Goal: Task Accomplishment & Management: Use online tool/utility

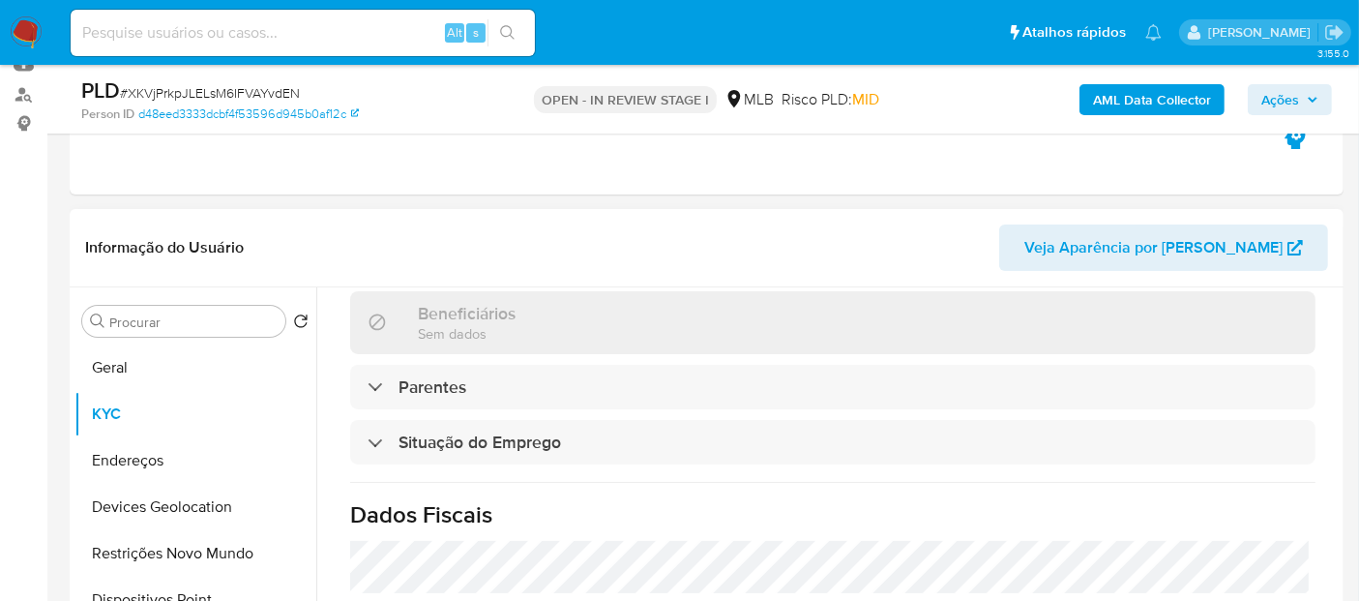
scroll to position [752, 0]
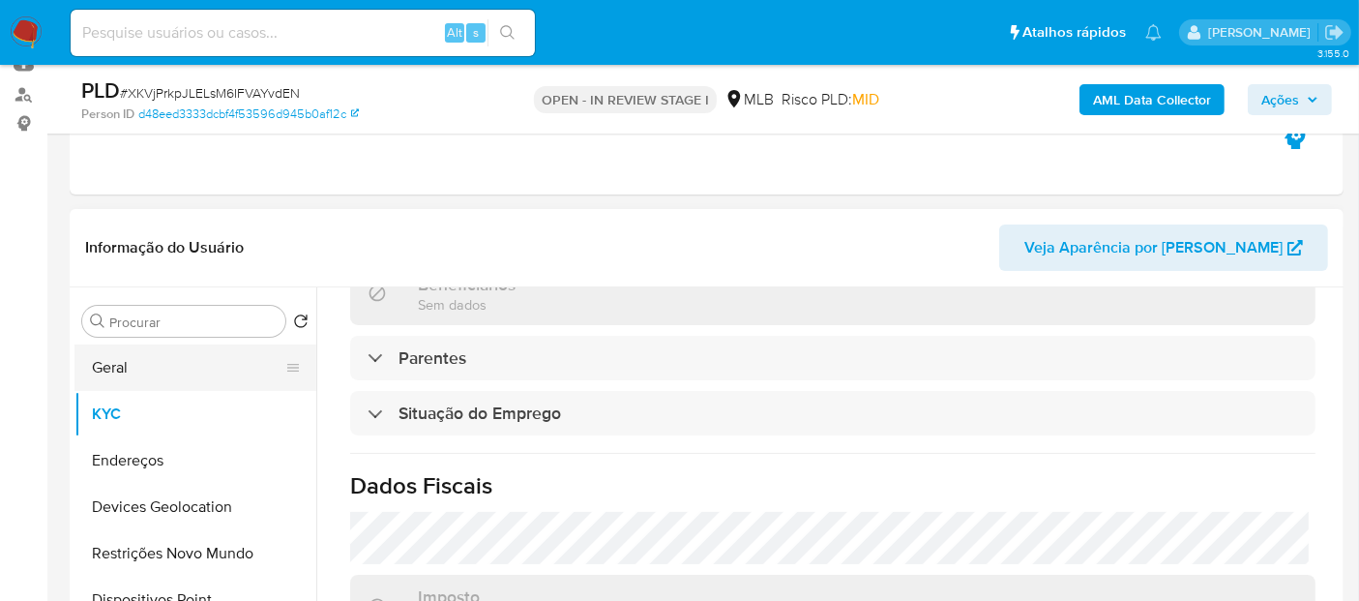
drag, startPoint x: 172, startPoint y: 360, endPoint x: 194, endPoint y: 374, distance: 26.6
click at [172, 360] on button "Geral" at bounding box center [187, 367] width 226 height 46
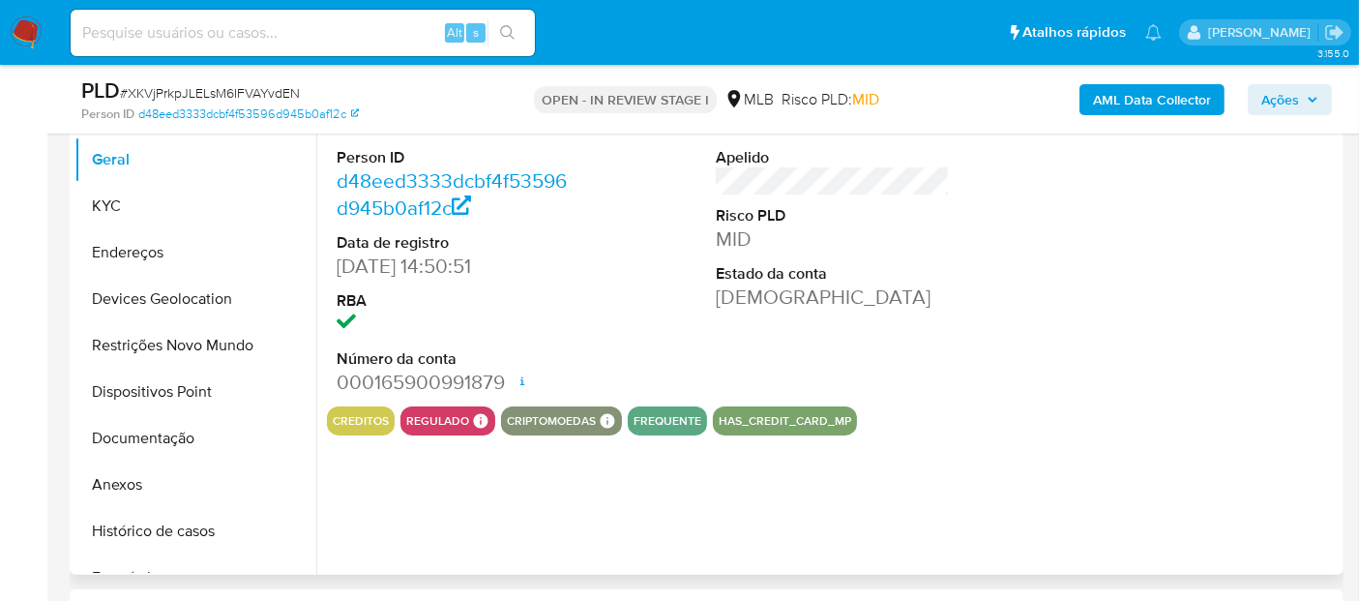
scroll to position [430, 0]
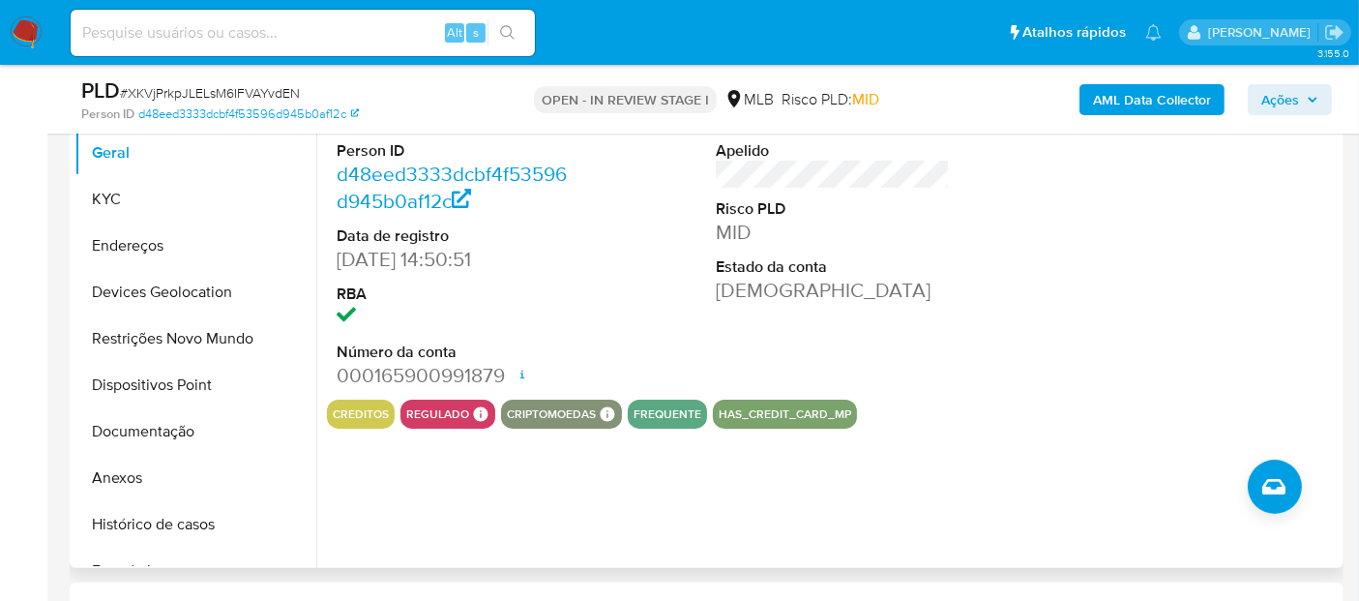
click at [978, 285] on div "ID do usuário 315171419 Person ID d48eed3333dcbf4f53596d945b0af12c Data de regi…" at bounding box center [833, 236] width 1012 height 327
click at [181, 185] on button "KYC" at bounding box center [187, 199] width 226 height 46
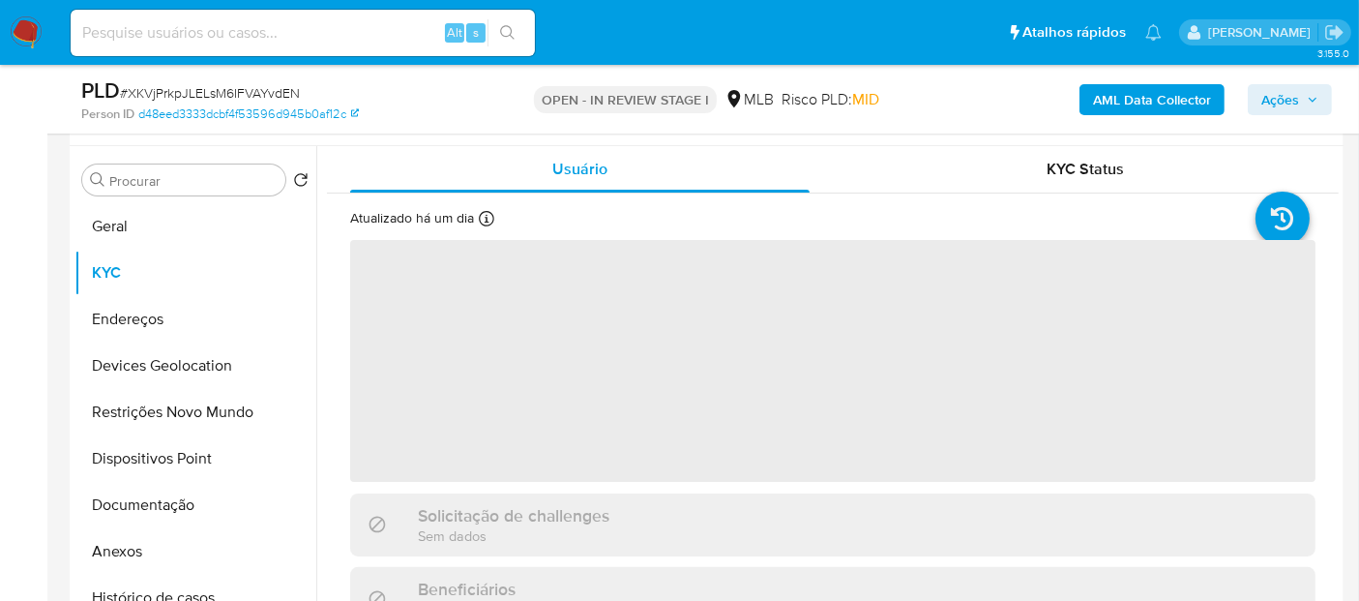
scroll to position [322, 0]
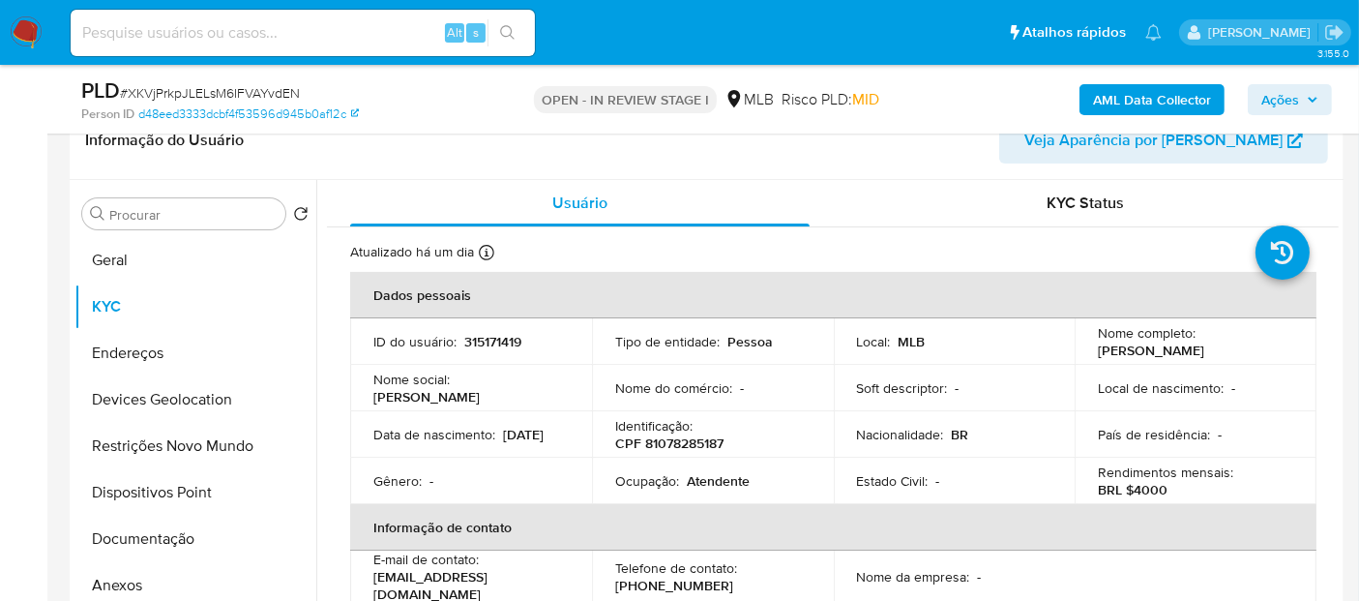
click at [733, 479] on p "Atendente" at bounding box center [718, 480] width 63 height 17
copy p "Atendente"
click at [179, 542] on button "Documentação" at bounding box center [187, 539] width 226 height 46
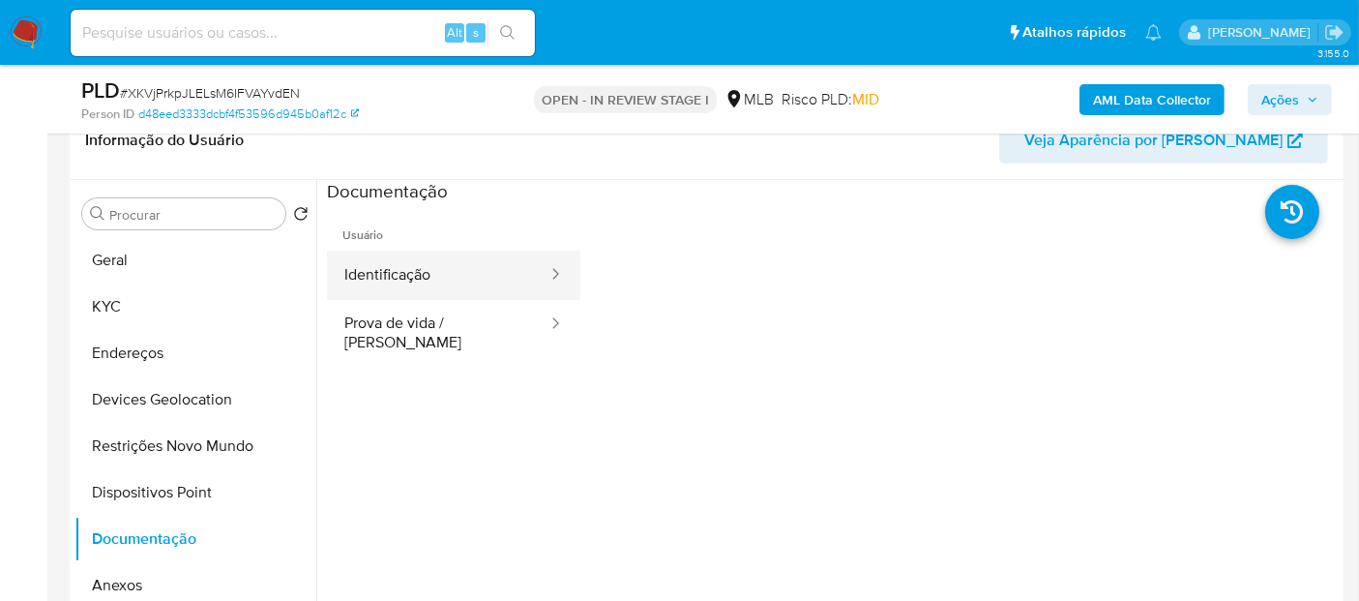
click at [350, 284] on button "Identificação" at bounding box center [438, 275] width 223 height 49
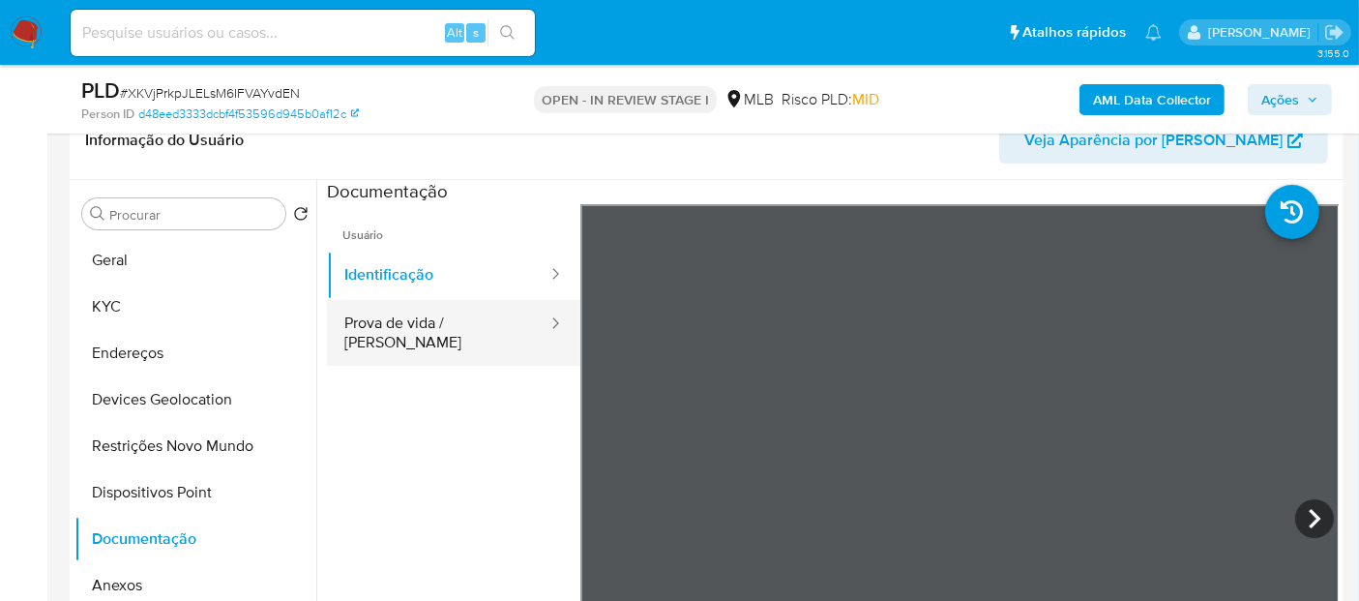
click at [395, 339] on button "Prova de vida / Selfie" at bounding box center [438, 333] width 223 height 66
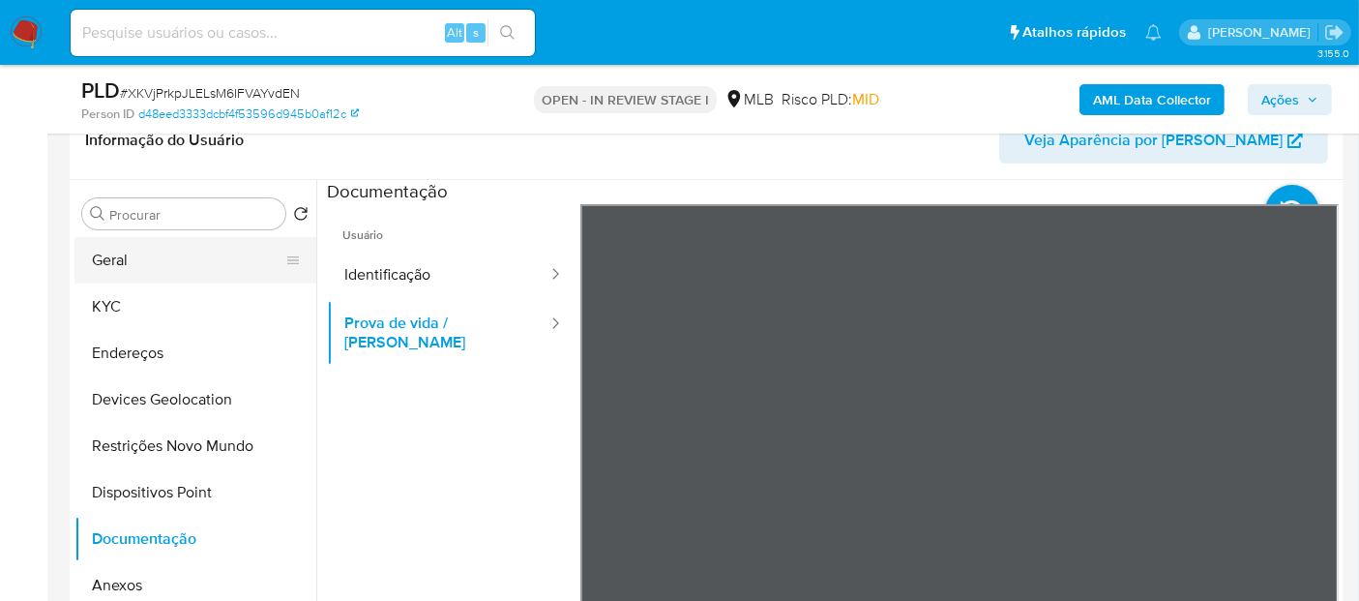
click at [151, 271] on button "Geral" at bounding box center [187, 260] width 226 height 46
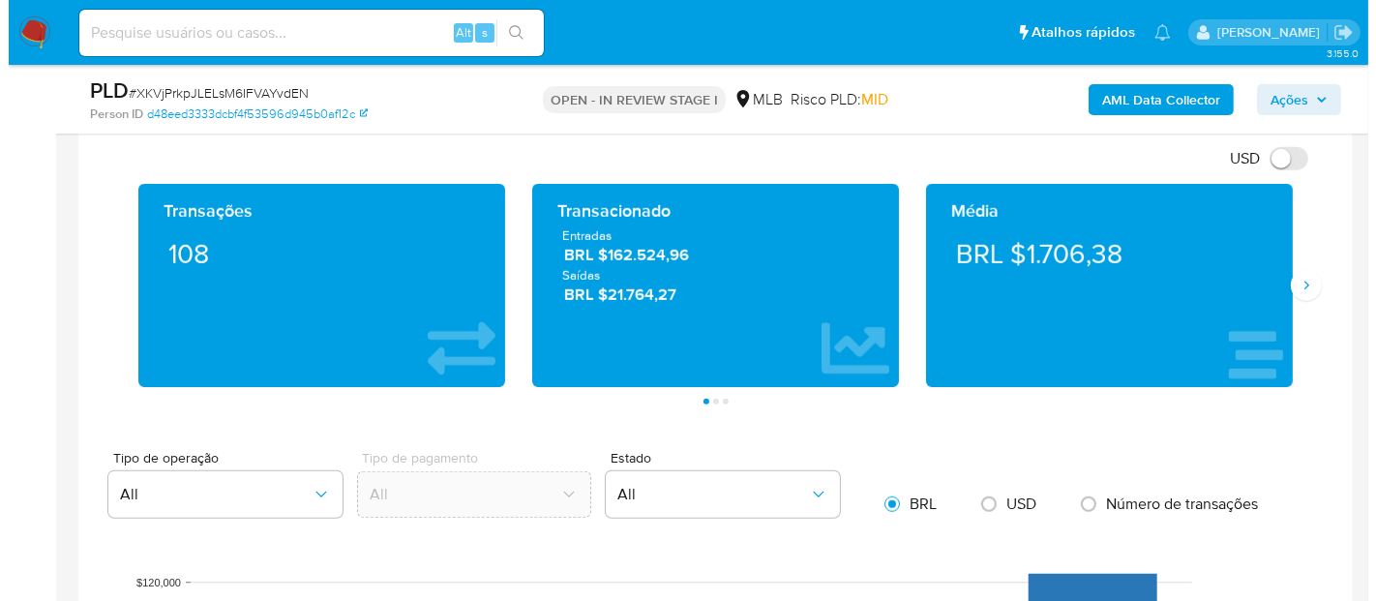
scroll to position [1397, 0]
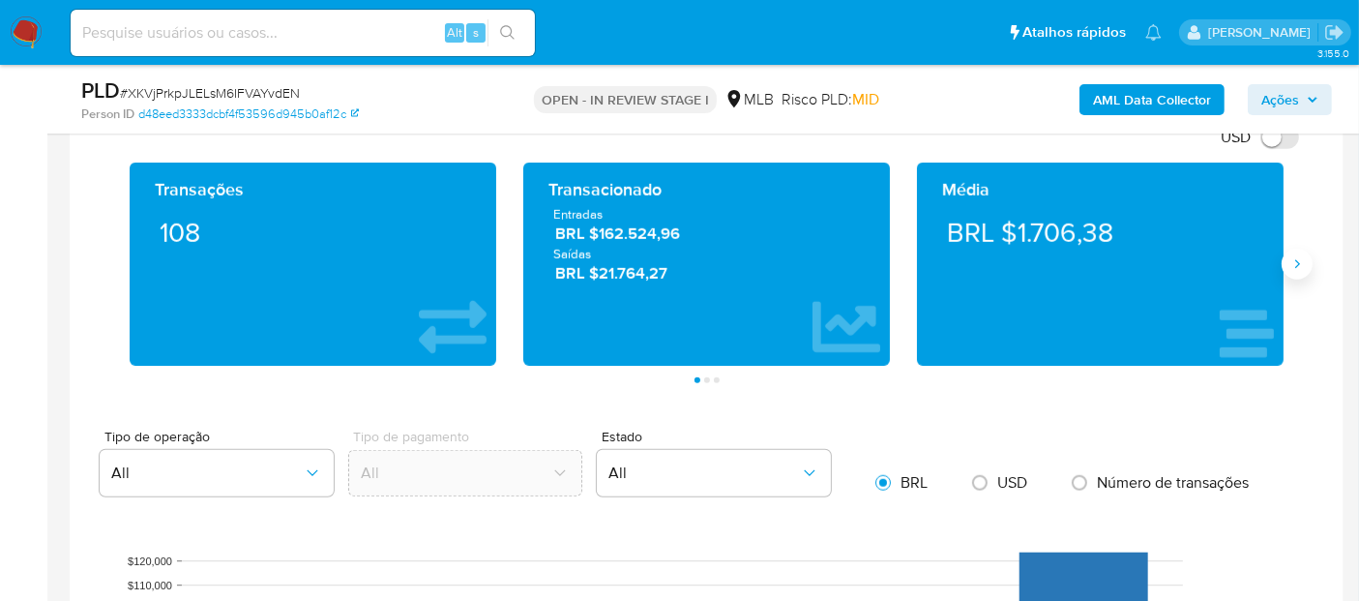
click at [1296, 268] on button "Siguiente" at bounding box center [1297, 264] width 31 height 31
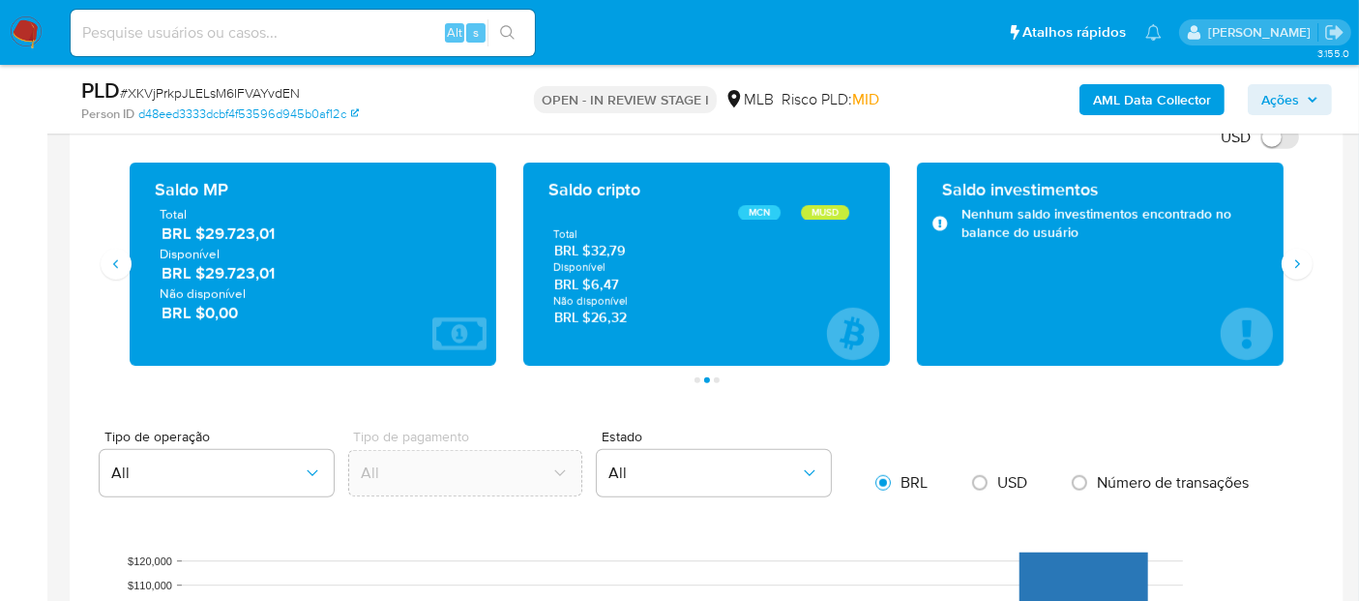
drag, startPoint x: 306, startPoint y: 275, endPoint x: 201, endPoint y: 276, distance: 104.5
click at [201, 276] on span "BRL $29.723,01" at bounding box center [314, 273] width 305 height 22
click at [1300, 267] on icon "Siguiente" at bounding box center [1297, 263] width 15 height 15
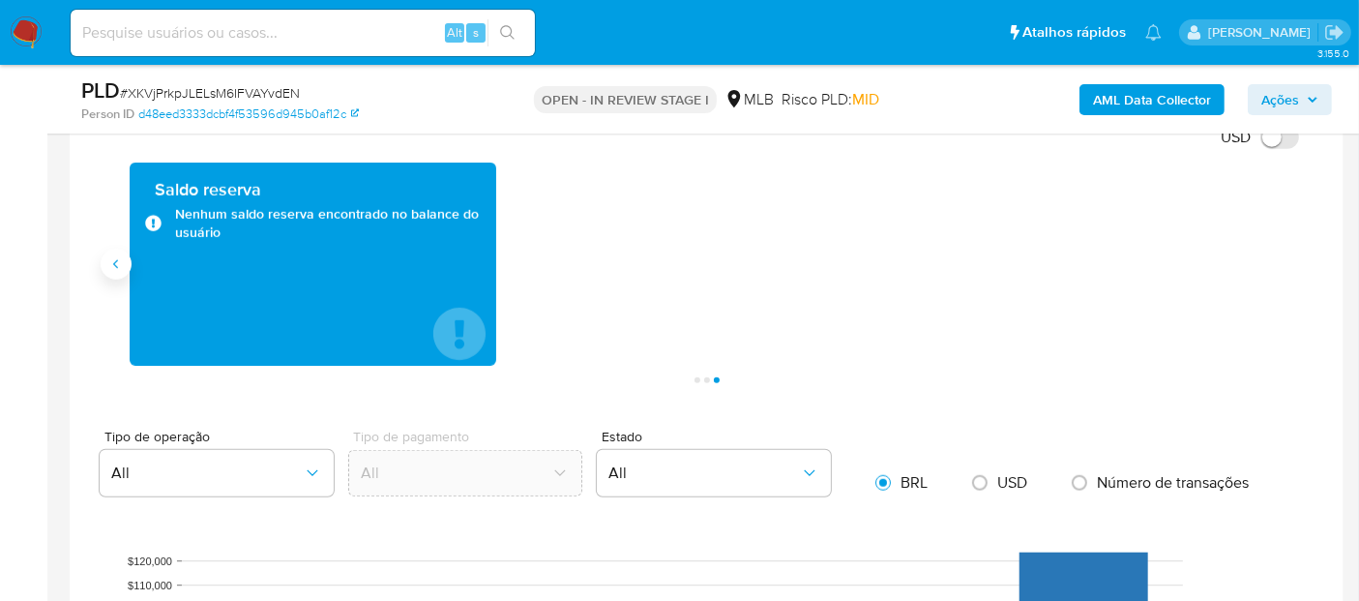
click at [122, 256] on icon "Anterior" at bounding box center [115, 263] width 15 height 15
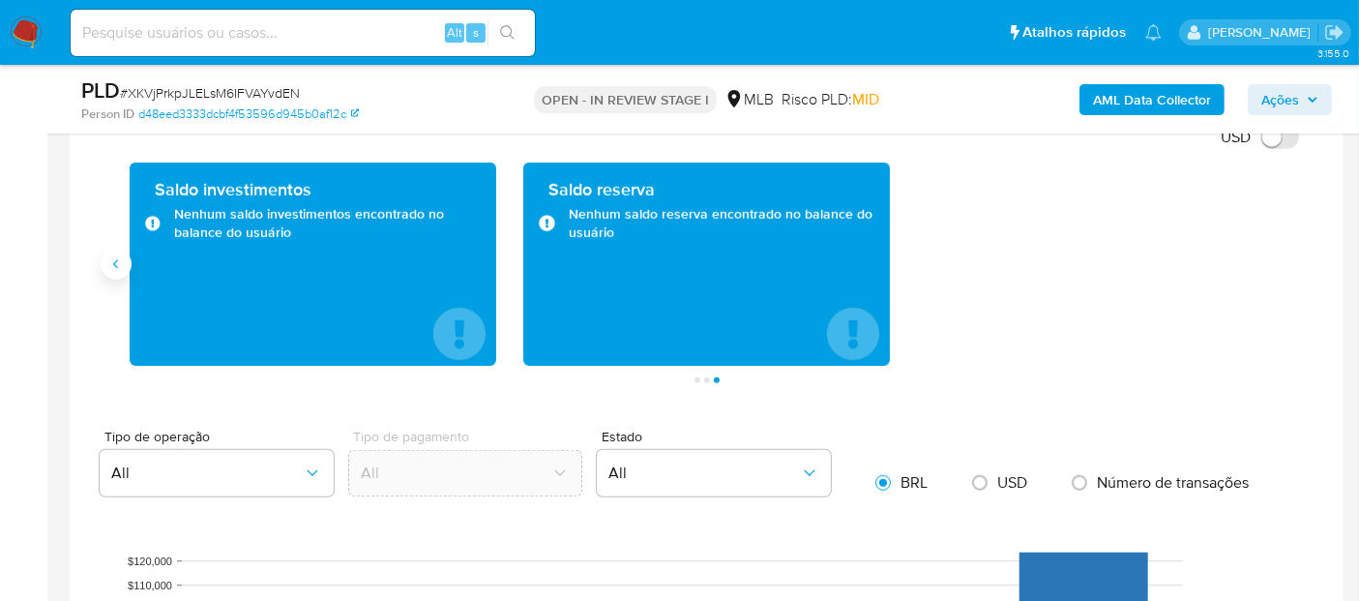
click at [124, 272] on button "Anterior" at bounding box center [116, 264] width 31 height 31
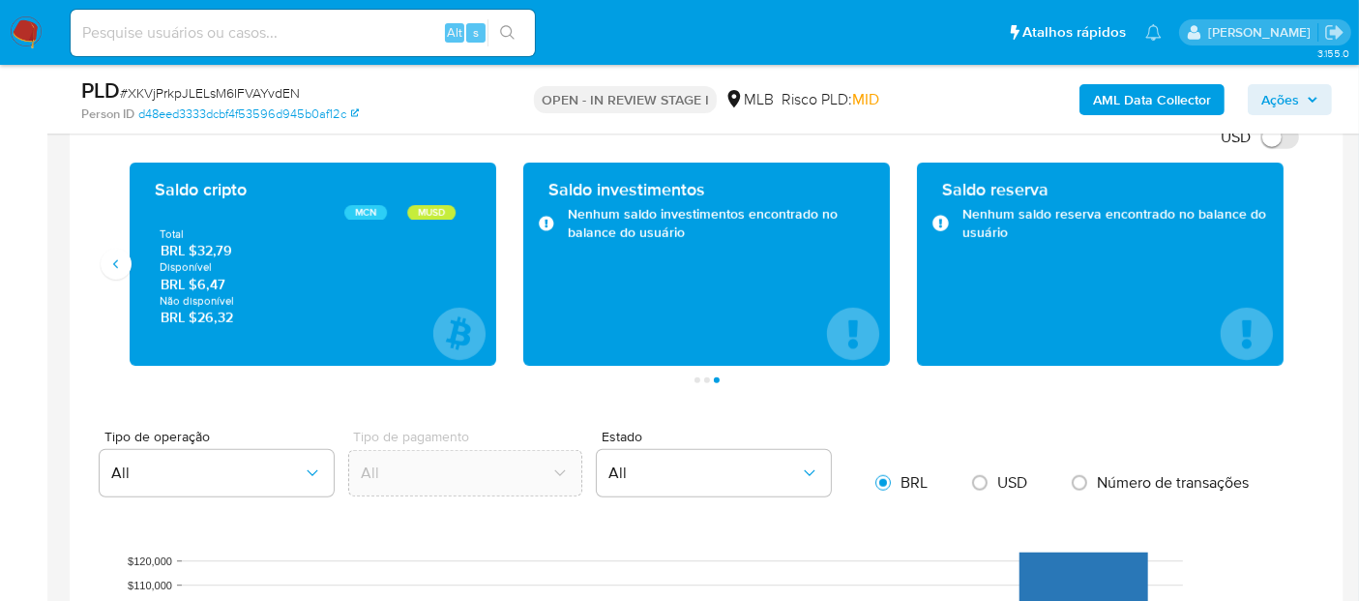
drag, startPoint x: 234, startPoint y: 285, endPoint x: 196, endPoint y: 287, distance: 37.8
click at [196, 287] on span "BRL $6,47" at bounding box center [314, 284] width 306 height 18
click at [1144, 87] on b "AML Data Collector" at bounding box center [1152, 99] width 118 height 31
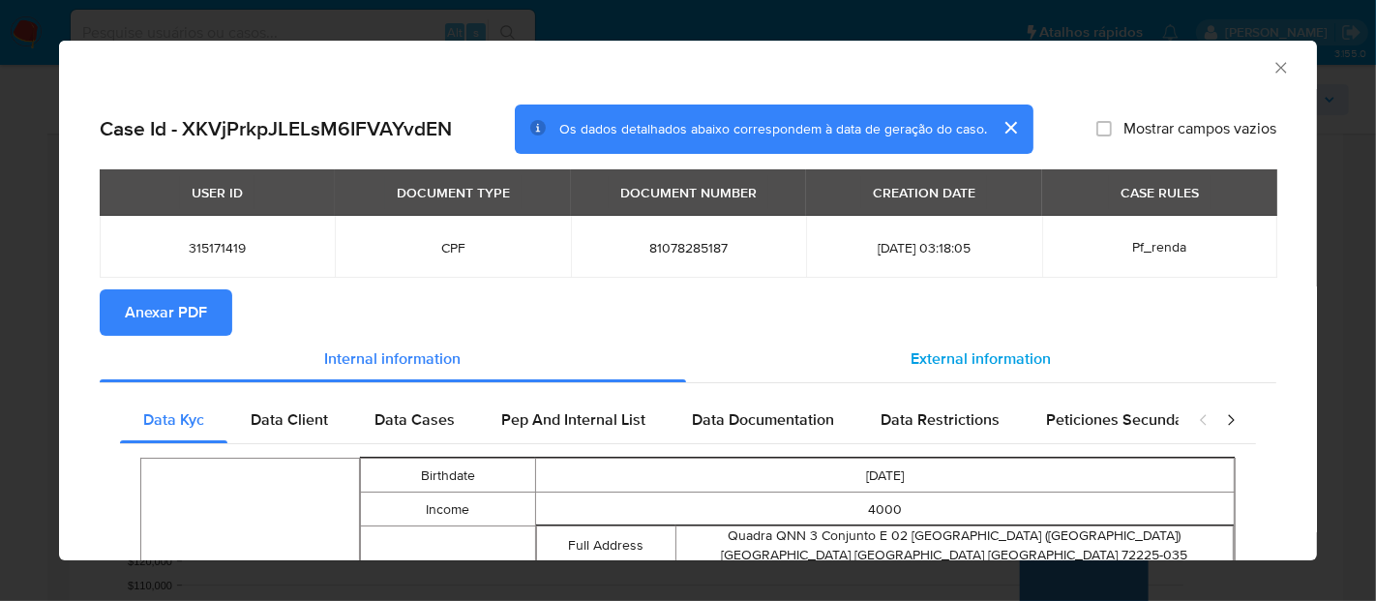
click at [914, 362] on span "External information" at bounding box center [981, 358] width 140 height 22
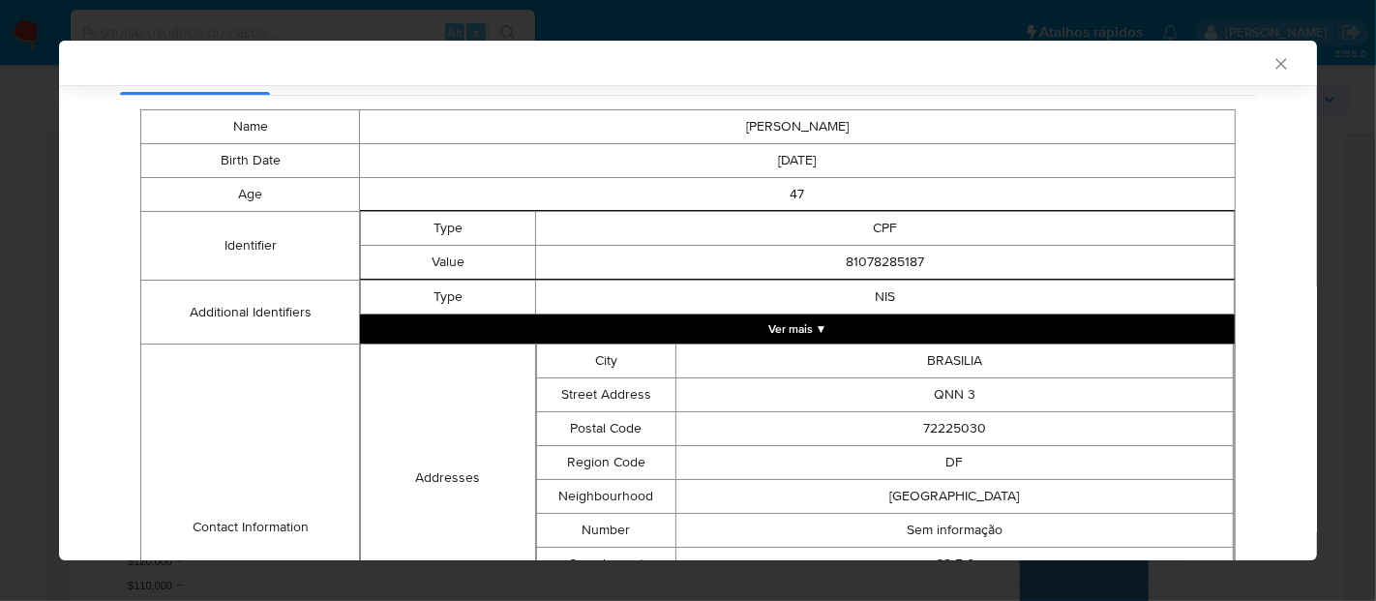
scroll to position [0, 0]
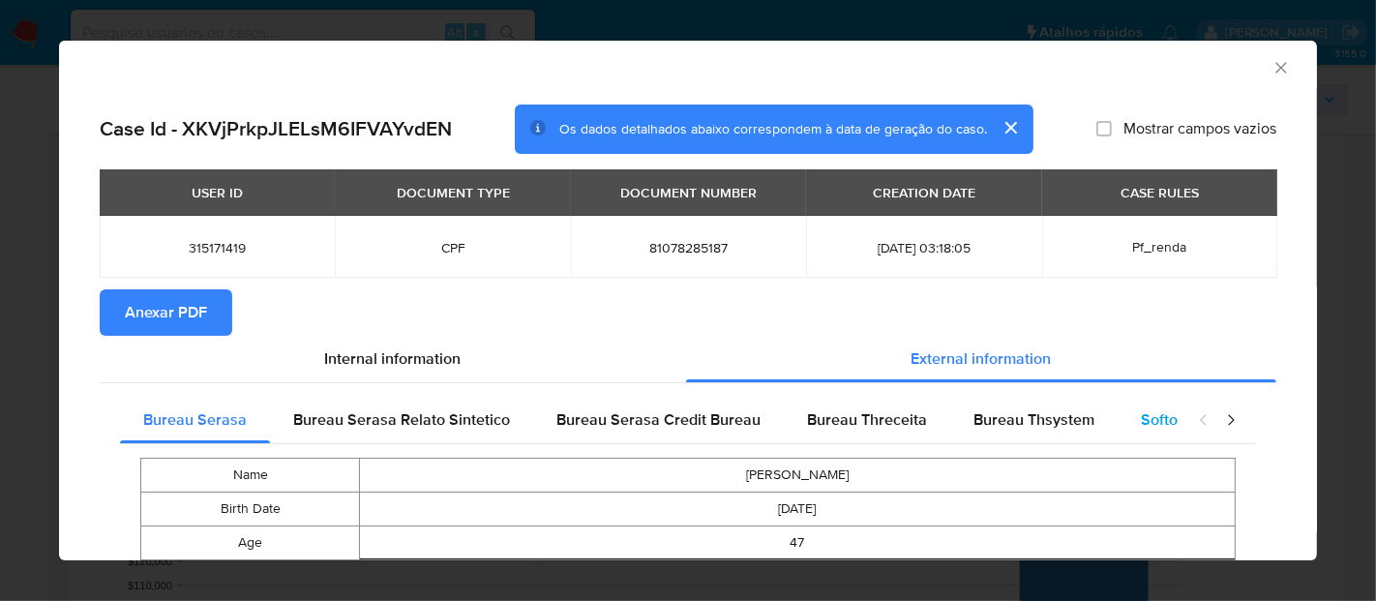
click at [1155, 413] on span "Softon" at bounding box center [1163, 419] width 45 height 22
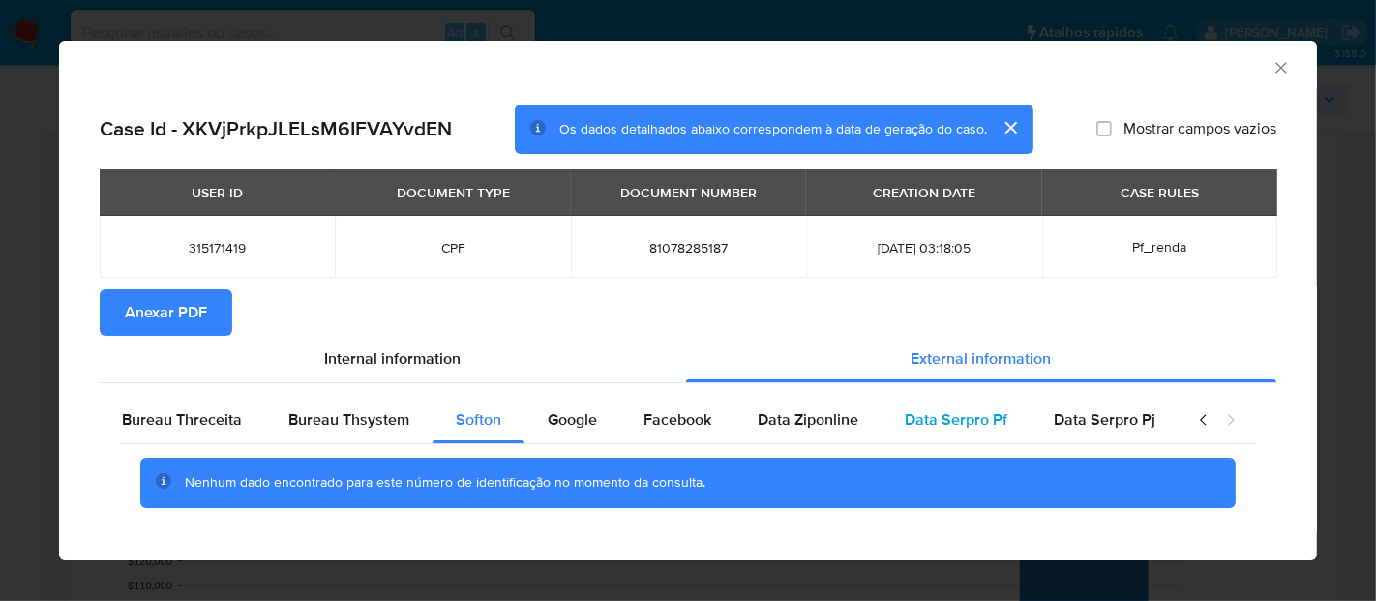
scroll to position [0, 688]
click at [554, 432] on div "Google" at bounding box center [572, 420] width 96 height 46
click at [647, 424] on span "Facebook" at bounding box center [677, 419] width 68 height 22
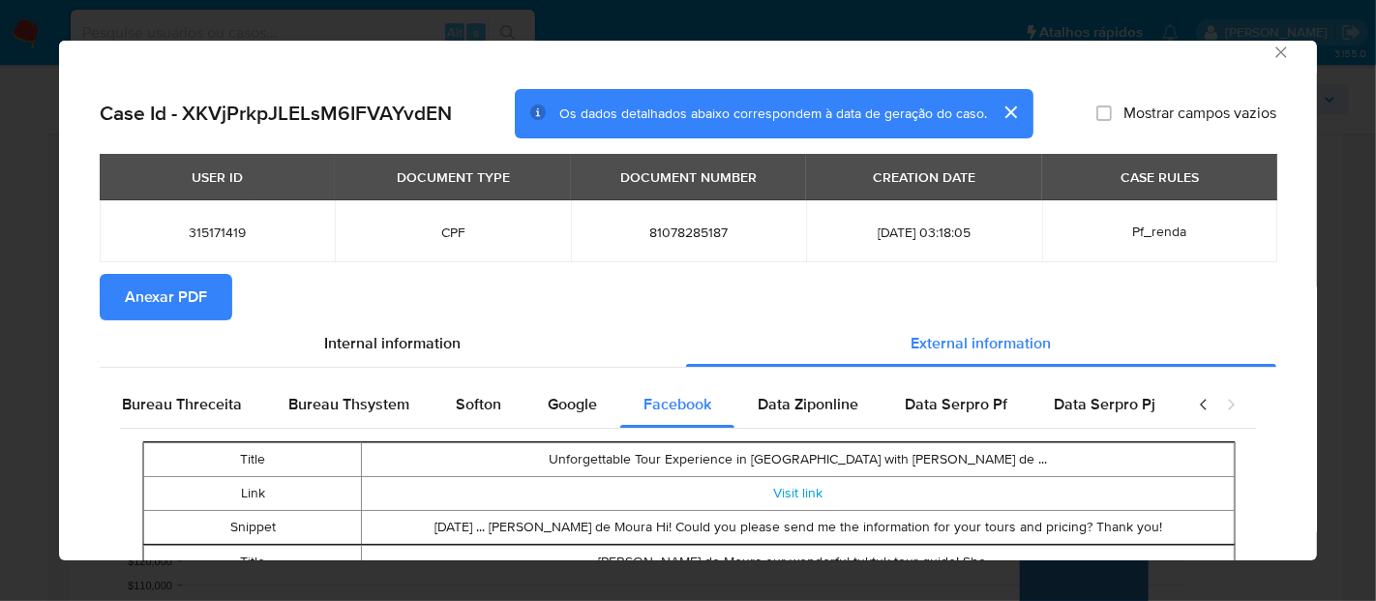
scroll to position [0, 0]
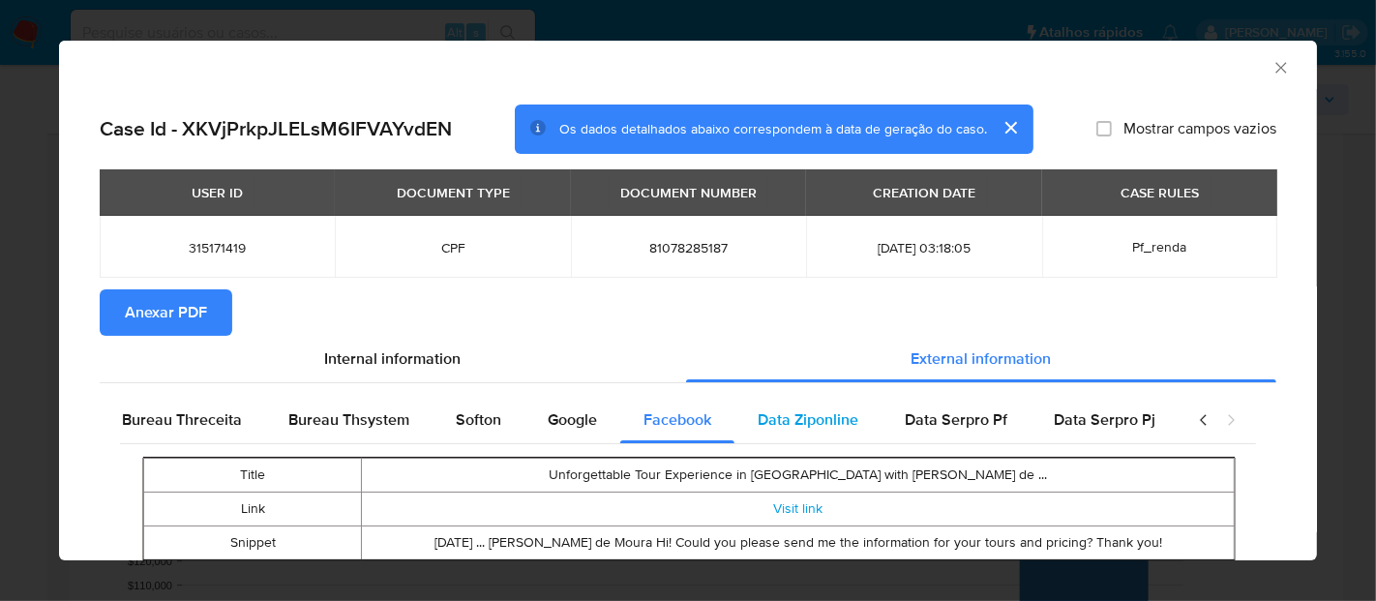
click at [794, 432] on div "Data Ziponline" at bounding box center [807, 420] width 147 height 46
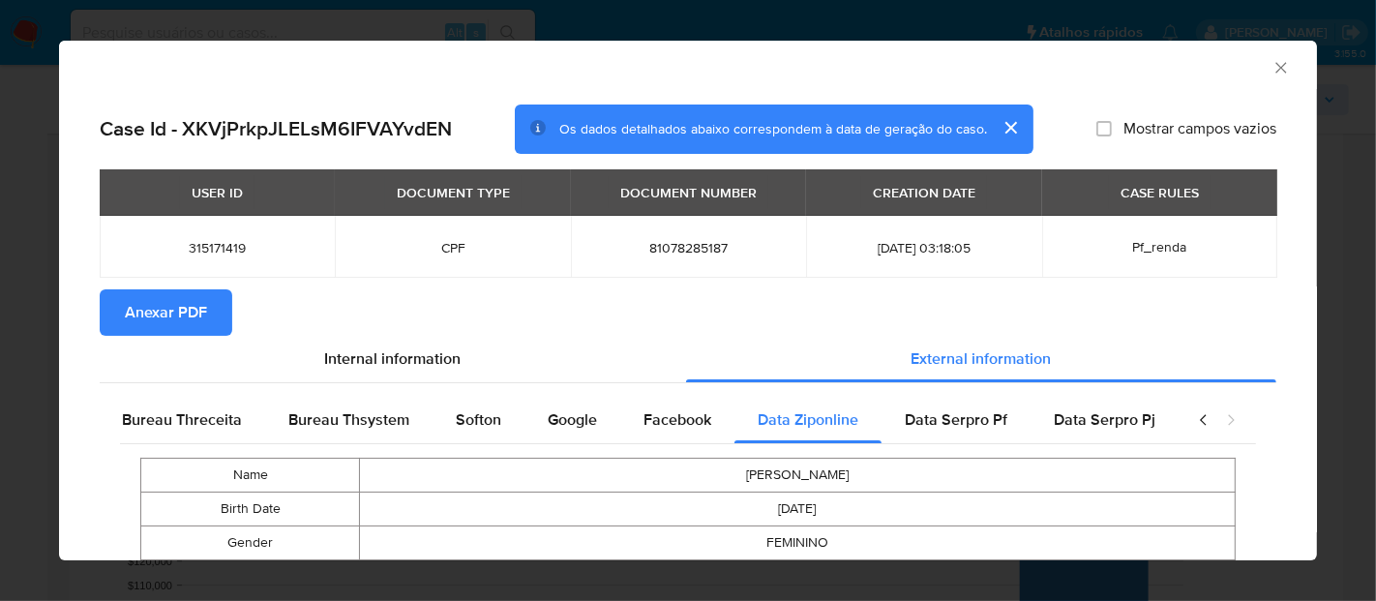
drag, startPoint x: 143, startPoint y: 325, endPoint x: 188, endPoint y: 338, distance: 46.2
click at [145, 327] on span "Anexar PDF" at bounding box center [166, 312] width 82 height 43
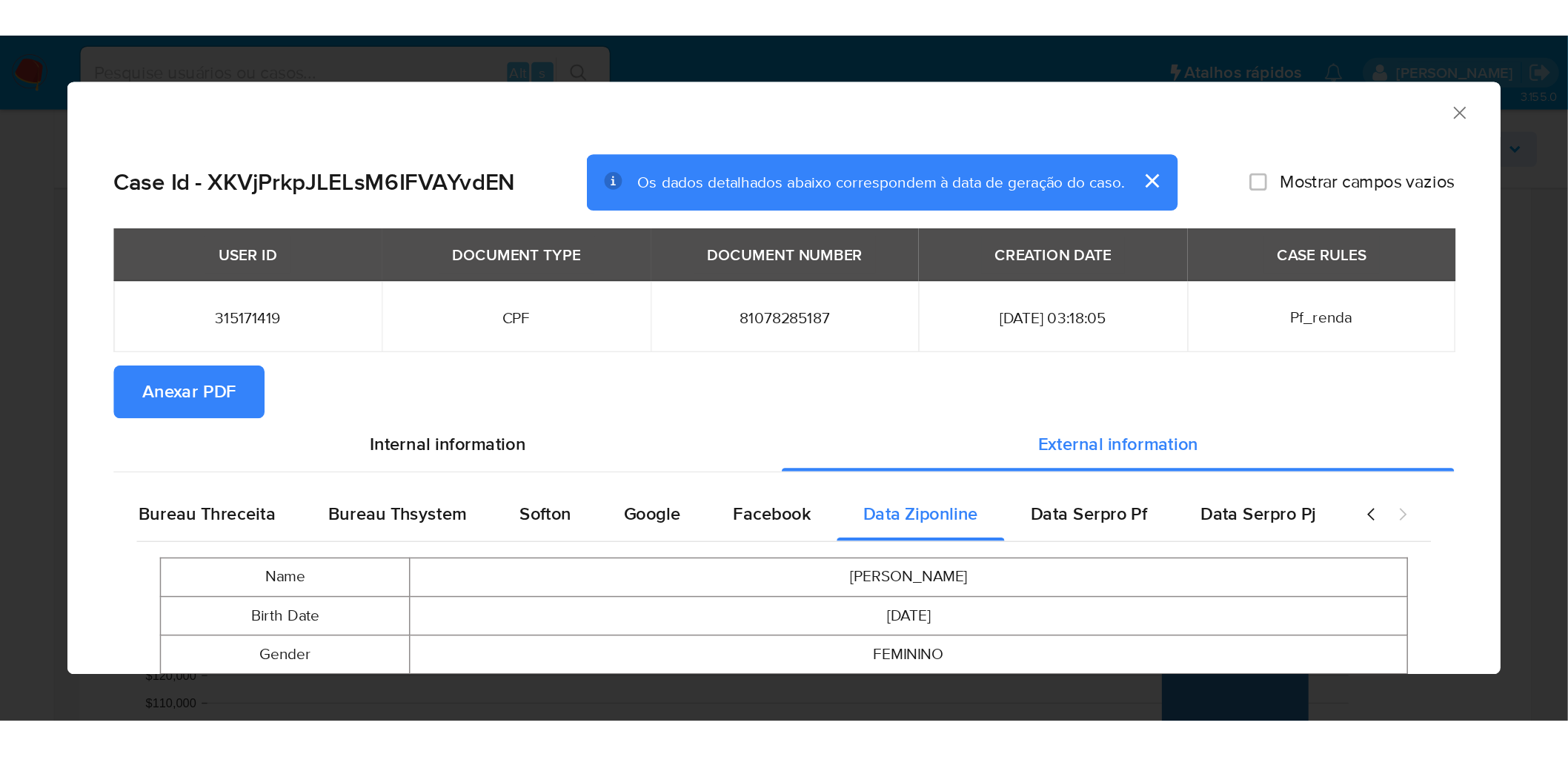
scroll to position [0, 527]
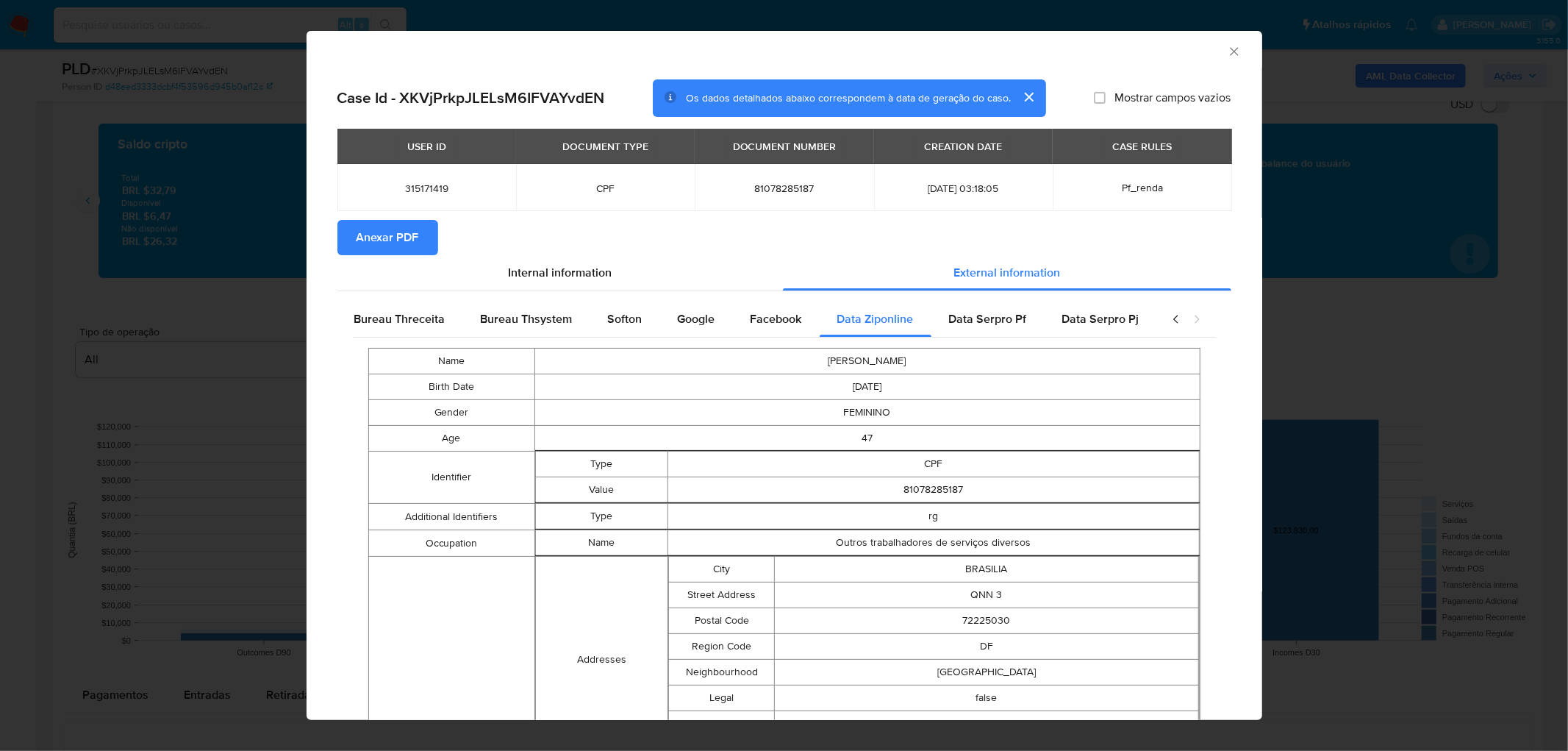
click at [1032, 46] on icon "Fechar a janela" at bounding box center [1234, 51] width 14 height 14
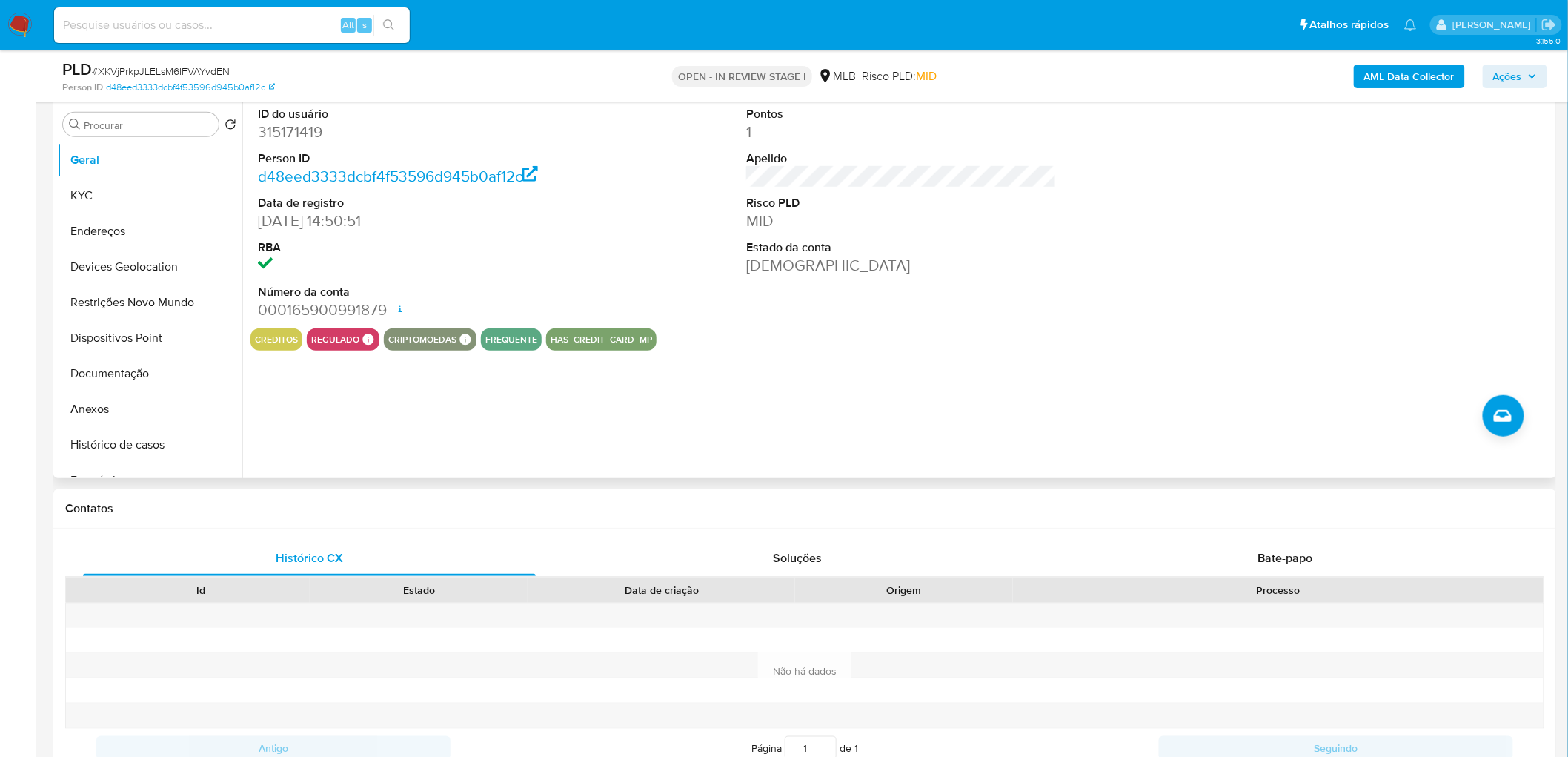
scroll to position [247, 0]
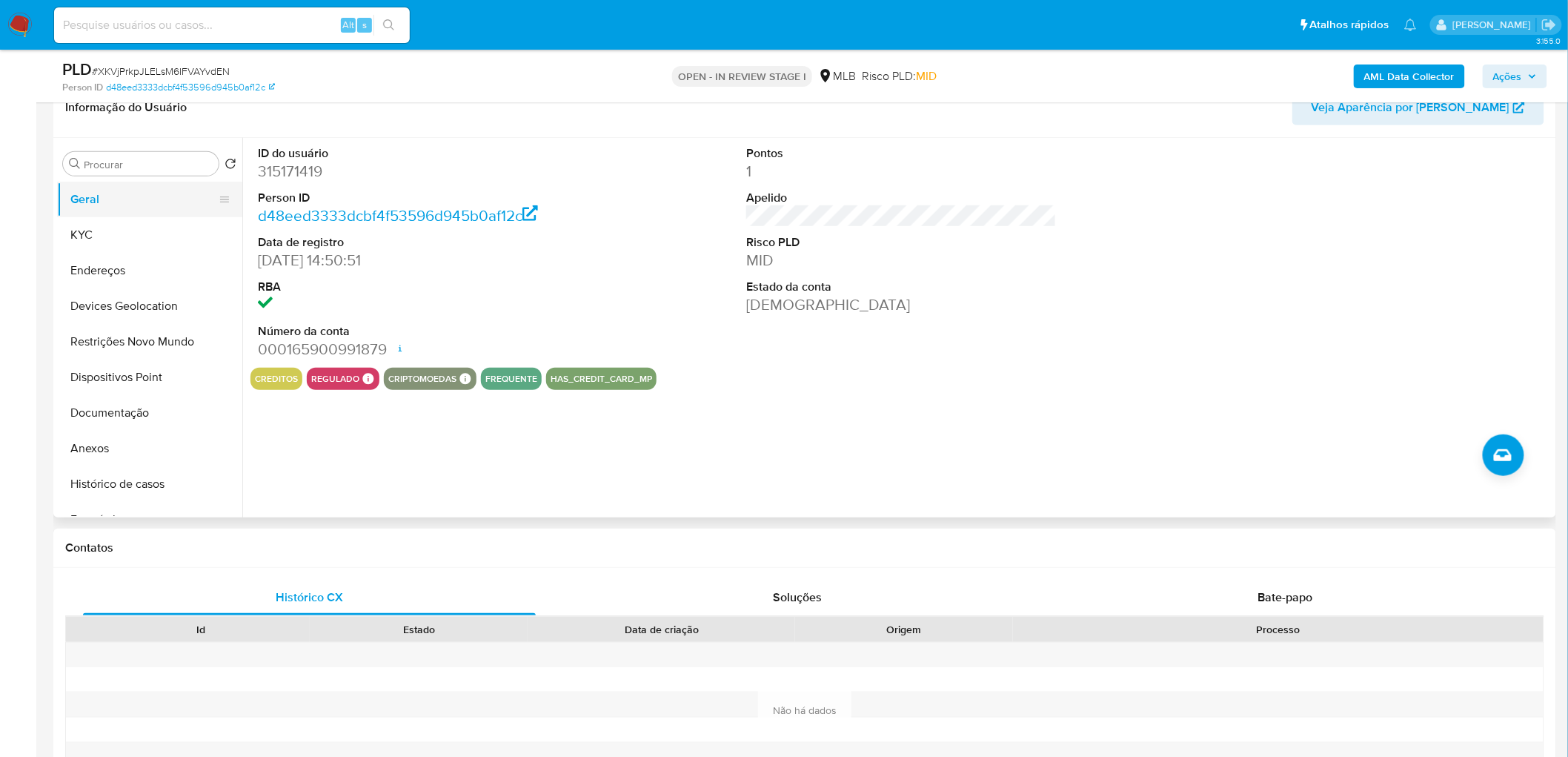
click at [91, 193] on button "Geral" at bounding box center [143, 199] width 173 height 35
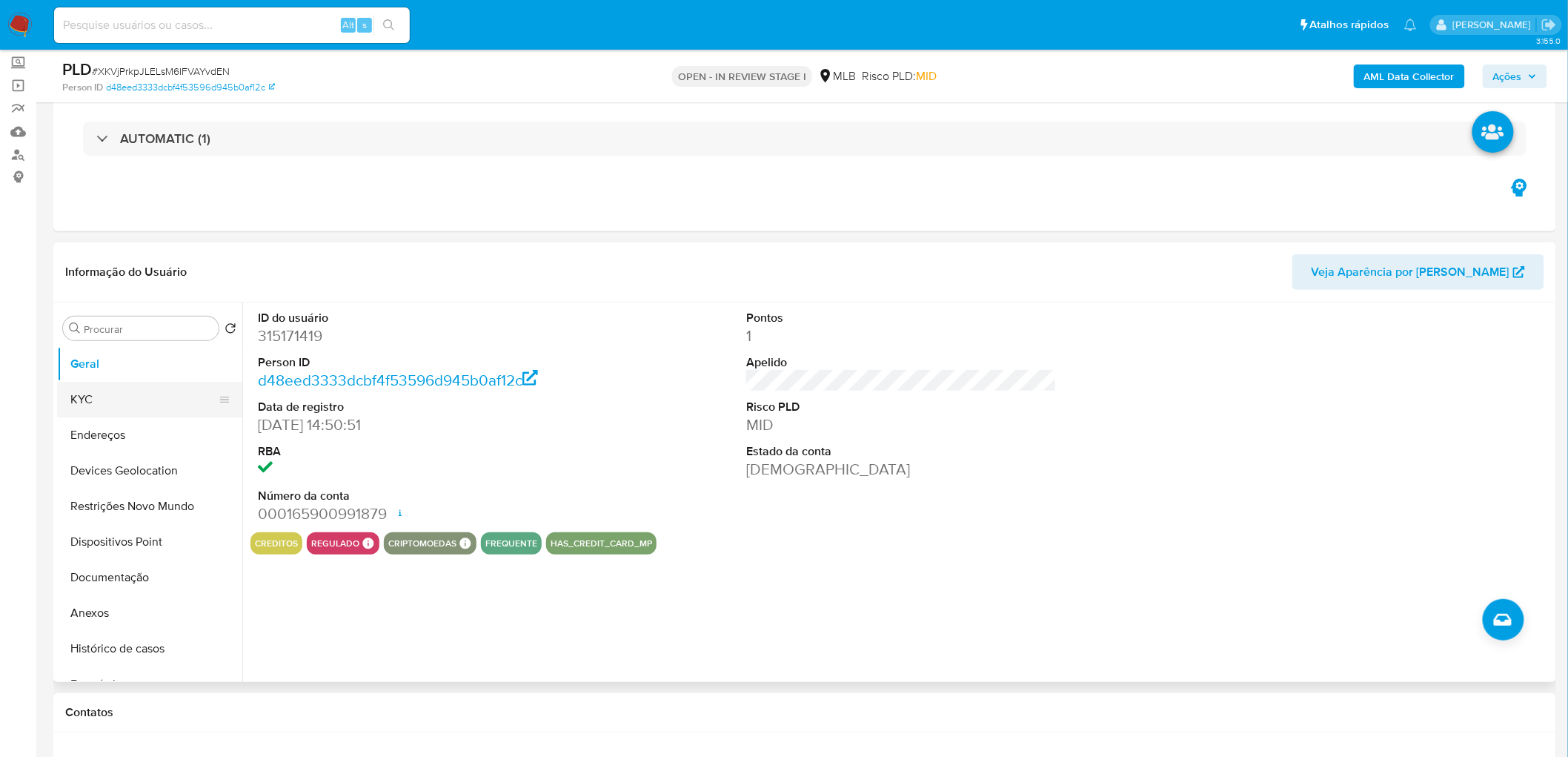
click at [104, 405] on button "KYC" at bounding box center [143, 399] width 173 height 35
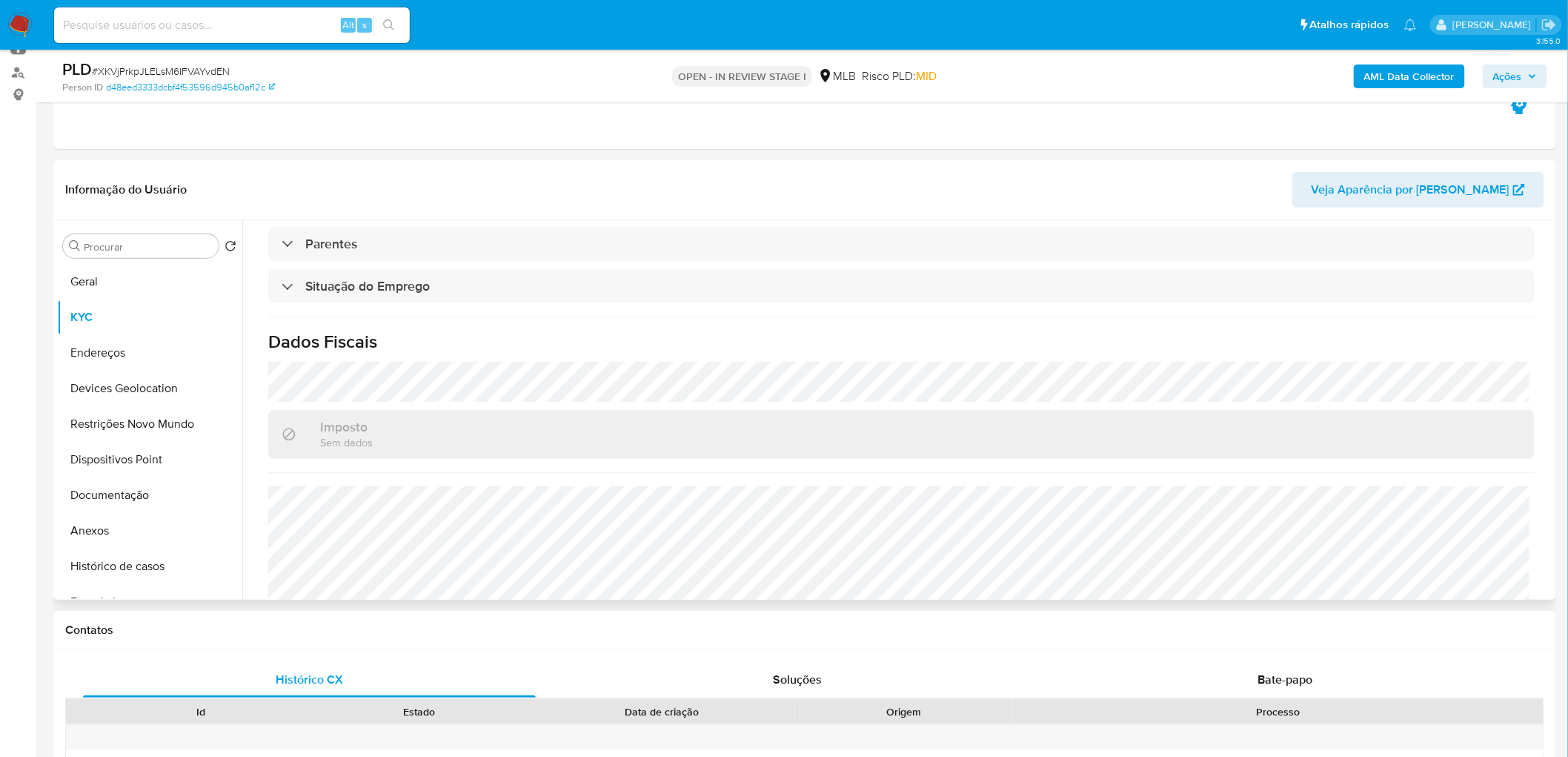
scroll to position [617, 0]
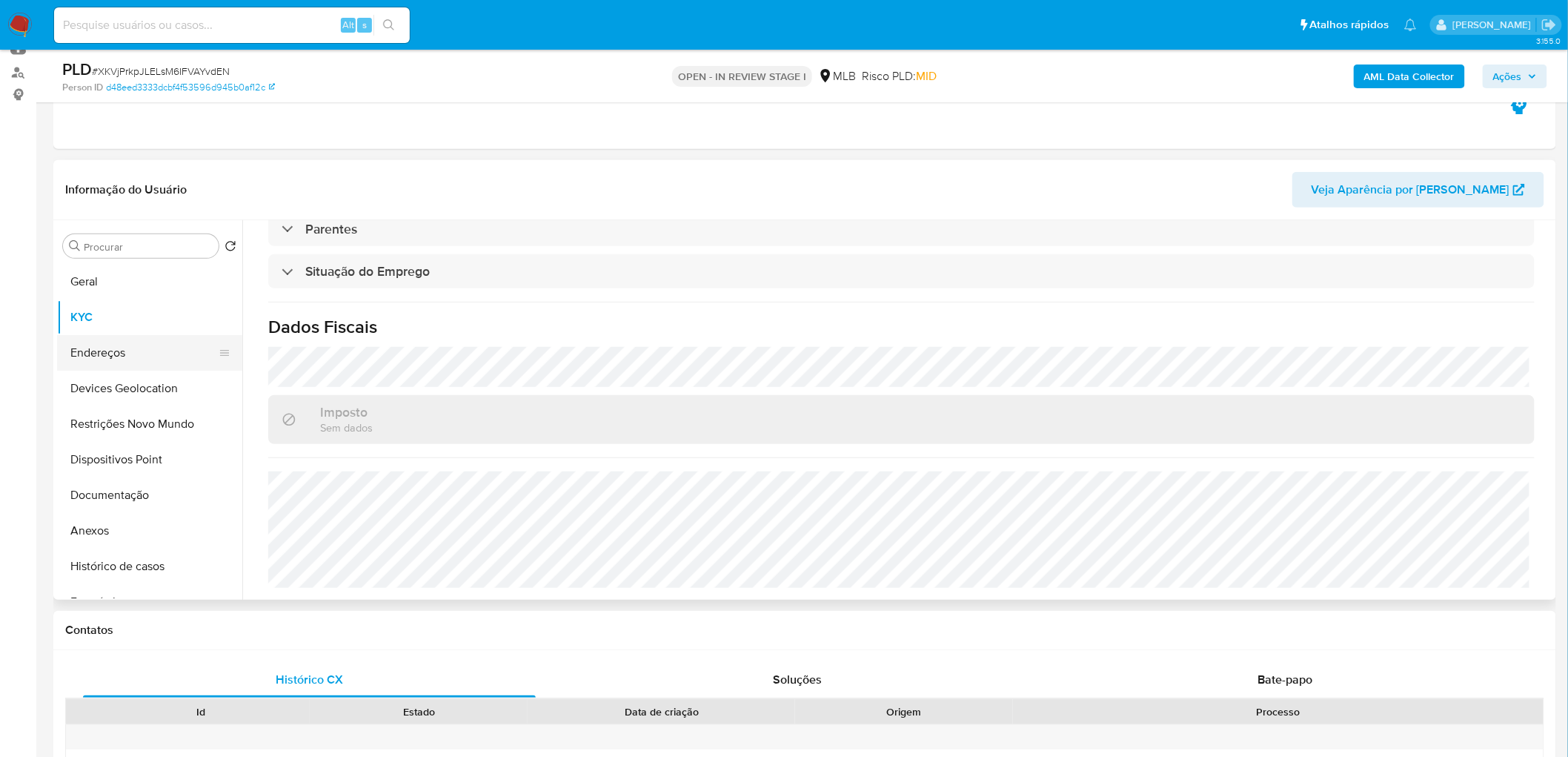
click at [146, 354] on button "Endereços" at bounding box center [143, 352] width 173 height 35
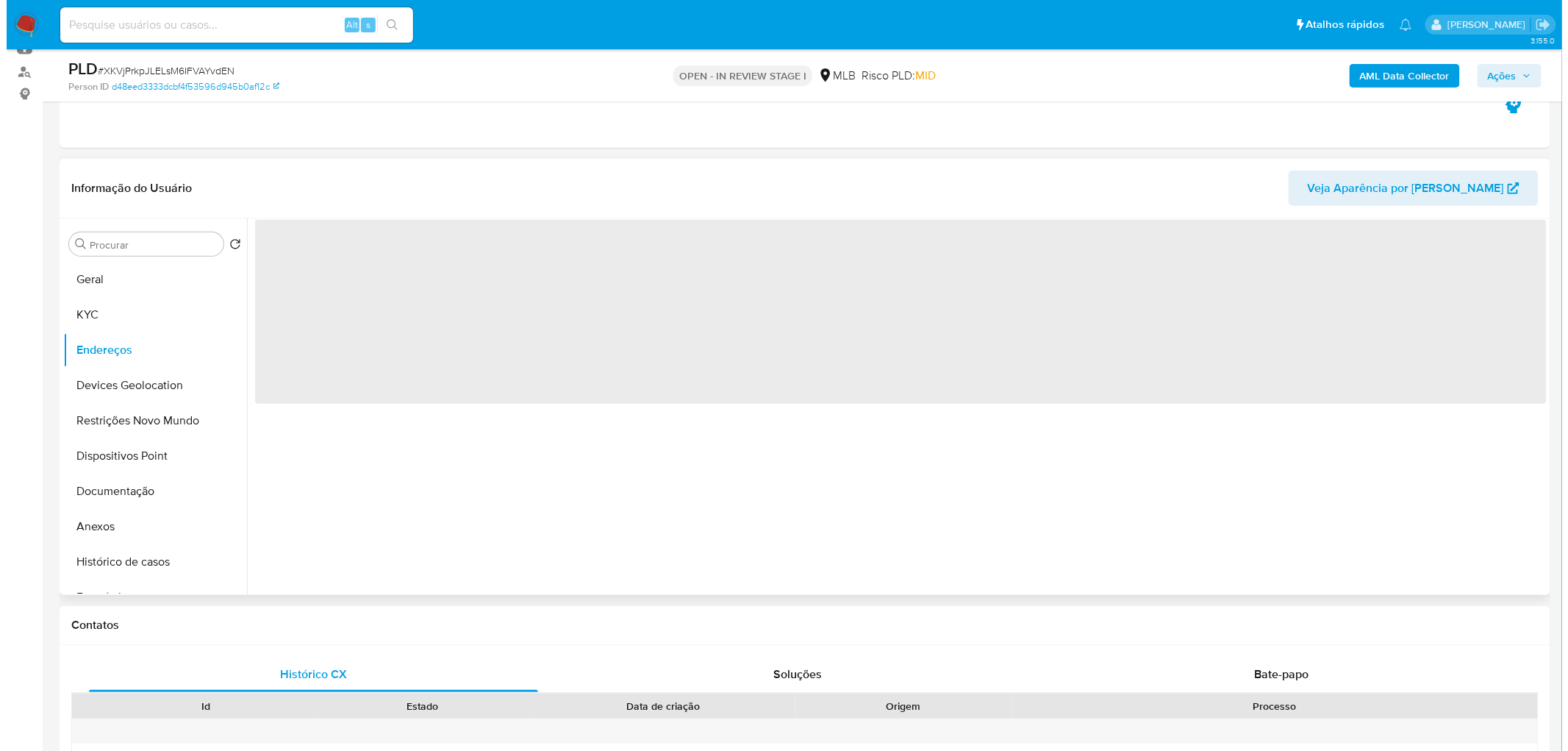
scroll to position [0, 0]
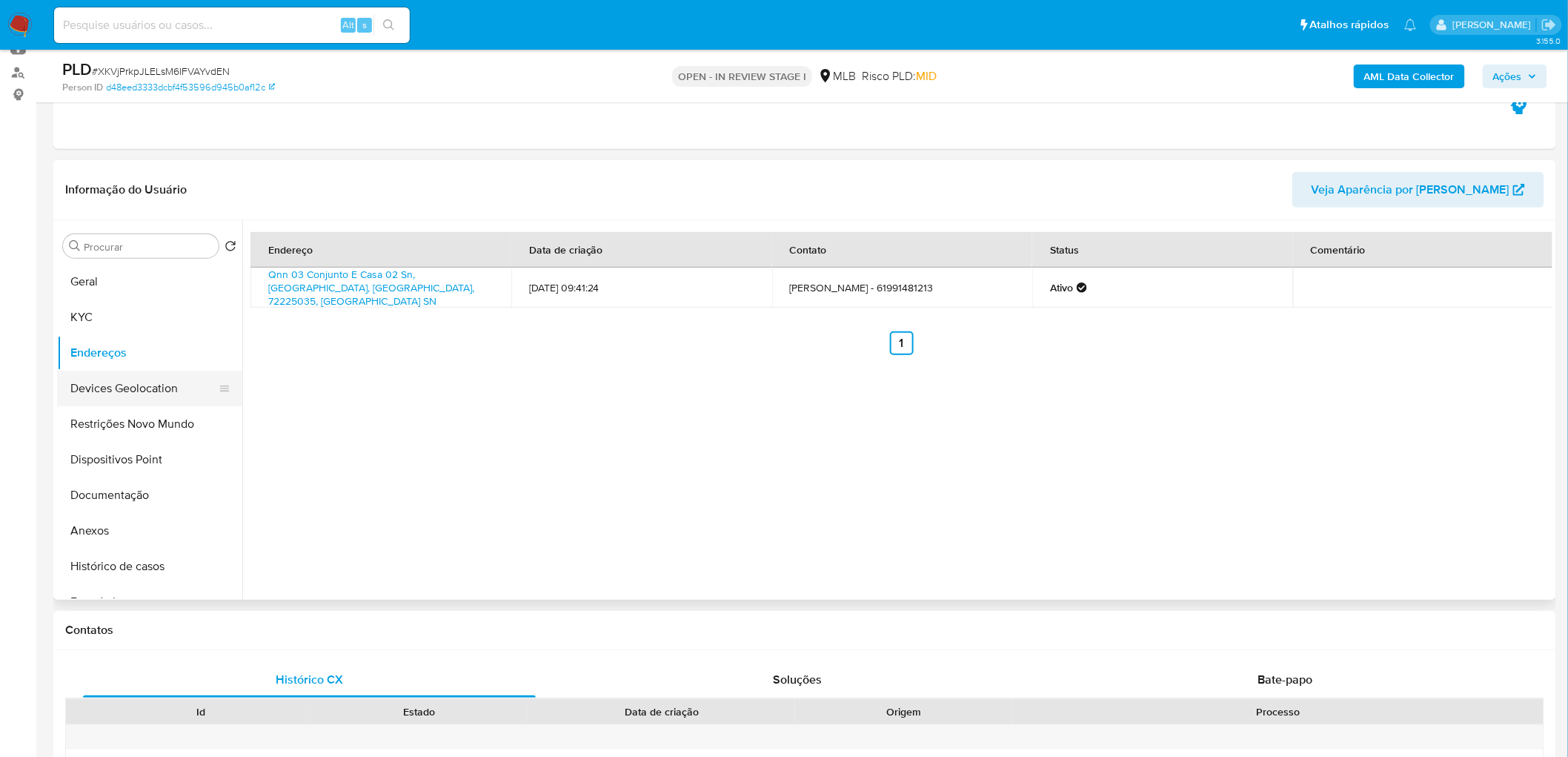
click at [146, 397] on button "Devices Geolocation" at bounding box center [143, 388] width 173 height 35
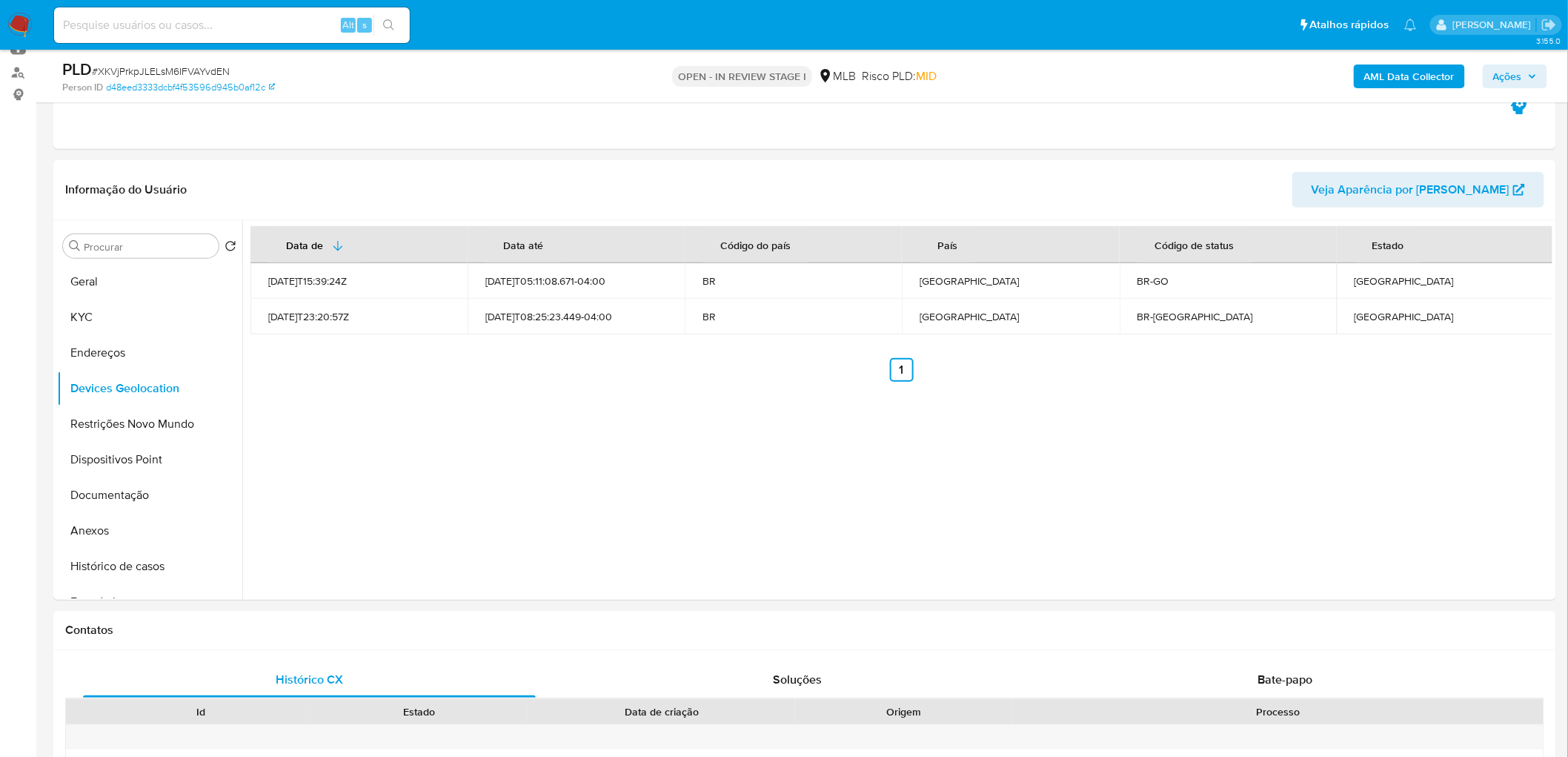
click at [626, 460] on div "Data de Data até Código do país País Código de status Estado 2023-02-18T15:39:2…" at bounding box center [897, 409] width 1310 height 379
drag, startPoint x: 594, startPoint y: 458, endPoint x: 589, endPoint y: 465, distance: 8.6
click at [591, 460] on div "Data de Data até Código do país País Código de status Estado 2023-02-18T15:39:2…" at bounding box center [897, 409] width 1310 height 379
click at [114, 430] on button "Restrições Novo Mundo" at bounding box center [143, 424] width 173 height 35
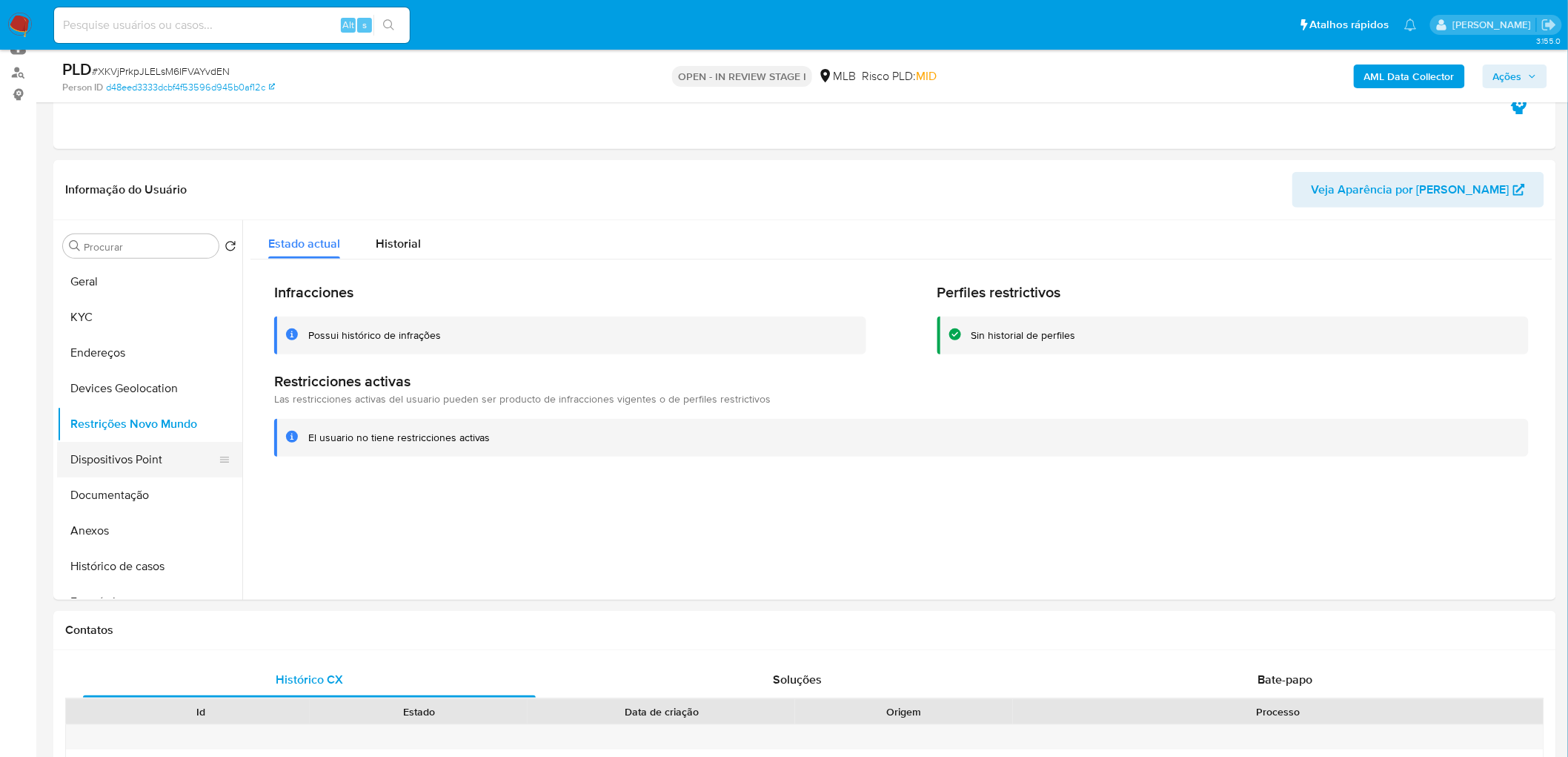
click at [159, 460] on button "Dispositivos Point" at bounding box center [143, 460] width 173 height 35
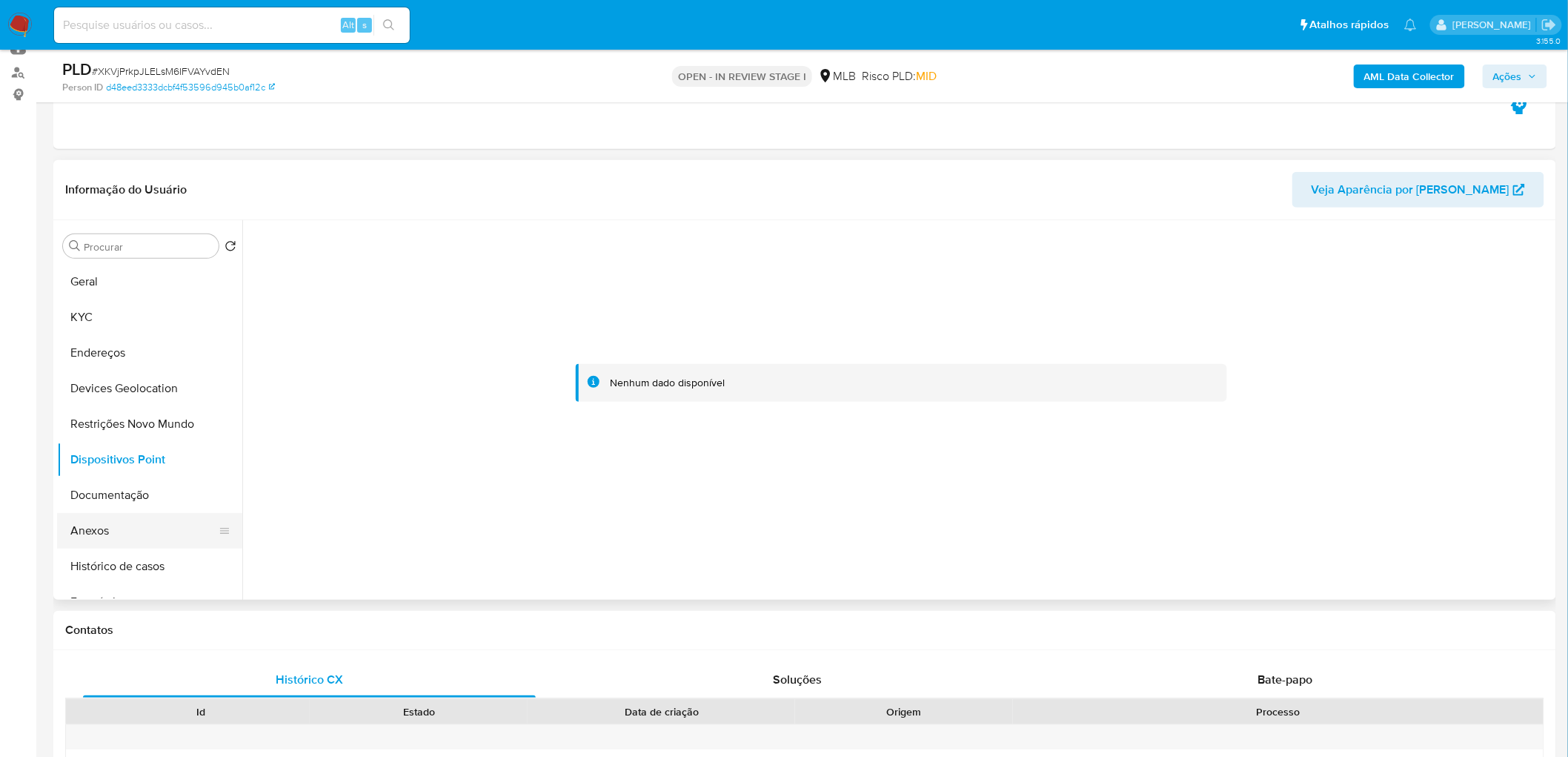
click at [163, 460] on button "Anexos" at bounding box center [143, 530] width 173 height 35
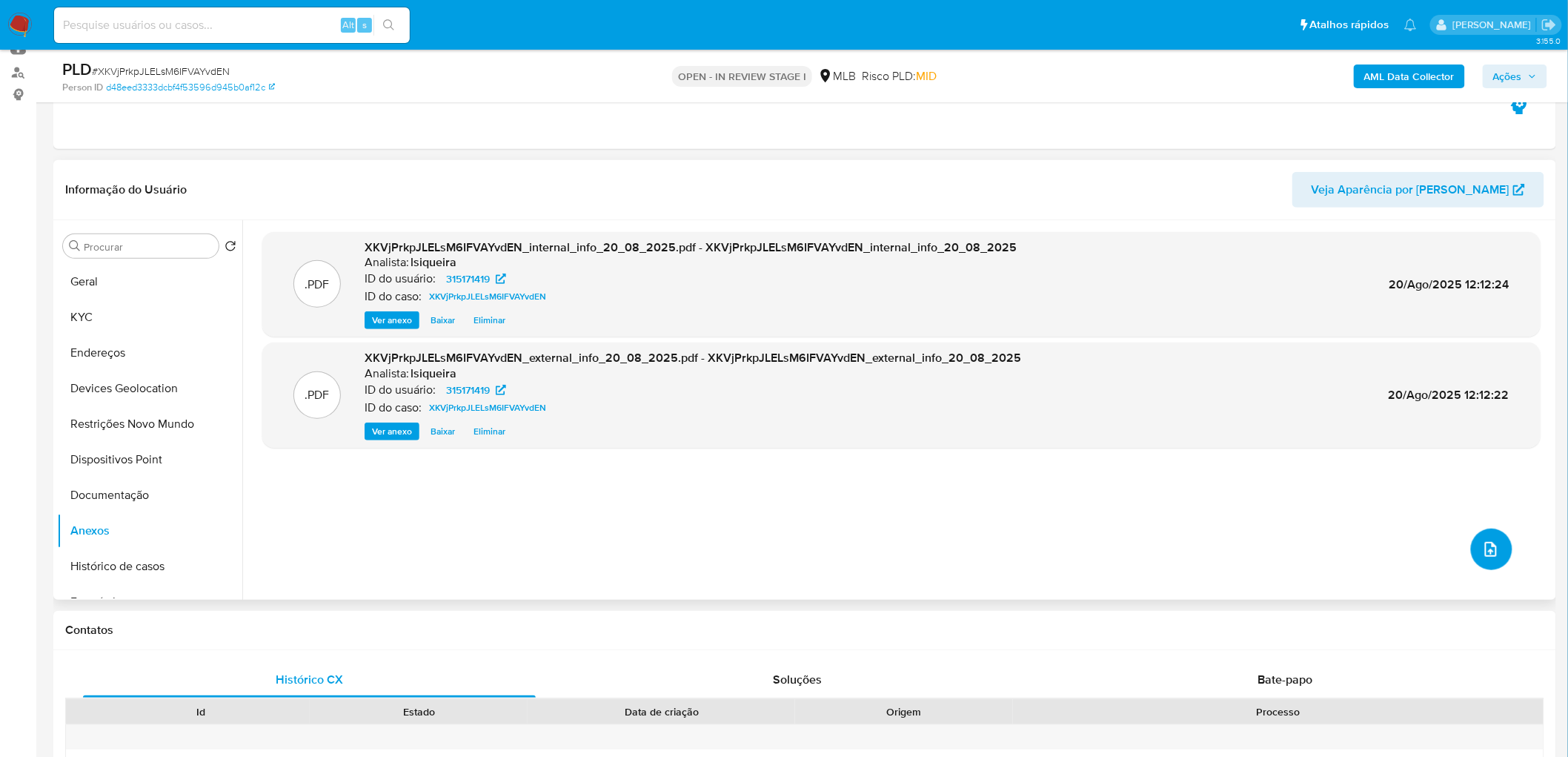
click at [1040, 460] on icon "upload-file" at bounding box center [1491, 549] width 18 height 18
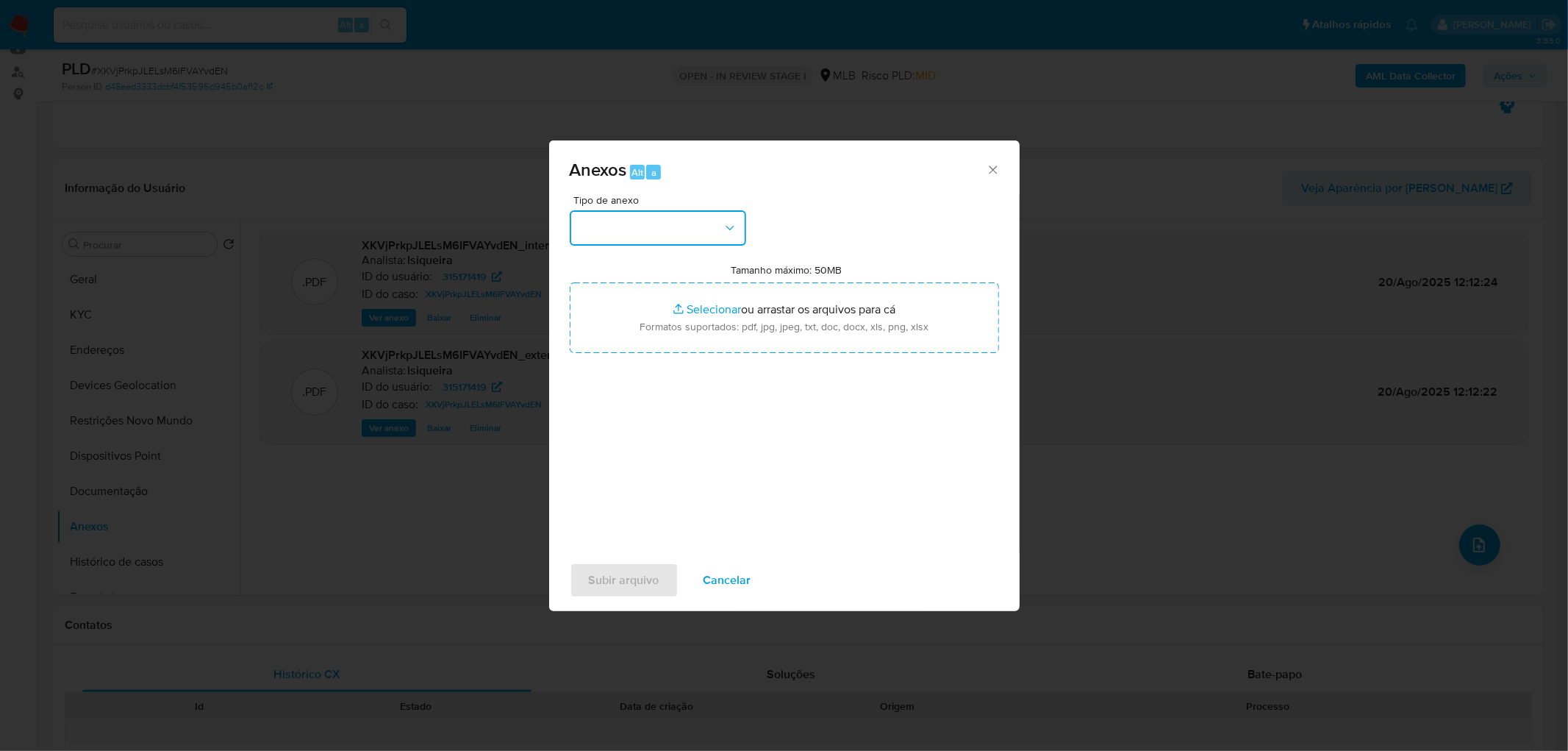
click at [678, 233] on button "button" at bounding box center [658, 228] width 176 height 35
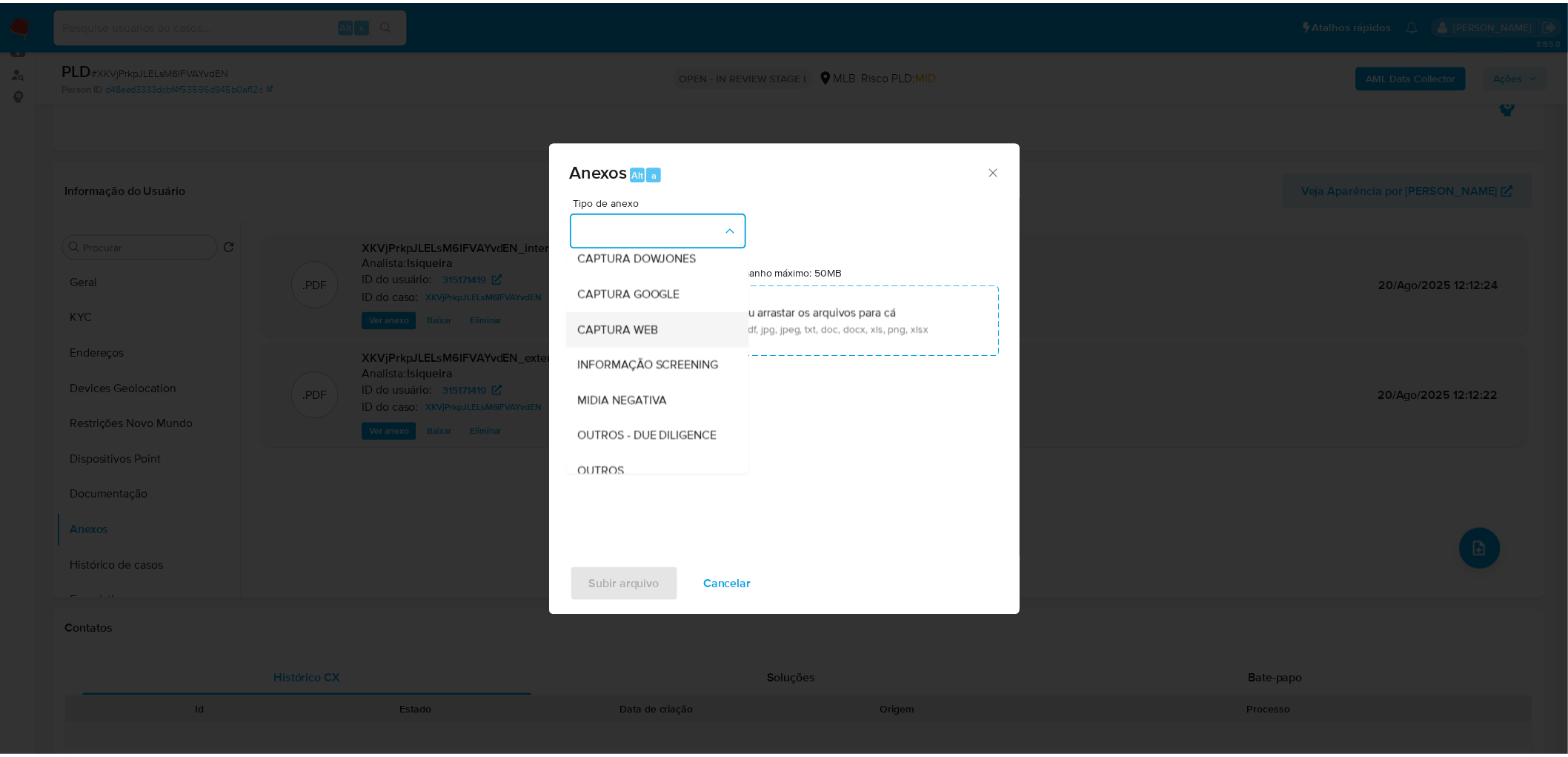
scroll to position [165, 0]
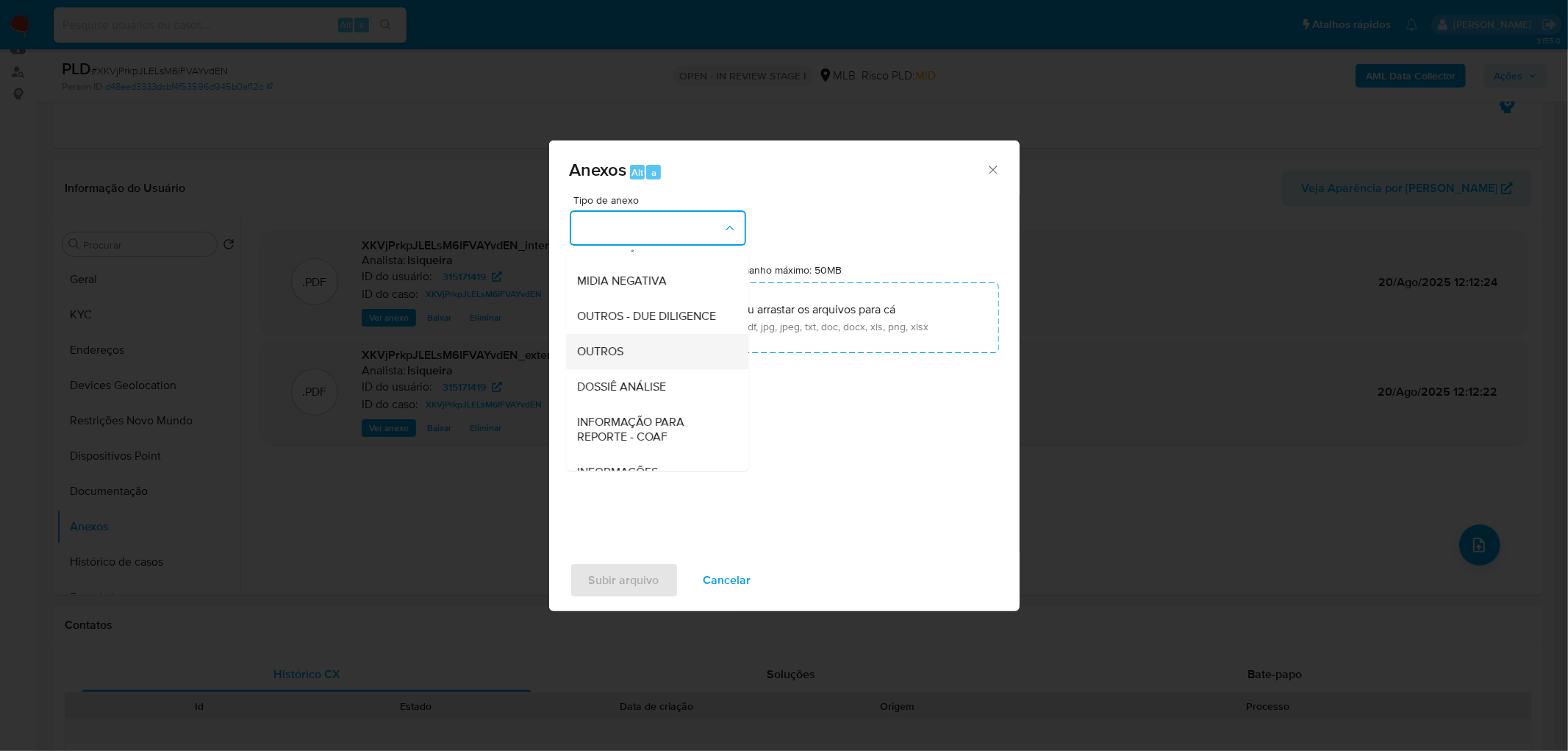
click at [647, 369] on div "OUTROS" at bounding box center [652, 351] width 150 height 35
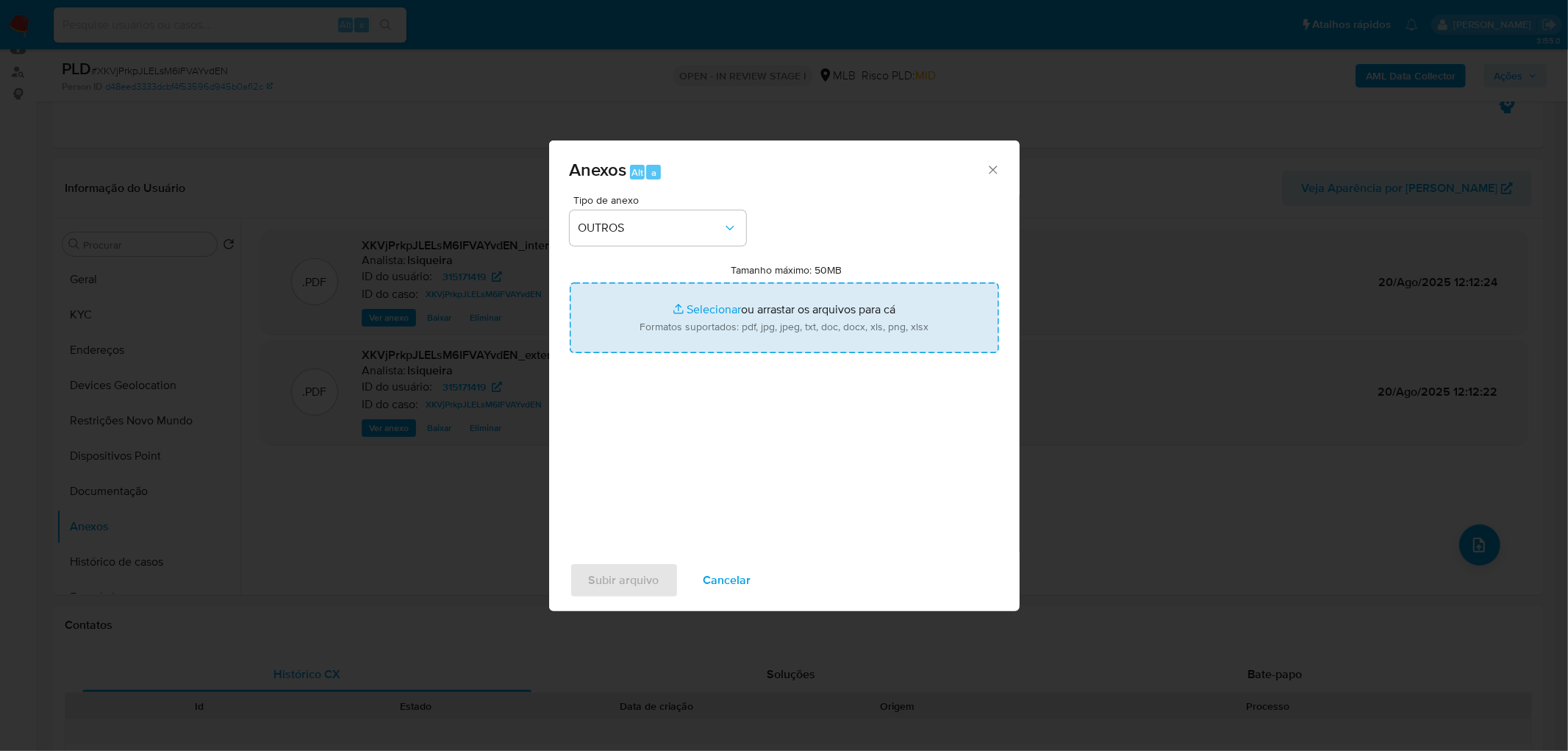
click at [673, 311] on input "Tamanho máximo: 50MB Selecionar arquivos" at bounding box center [784, 317] width 429 height 71
type input "C:\fakepath\Mulan 315171419_2025_08_20_08_25_49.xlsx"
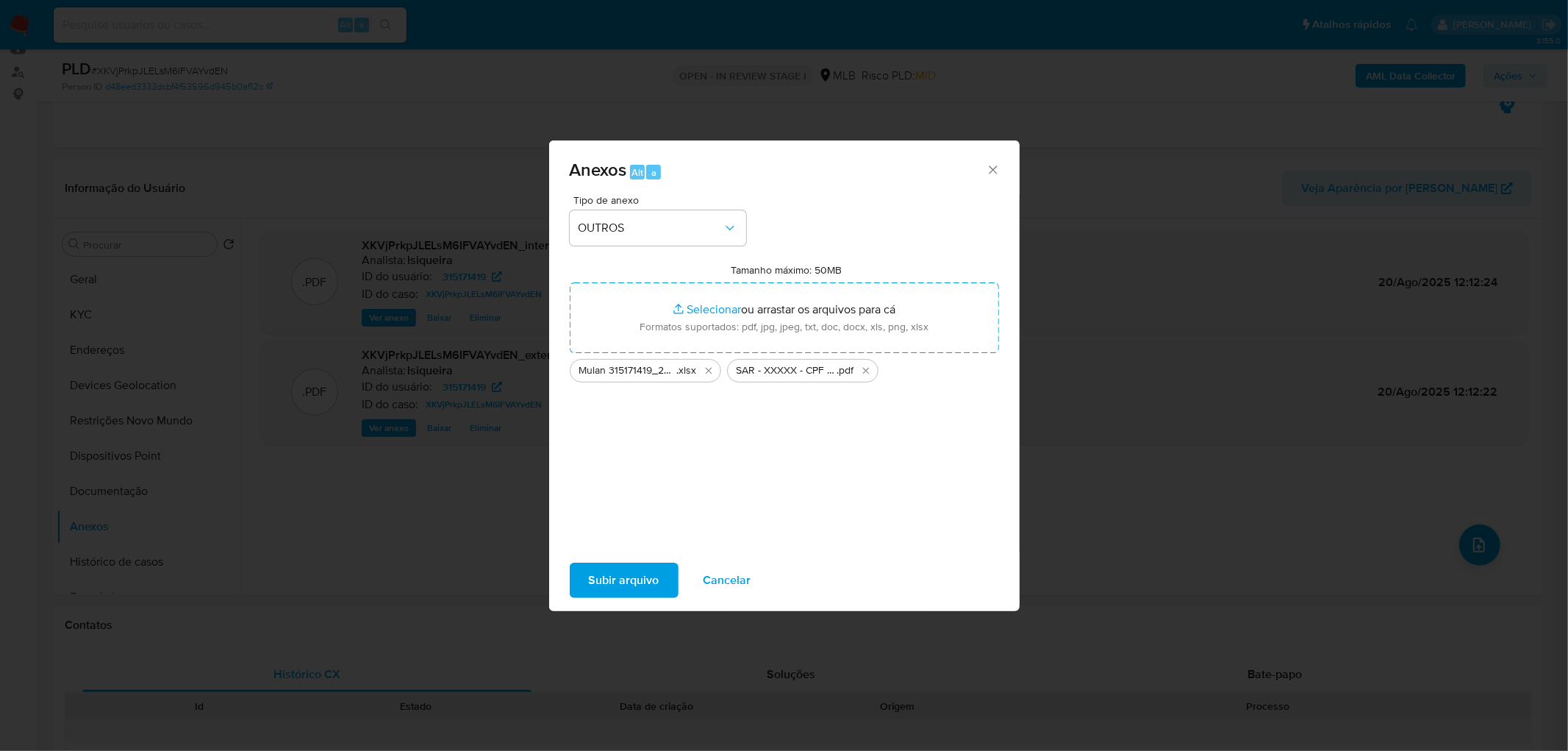
click at [632, 456] on span "Subir arquivo" at bounding box center [624, 580] width 71 height 33
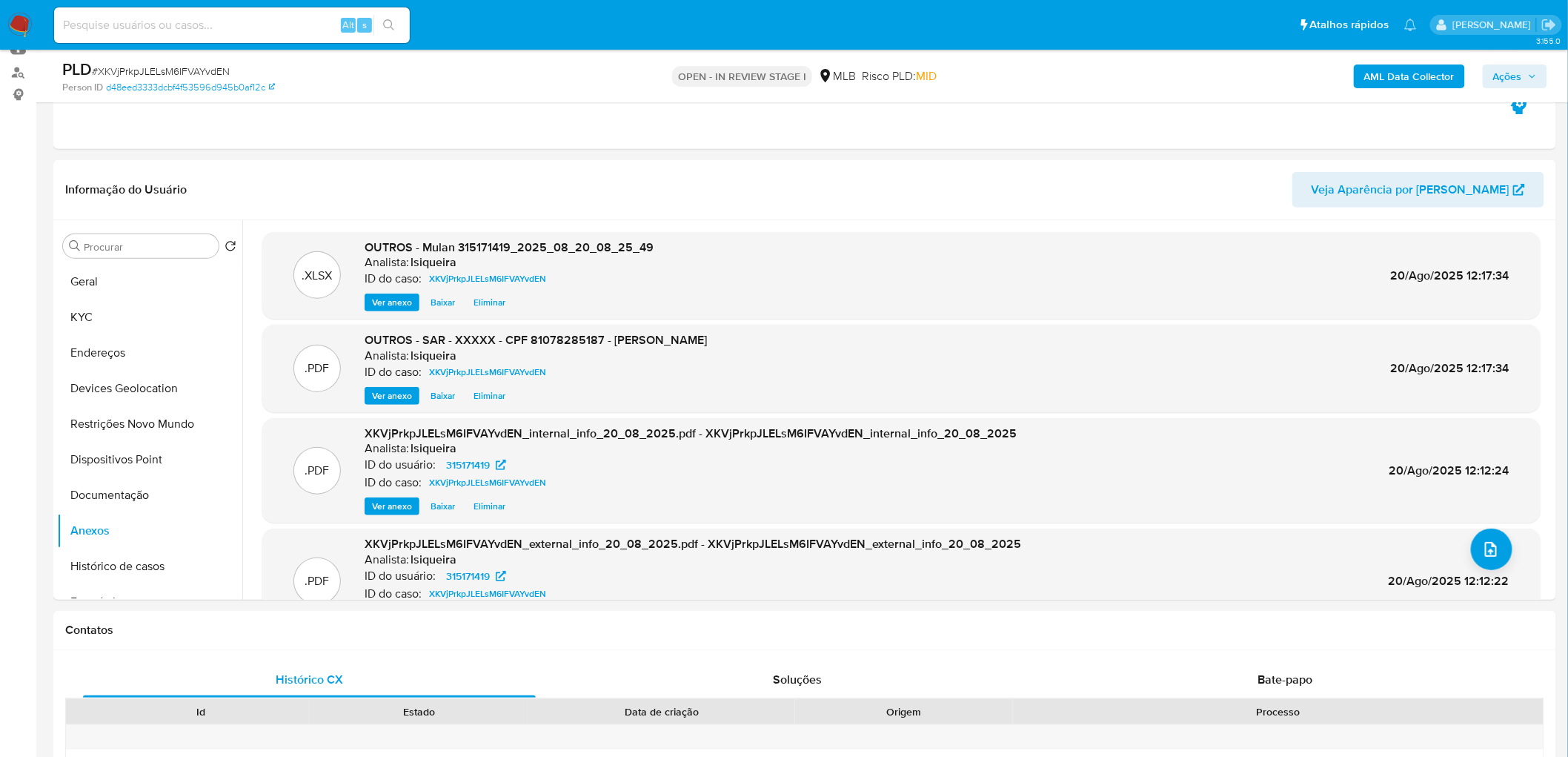
click at [1040, 70] on span "Ações" at bounding box center [1507, 76] width 29 height 24
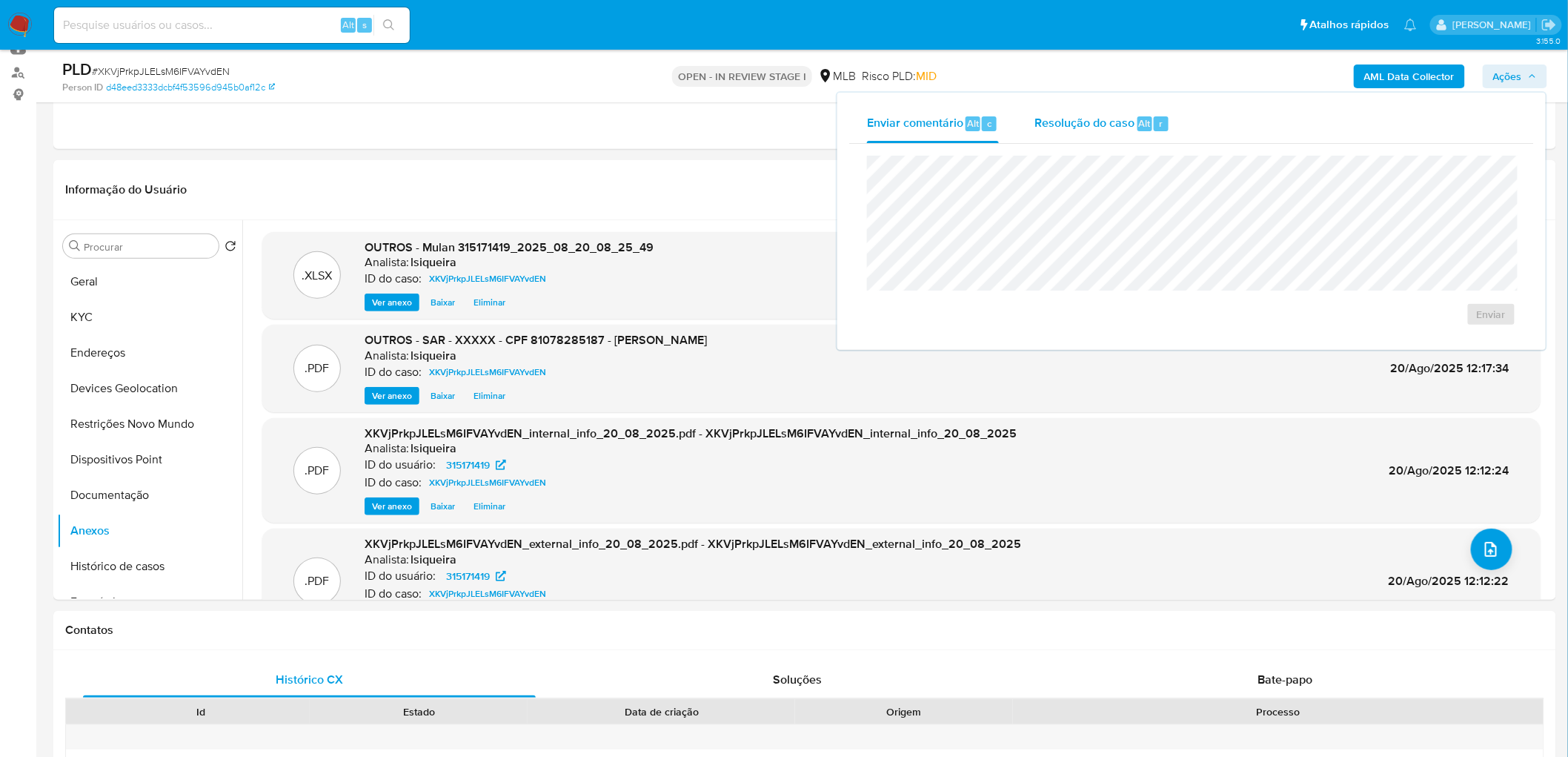
click at [1040, 123] on span "Resolução do caso" at bounding box center [1085, 123] width 100 height 17
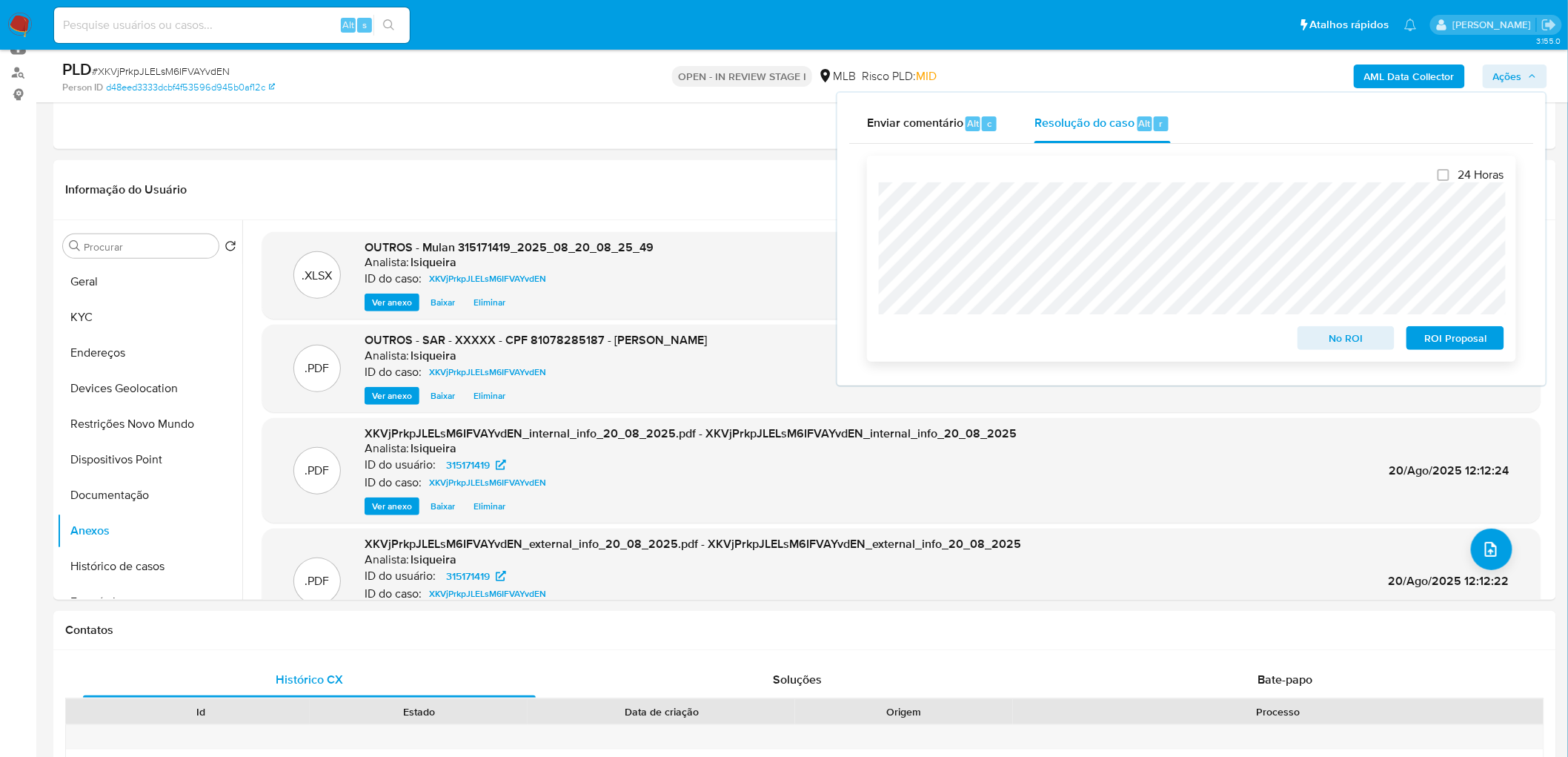
click at [1040, 336] on span "ROI Proposal" at bounding box center [1455, 338] width 77 height 21
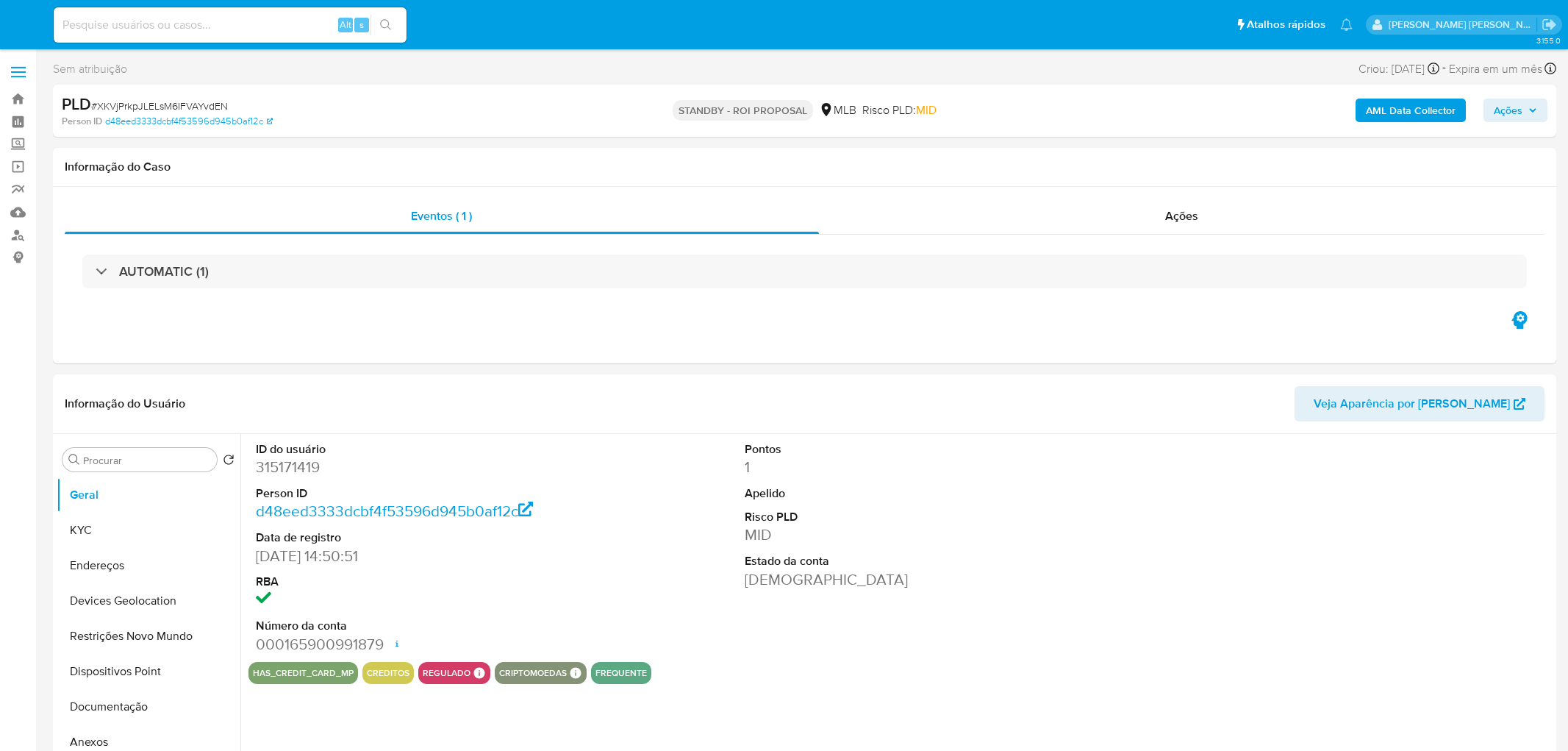
select select "10"
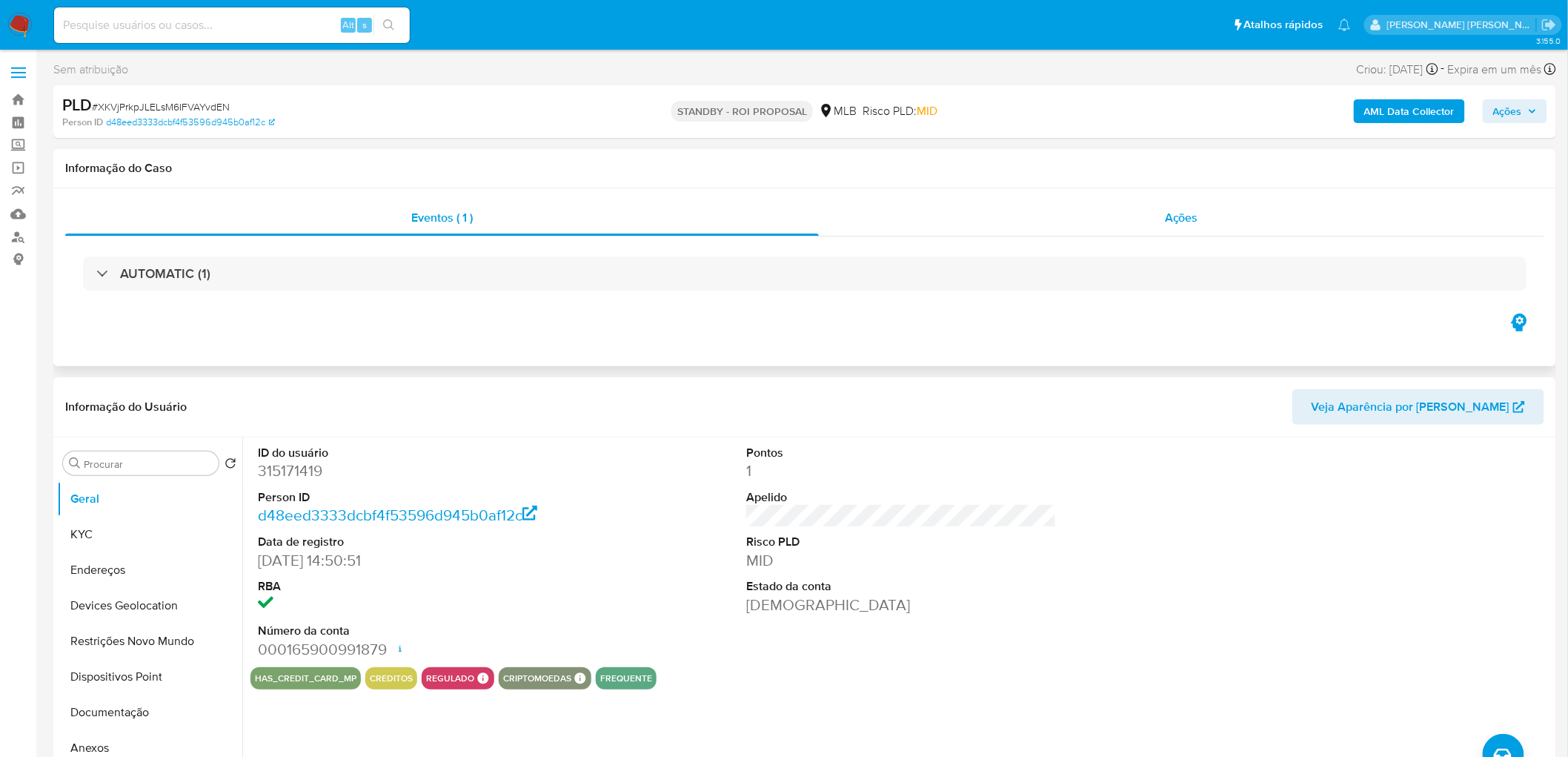
click at [1141, 221] on div "Ações" at bounding box center [1181, 218] width 725 height 35
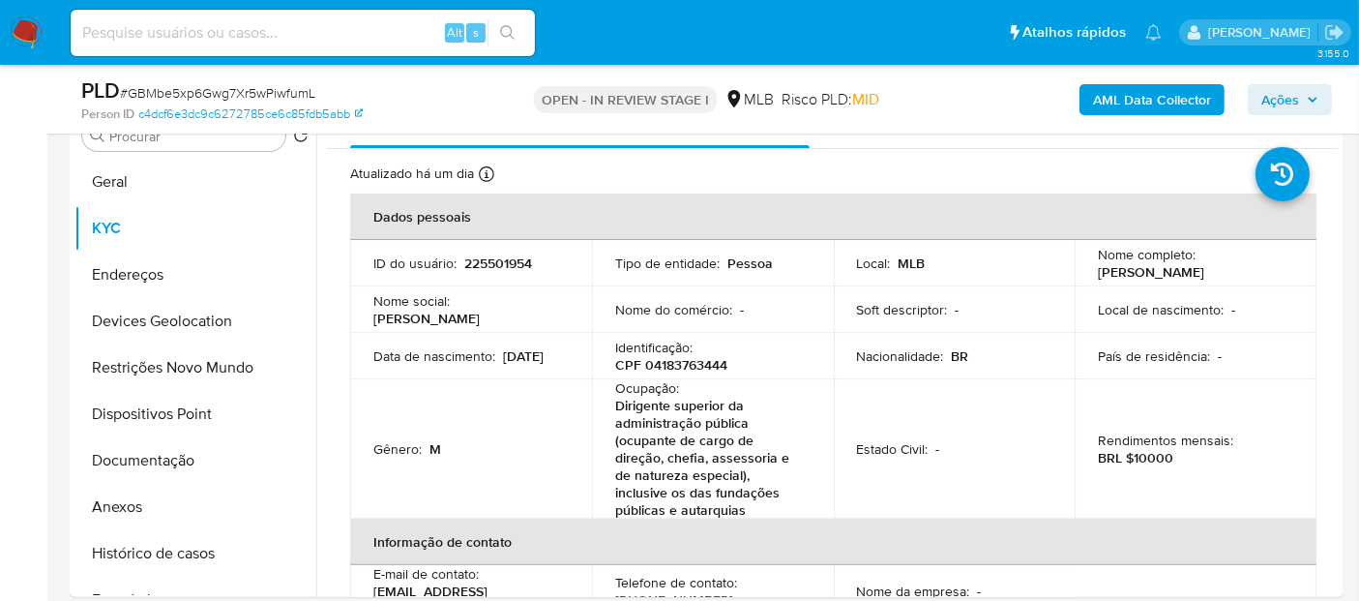
scroll to position [362, 0]
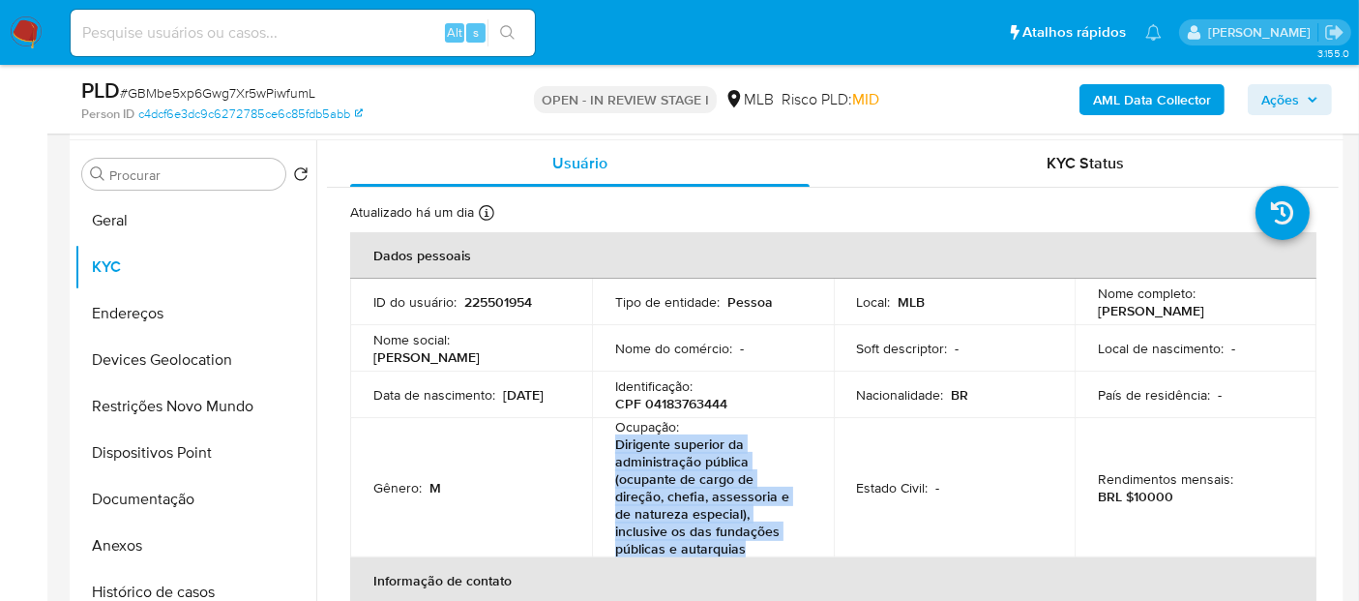
drag, startPoint x: 767, startPoint y: 546, endPoint x: 606, endPoint y: 447, distance: 189.3
click at [606, 447] on td "Ocupação : Dirigente superior da administração pública (ocupante de cargo de di…" at bounding box center [713, 487] width 242 height 139
copy p "Dirigente superior da administração pública (ocupante de cargo de direção, chef…"
click at [131, 230] on button "Geral" at bounding box center [187, 220] width 226 height 46
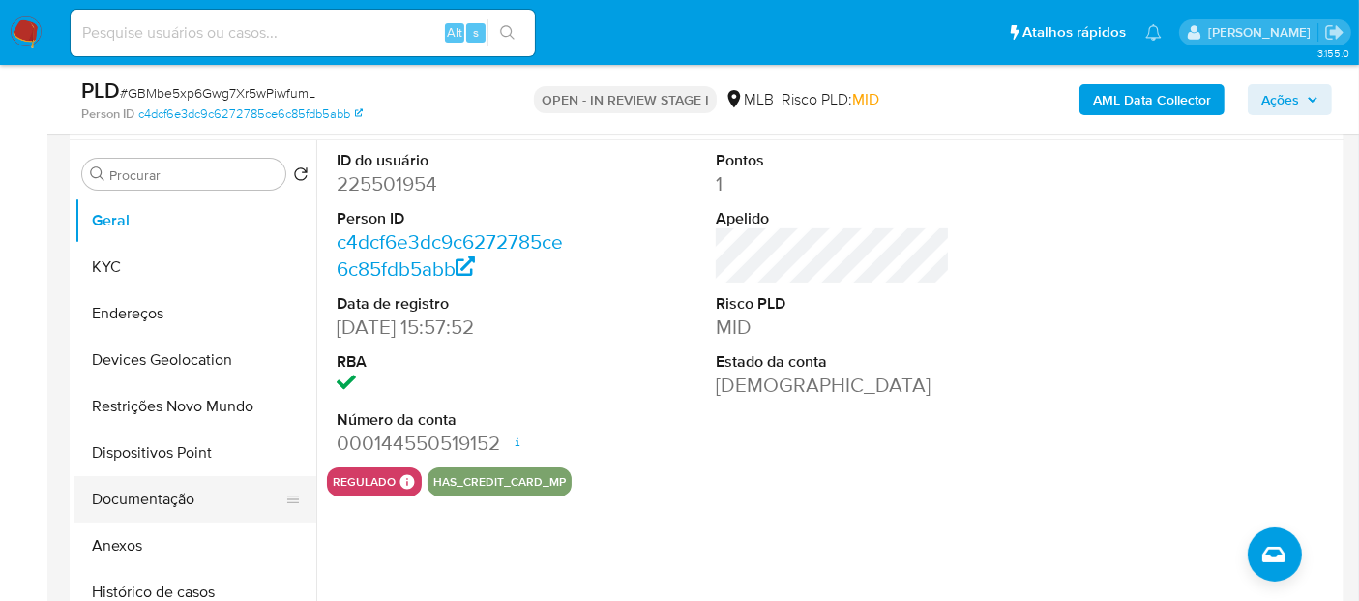
click at [157, 501] on button "Documentação" at bounding box center [187, 499] width 226 height 46
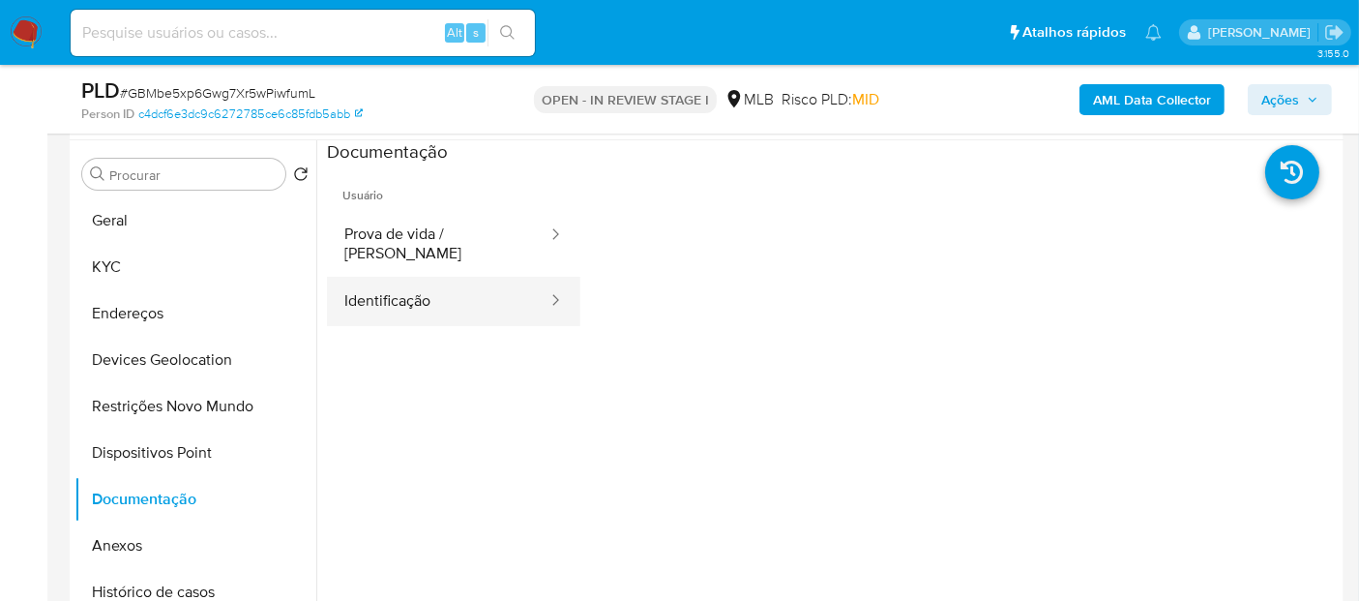
click at [379, 281] on button "Identificação" at bounding box center [438, 301] width 223 height 49
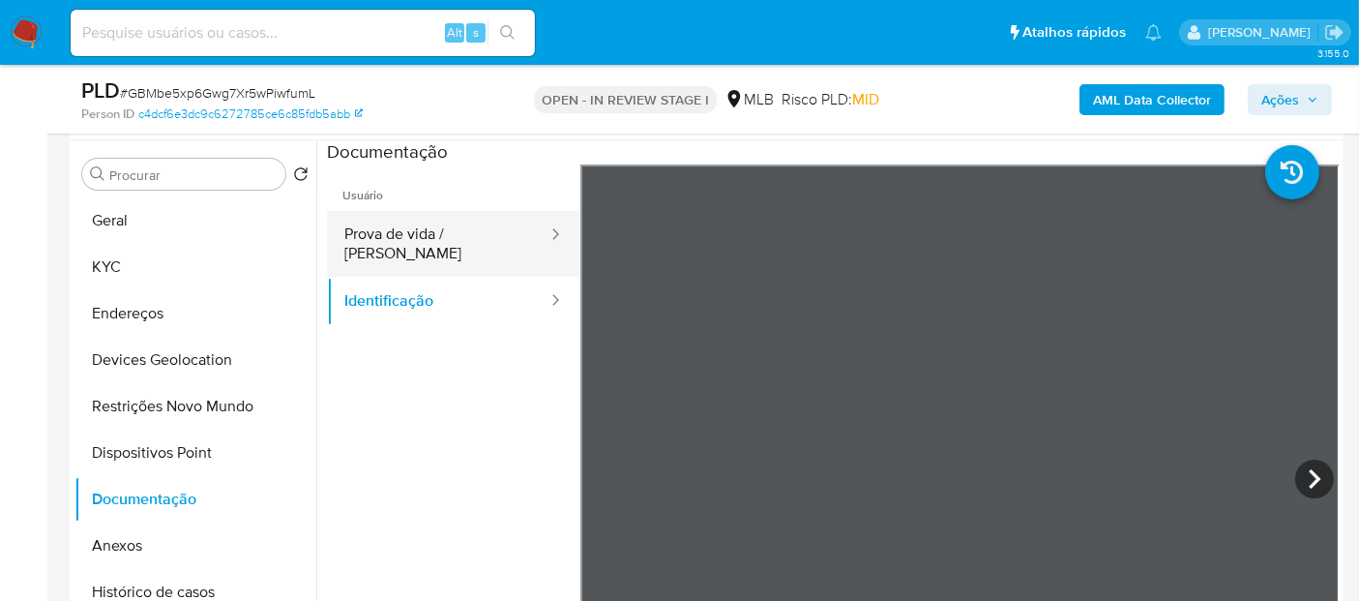
click at [408, 252] on button "Prova de vida / Selfie" at bounding box center [438, 244] width 223 height 66
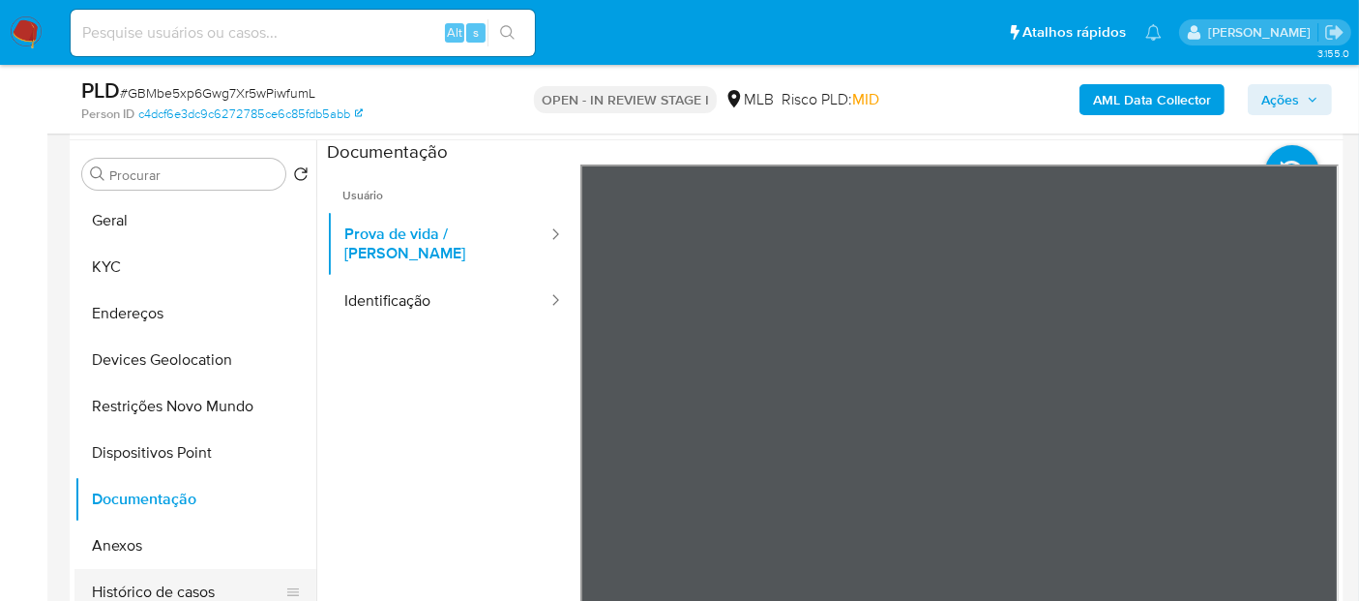
click at [169, 574] on button "Histórico de casos" at bounding box center [187, 592] width 226 height 46
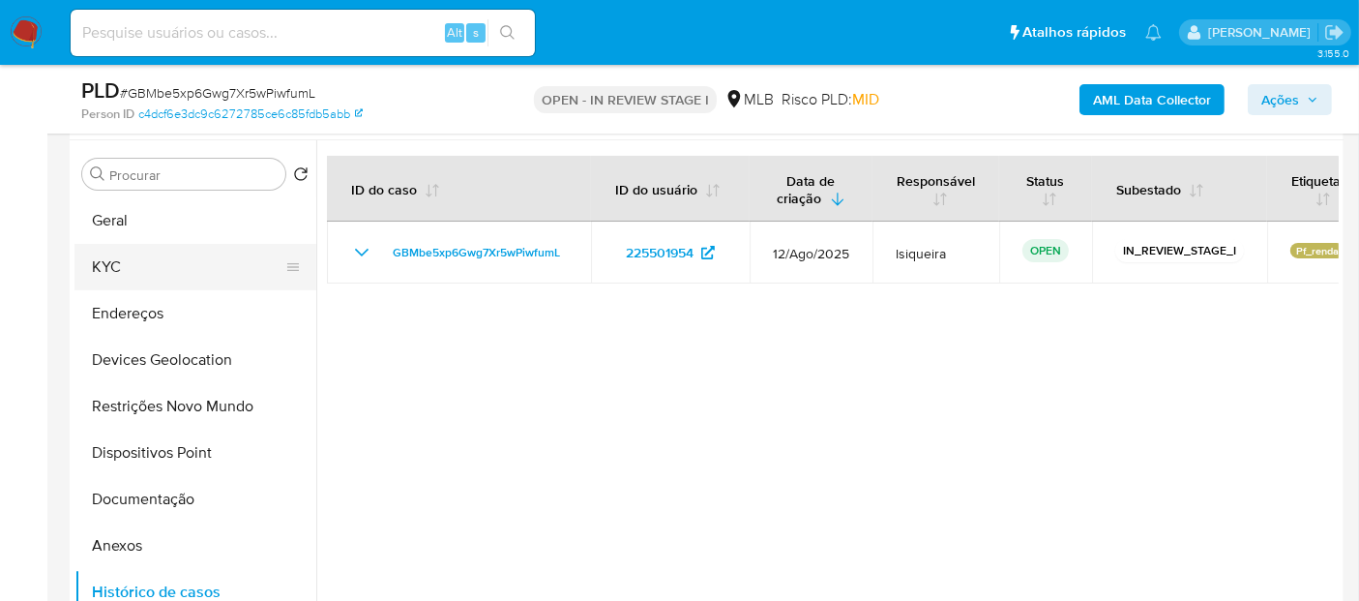
click at [135, 263] on button "KYC" at bounding box center [187, 267] width 226 height 46
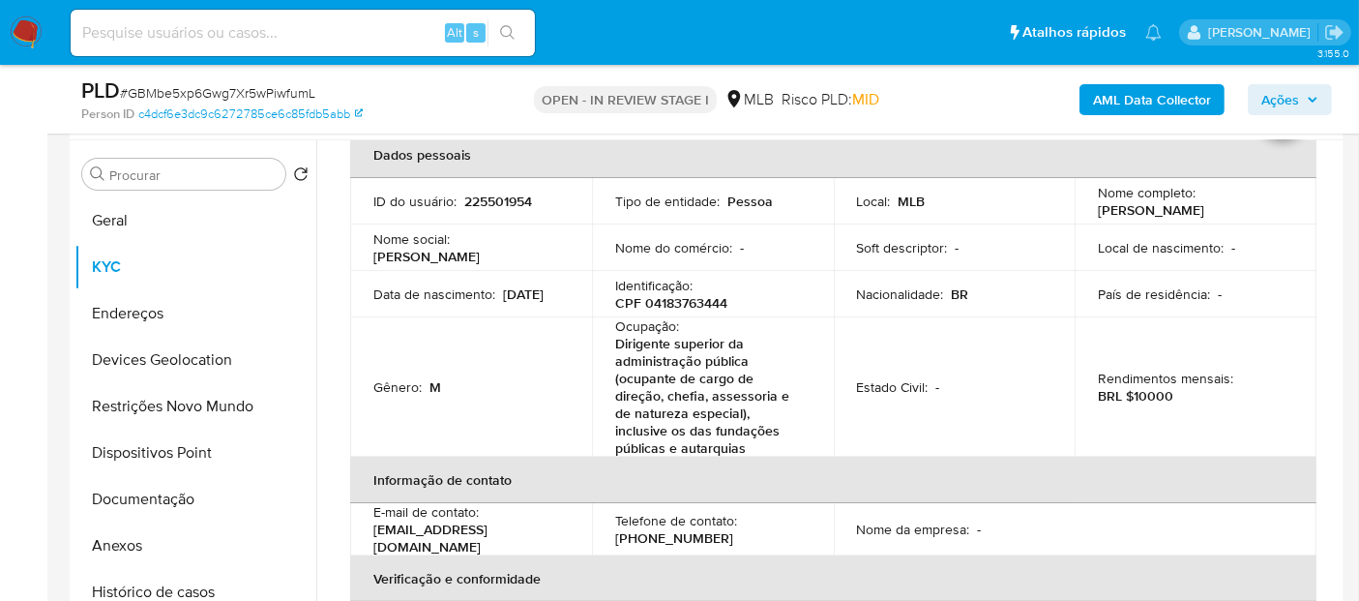
scroll to position [215, 0]
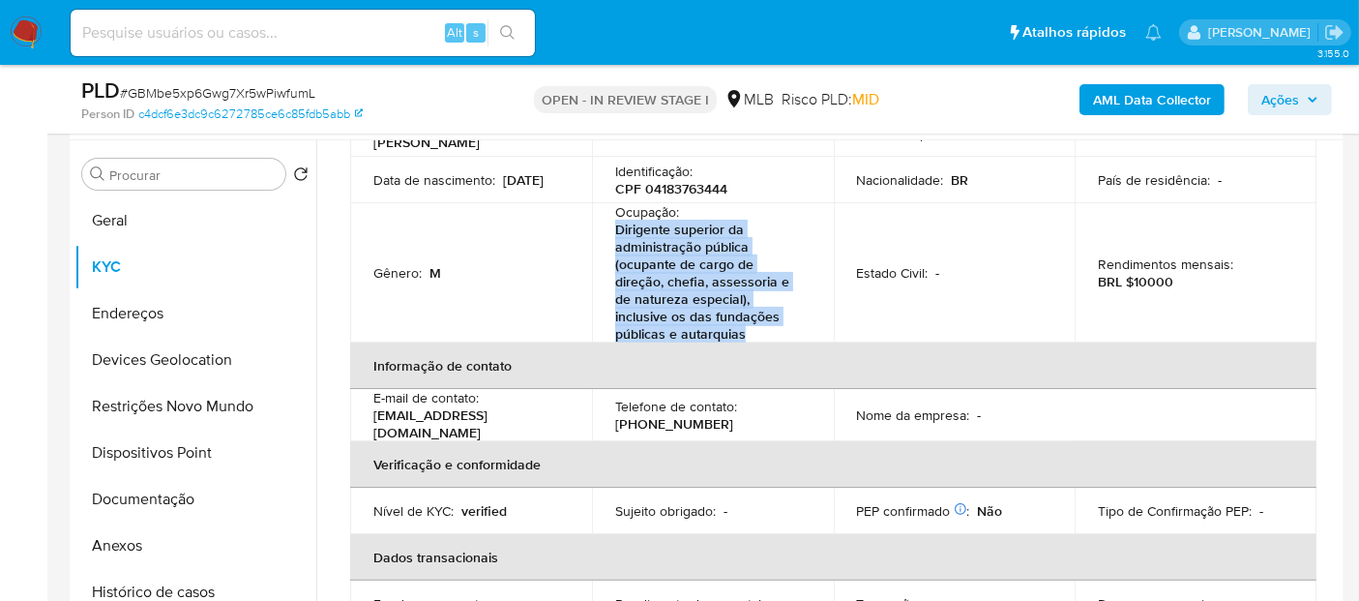
drag, startPoint x: 761, startPoint y: 335, endPoint x: 615, endPoint y: 230, distance: 179.6
click at [615, 230] on p "Dirigente superior da administração pública (ocupante de cargo de direção, chef…" at bounding box center [709, 282] width 188 height 122
copy p "Dirigente superior da administração pública (ocupante de cargo de direção, chef…"
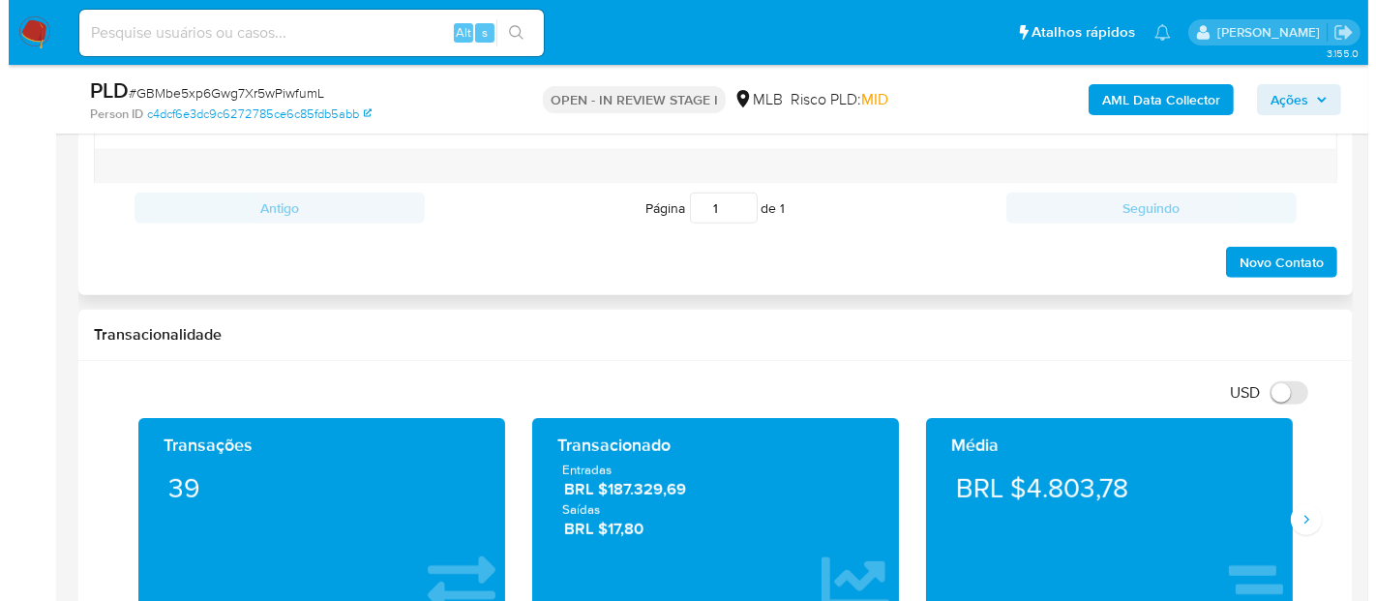
scroll to position [1222, 0]
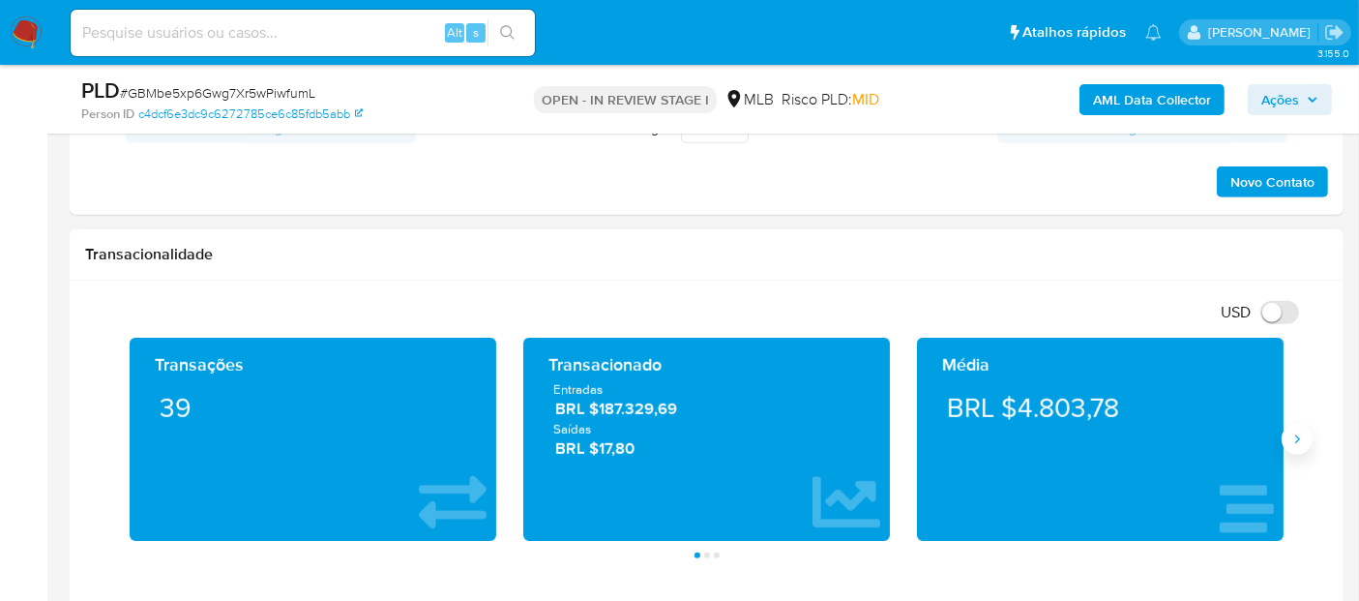
click at [1294, 445] on button "Siguiente" at bounding box center [1297, 439] width 31 height 31
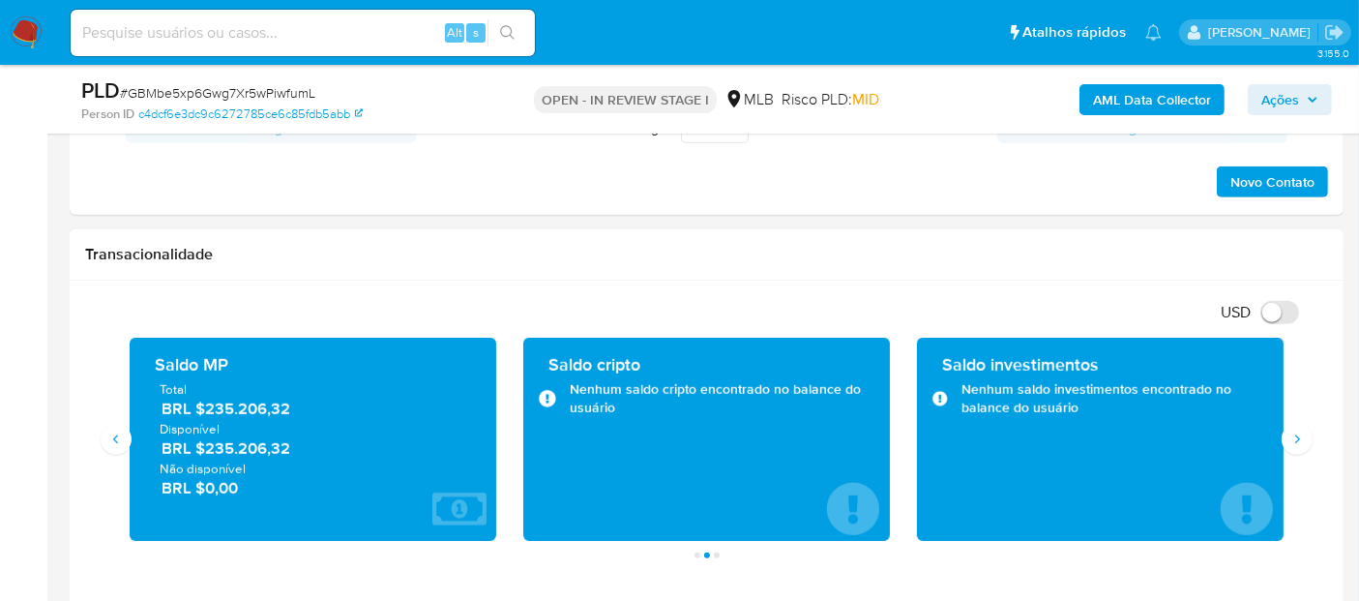
drag, startPoint x: 316, startPoint y: 446, endPoint x: 379, endPoint y: 418, distance: 68.9
click at [211, 440] on span "BRL $235.206,32" at bounding box center [314, 448] width 305 height 22
click at [1124, 104] on b "AML Data Collector" at bounding box center [1152, 99] width 118 height 31
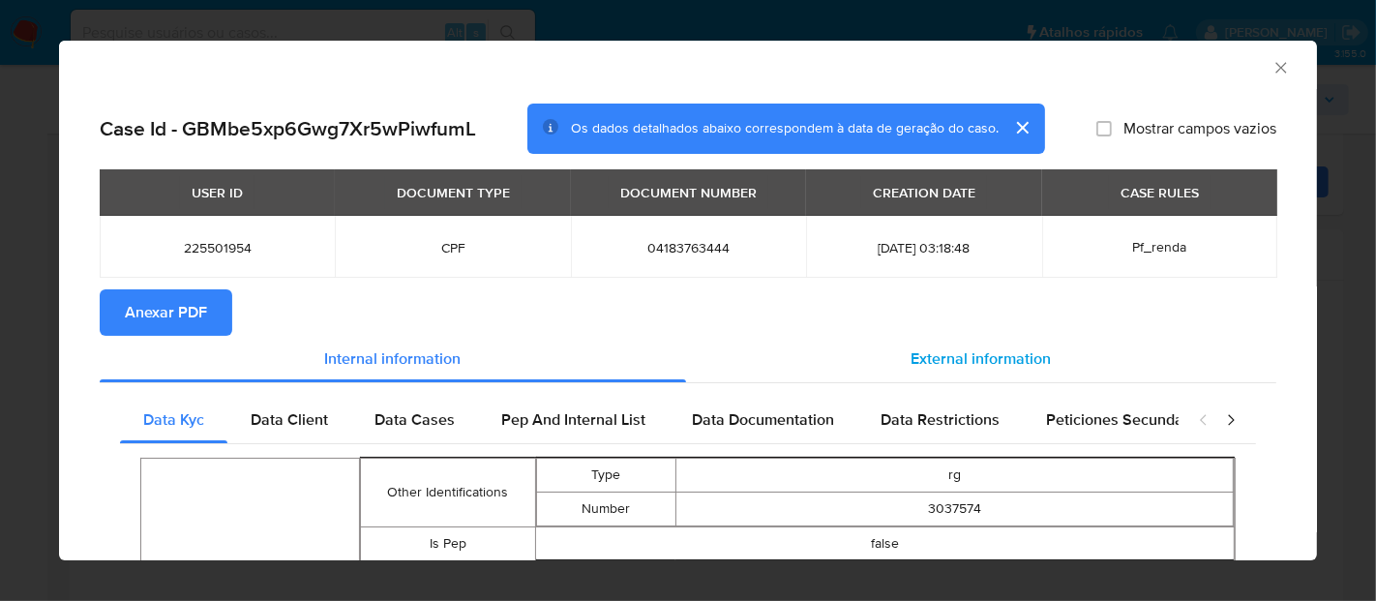
click at [978, 347] on span "External information" at bounding box center [981, 358] width 140 height 22
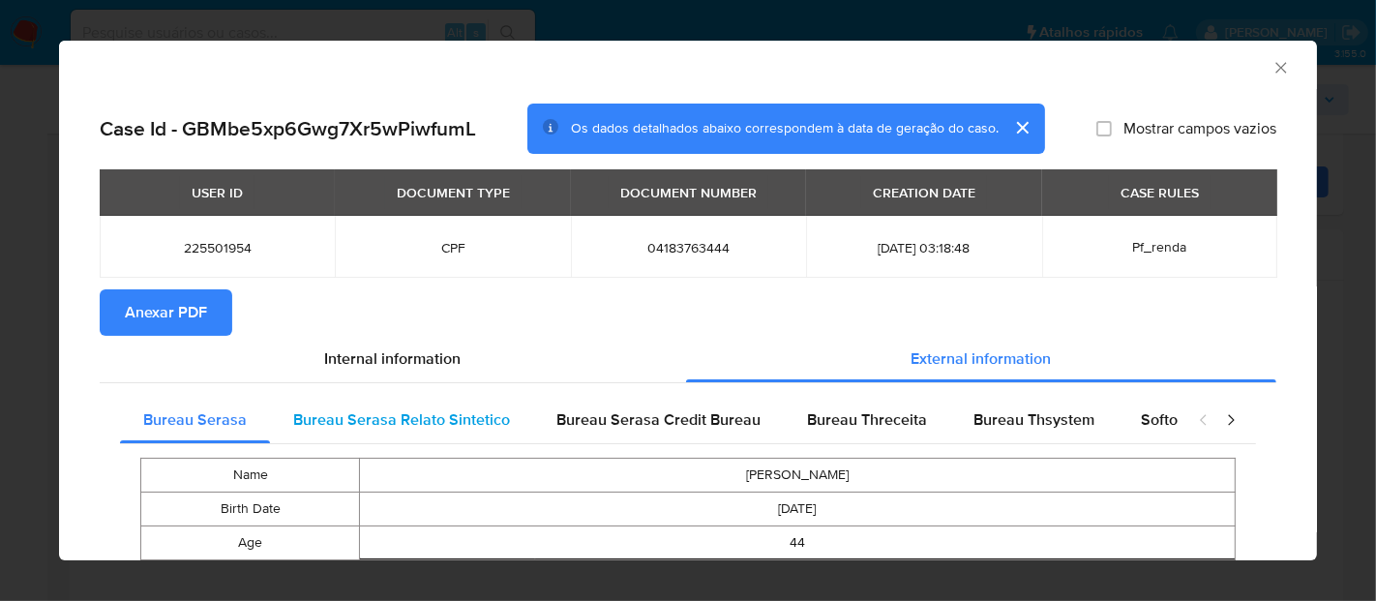
click at [317, 416] on span "Bureau Serasa Relato Sintetico" at bounding box center [401, 419] width 217 height 22
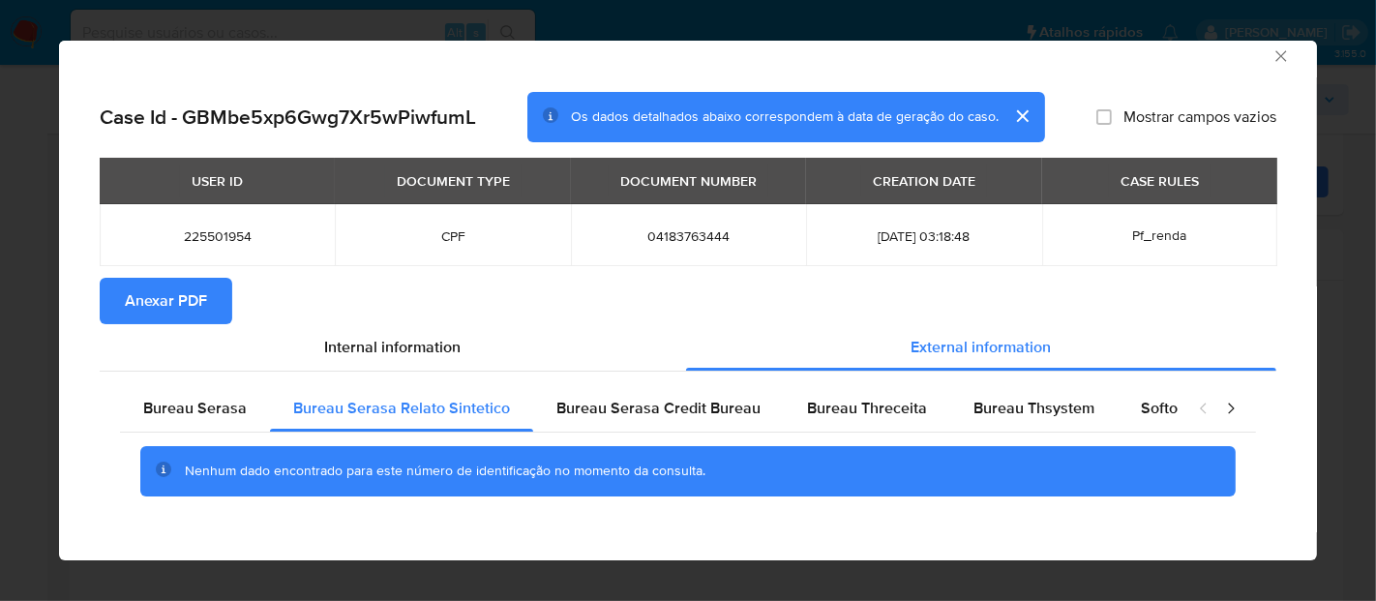
scroll to position [14, 0]
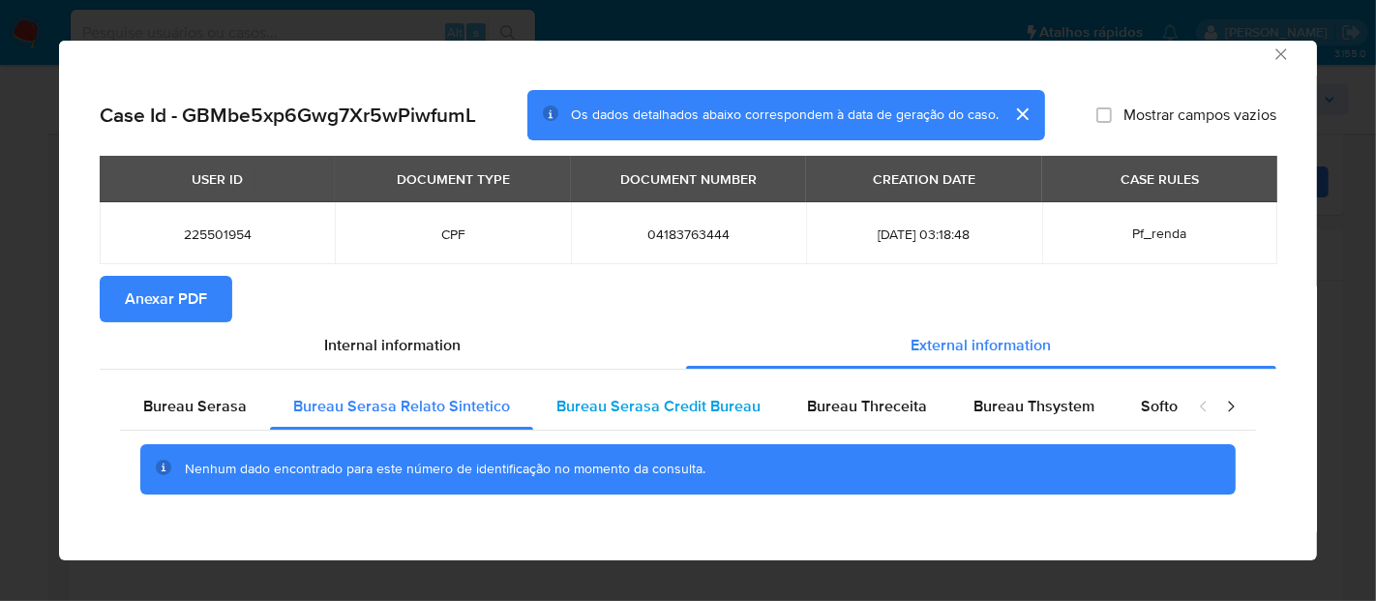
click at [676, 392] on div "Bureau Serasa Credit Bureau" at bounding box center [658, 406] width 251 height 46
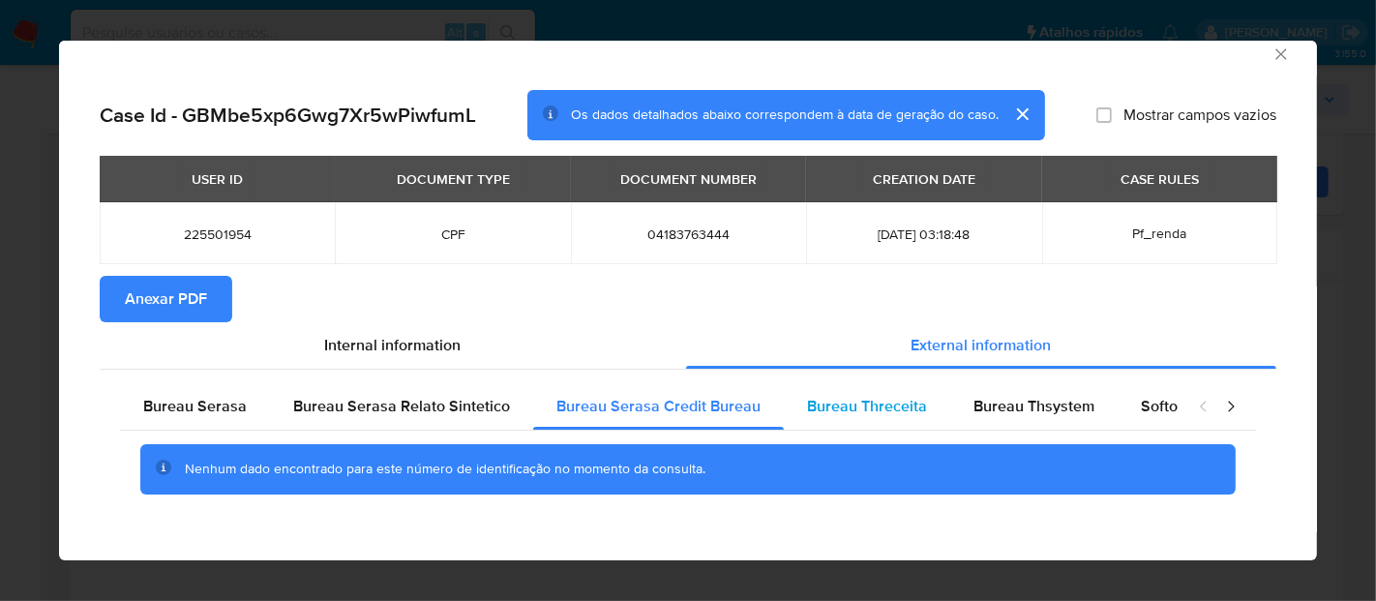
click at [863, 401] on span "Bureau Threceita" at bounding box center [867, 406] width 120 height 22
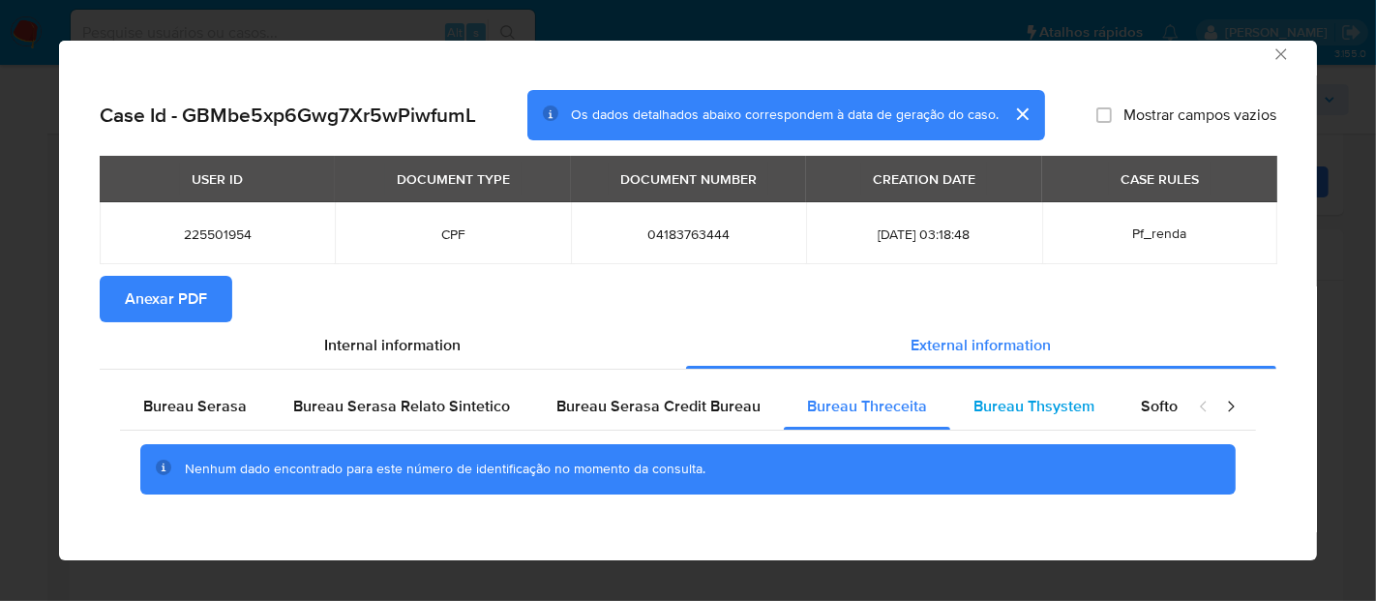
click at [1072, 393] on div "Bureau Thsystem" at bounding box center [1033, 406] width 167 height 46
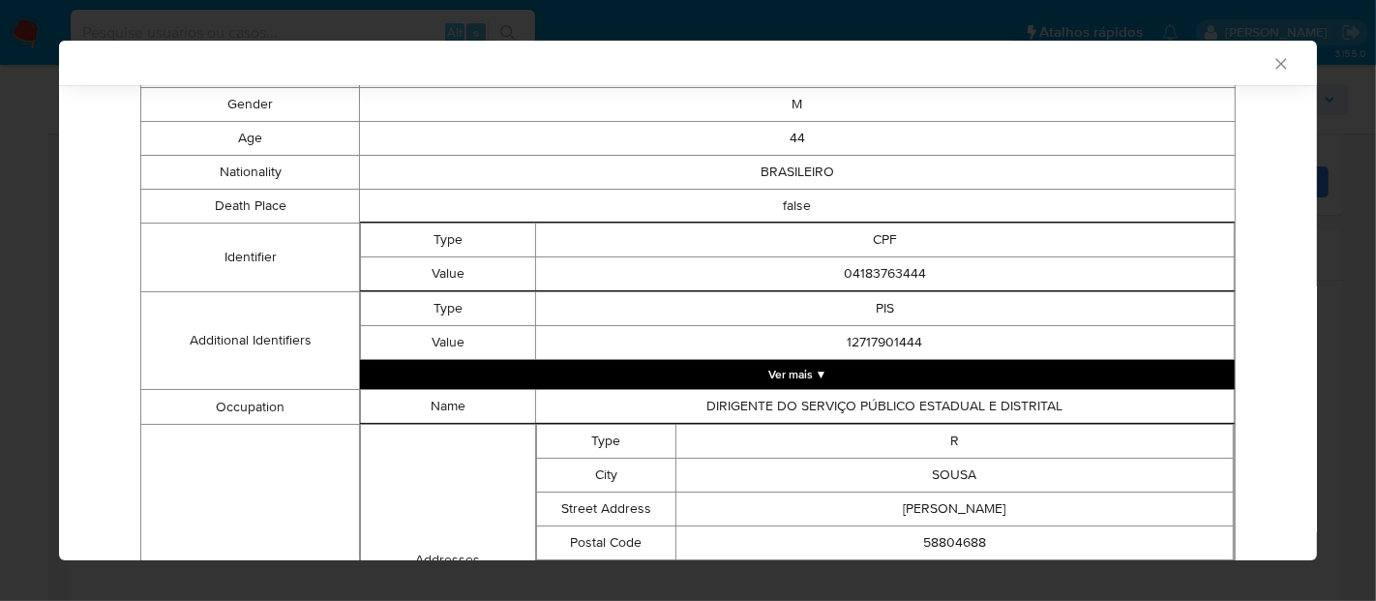
scroll to position [548, 0]
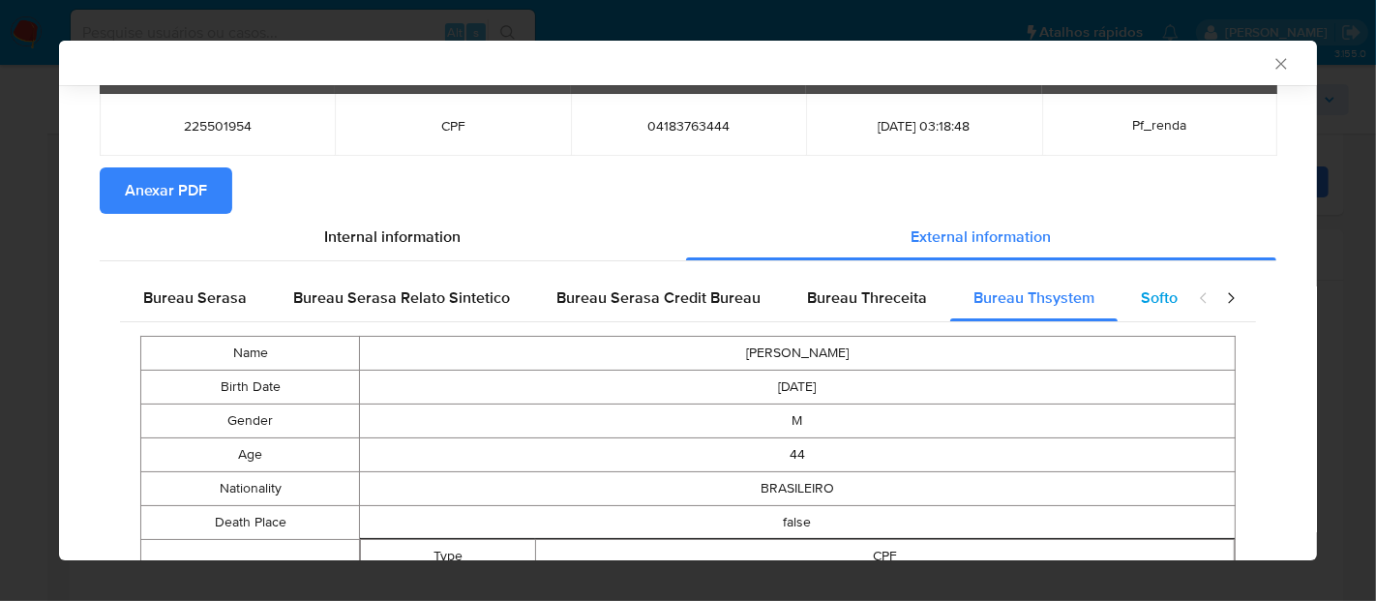
click at [1141, 288] on span "Softon" at bounding box center [1163, 297] width 45 height 22
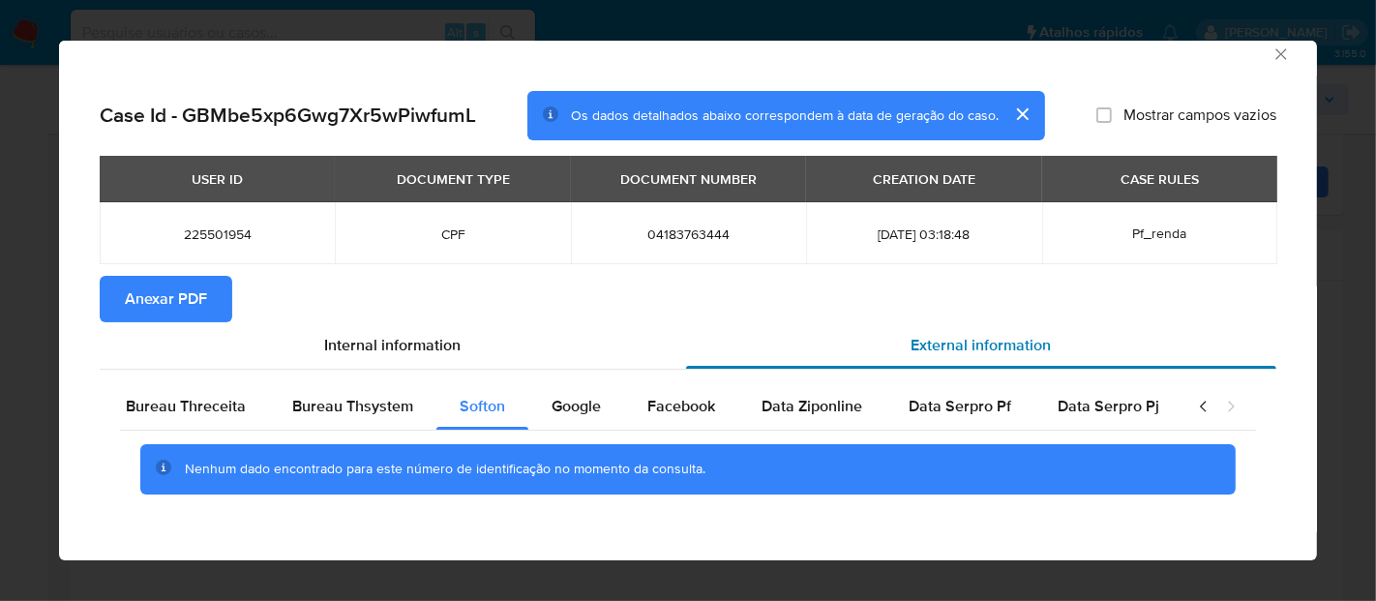
scroll to position [0, 688]
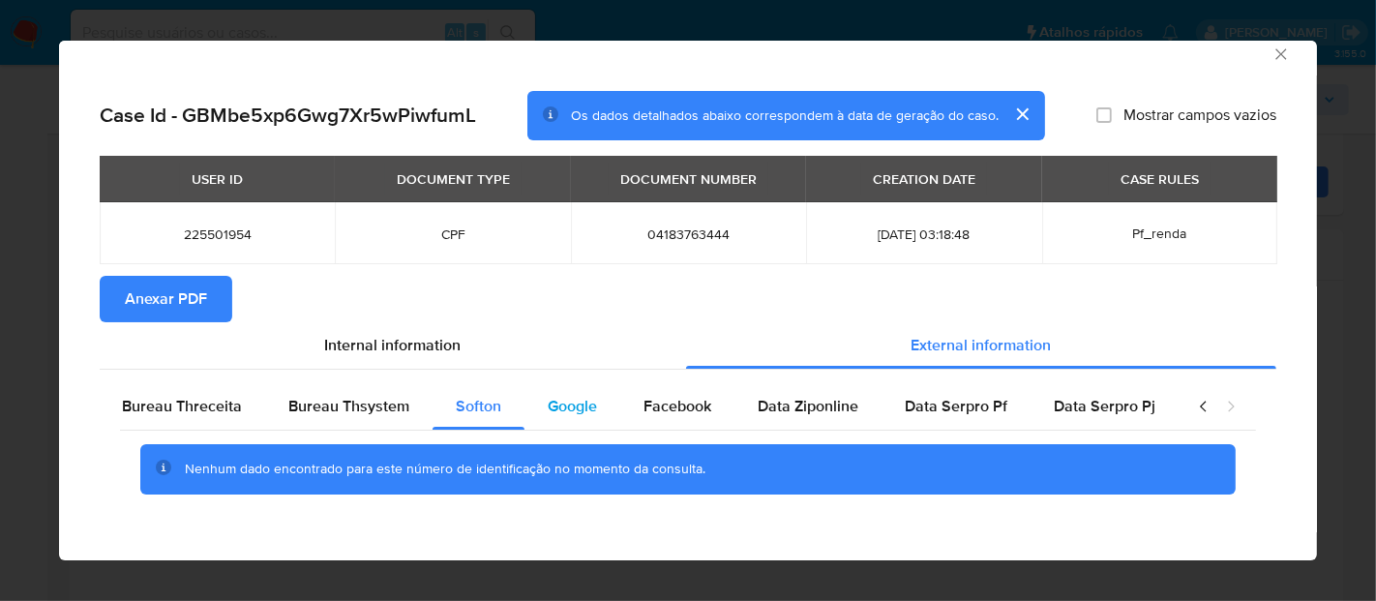
click at [561, 413] on span "Google" at bounding box center [572, 406] width 49 height 22
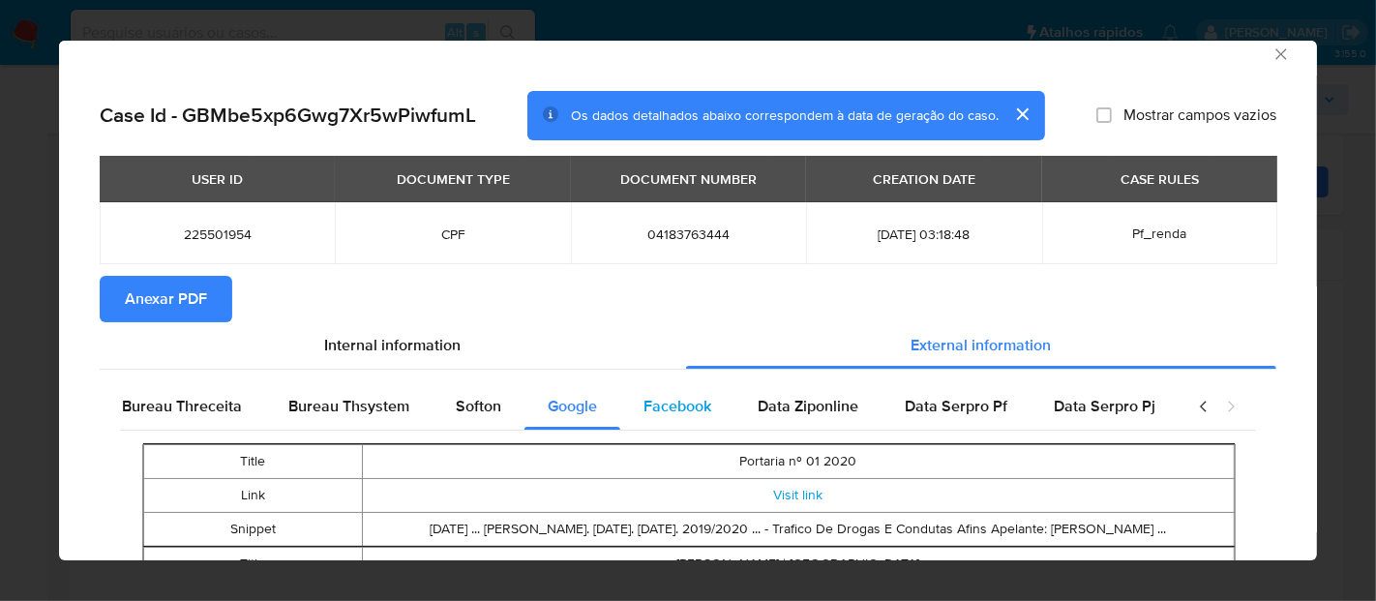
click at [664, 404] on span "Facebook" at bounding box center [677, 406] width 68 height 22
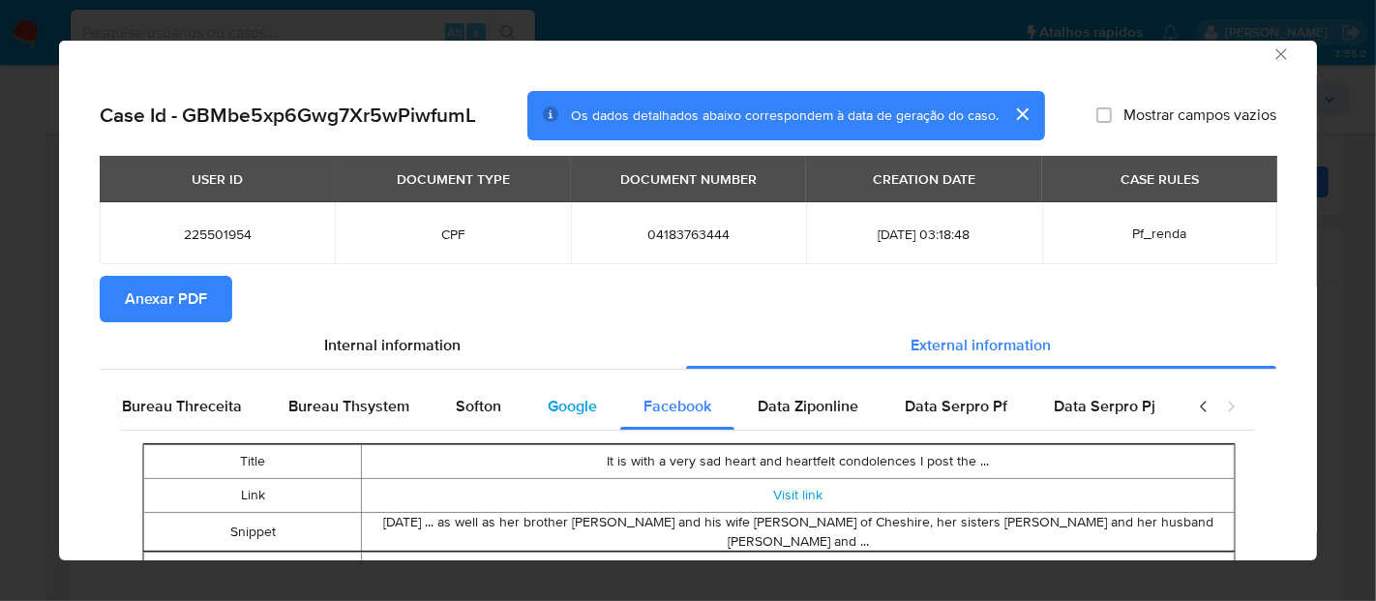
click at [548, 401] on span "Google" at bounding box center [572, 406] width 49 height 22
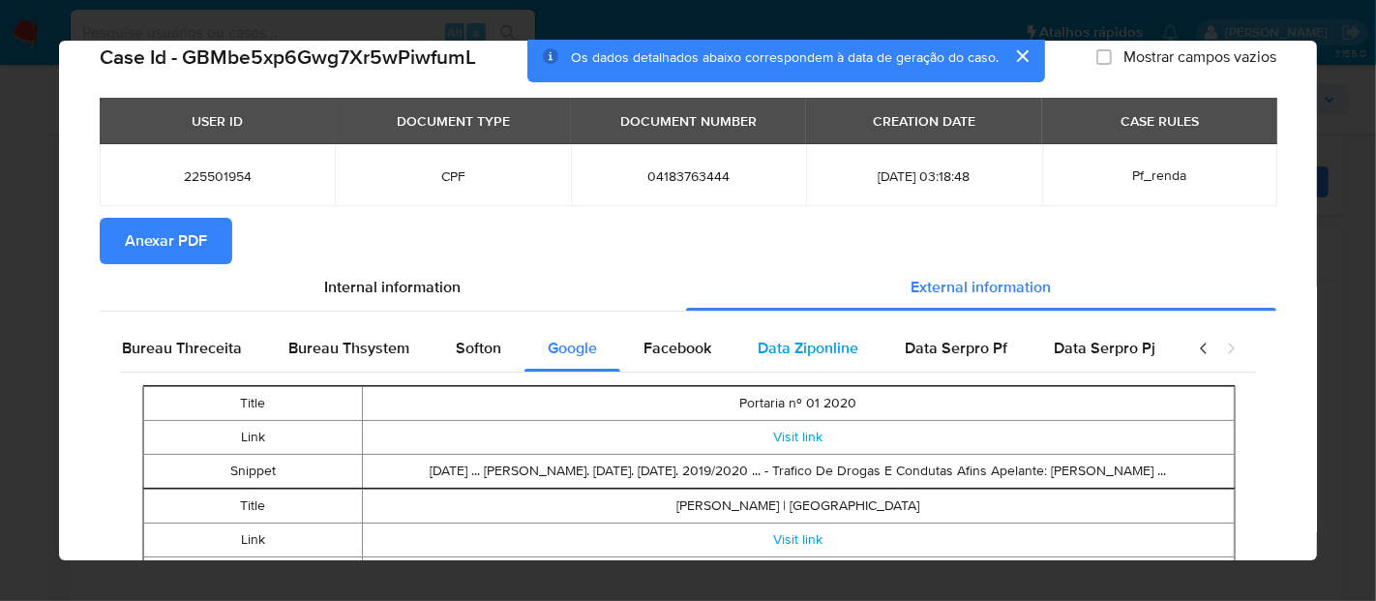
scroll to position [118, 0]
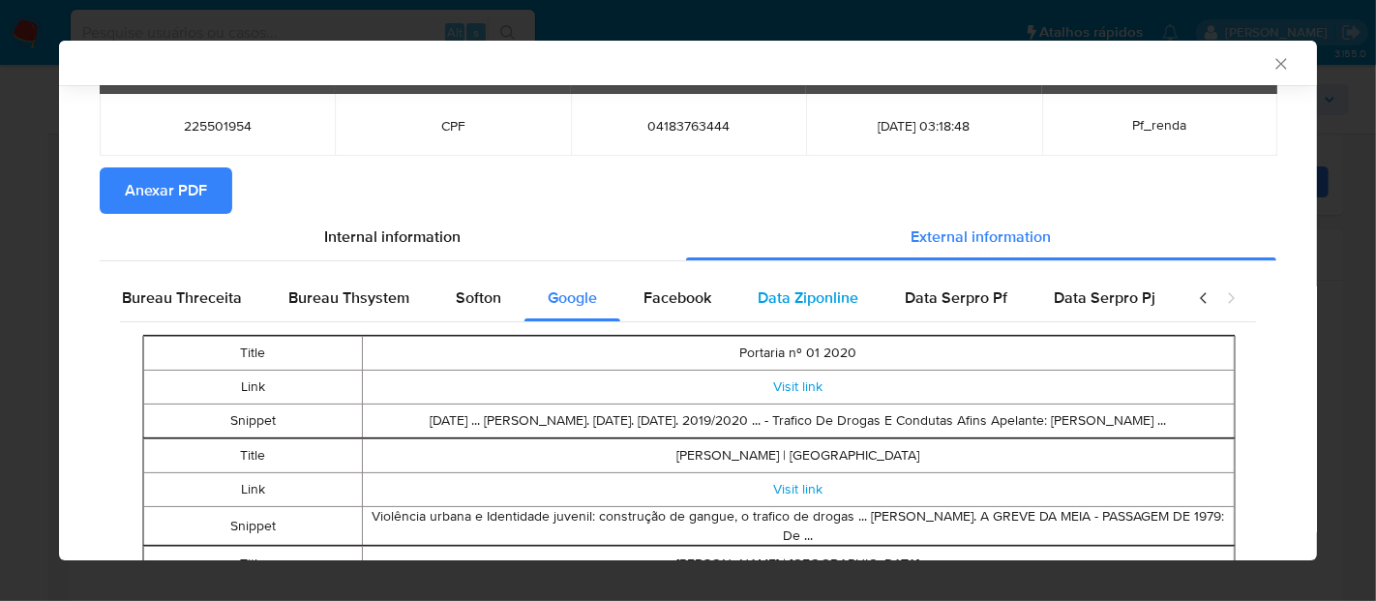
click at [793, 310] on div "Data Ziponline" at bounding box center [807, 298] width 147 height 46
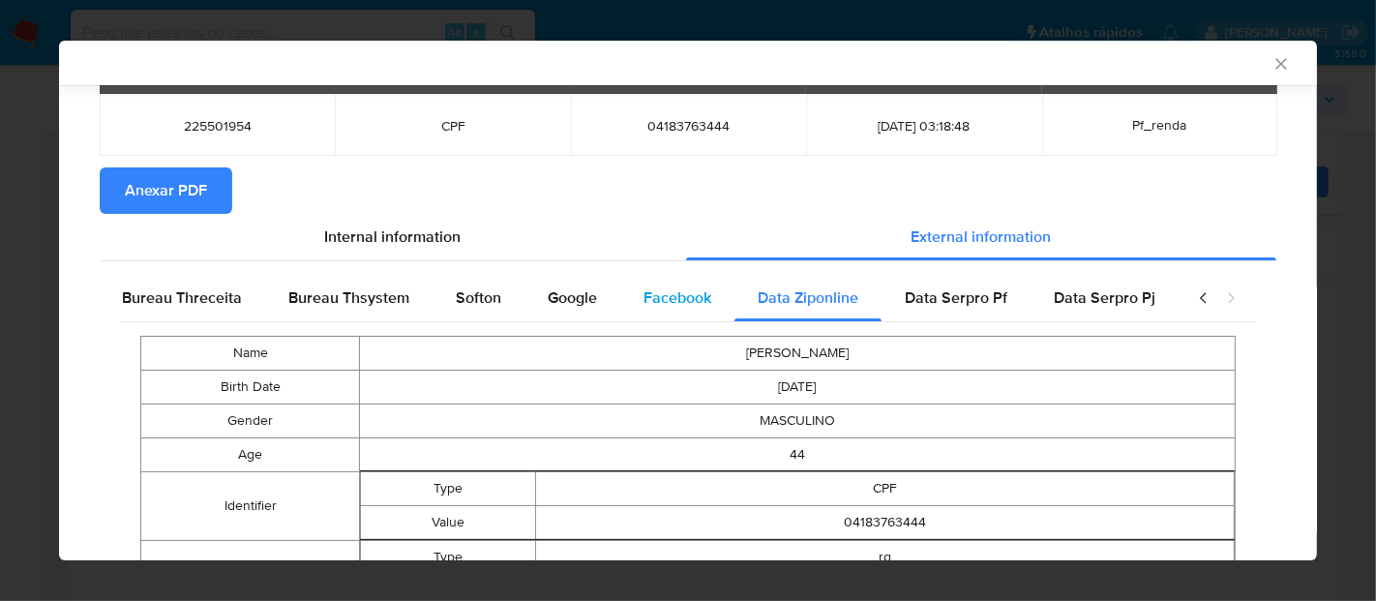
click at [669, 299] on span "Facebook" at bounding box center [677, 297] width 68 height 22
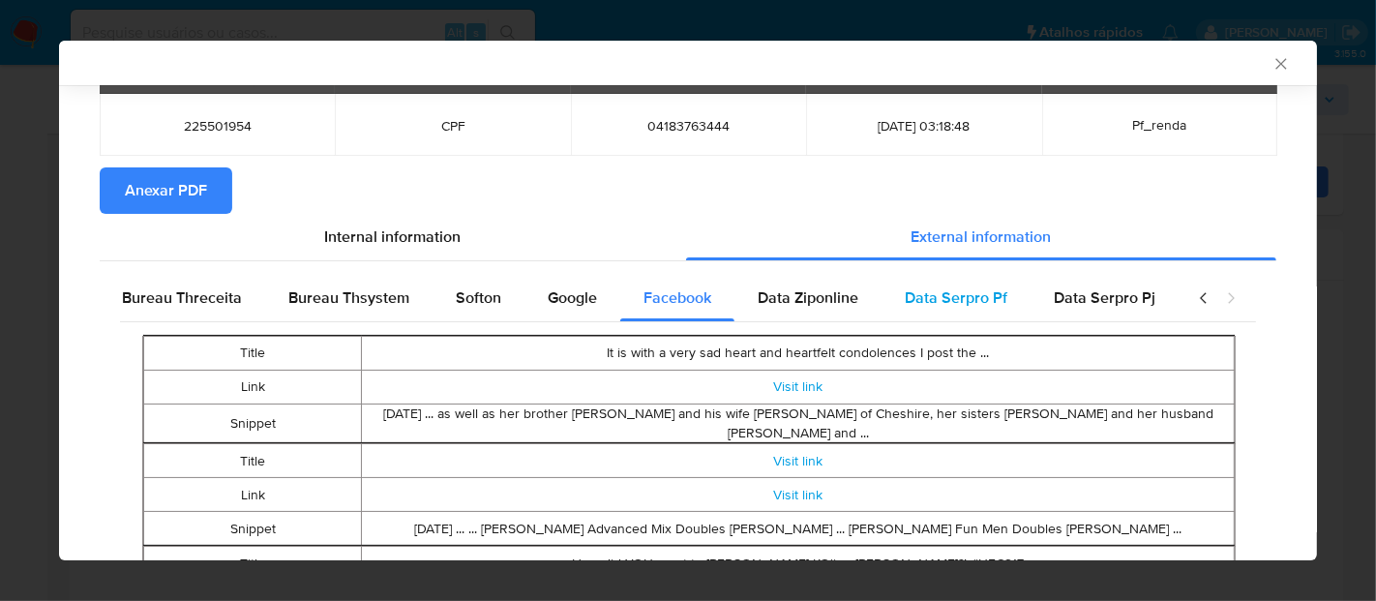
click at [1001, 305] on div "Data Serpro Pf" at bounding box center [955, 298] width 149 height 46
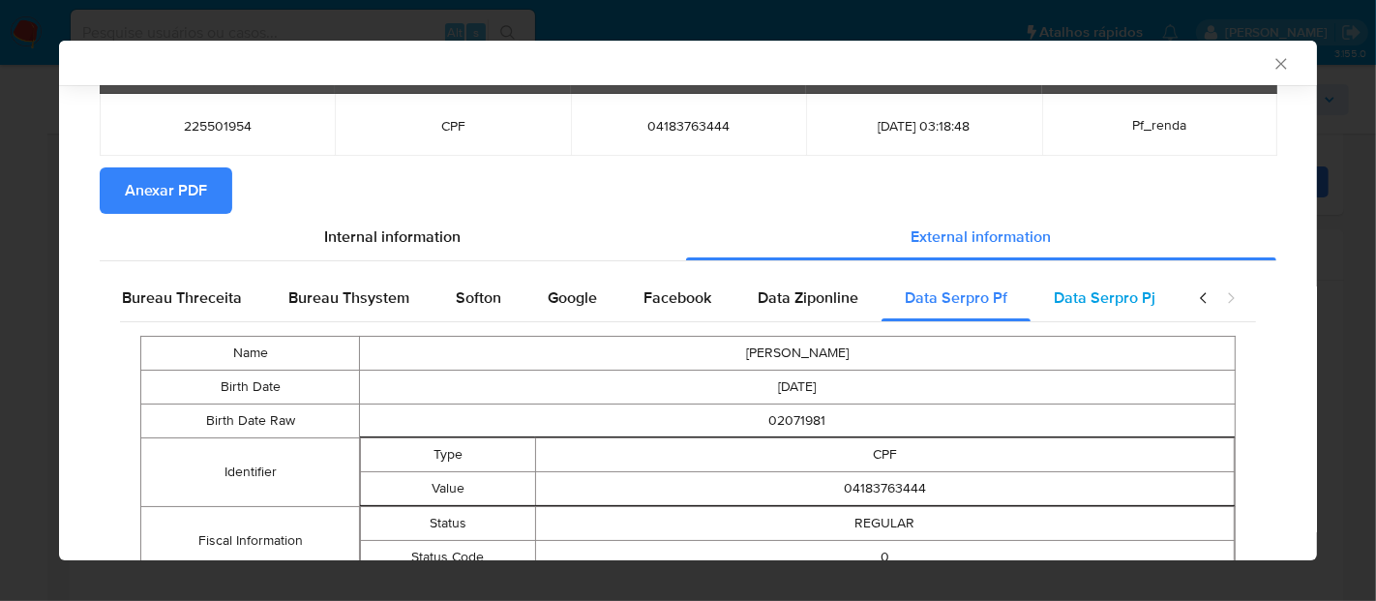
click at [1097, 295] on span "Data Serpro Pj" at bounding box center [1105, 297] width 102 height 22
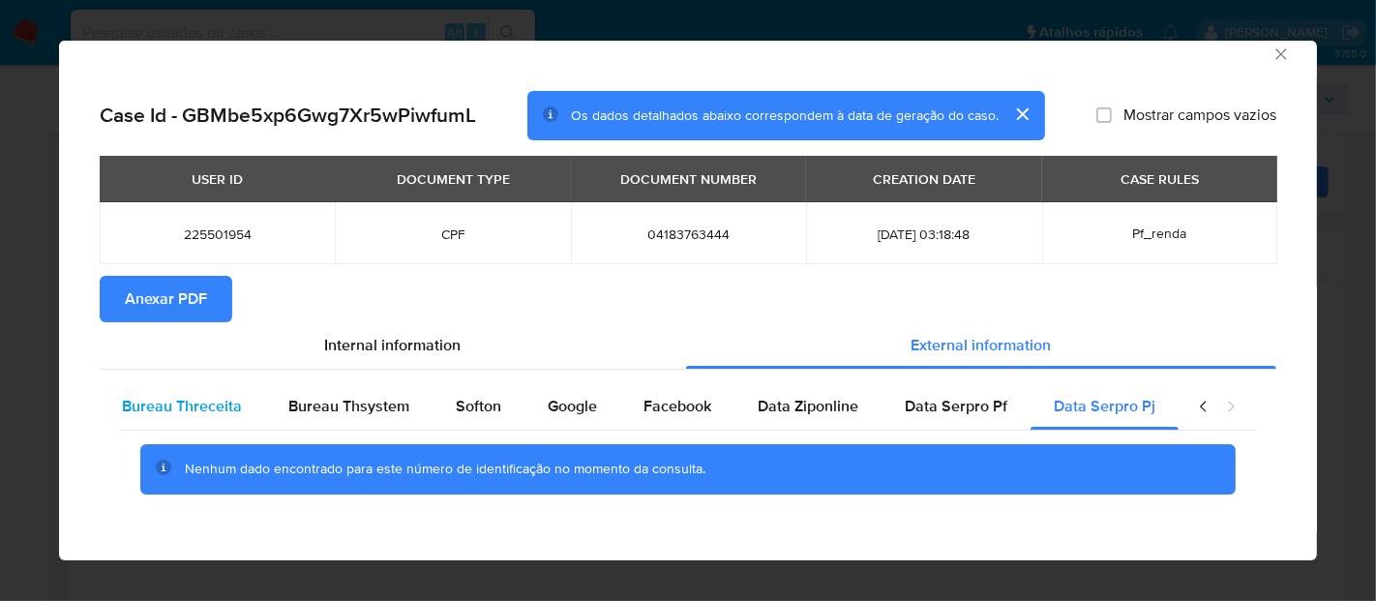
click at [211, 412] on span "Bureau Threceita" at bounding box center [182, 406] width 120 height 22
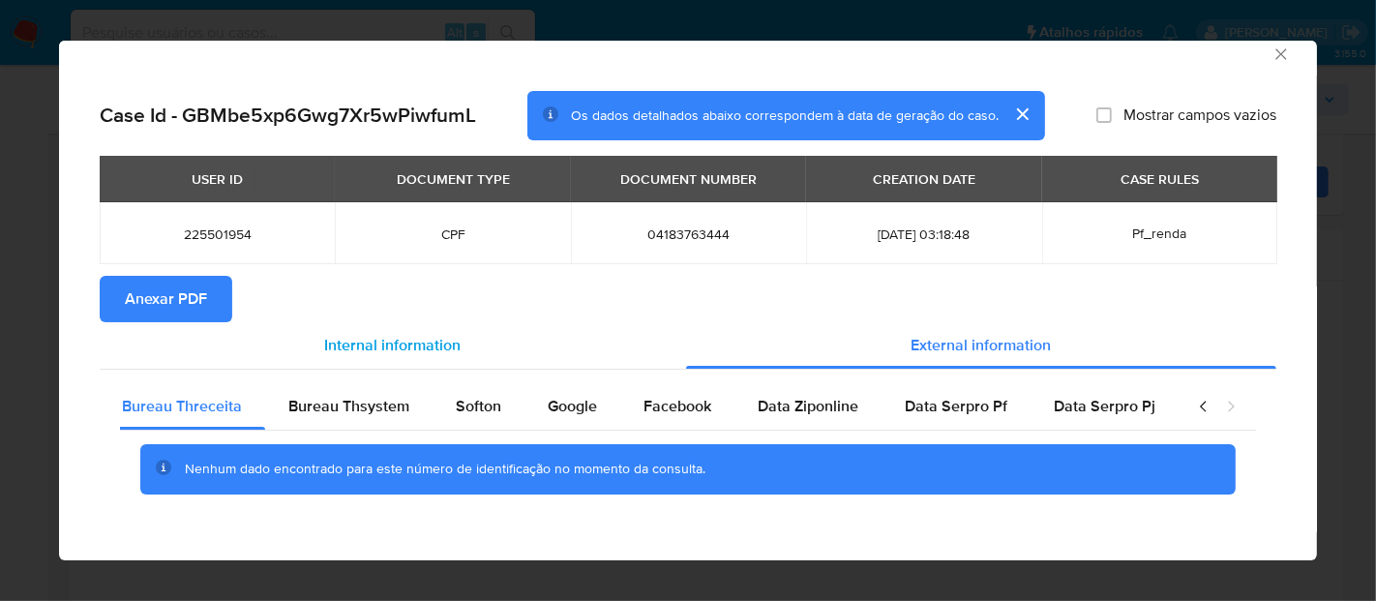
click at [453, 343] on span "Internal information" at bounding box center [393, 345] width 136 height 22
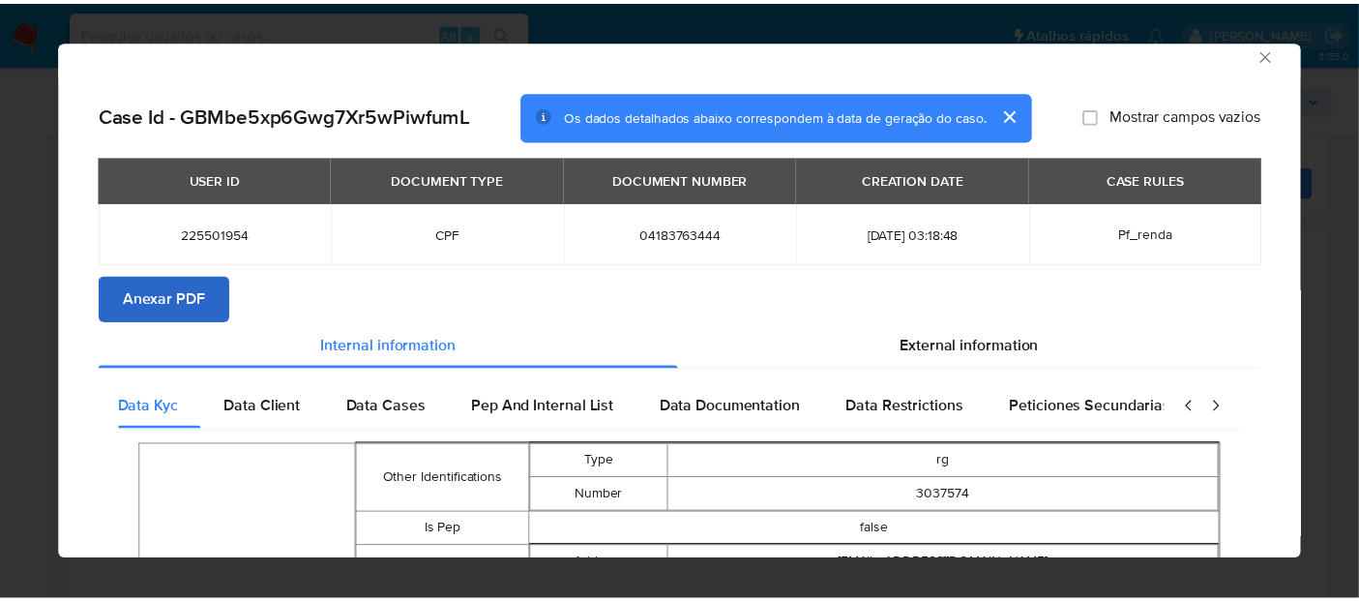
scroll to position [0, 0]
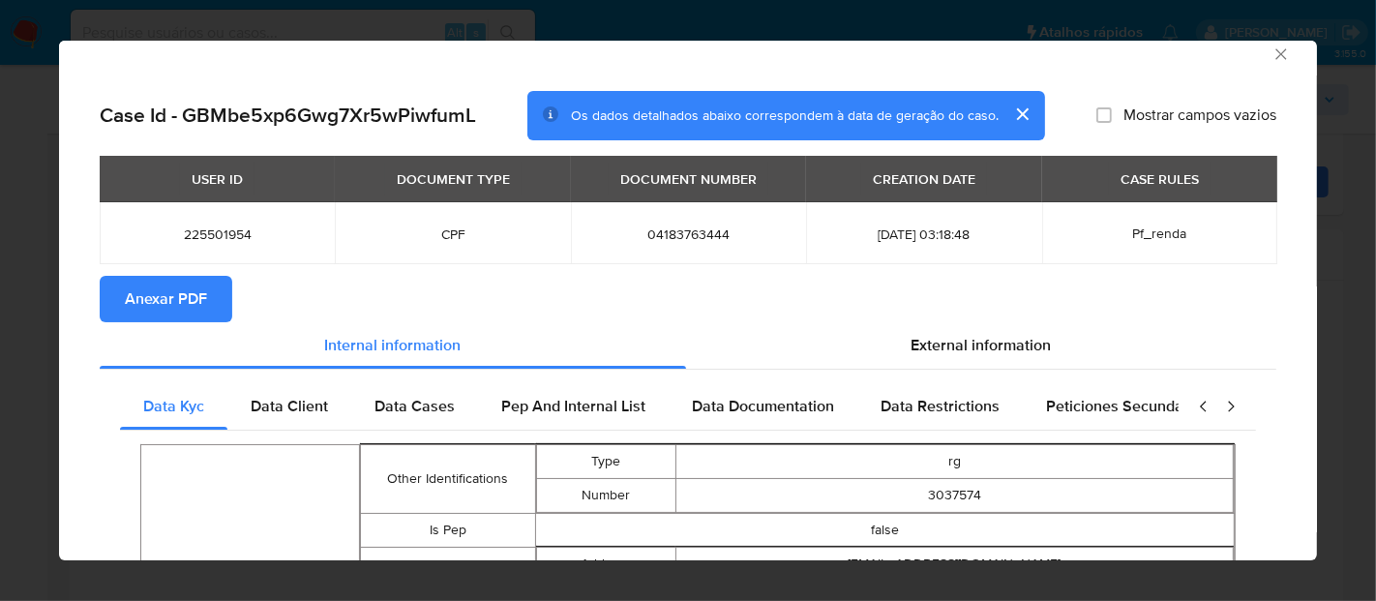
click at [187, 297] on span "Anexar PDF" at bounding box center [166, 299] width 82 height 43
click at [1271, 54] on icon "Fechar a janela" at bounding box center [1280, 54] width 19 height 19
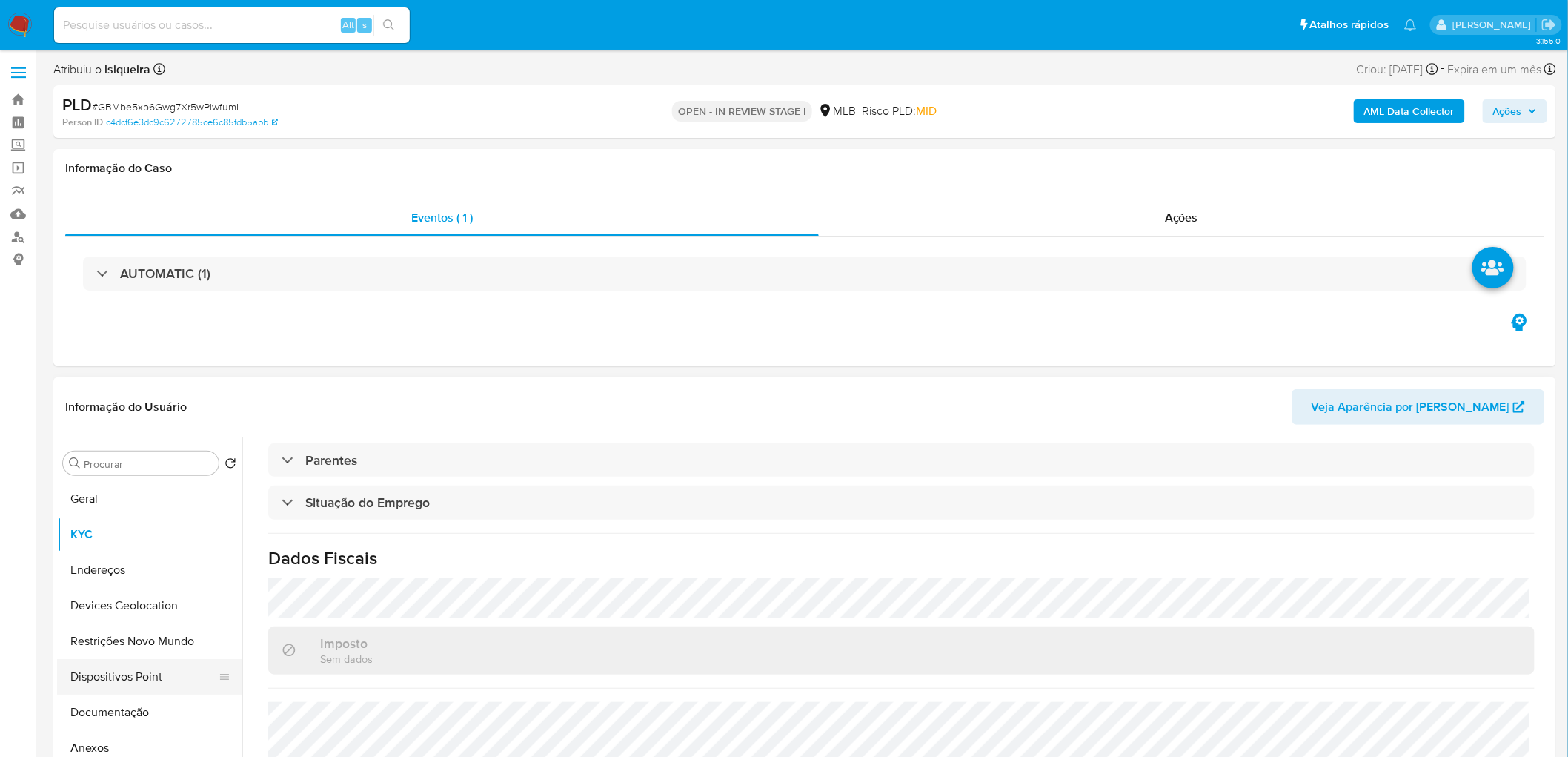
click at [131, 460] on button "Geral" at bounding box center [149, 499] width 185 height 35
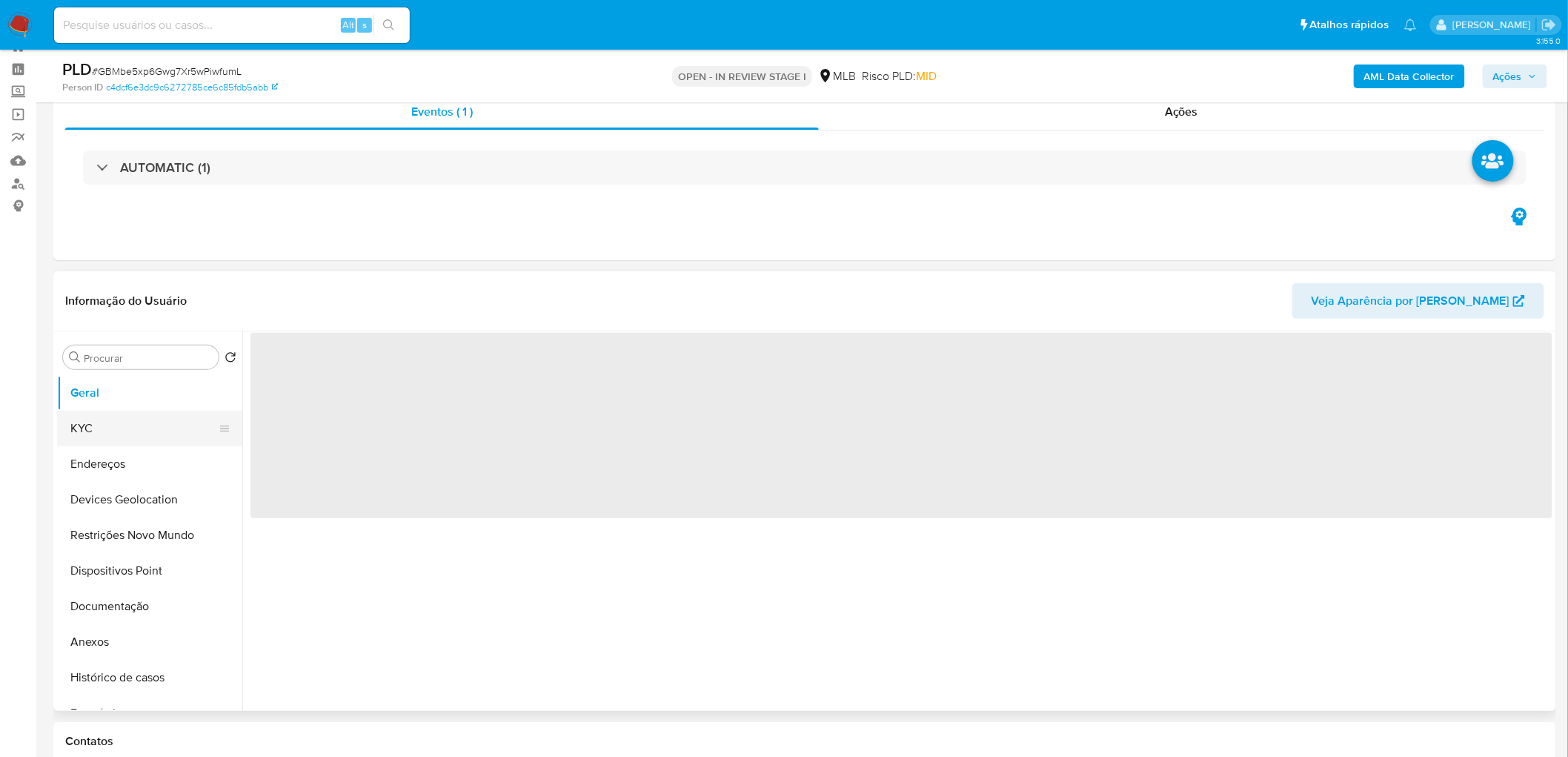
scroll to position [82, 0]
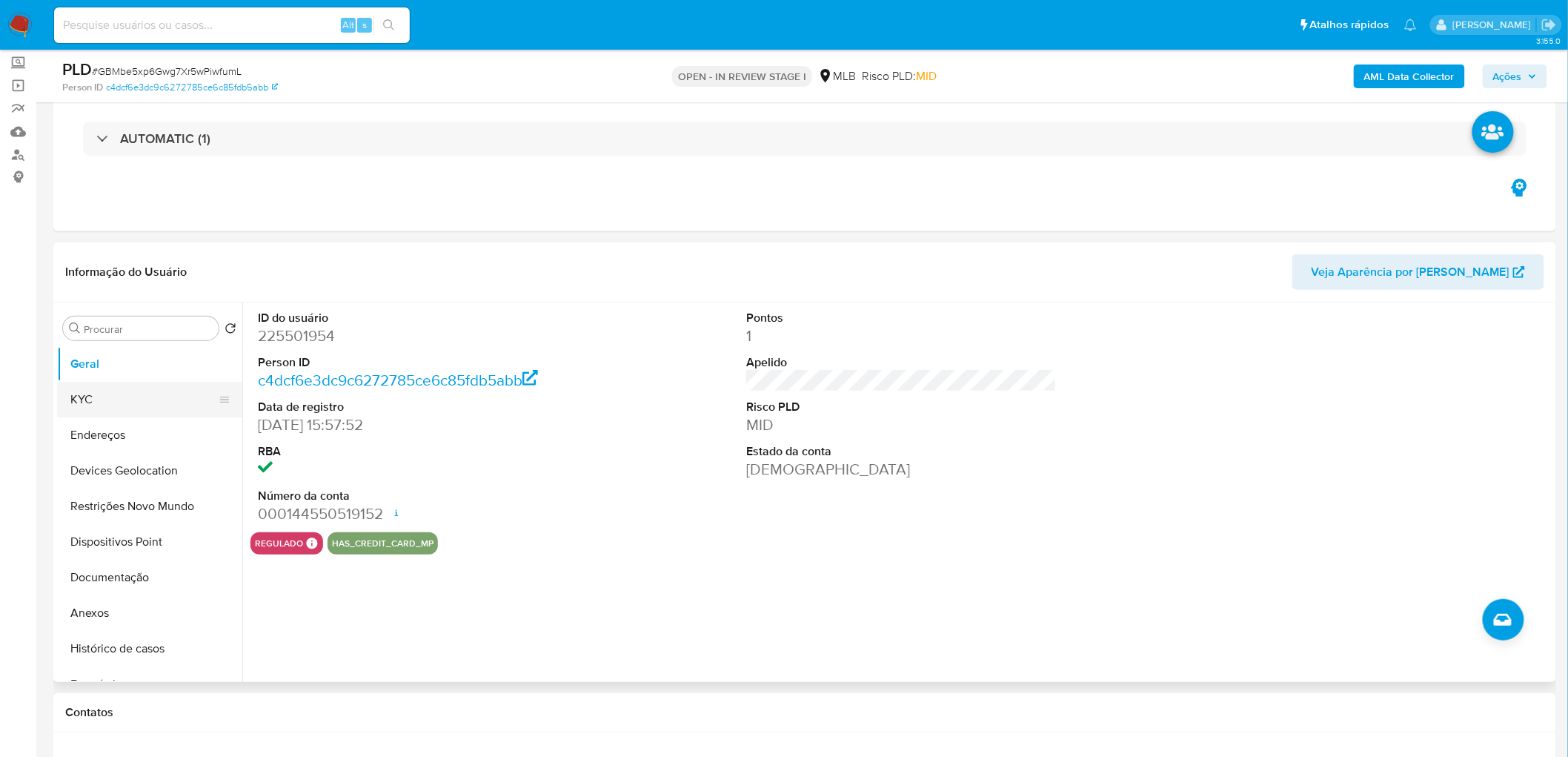
click at [121, 405] on button "KYC" at bounding box center [143, 399] width 173 height 35
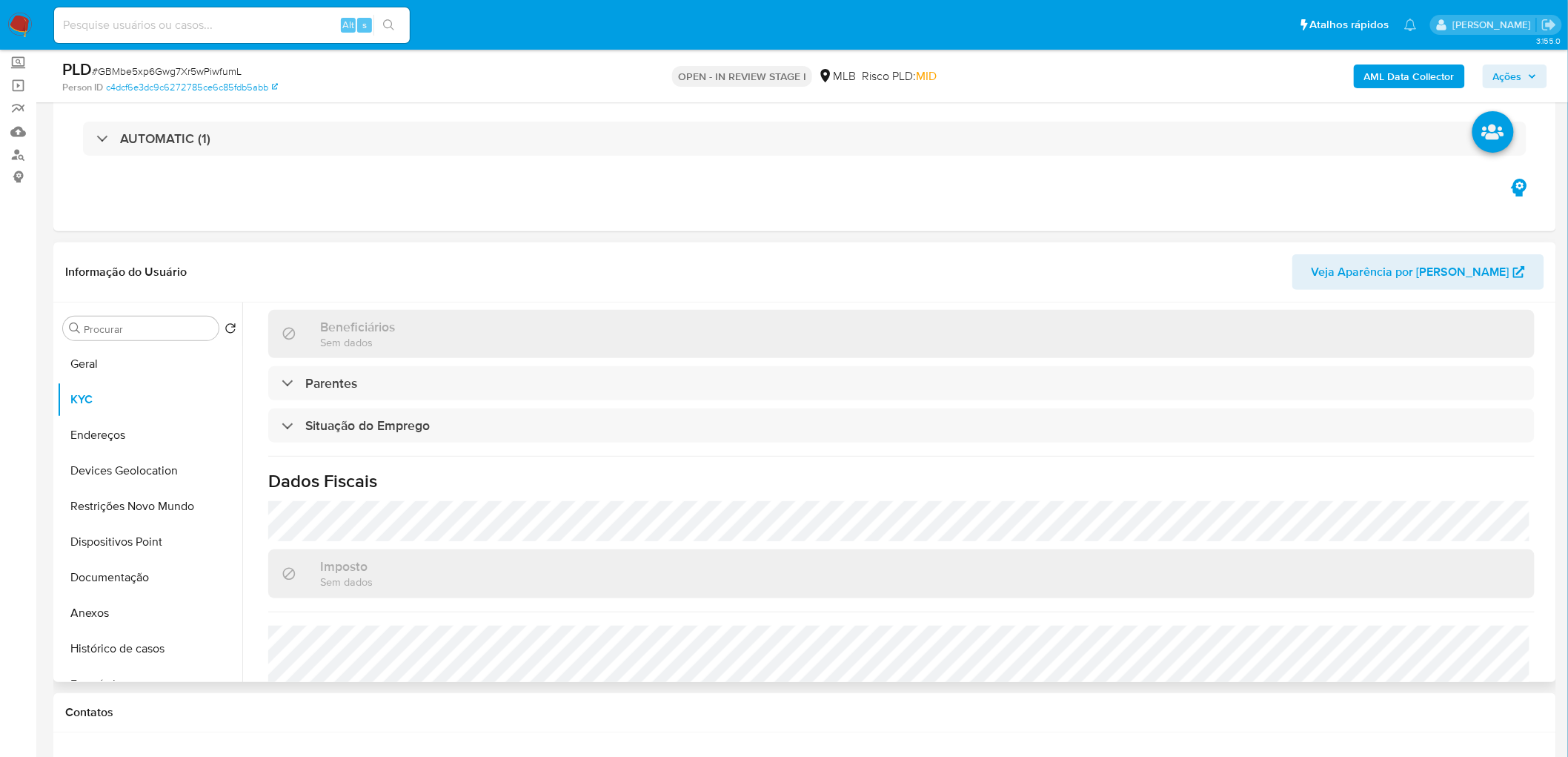
scroll to position [634, 0]
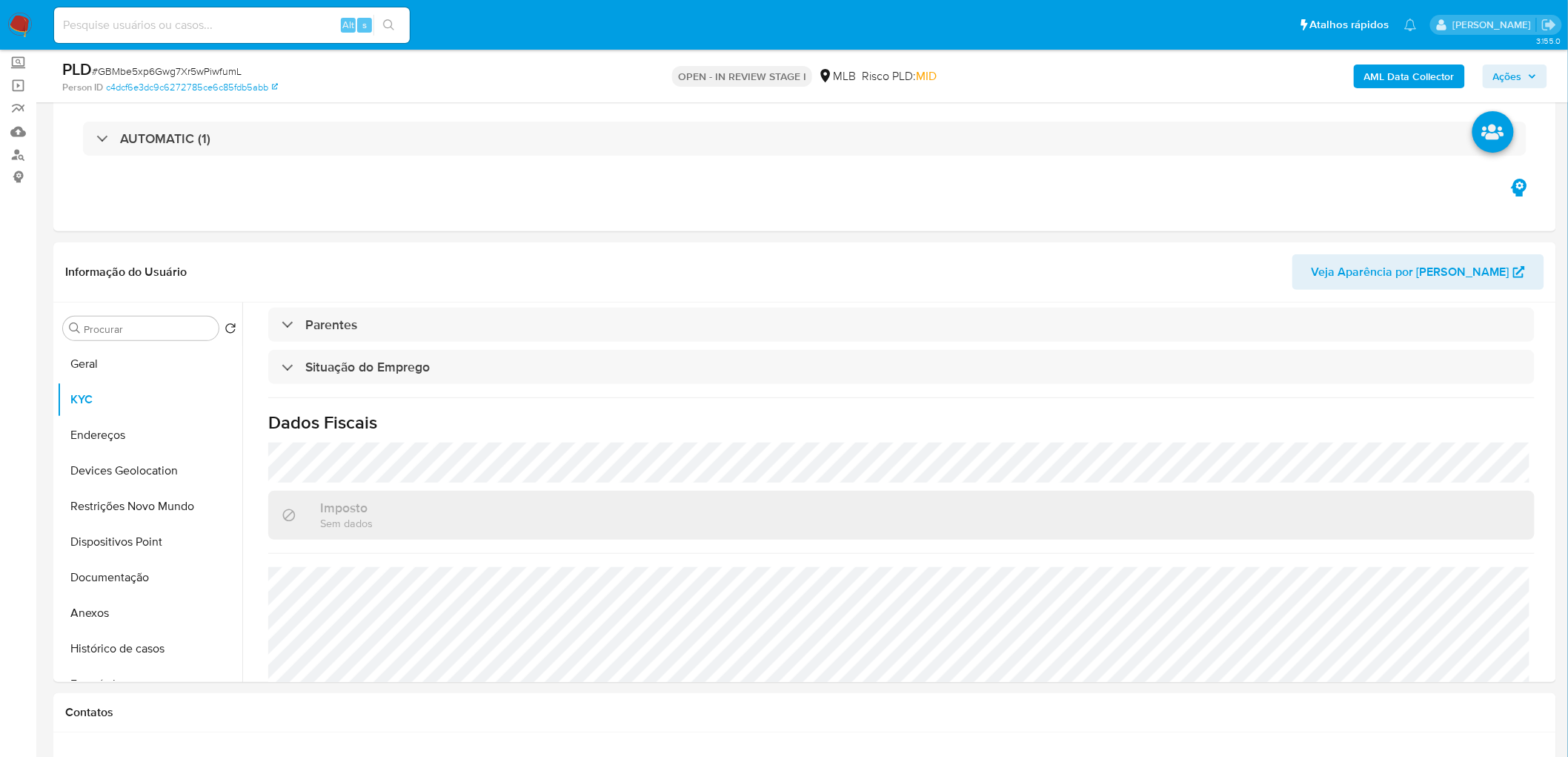
drag, startPoint x: 89, startPoint y: 441, endPoint x: 25, endPoint y: 441, distance: 64.0
click at [89, 441] on button "Endereços" at bounding box center [149, 435] width 185 height 35
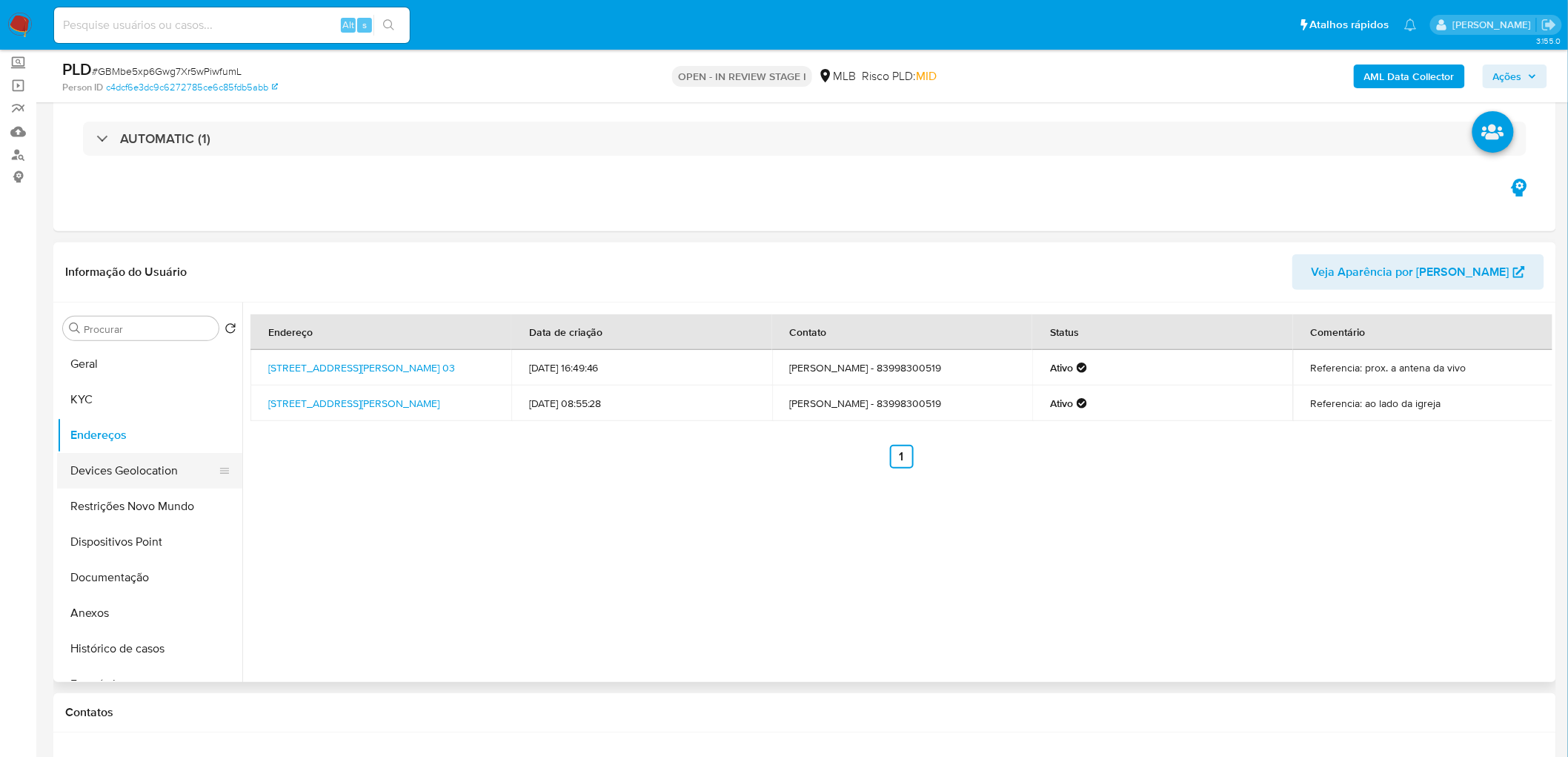
drag, startPoint x: 412, startPoint y: 502, endPoint x: 150, endPoint y: 482, distance: 262.8
click at [150, 460] on button "Devices Geolocation" at bounding box center [143, 470] width 173 height 35
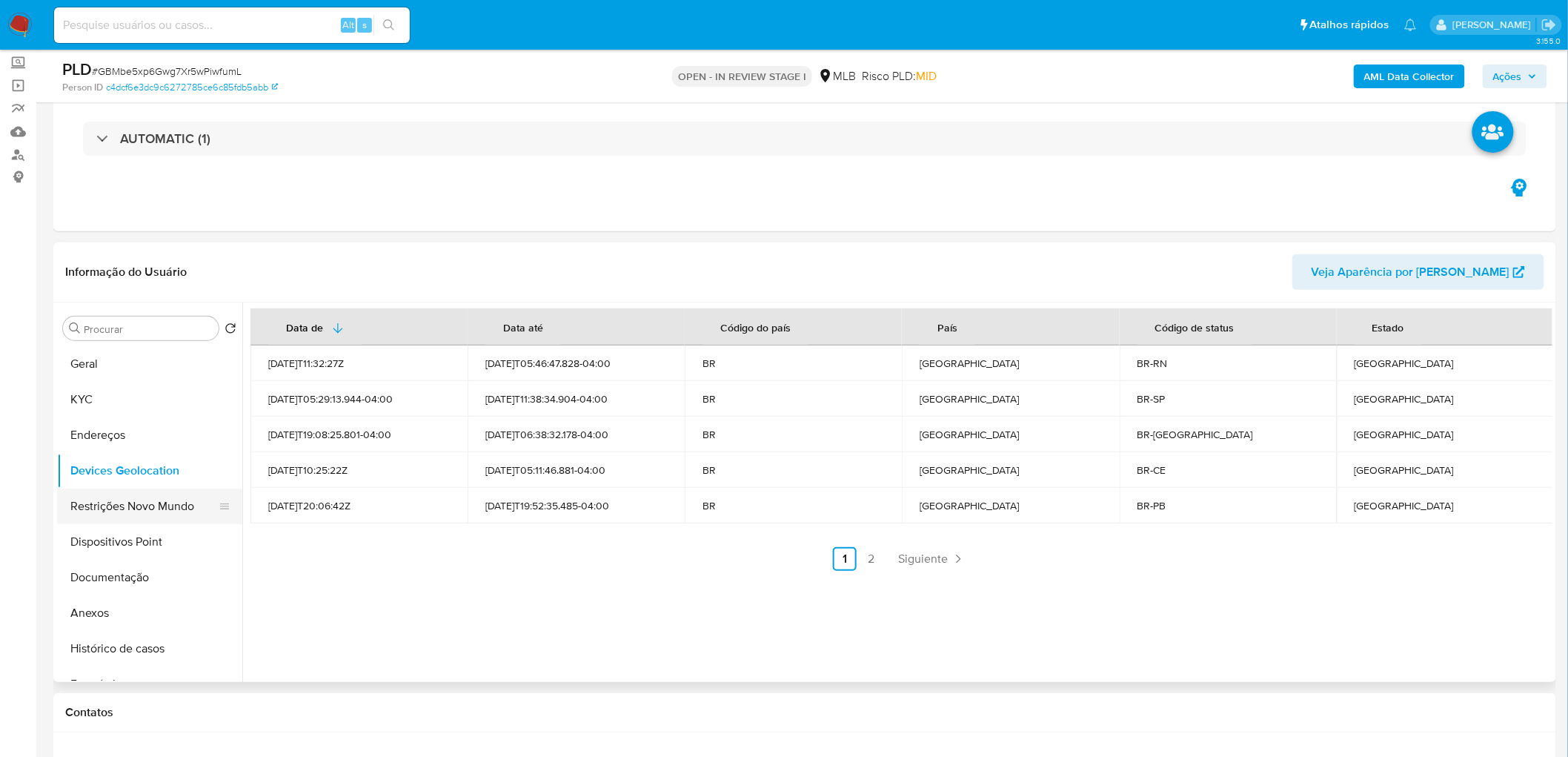
click at [94, 460] on button "Restrições Novo Mundo" at bounding box center [143, 506] width 173 height 35
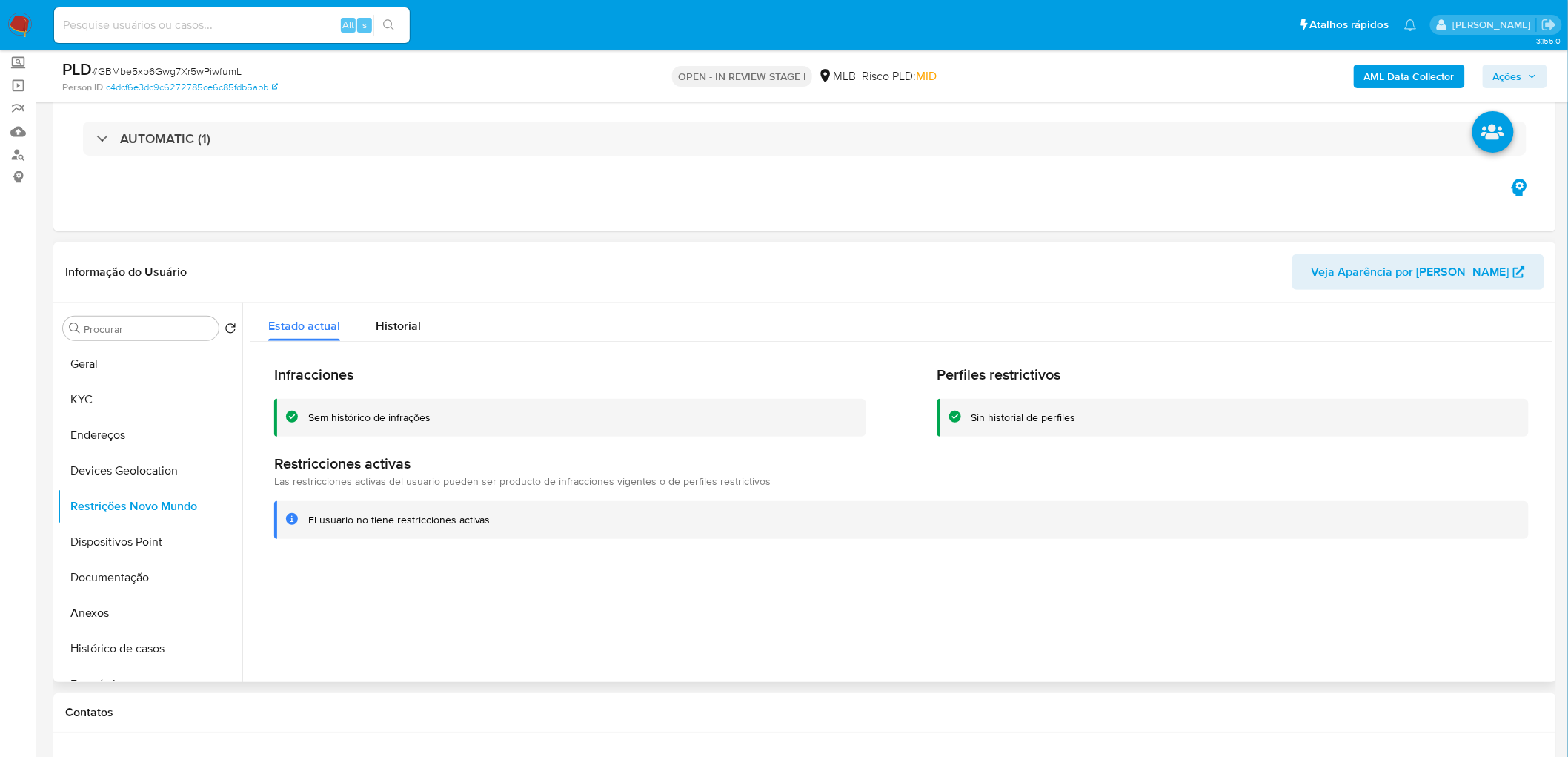
click at [717, 460] on div at bounding box center [897, 492] width 1310 height 379
drag, startPoint x: 102, startPoint y: 542, endPoint x: 62, endPoint y: 543, distance: 40.0
click at [102, 460] on button "Dispositivos Point" at bounding box center [143, 542] width 173 height 35
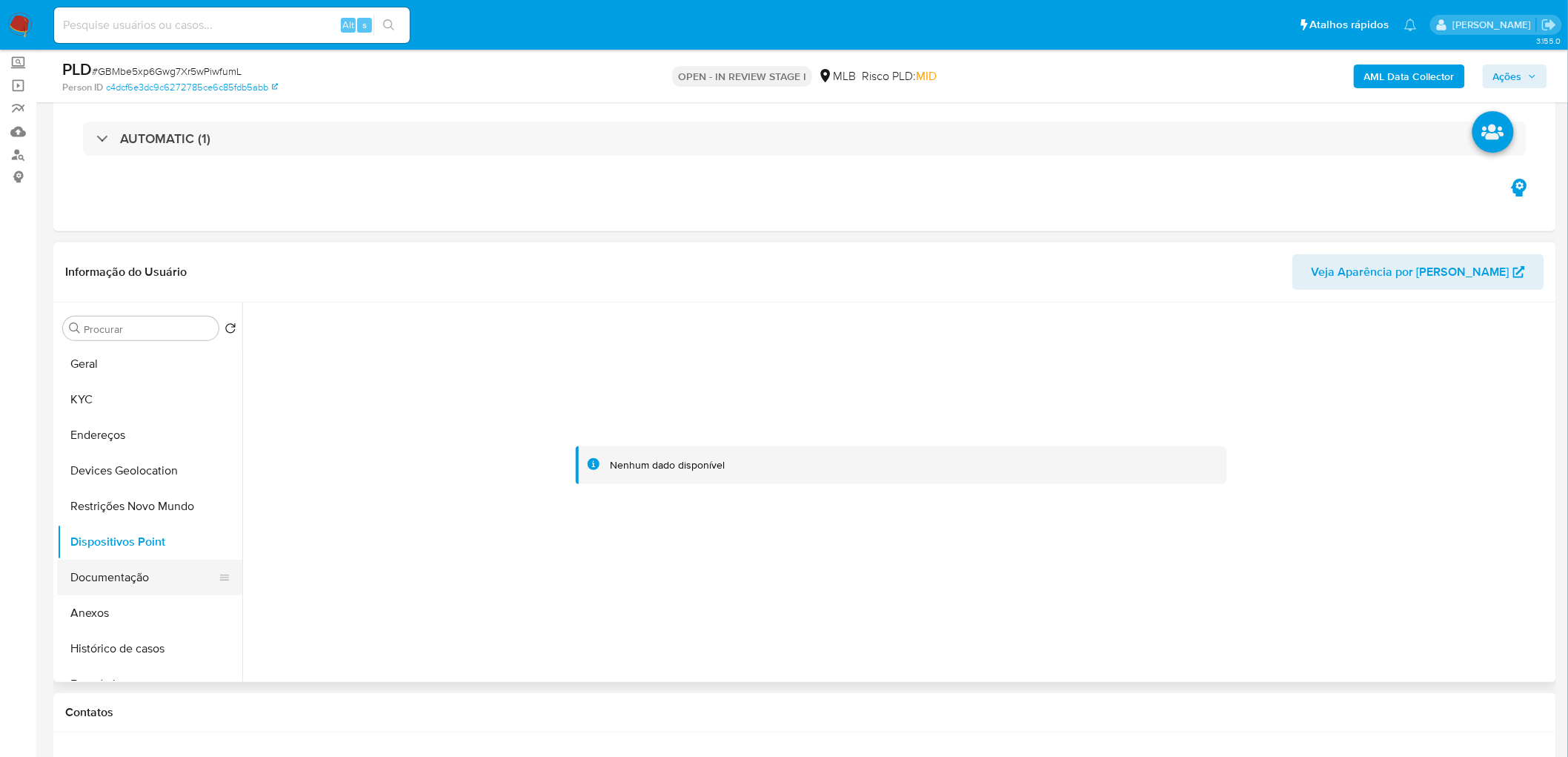
drag, startPoint x: 107, startPoint y: 617, endPoint x: 152, endPoint y: 578, distance: 59.5
click at [107, 460] on button "Anexos" at bounding box center [149, 613] width 185 height 35
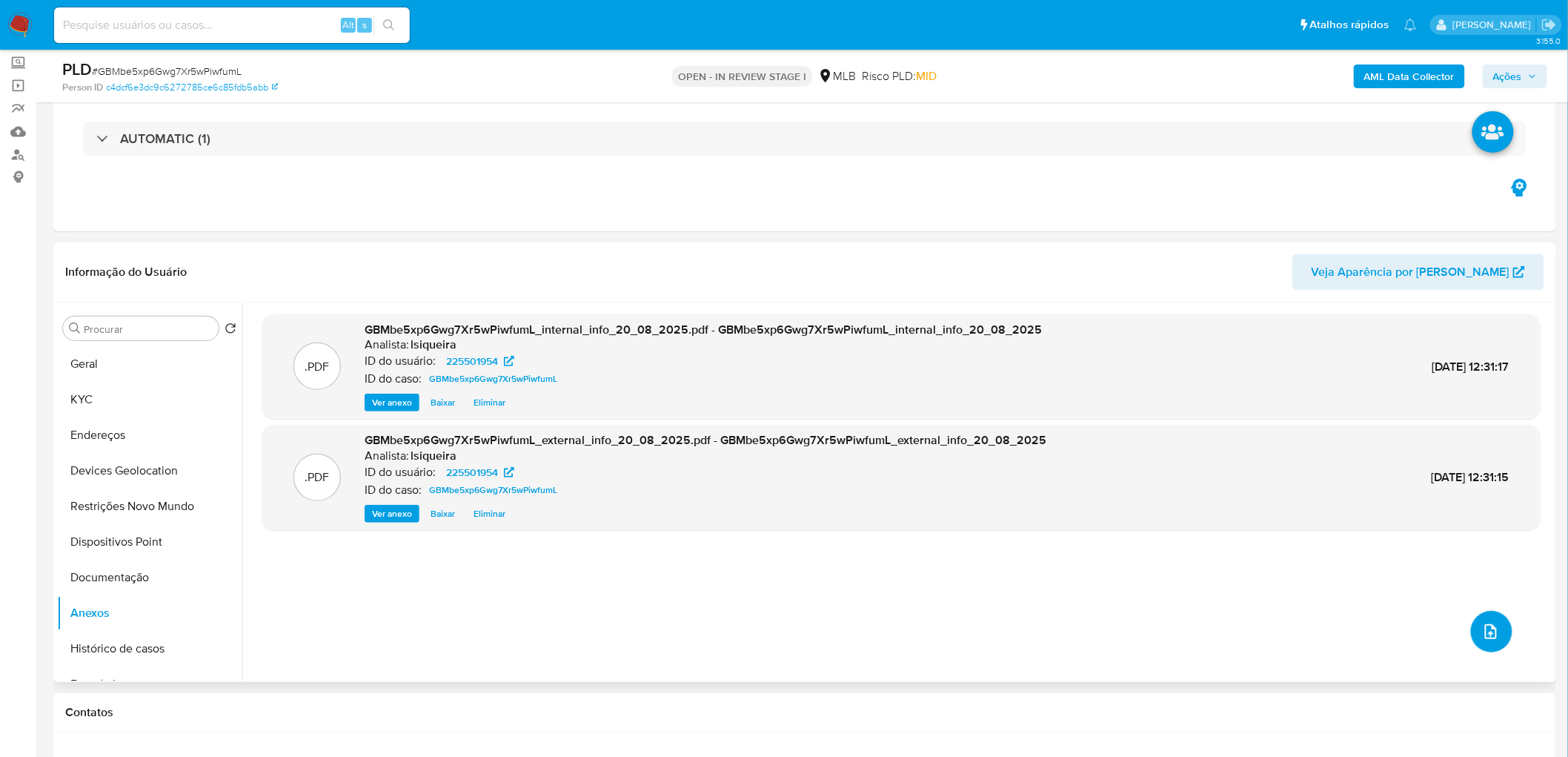
click at [1040, 460] on icon "upload-file" at bounding box center [1491, 631] width 18 height 18
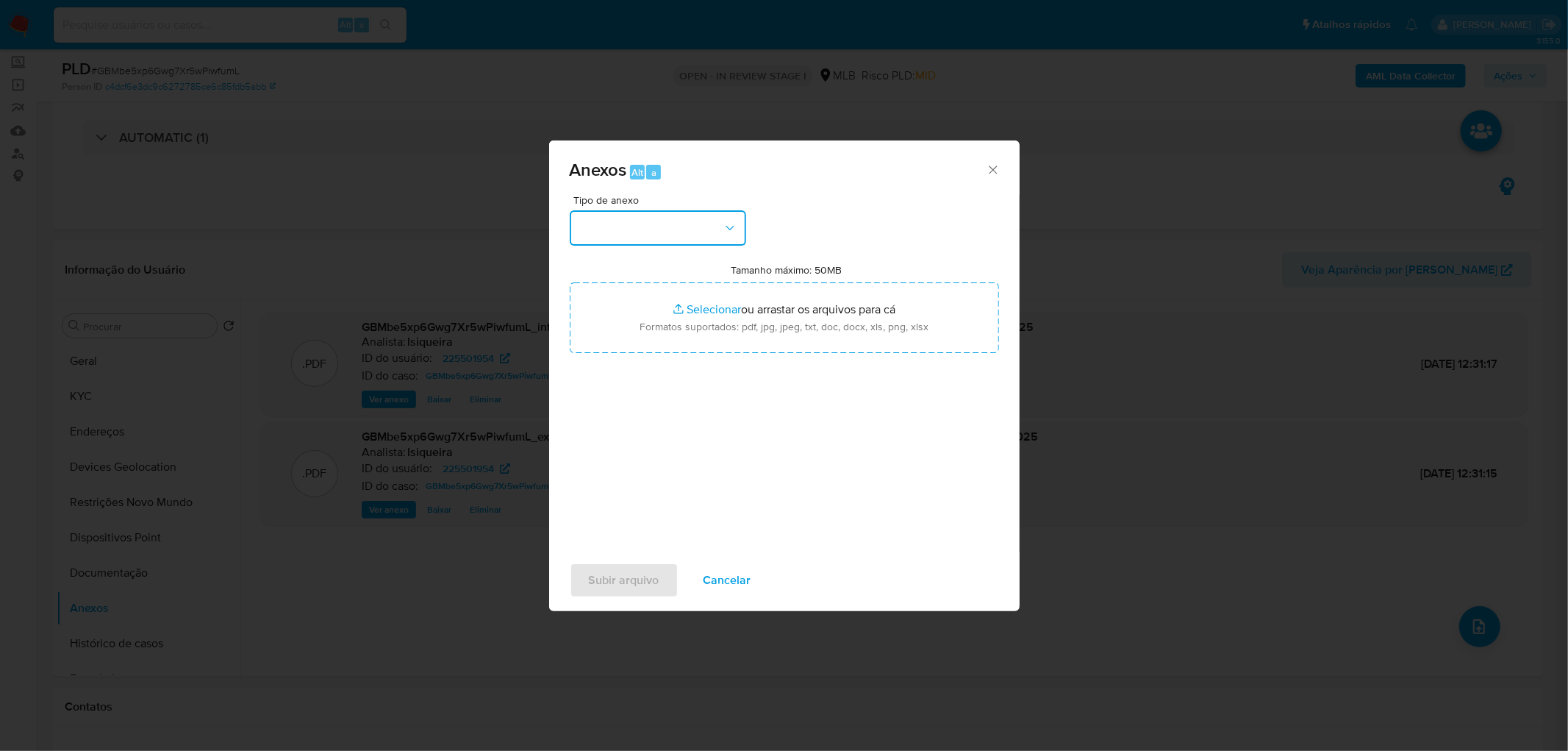
click at [700, 218] on button "button" at bounding box center [658, 228] width 176 height 35
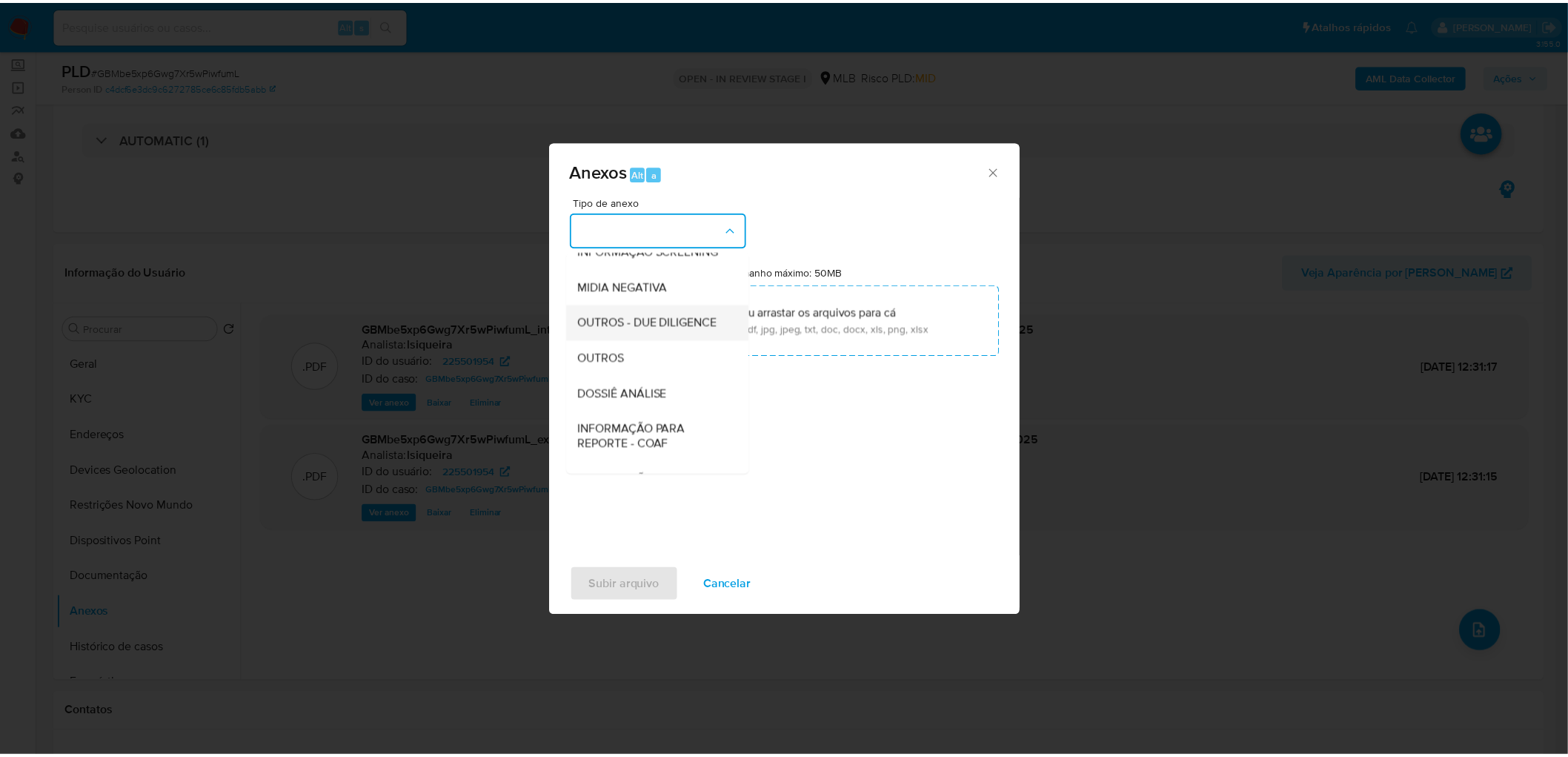
scroll to position [165, 0]
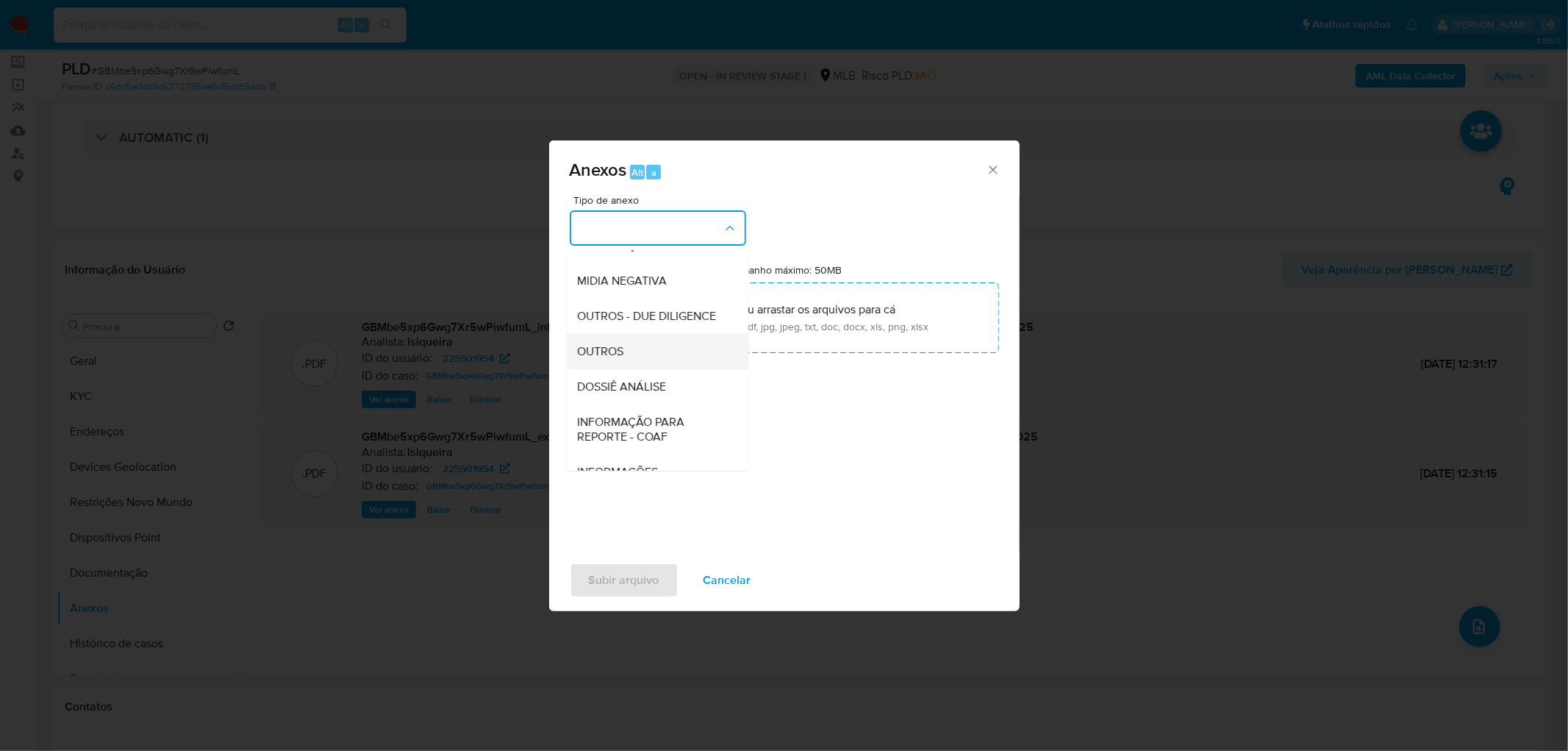
click at [620, 359] on span "OUTROS" at bounding box center [600, 351] width 46 height 14
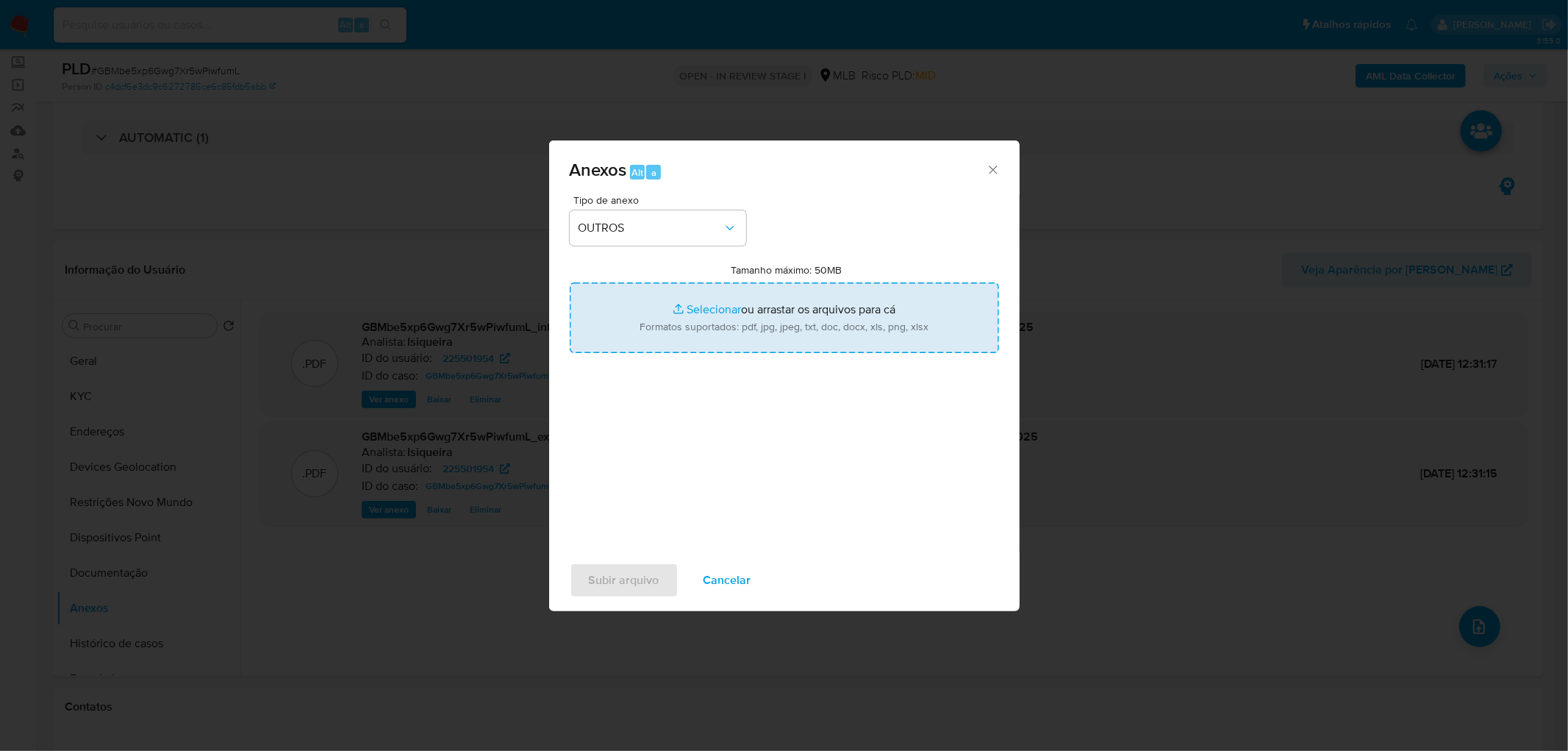
click at [767, 305] on input "Tamanho máximo: 50MB Selecionar arquivos" at bounding box center [784, 317] width 429 height 71
type input "C:\fakepath\Mulan 225501954_2025_08_20_08_30_29.xlsx"
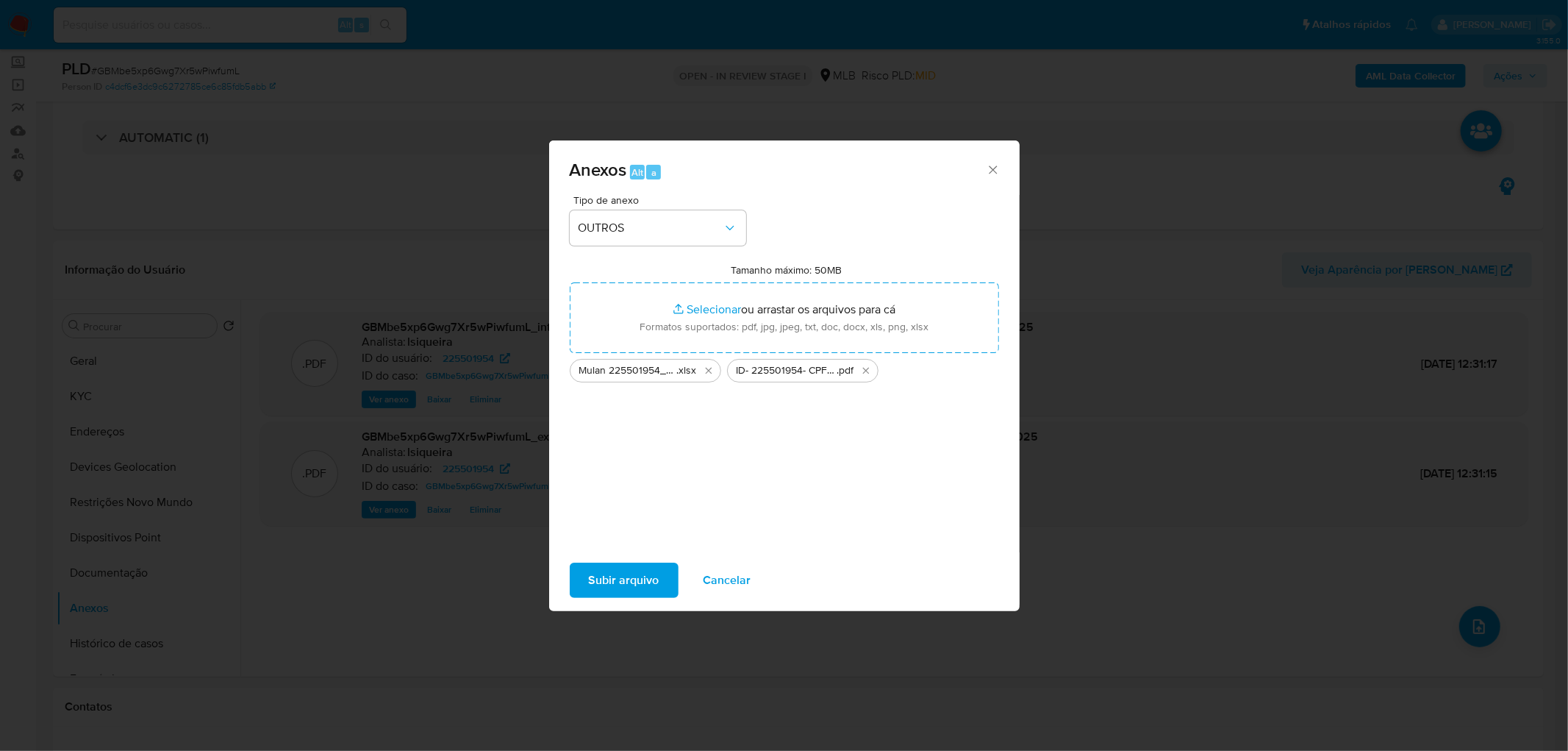
click at [614, 456] on span "Subir arquivo" at bounding box center [624, 580] width 71 height 33
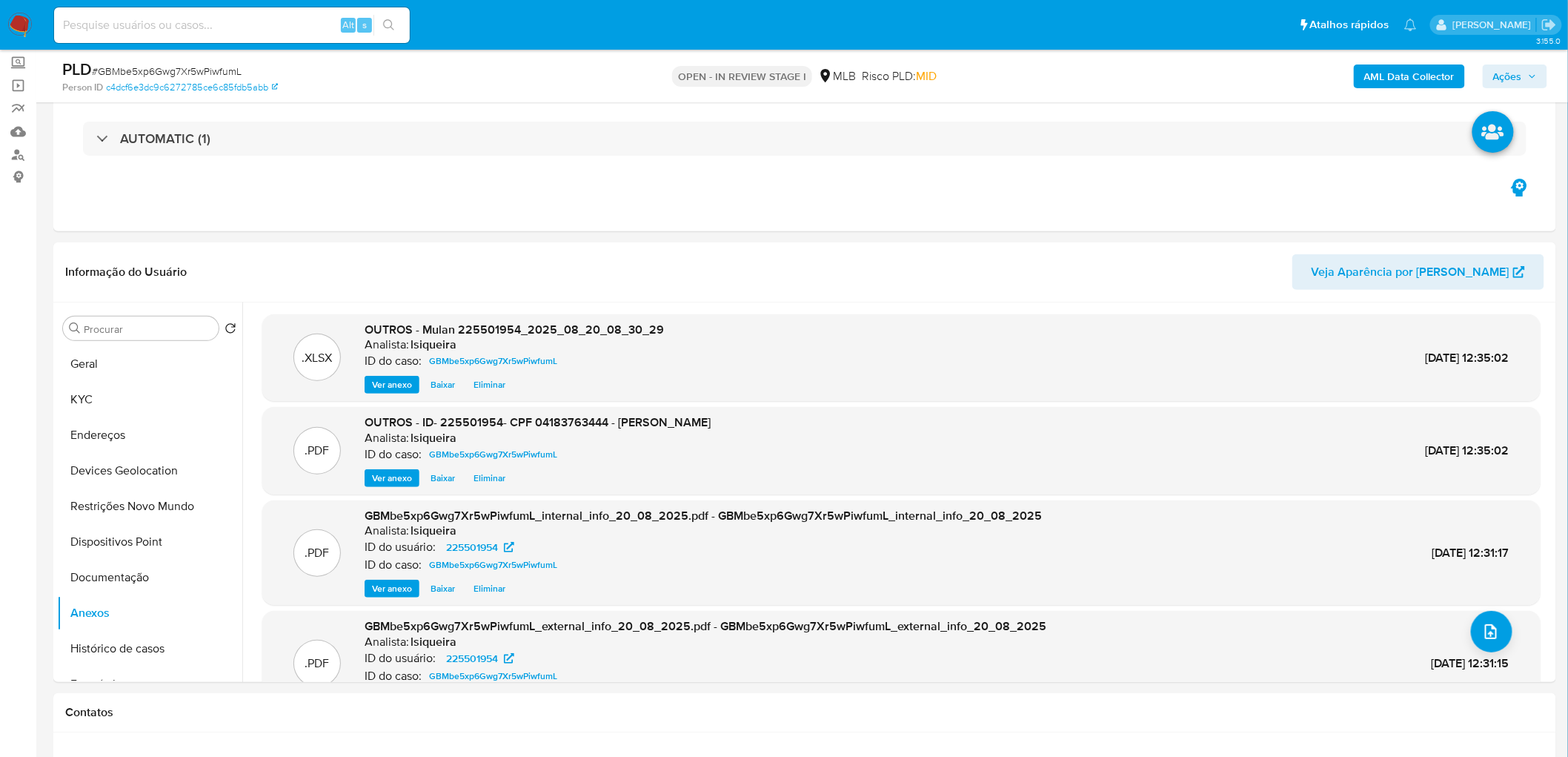
click at [1040, 74] on button "Ações" at bounding box center [1515, 76] width 64 height 24
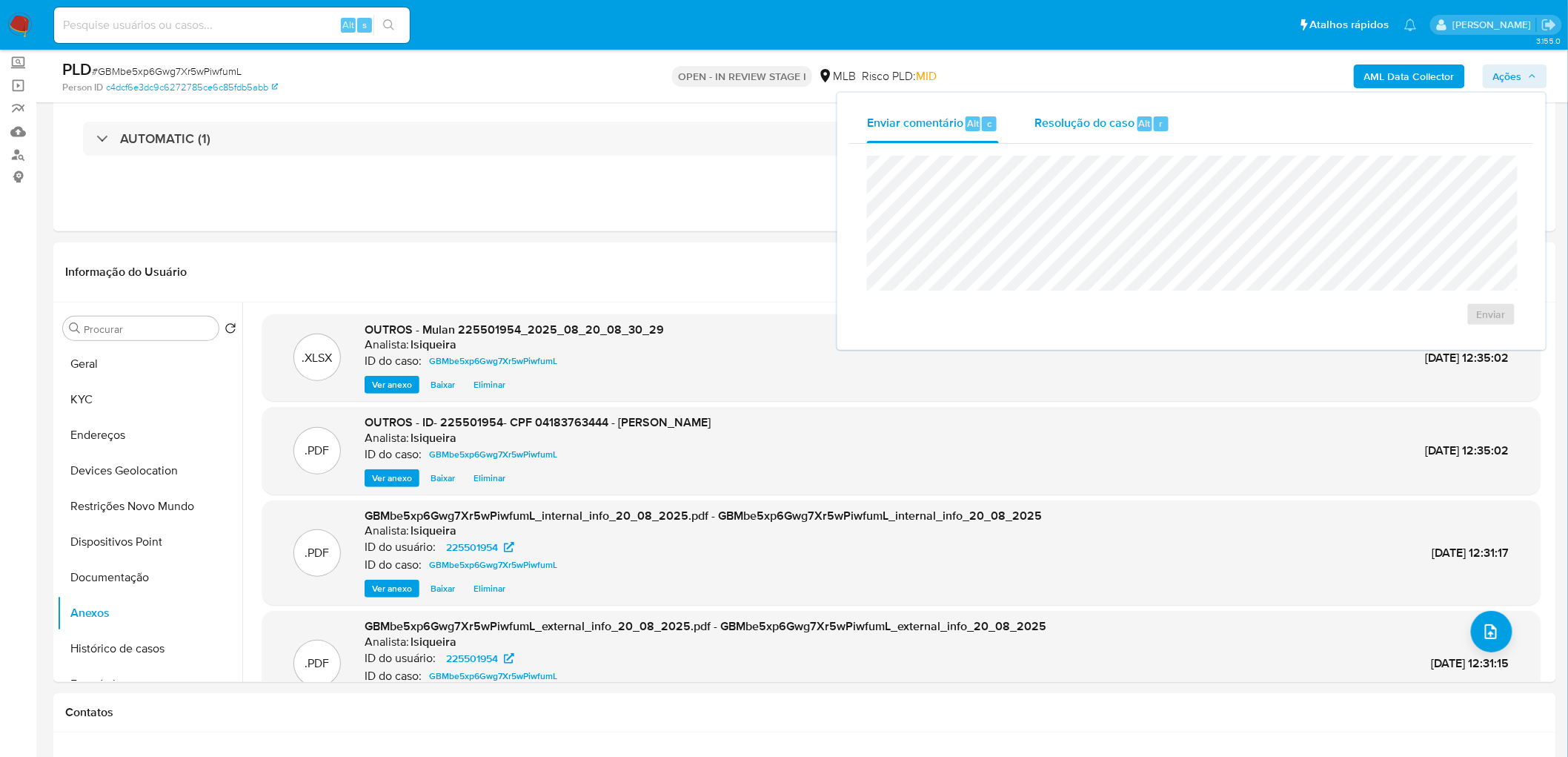
drag, startPoint x: 1076, startPoint y: 119, endPoint x: 1077, endPoint y: 129, distance: 10.0
click at [1040, 119] on span "Resolução do caso" at bounding box center [1085, 123] width 100 height 17
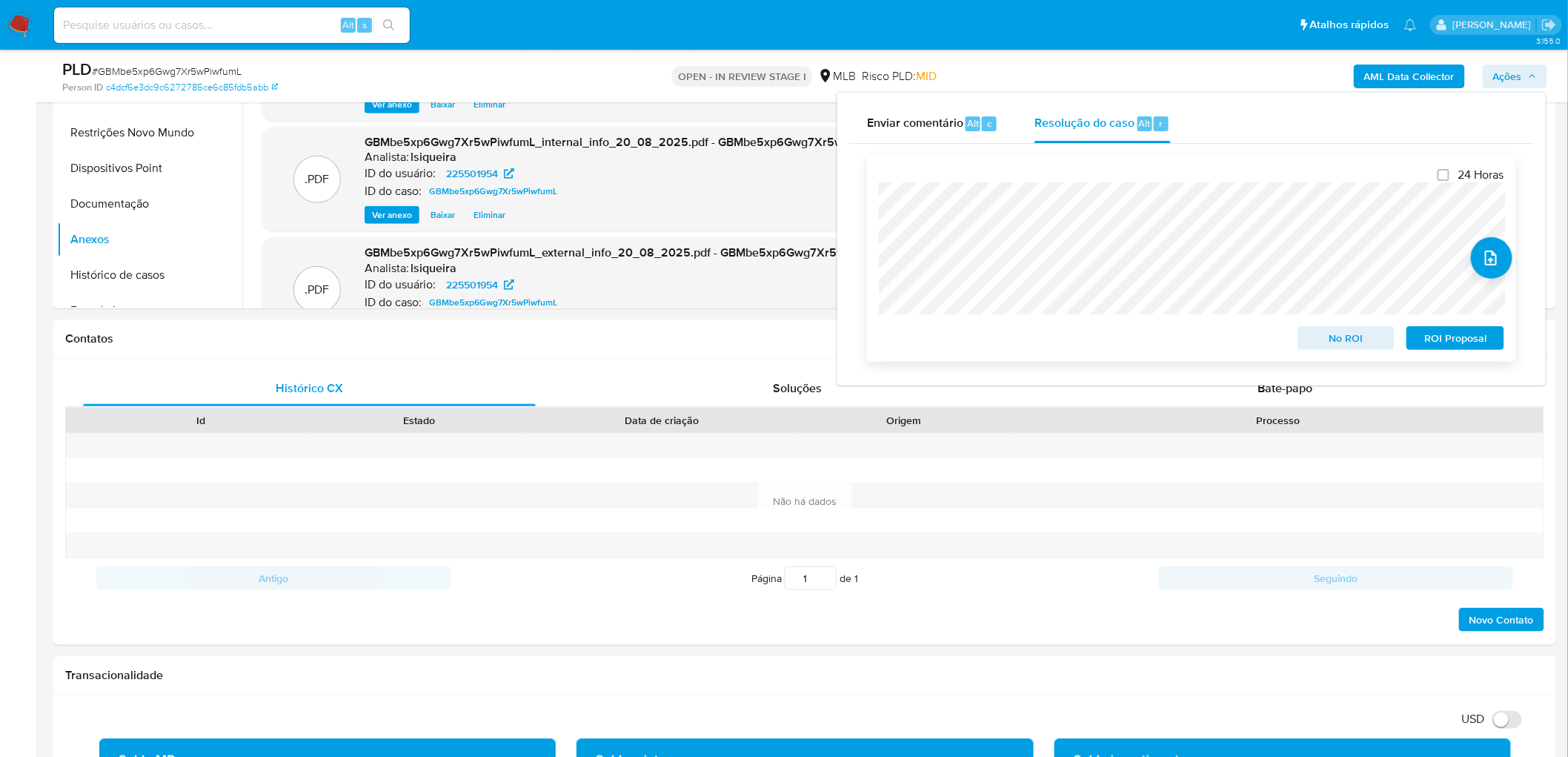
scroll to position [493, 0]
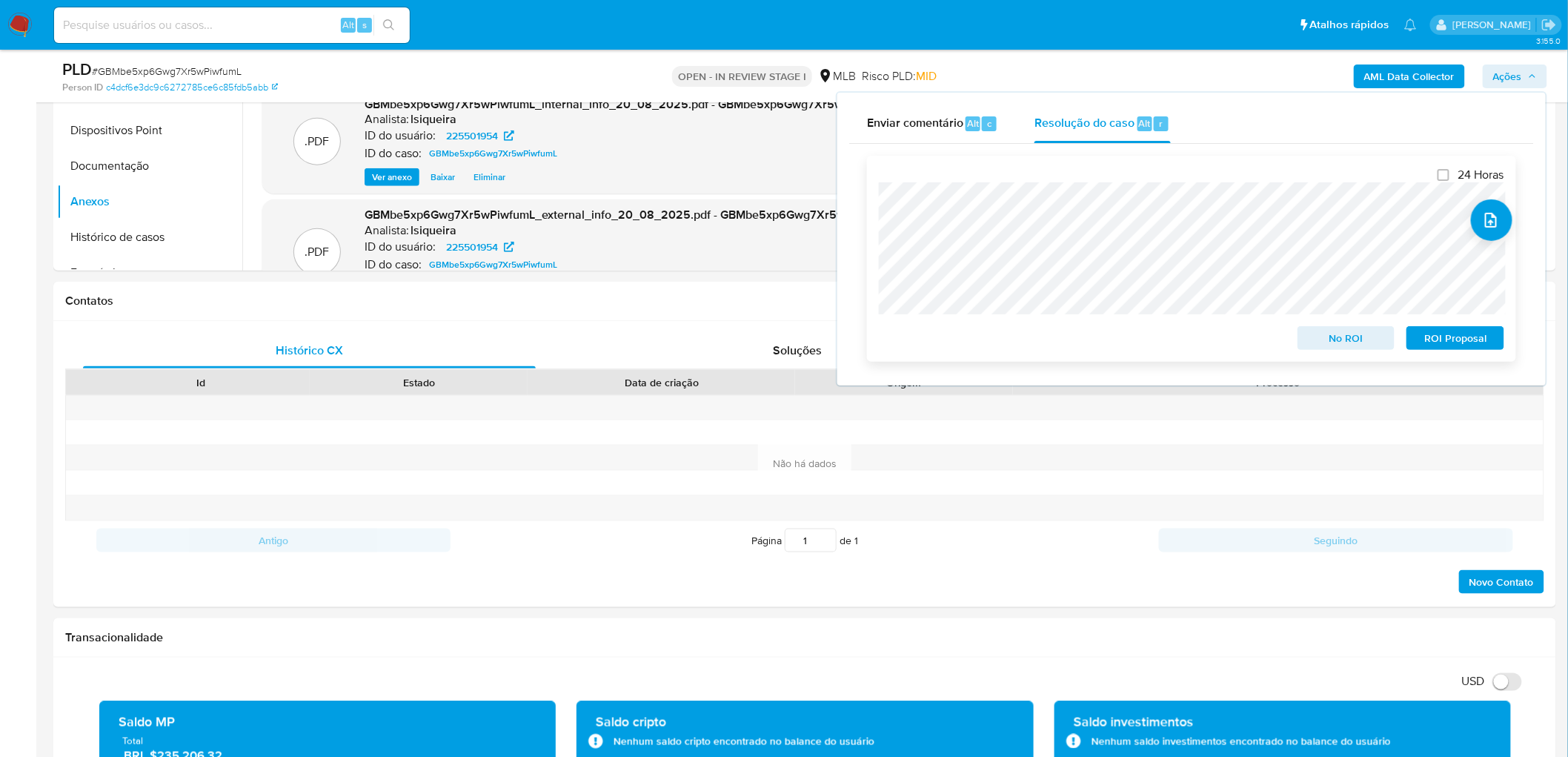
click at [1040, 336] on span "No ROI" at bounding box center [1347, 338] width 77 height 21
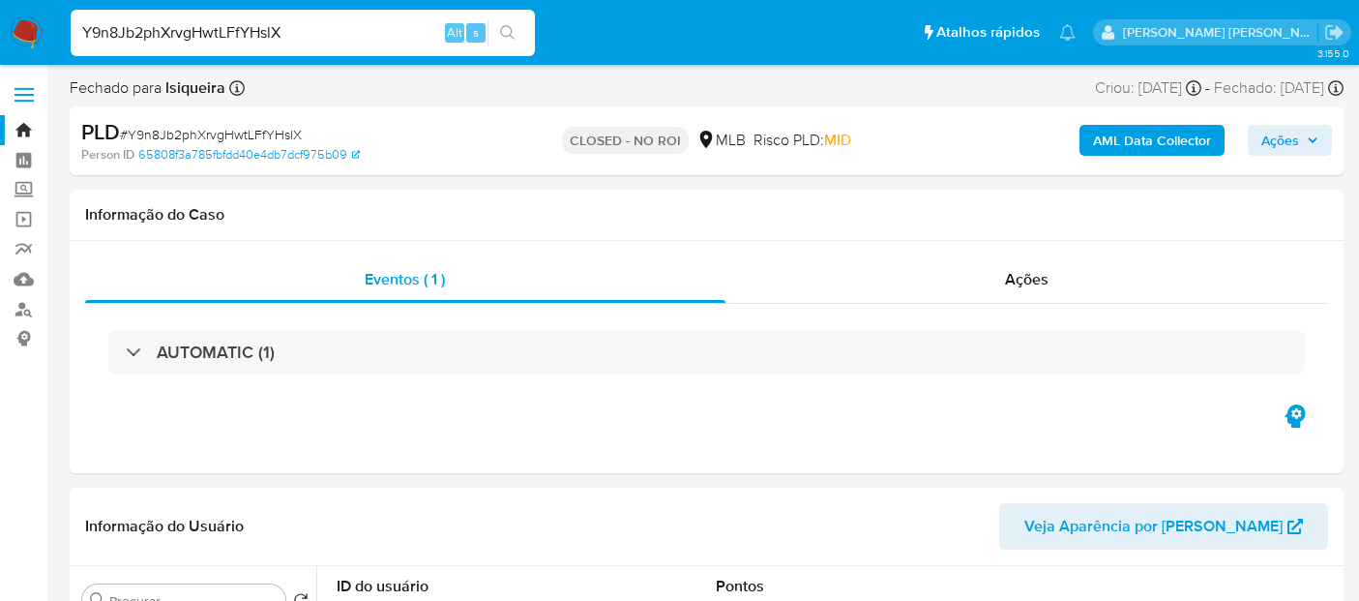
select select "10"
click at [30, 306] on link "Localizador de pessoas" at bounding box center [115, 309] width 230 height 30
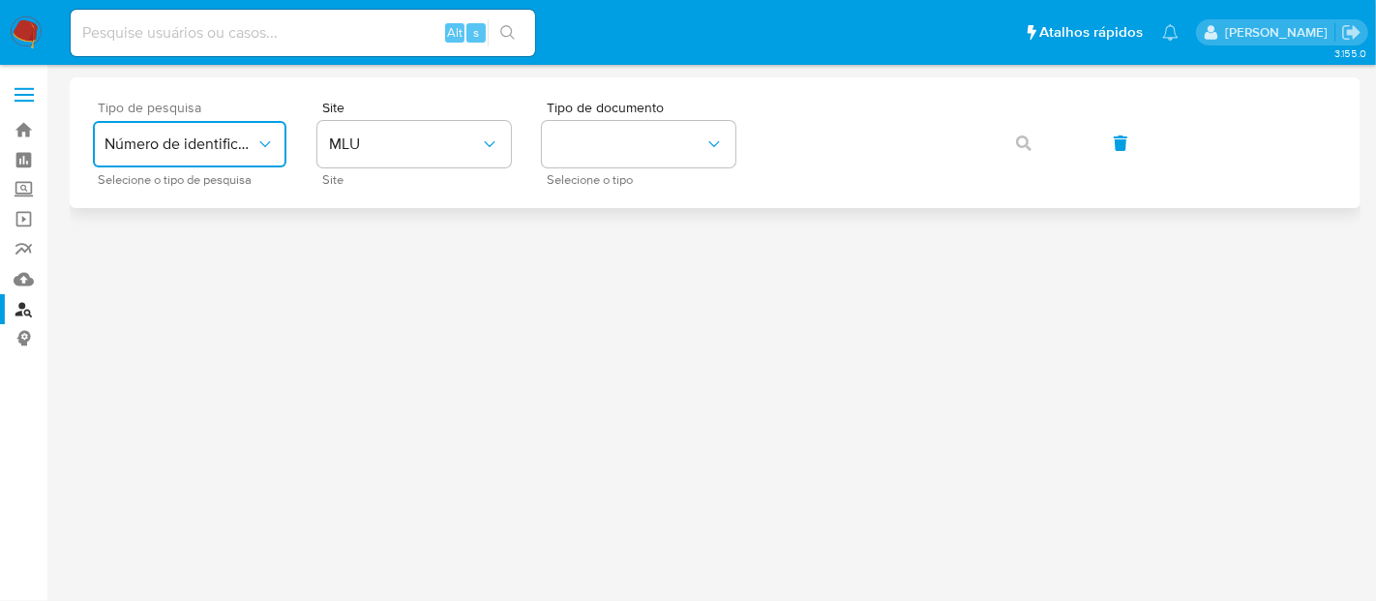
click at [214, 153] on span "Número de identificação" at bounding box center [179, 143] width 151 height 19
click at [197, 288] on div at bounding box center [715, 332] width 1291 height 511
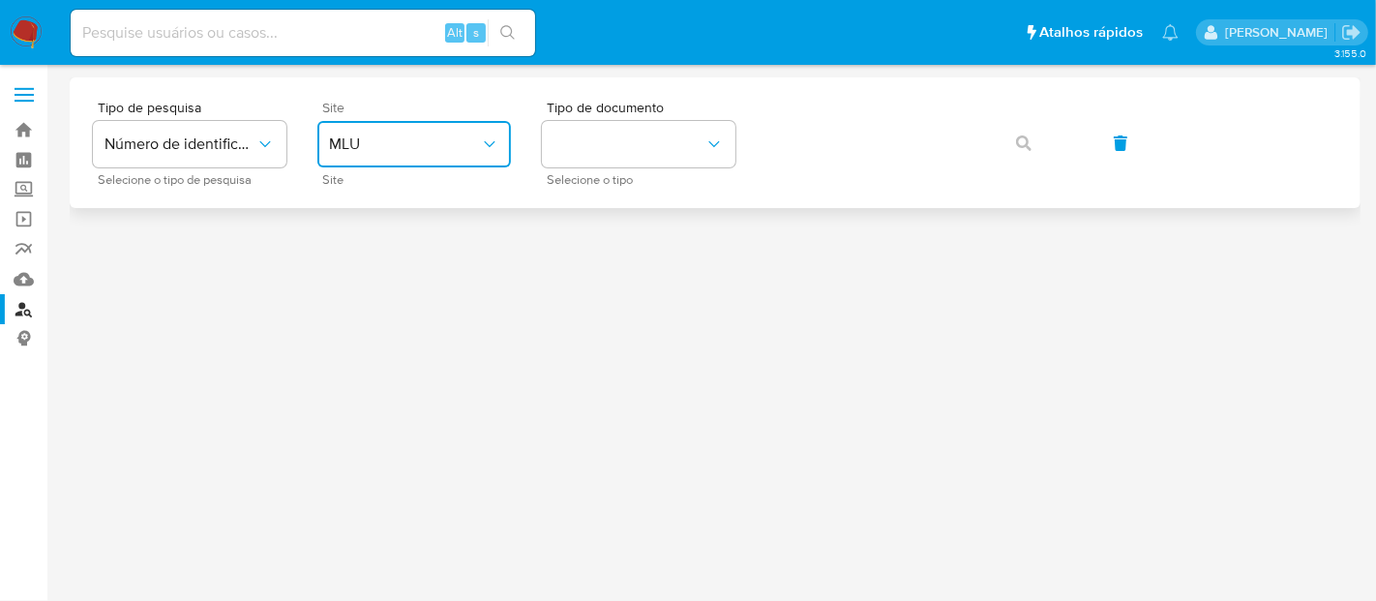
click at [363, 144] on span "MLU" at bounding box center [404, 143] width 151 height 19
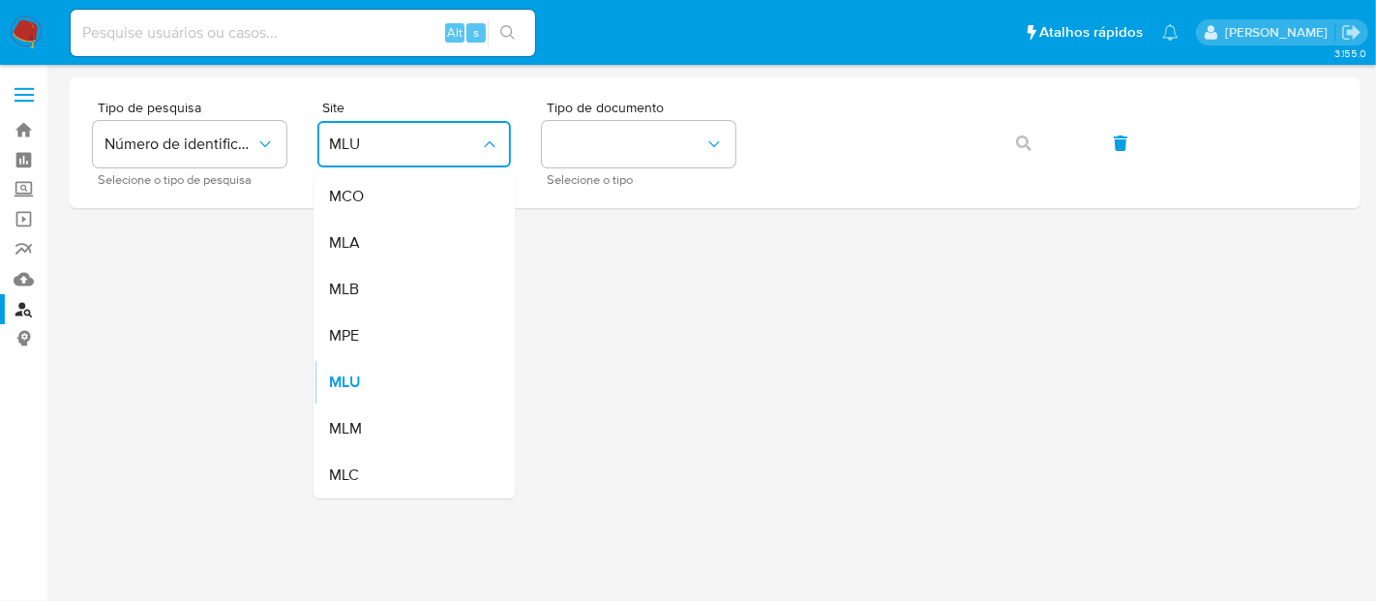
click at [375, 271] on div "MLB" at bounding box center [408, 289] width 159 height 46
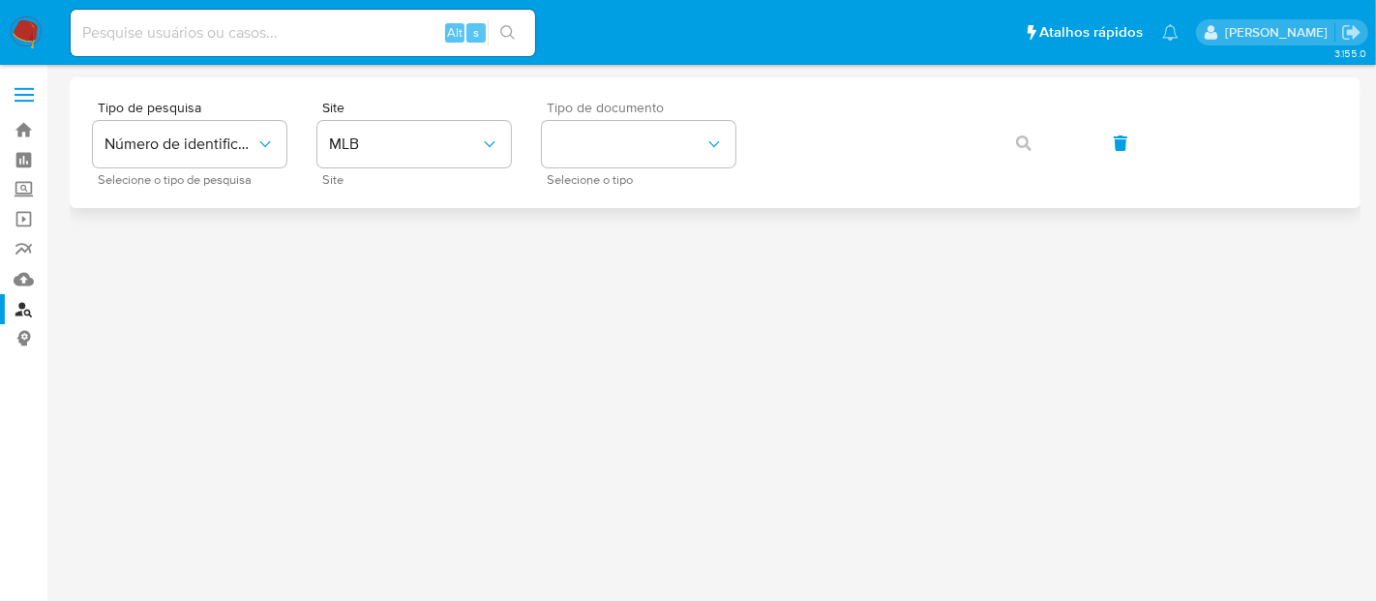
click at [639, 109] on span "Tipo de documento" at bounding box center [643, 108] width 193 height 14
click at [630, 126] on button "identificationType" at bounding box center [638, 144] width 193 height 46
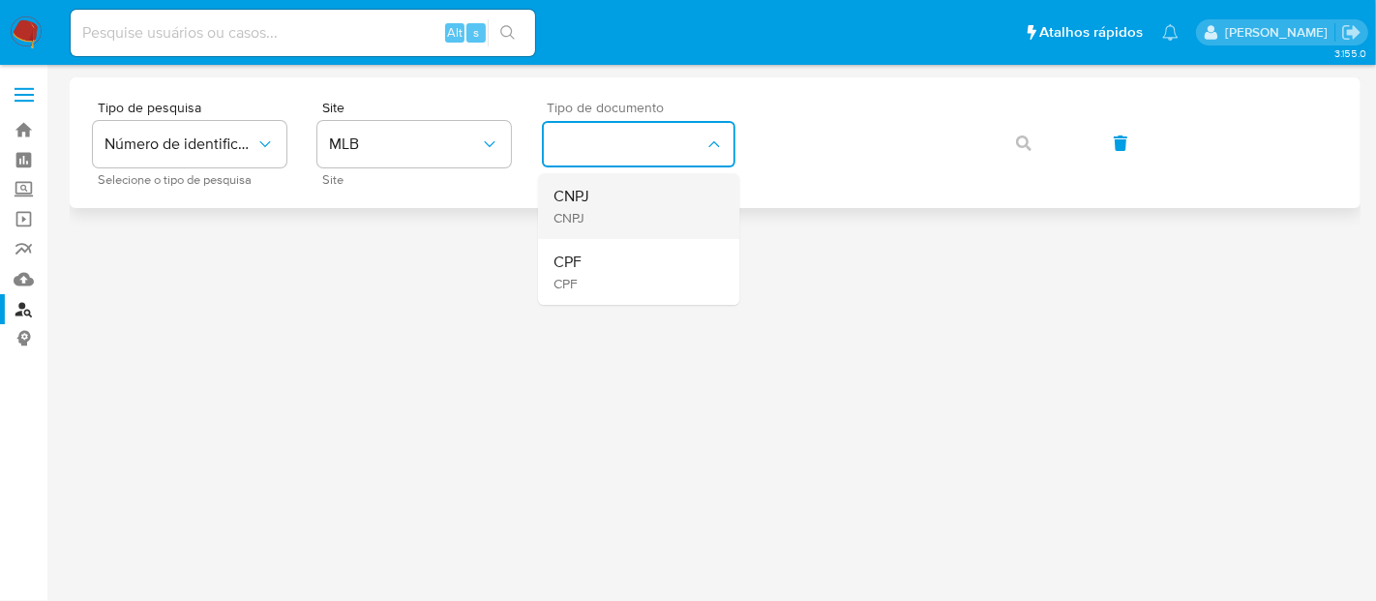
click at [602, 207] on div "CNPJ CNPJ" at bounding box center [632, 206] width 159 height 66
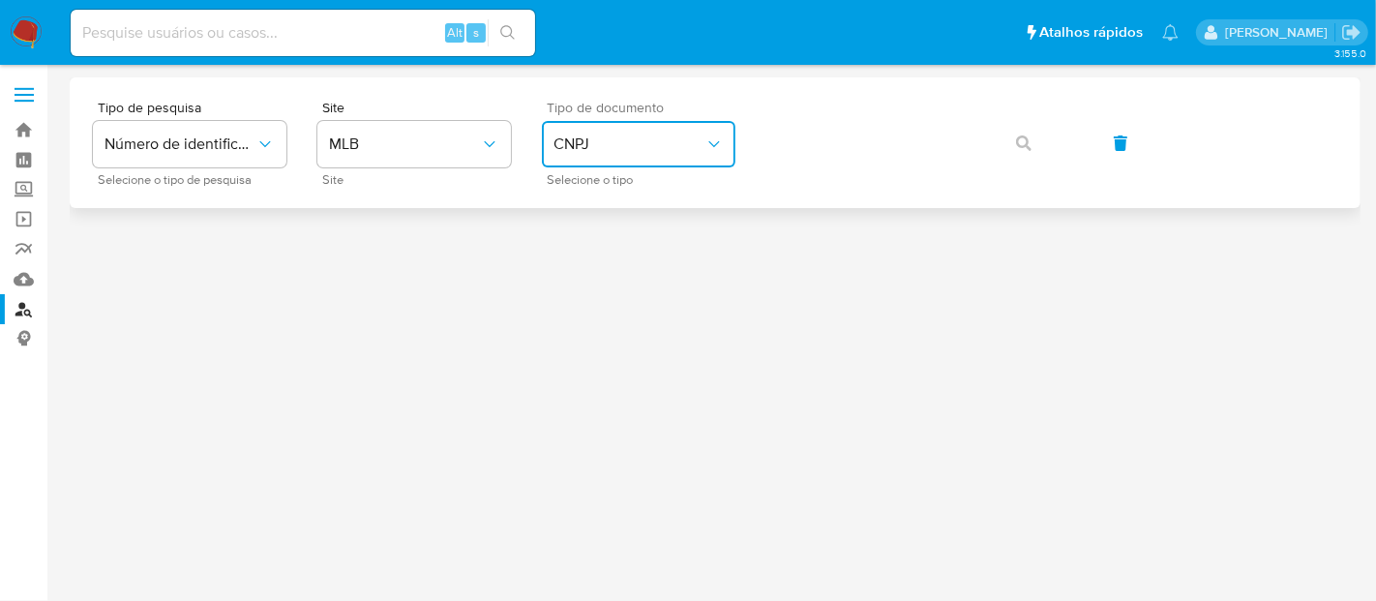
click at [616, 156] on button "CNPJ" at bounding box center [638, 144] width 193 height 46
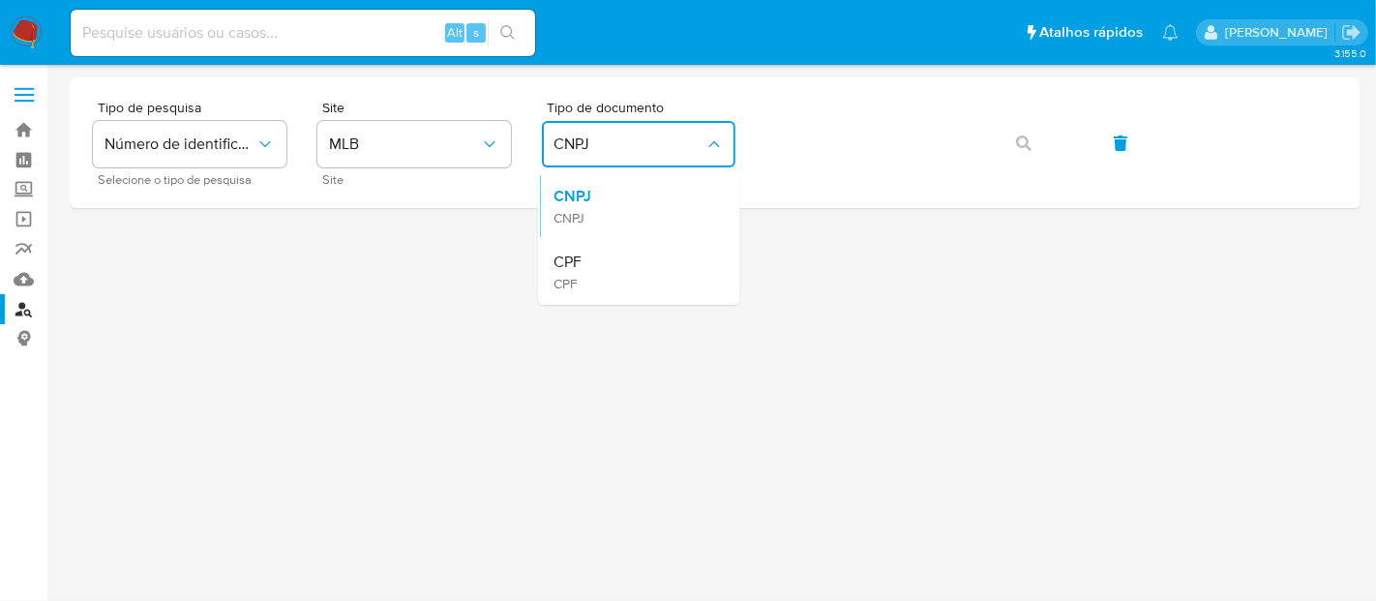
drag, startPoint x: 612, startPoint y: 263, endPoint x: 656, endPoint y: 223, distance: 59.5
click at [620, 252] on div "CPF CPF" at bounding box center [632, 272] width 159 height 66
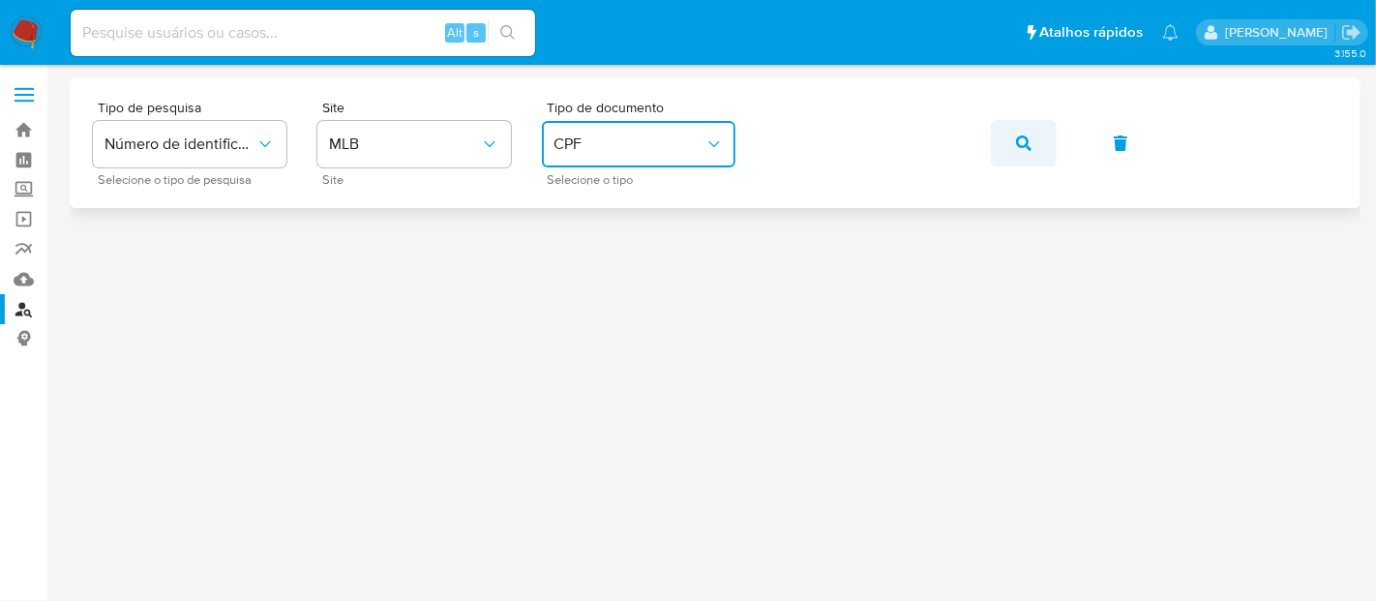
click at [992, 142] on button "button" at bounding box center [1024, 143] width 66 height 46
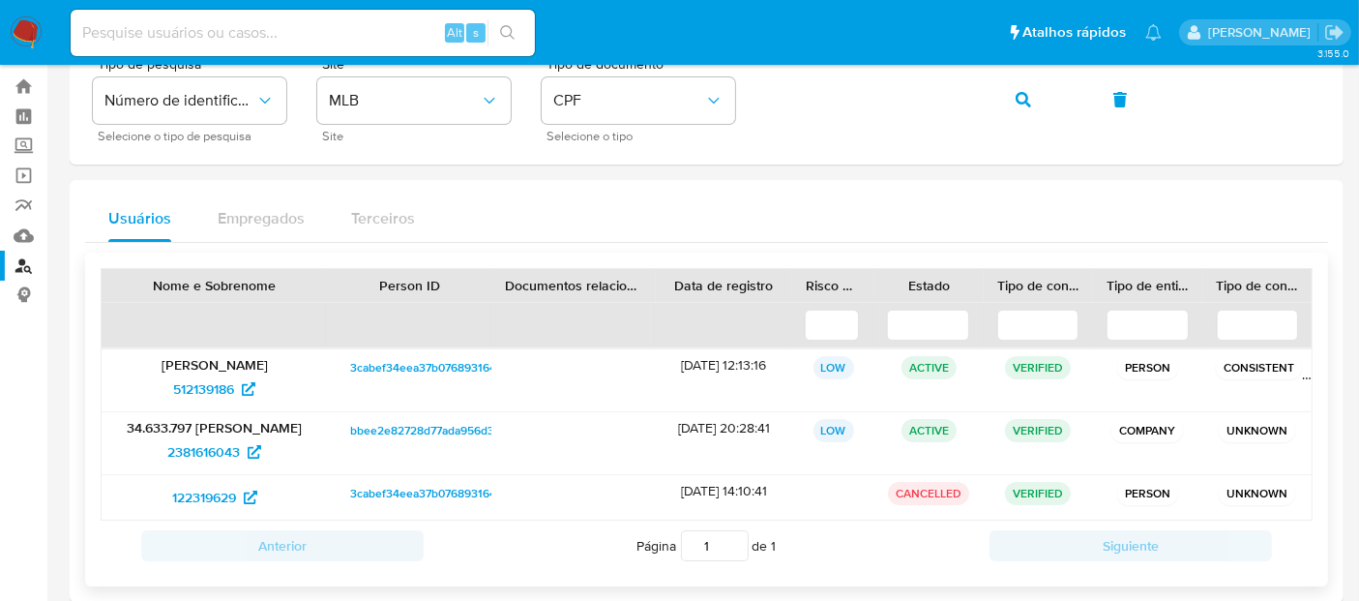
scroll to position [69, 0]
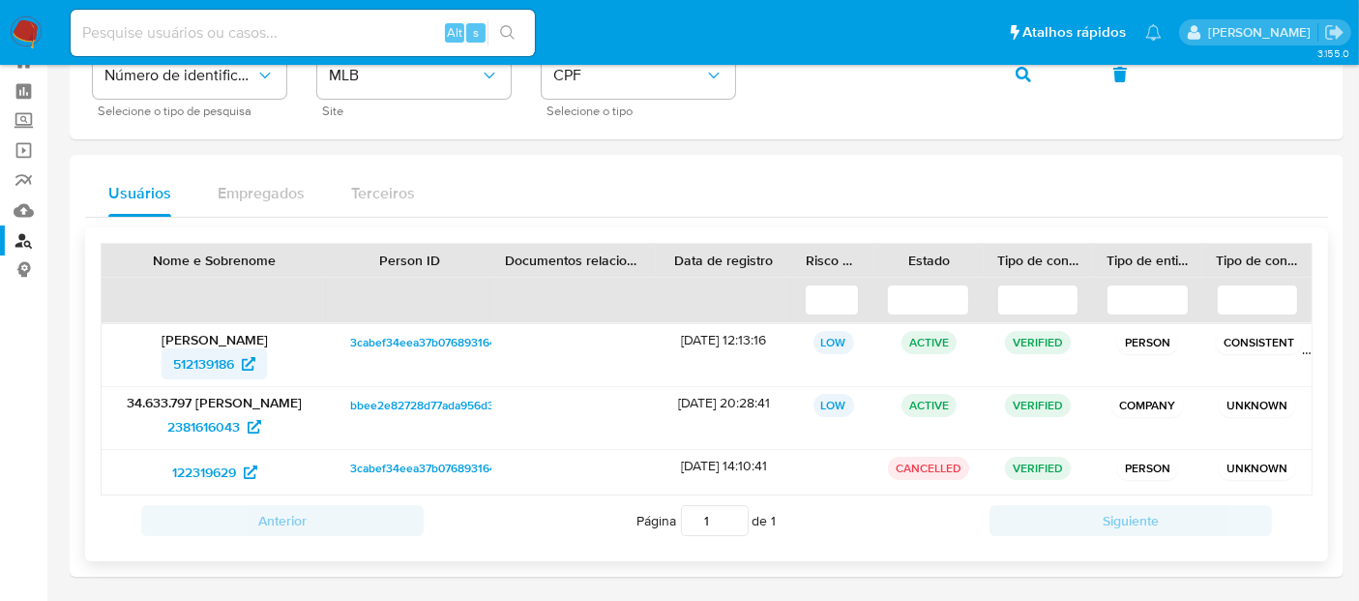
click at [221, 361] on span "512139186" at bounding box center [203, 363] width 61 height 31
click at [19, 20] on img at bounding box center [26, 32] width 33 height 33
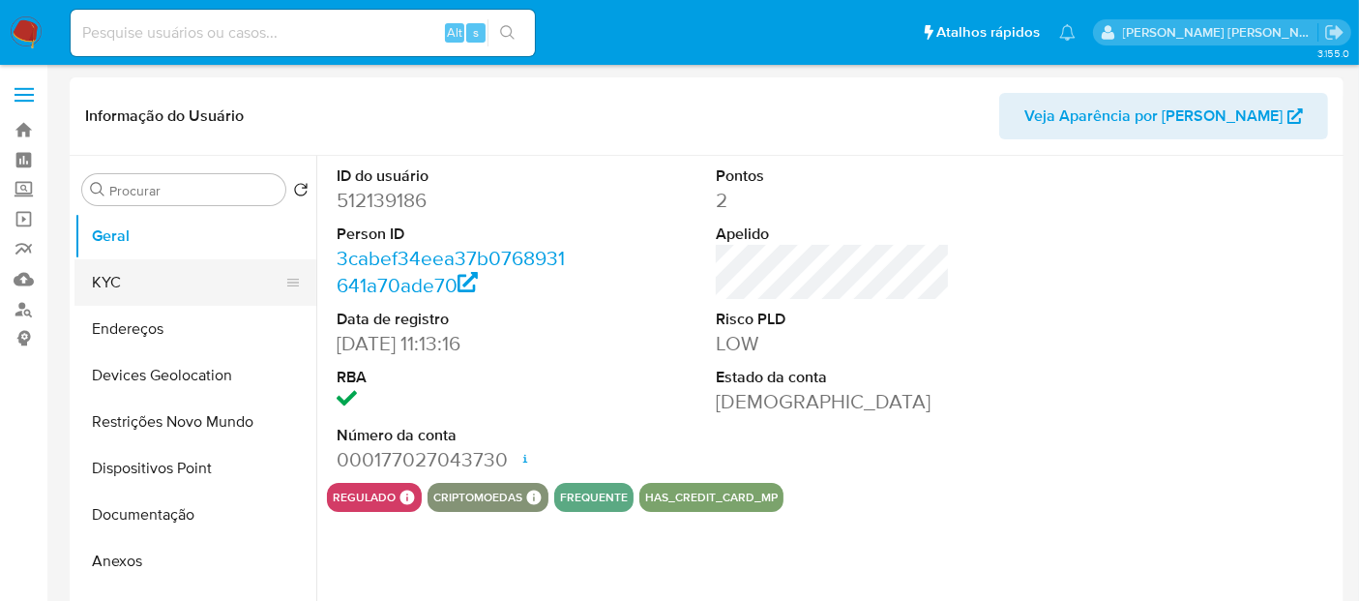
select select "10"
click at [160, 278] on button "KYC" at bounding box center [187, 282] width 226 height 46
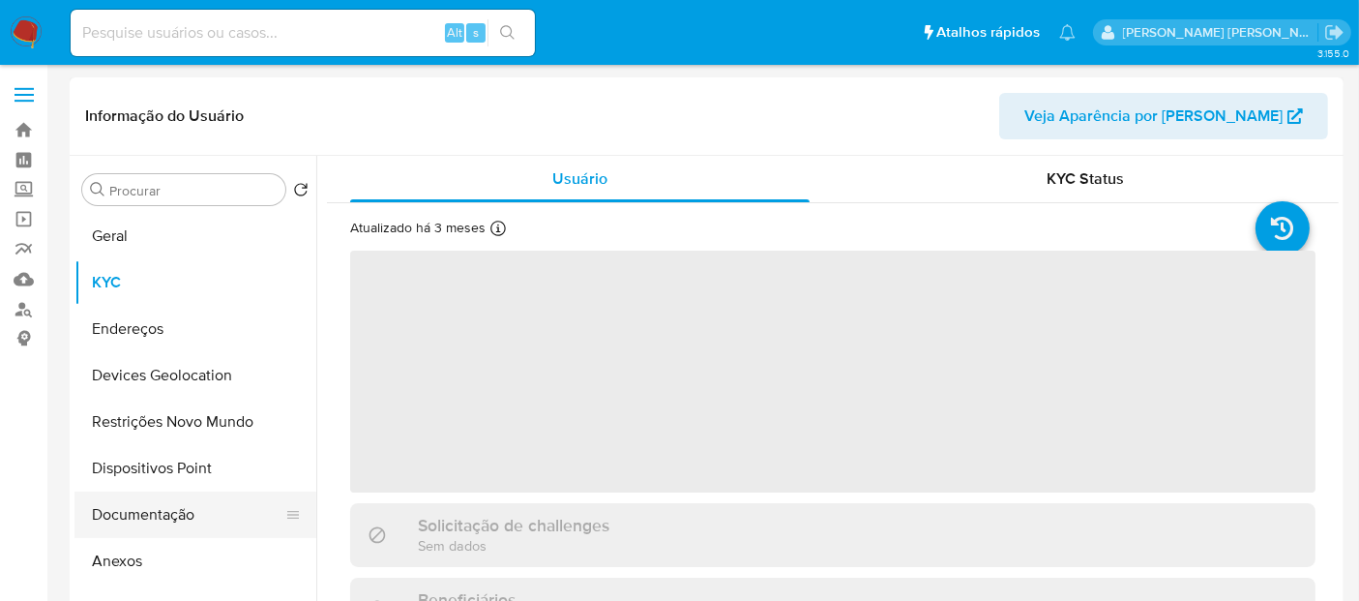
click at [198, 529] on button "Documentação" at bounding box center [187, 514] width 226 height 46
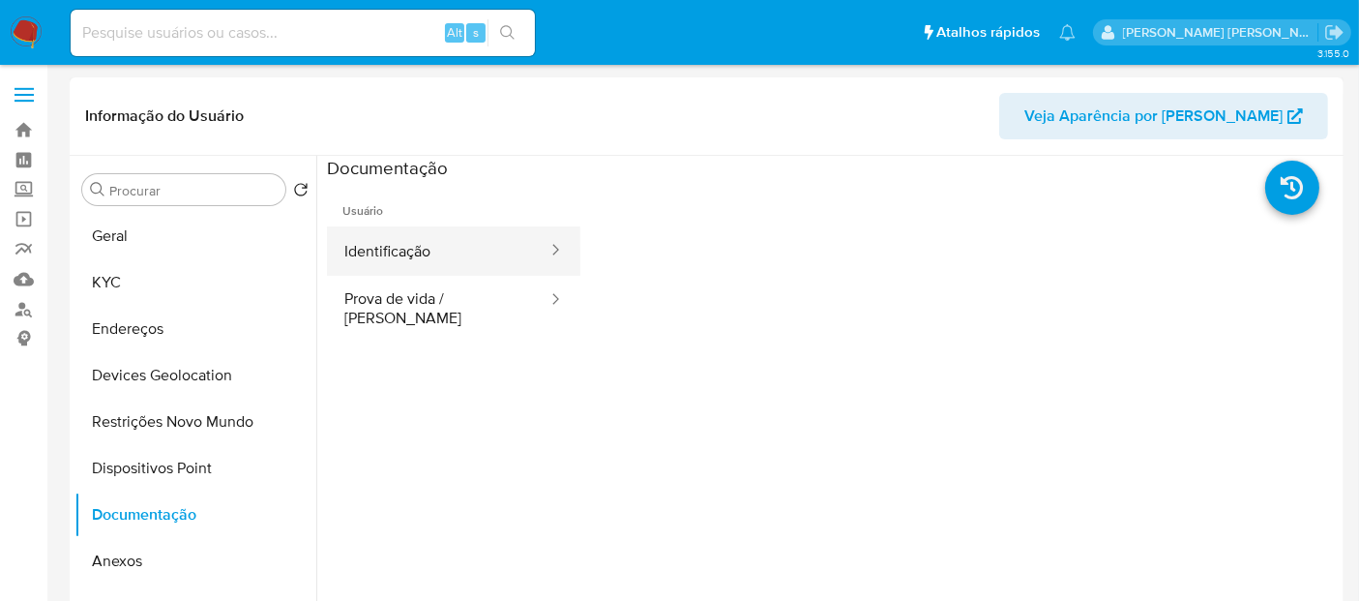
click at [469, 256] on button "Identificação" at bounding box center [438, 250] width 223 height 49
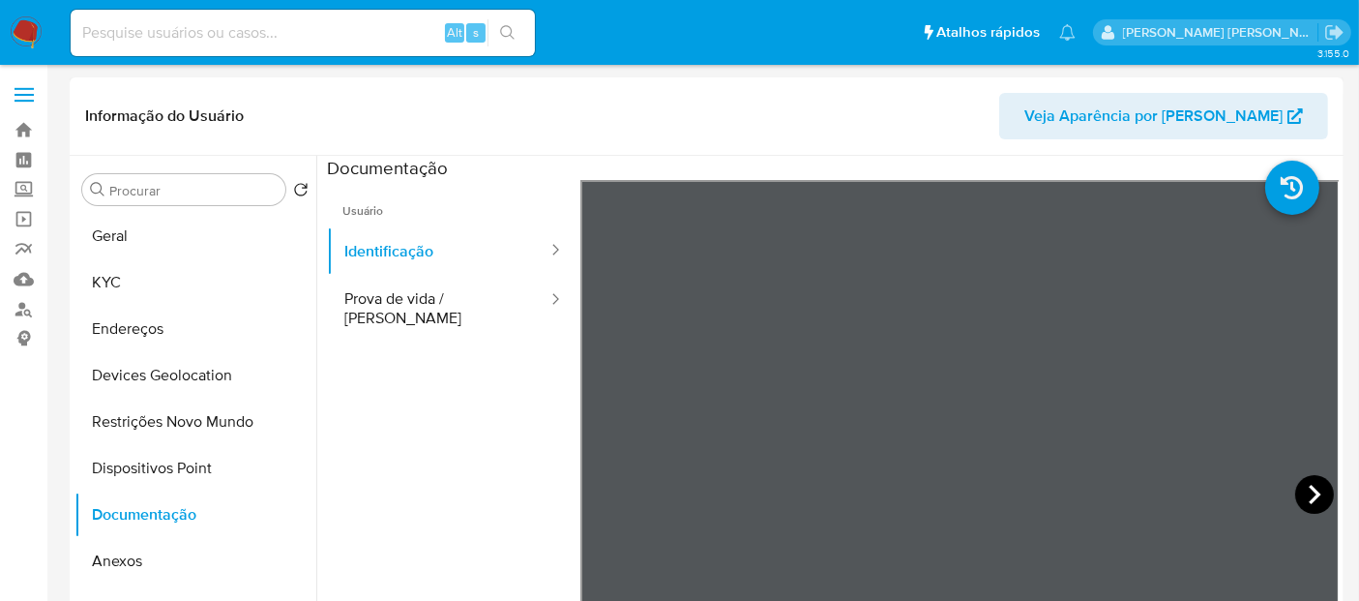
click at [1309, 490] on icon at bounding box center [1315, 494] width 12 height 19
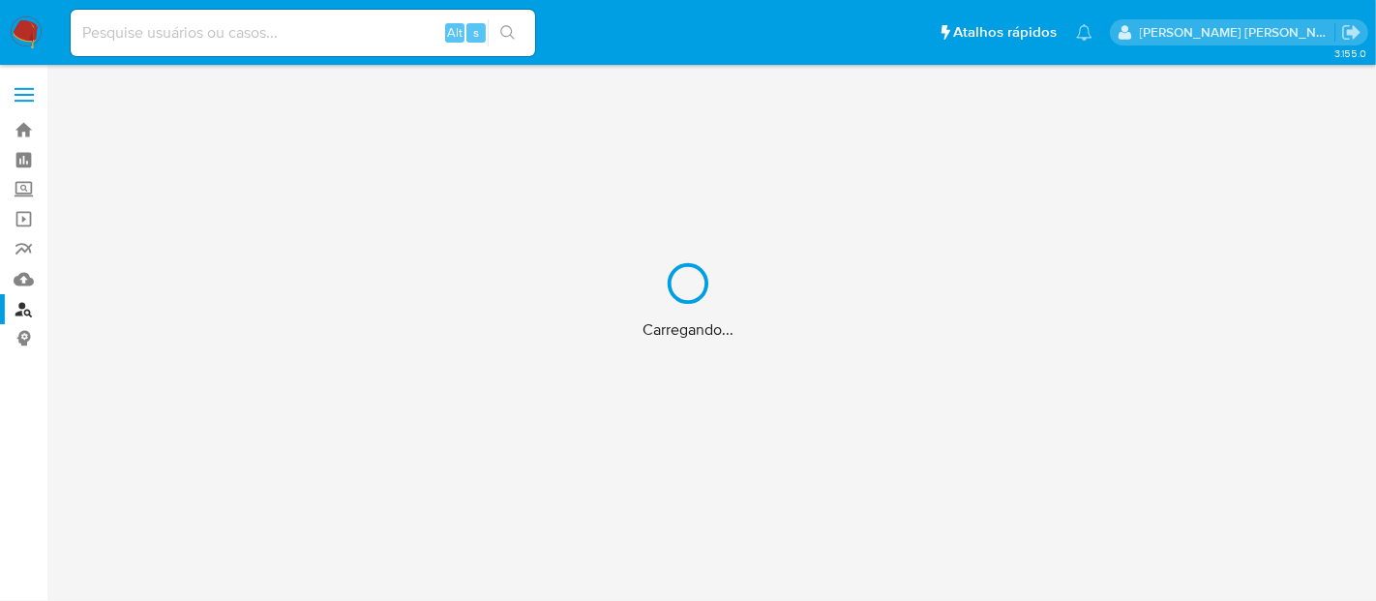
click at [202, 45] on div "Carregando..." at bounding box center [688, 300] width 1376 height 601
click at [207, 37] on div "Carregando..." at bounding box center [688, 300] width 1376 height 601
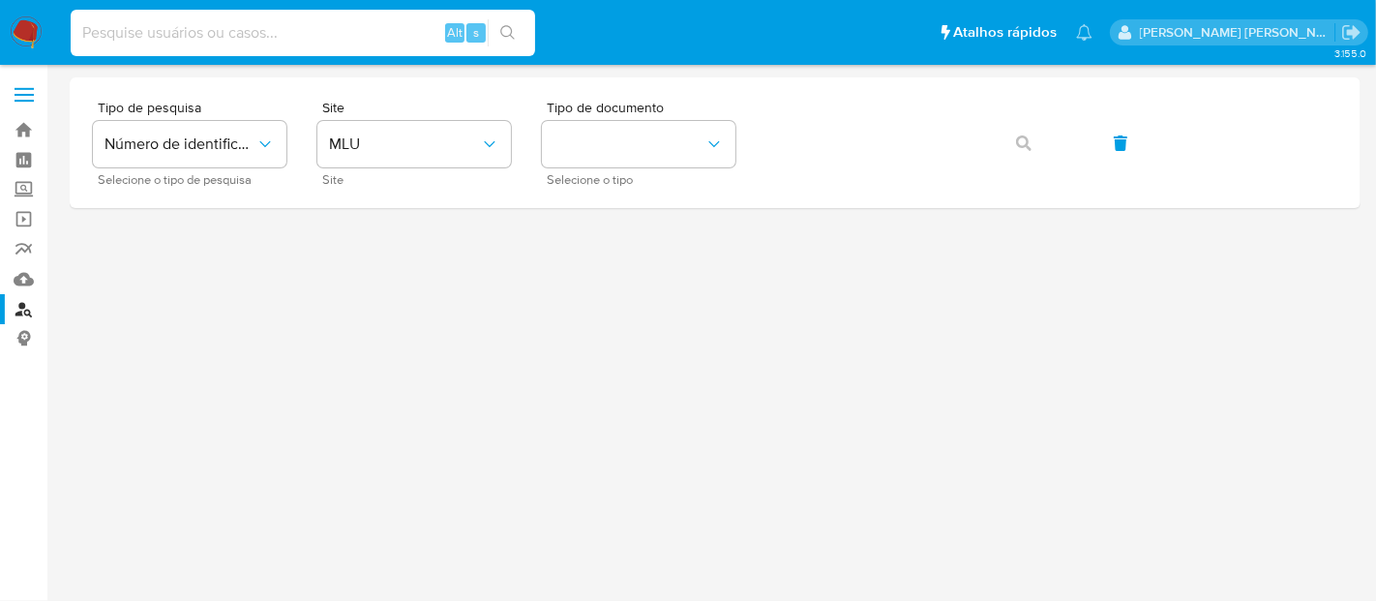
click at [239, 25] on input at bounding box center [303, 32] width 464 height 25
paste input "512139186"
type input "512139186"
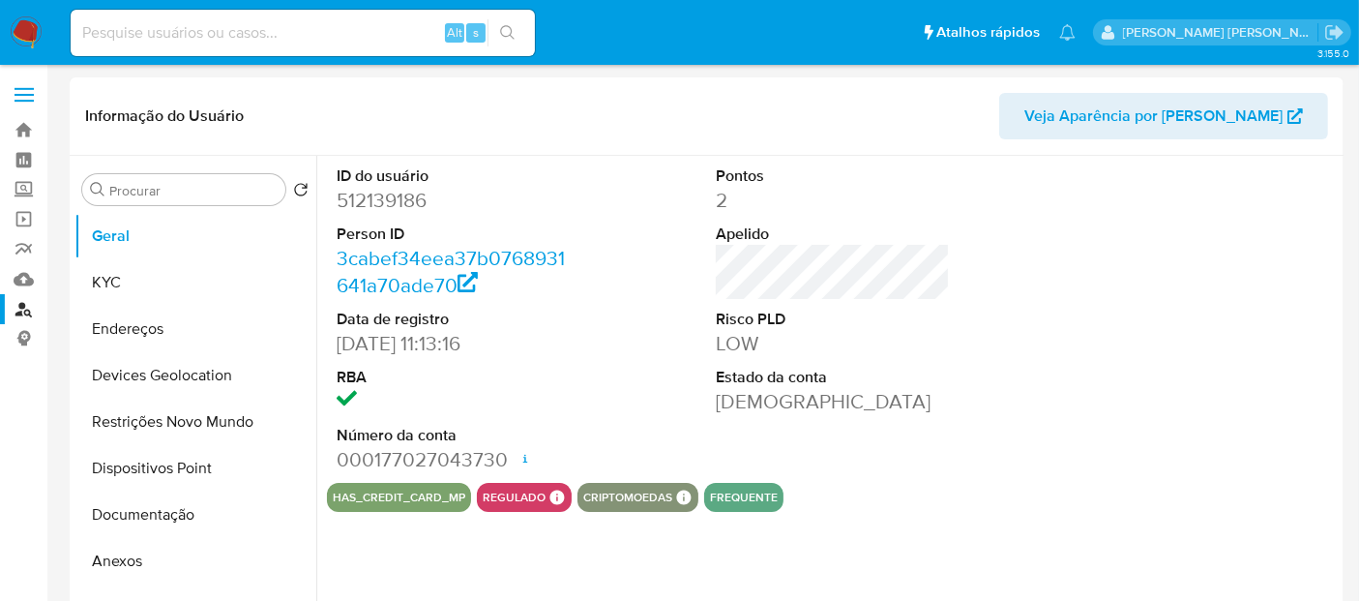
select select "10"
click at [24, 20] on img at bounding box center [26, 32] width 33 height 33
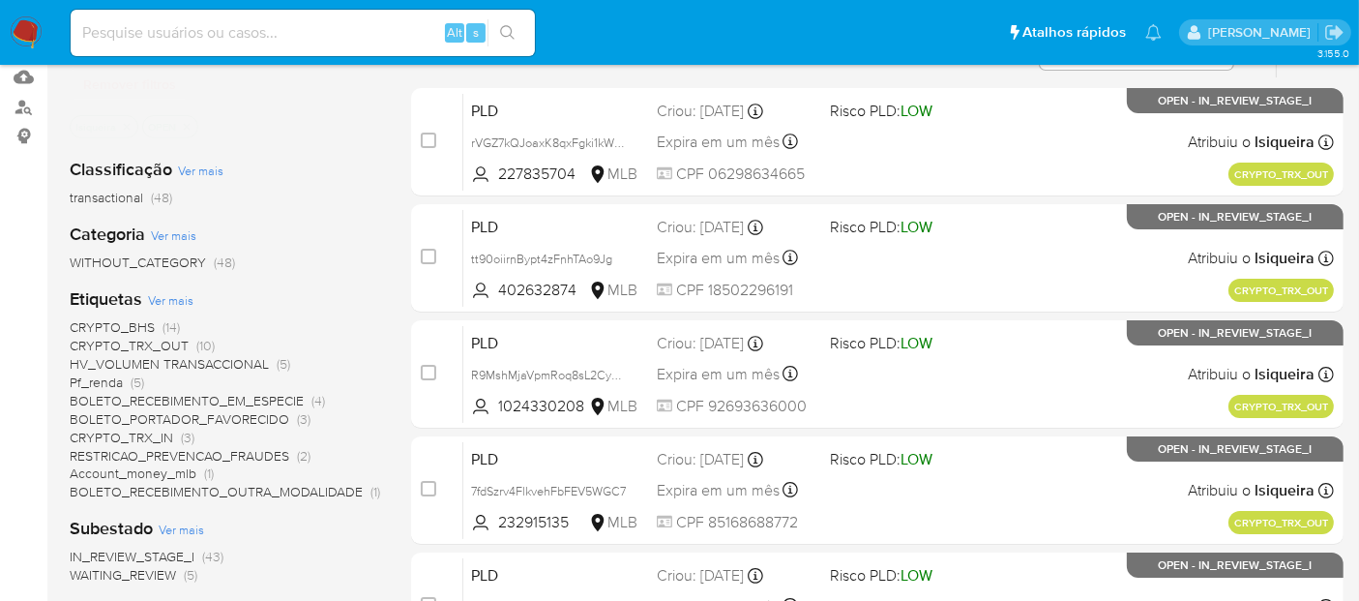
scroll to position [215, 0]
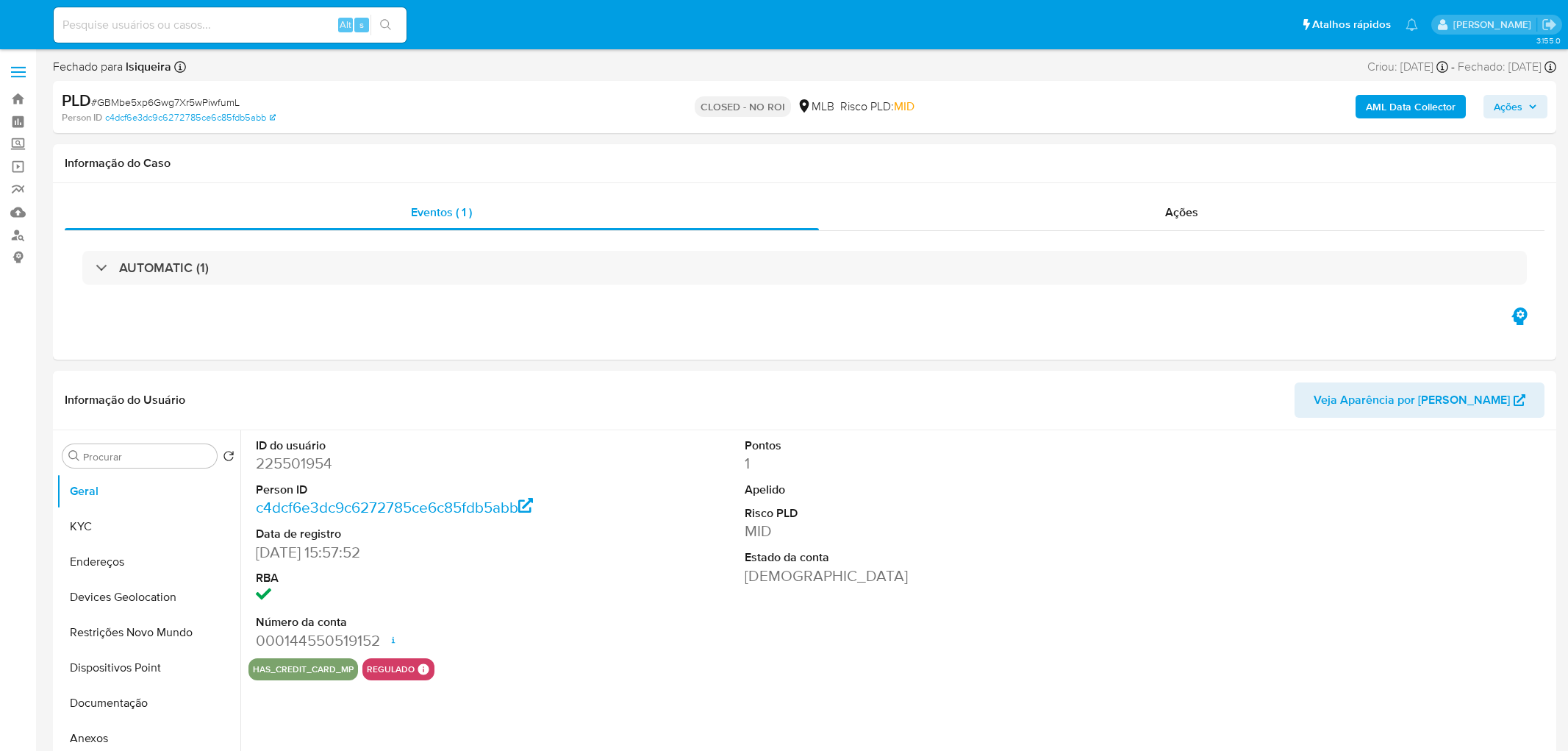
select select "10"
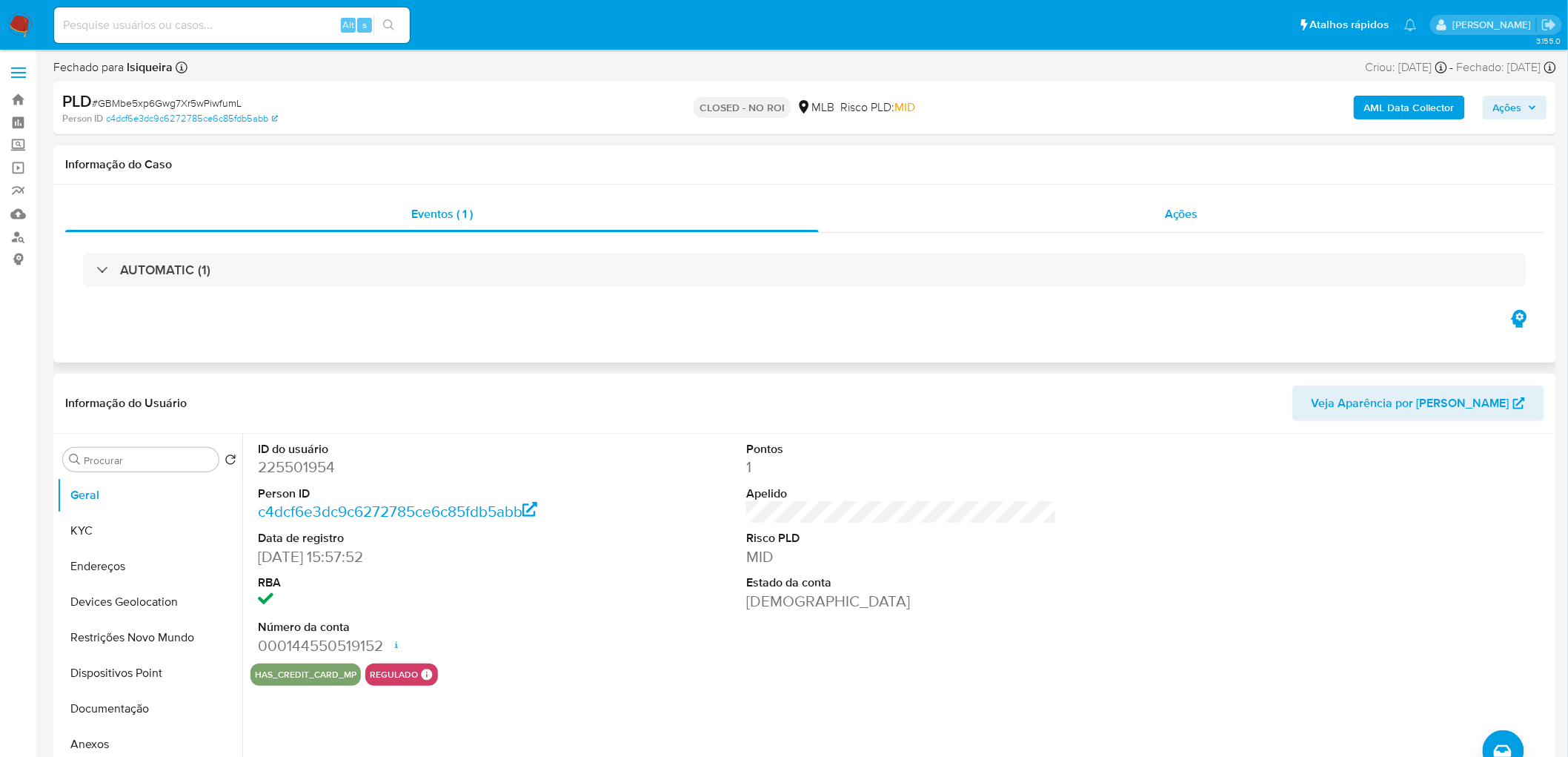
click at [1204, 212] on div "Ações" at bounding box center [1181, 214] width 725 height 35
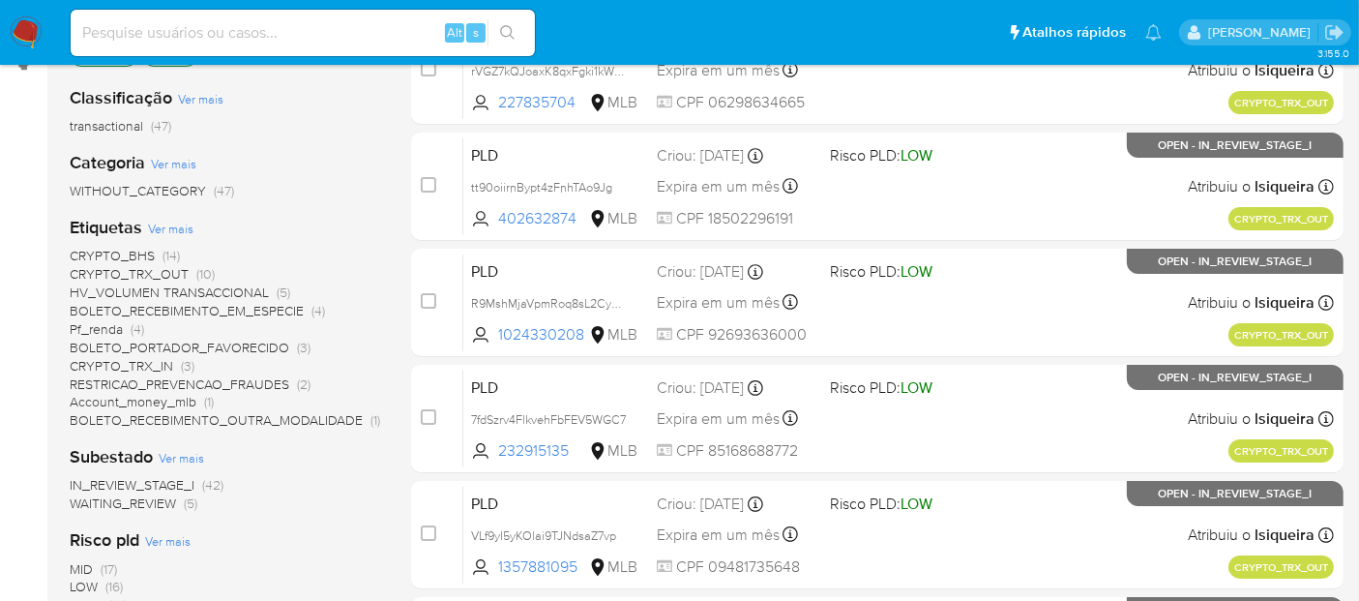
scroll to position [322, 0]
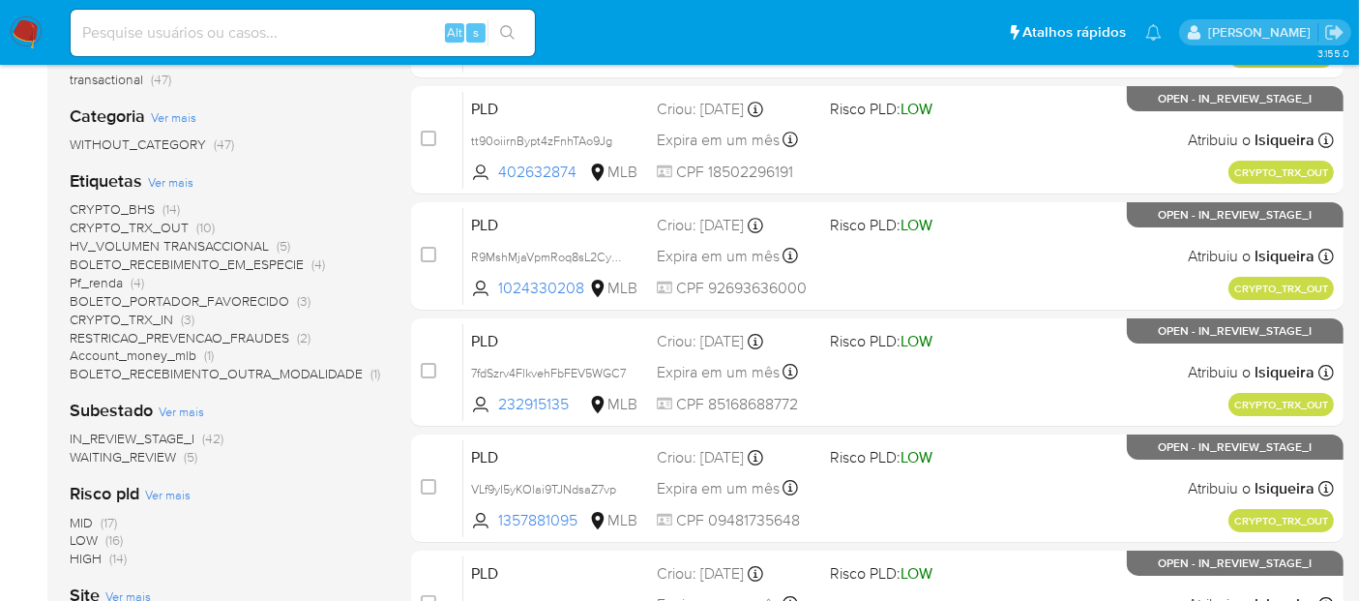
click at [164, 240] on span "HV_VOLUMEN TRANSACCIONAL" at bounding box center [169, 245] width 199 height 19
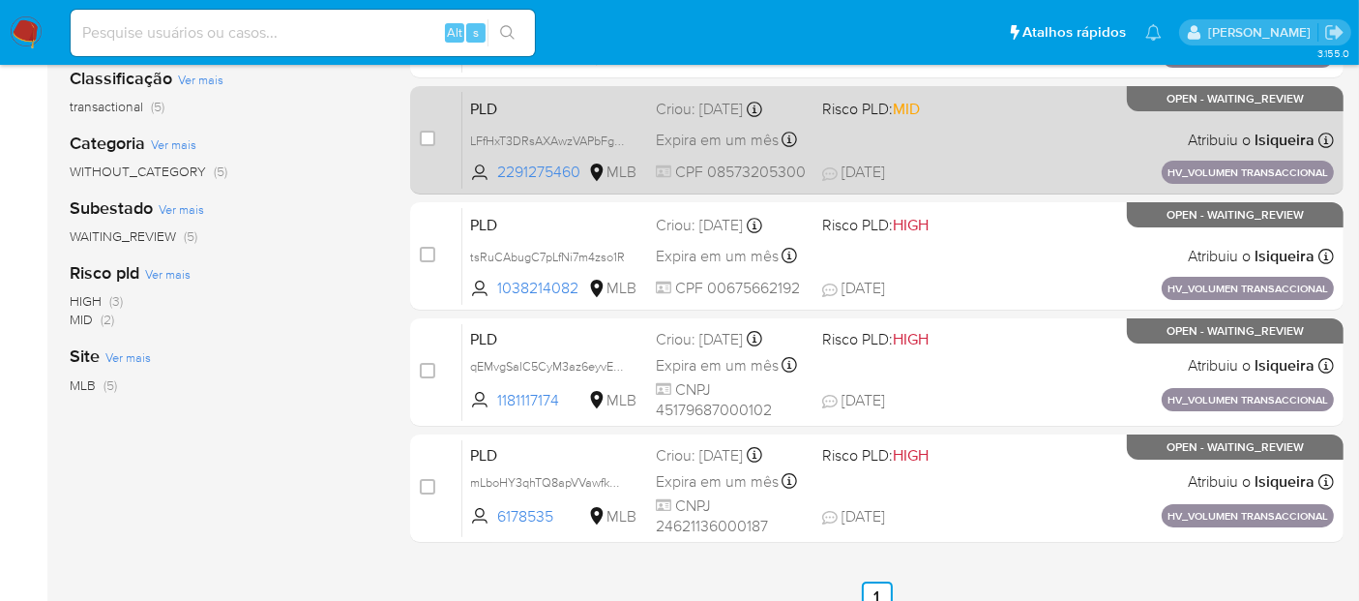
click at [1061, 169] on span "[DATE] [DATE] 12:09" at bounding box center [980, 172] width 316 height 21
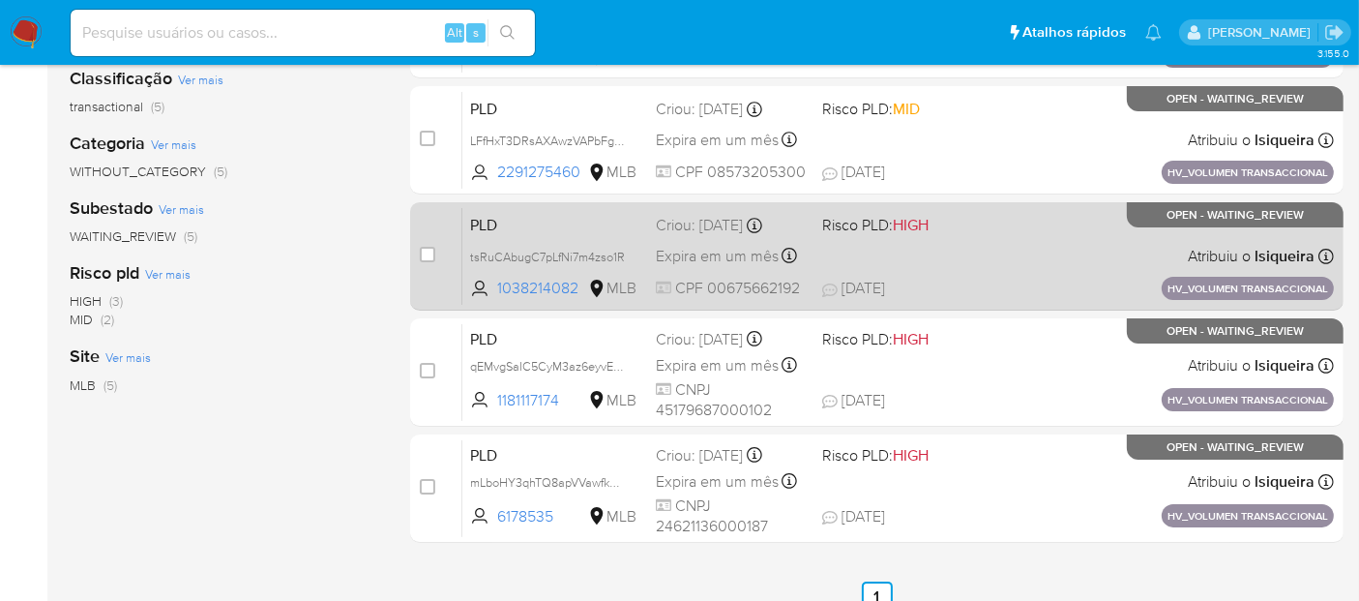
click at [1042, 245] on div "PLD tsRuCAbugC7pLfNi7m4zso1R 1038214082 MLB Risco PLD: HIGH Criou: [DATE] Criou…" at bounding box center [898, 256] width 872 height 98
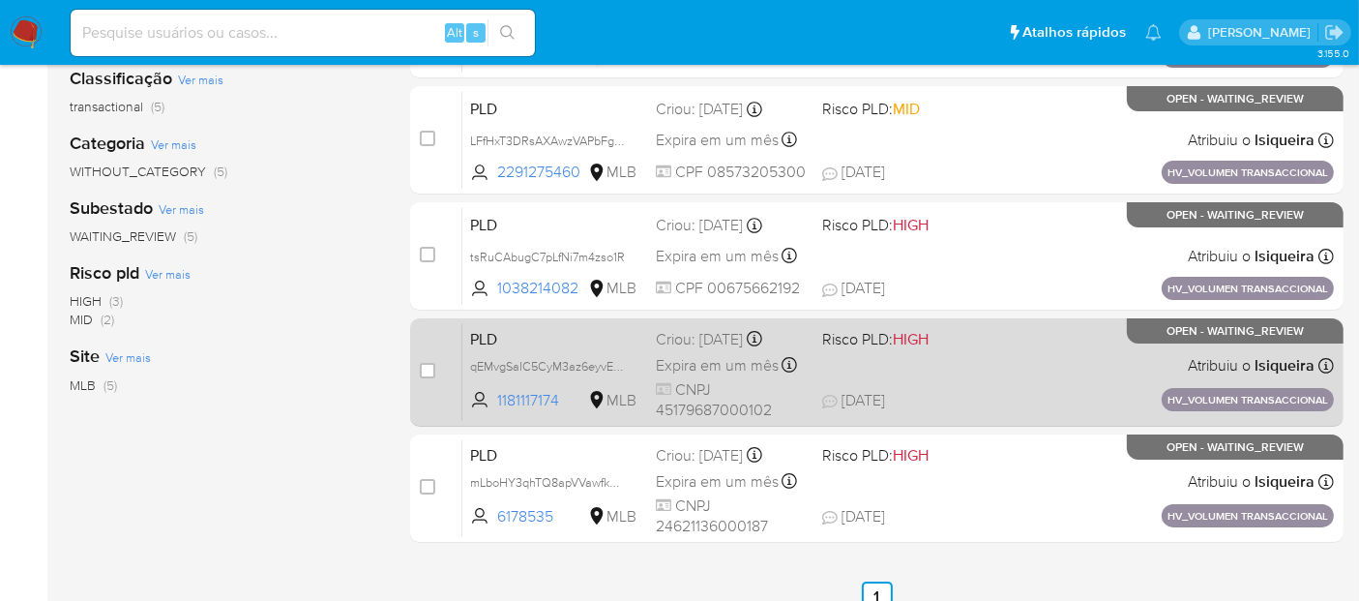
click at [1020, 343] on div "PLD qEMvgSaIC5CyM3az6eyvEnqw 1181117174 MLB Risco PLD: HIGH Criou: [DATE] Criou…" at bounding box center [898, 372] width 872 height 98
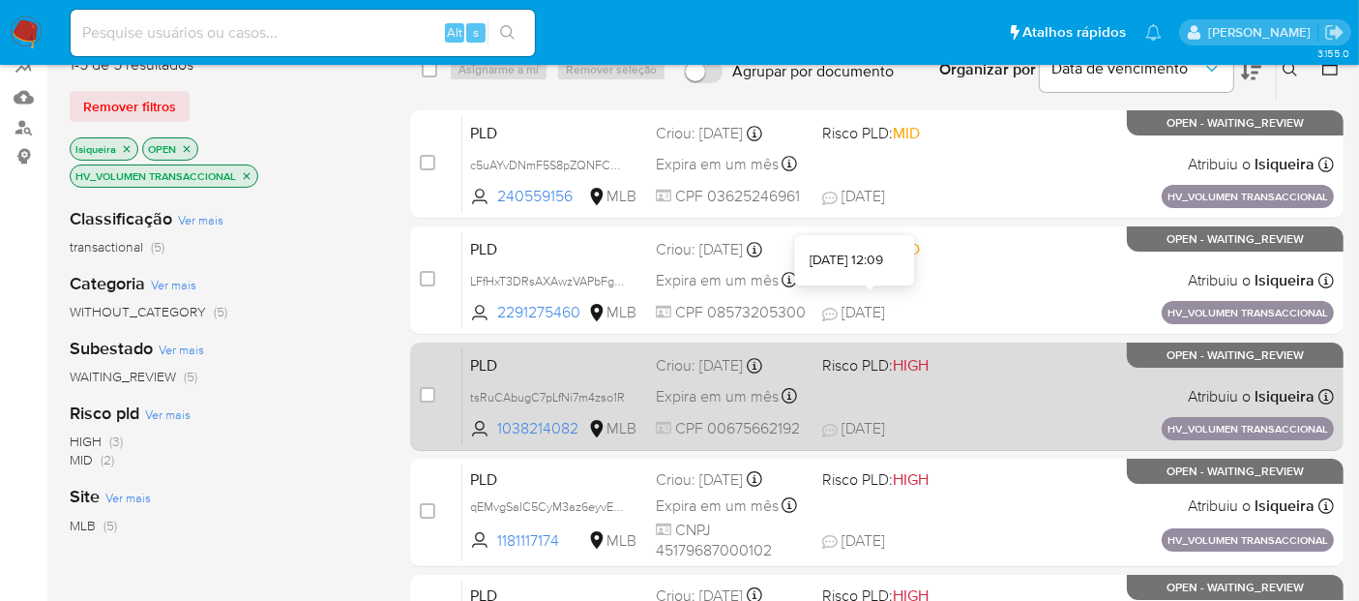
scroll to position [215, 0]
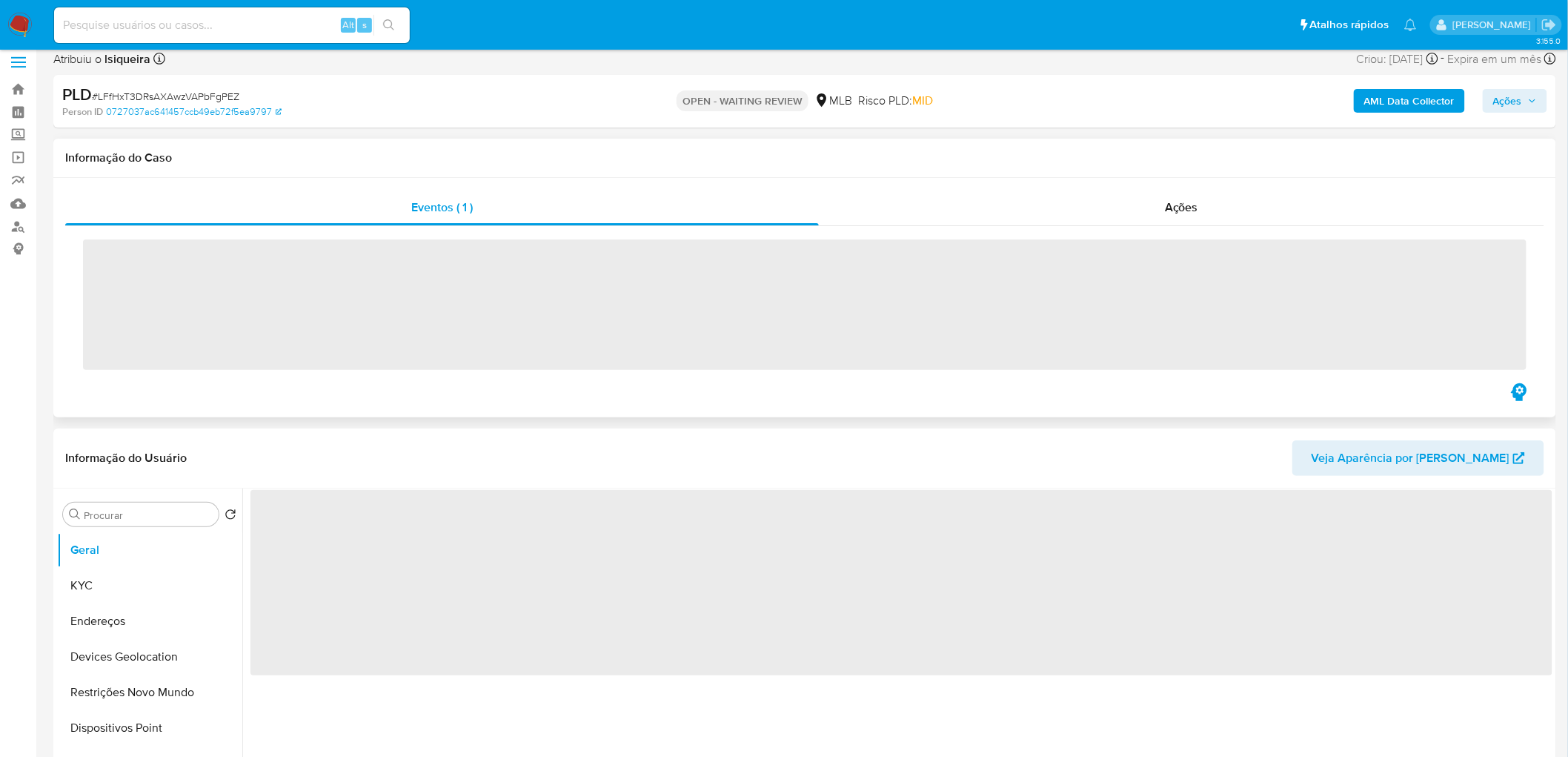
scroll to position [82, 0]
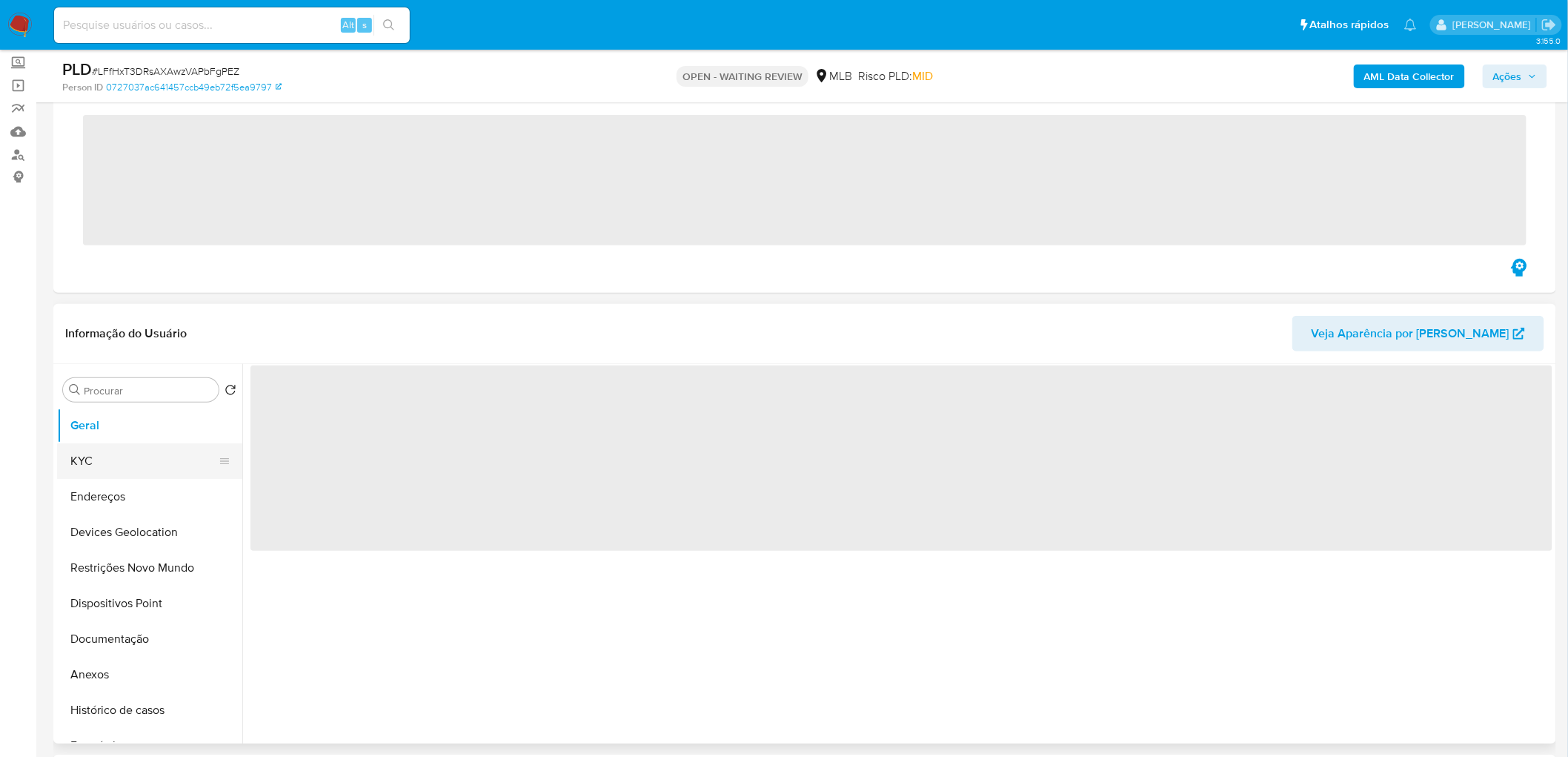
click at [141, 458] on button "KYC" at bounding box center [143, 461] width 173 height 35
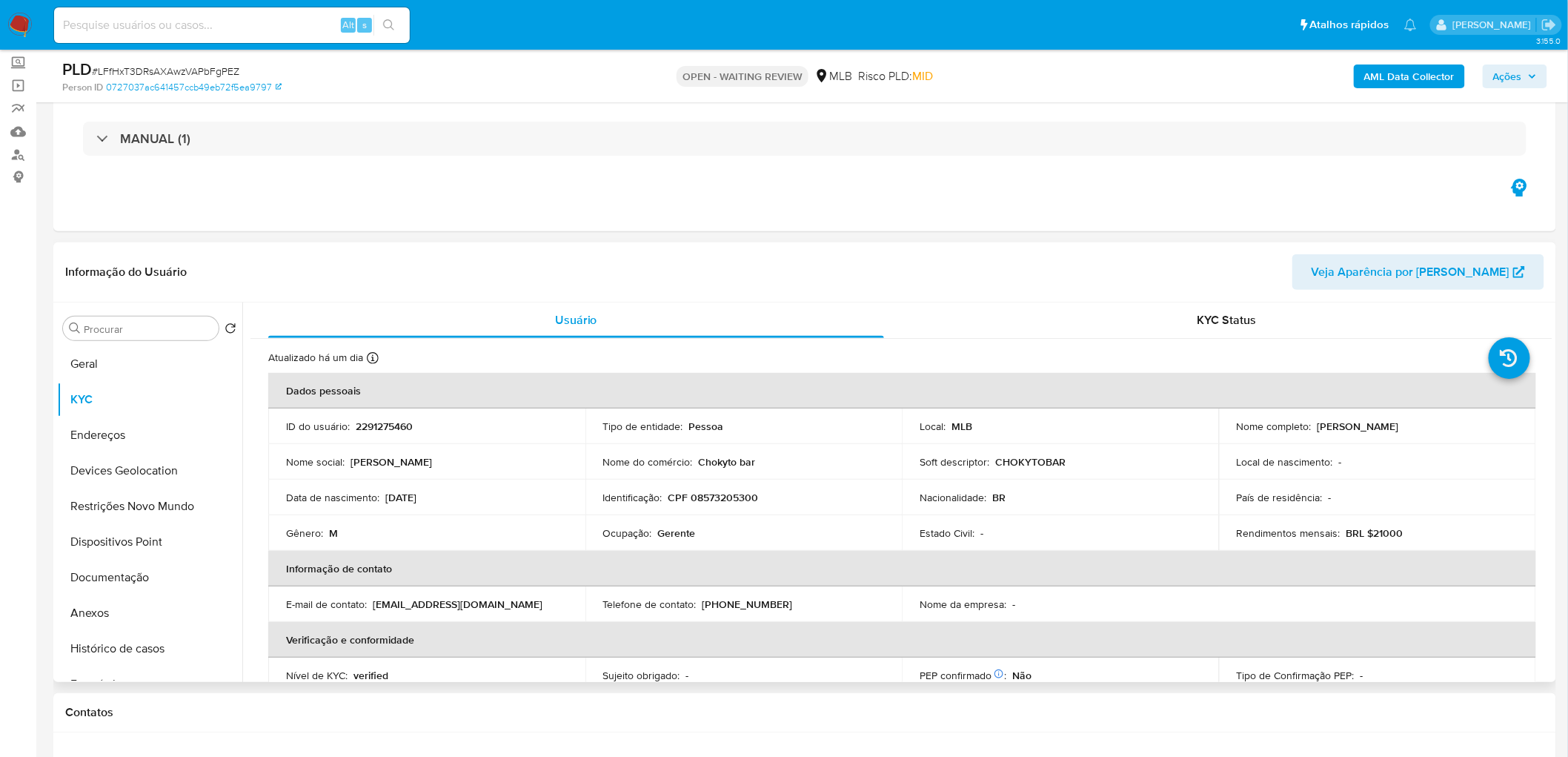
drag, startPoint x: 1364, startPoint y: 444, endPoint x: 1190, endPoint y: 444, distance: 174.0
click at [1190, 444] on tbody "ID do usuário : 2291275460 Tipo de entidade : Pessoa Local : MLB Nome completo …" at bounding box center [902, 480] width 1268 height 143
drag, startPoint x: 1314, startPoint y: 428, endPoint x: 1470, endPoint y: 428, distance: 156.0
click at [1470, 428] on div "Nome completo : [PERSON_NAME]" at bounding box center [1378, 426] width 282 height 13
copy p "[PERSON_NAME]"
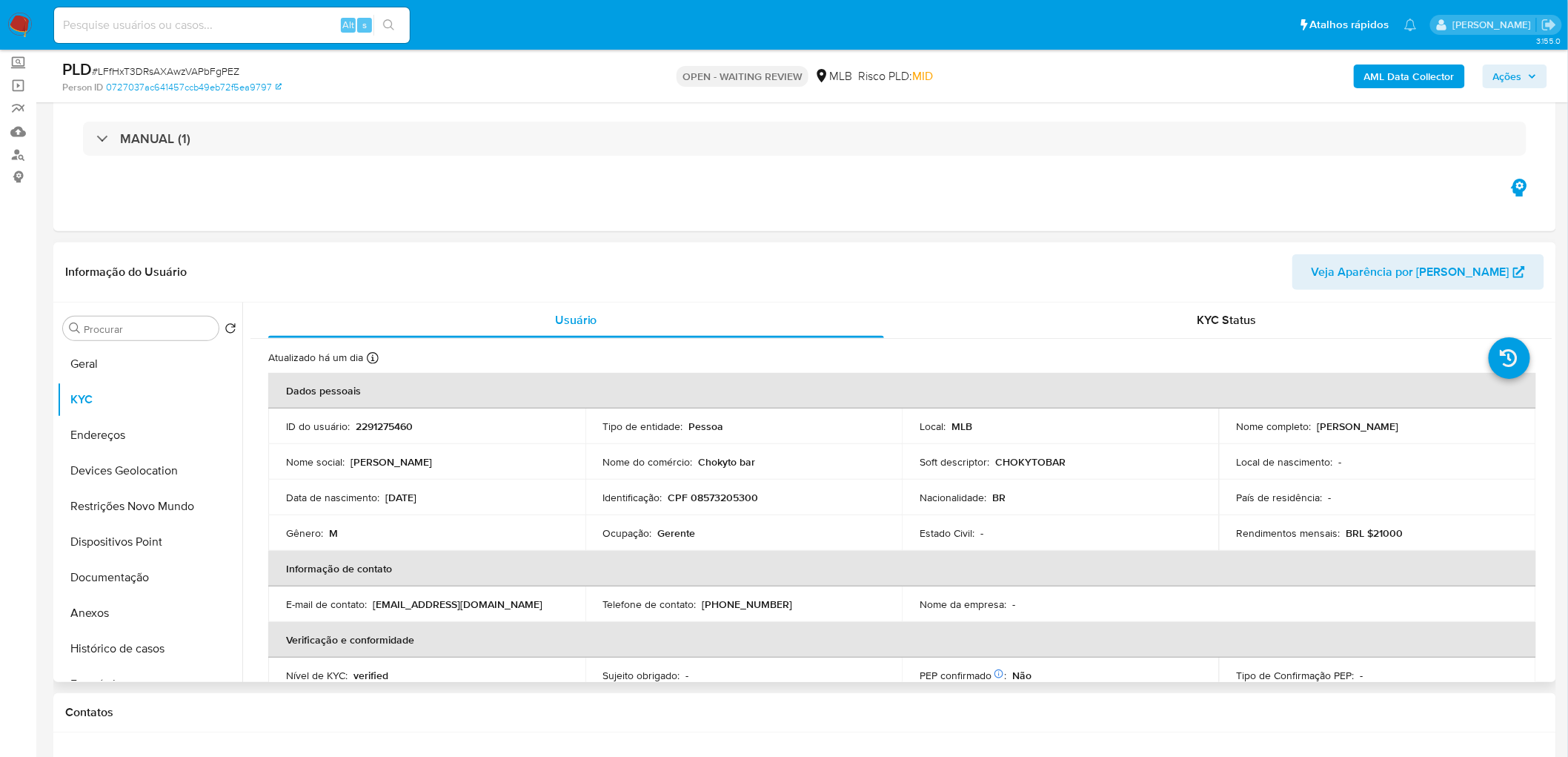
select select "10"
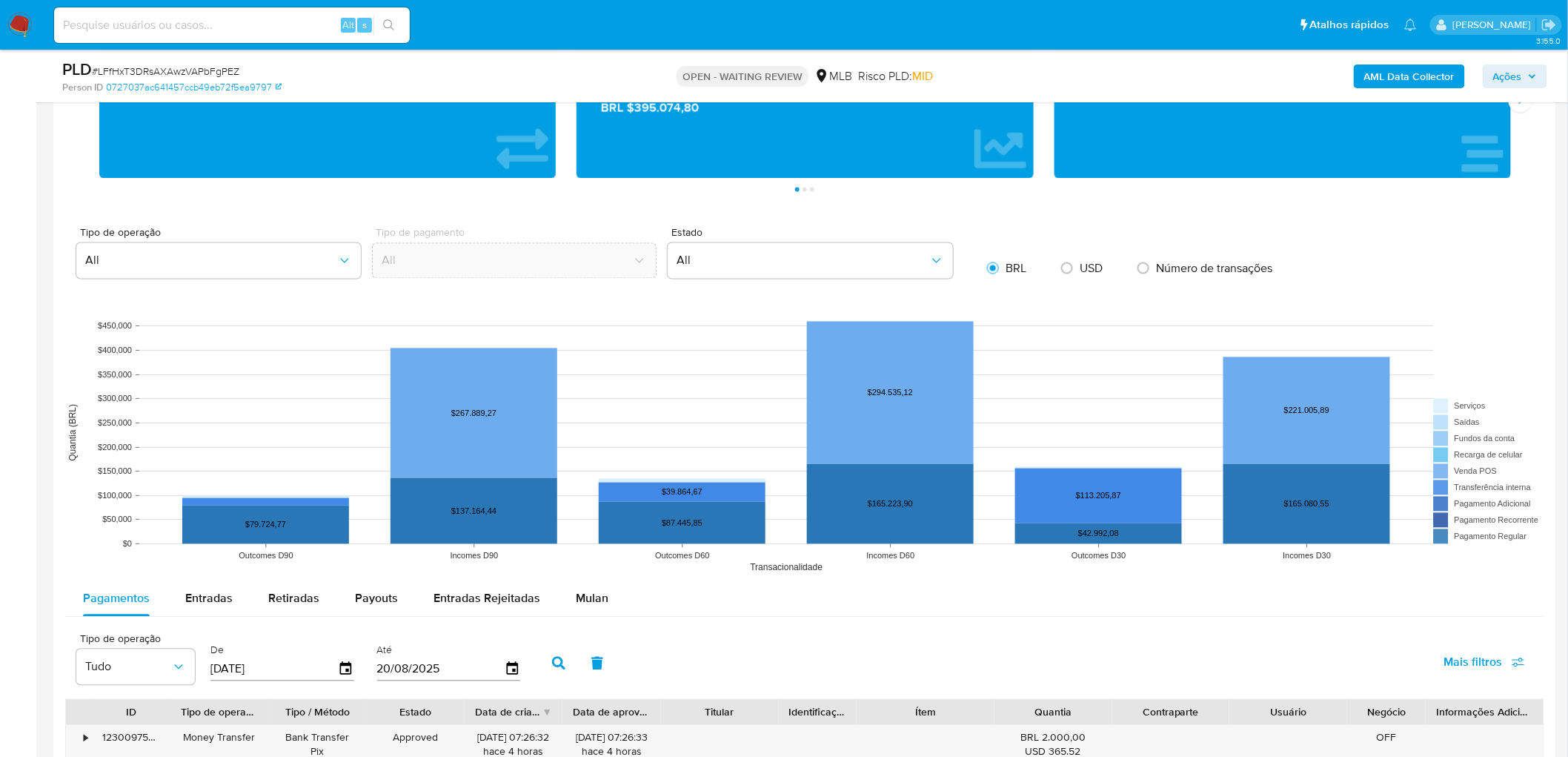
scroll to position [1152, 0]
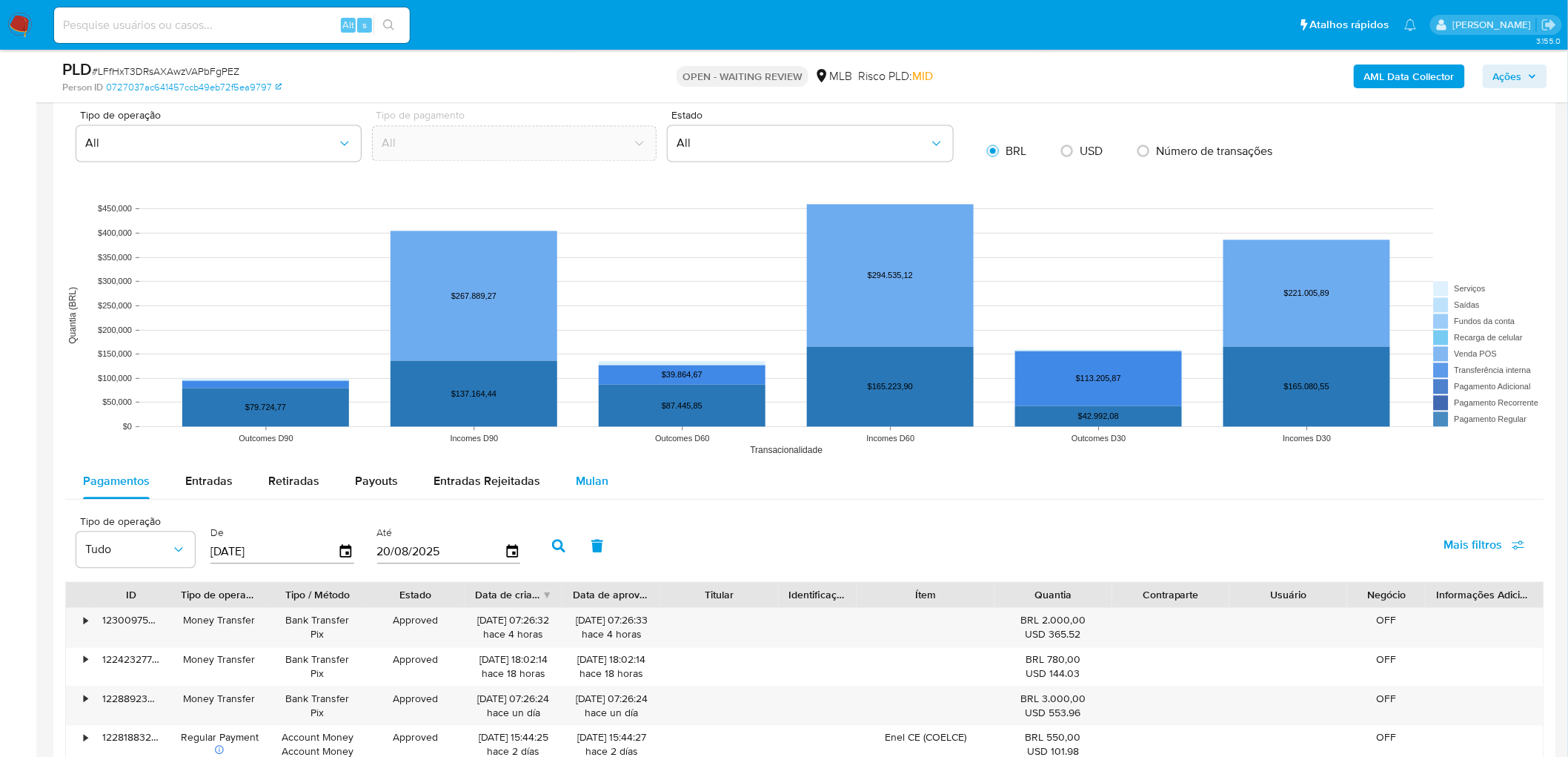
click at [588, 479] on span "Mulan" at bounding box center [592, 481] width 33 height 17
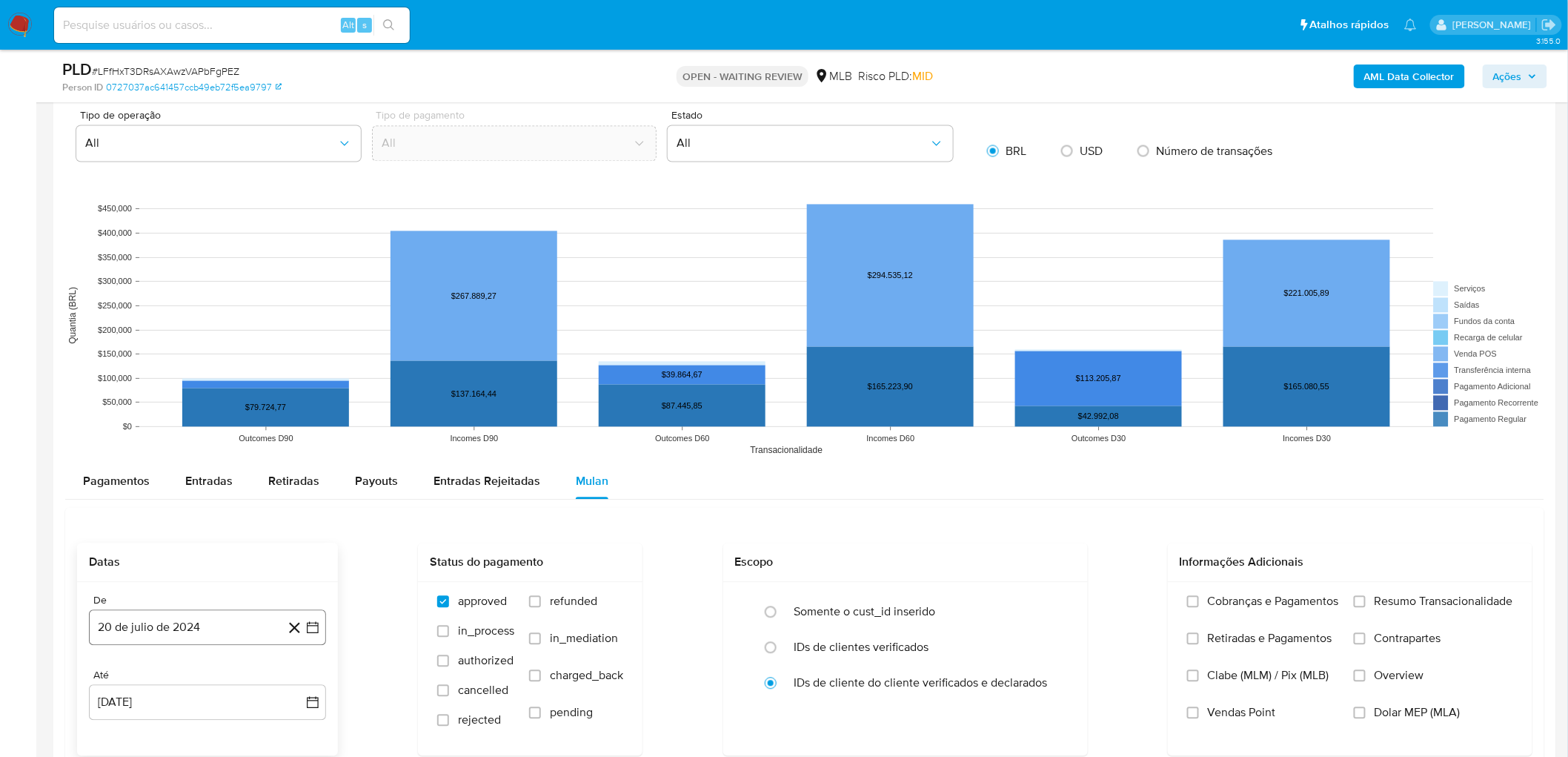
click at [238, 634] on button "20 de julio de 2024" at bounding box center [208, 628] width 237 height 35
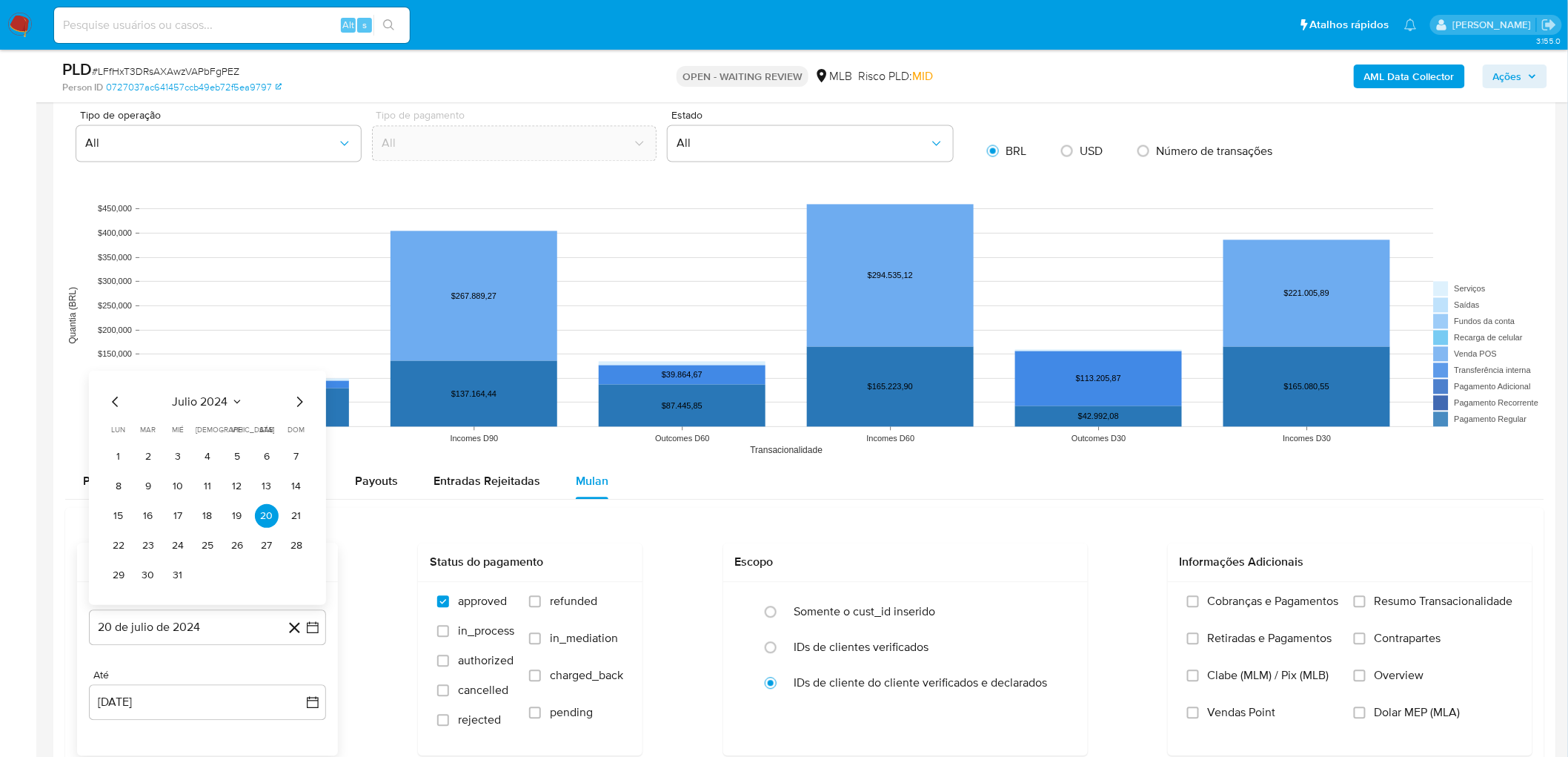
click at [218, 403] on span "julio 2024" at bounding box center [200, 402] width 56 height 15
click at [301, 384] on icon "Año siguiente" at bounding box center [296, 385] width 18 height 18
click at [155, 522] on button "[DATE]" at bounding box center [142, 523] width 41 height 24
click at [154, 455] on button "1" at bounding box center [148, 457] width 24 height 24
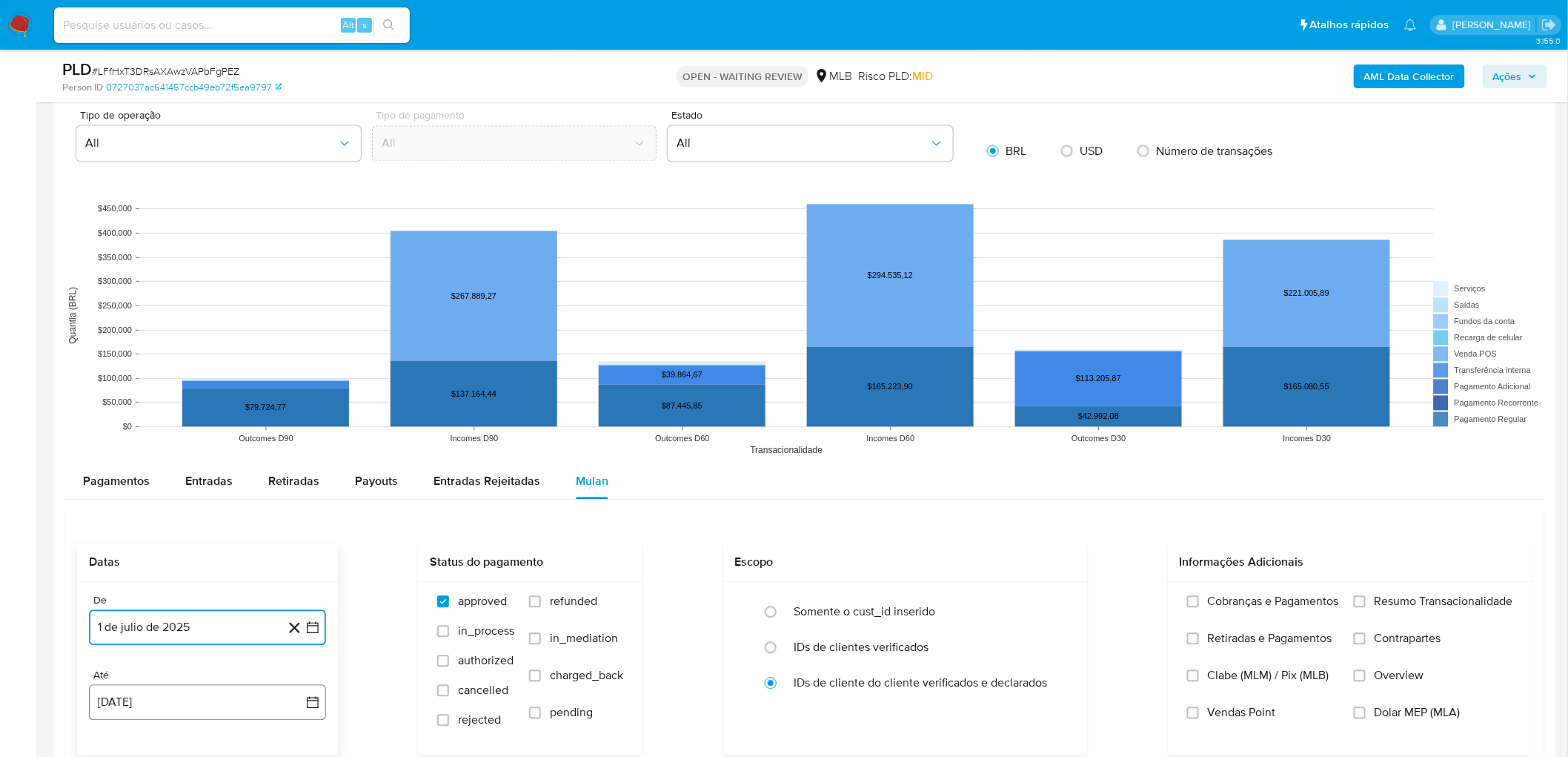
click at [206, 713] on button "[DATE]" at bounding box center [208, 703] width 237 height 35
click at [120, 614] on button "18" at bounding box center [118, 621] width 24 height 24
click at [1472, 599] on span "Resumo Transacionalidade" at bounding box center [1444, 601] width 139 height 15
click at [1366, 599] on input "Resumo Transacionalidade" at bounding box center [1359, 601] width 11 height 11
click at [1216, 719] on span "Vendas Point" at bounding box center [1242, 713] width 68 height 15
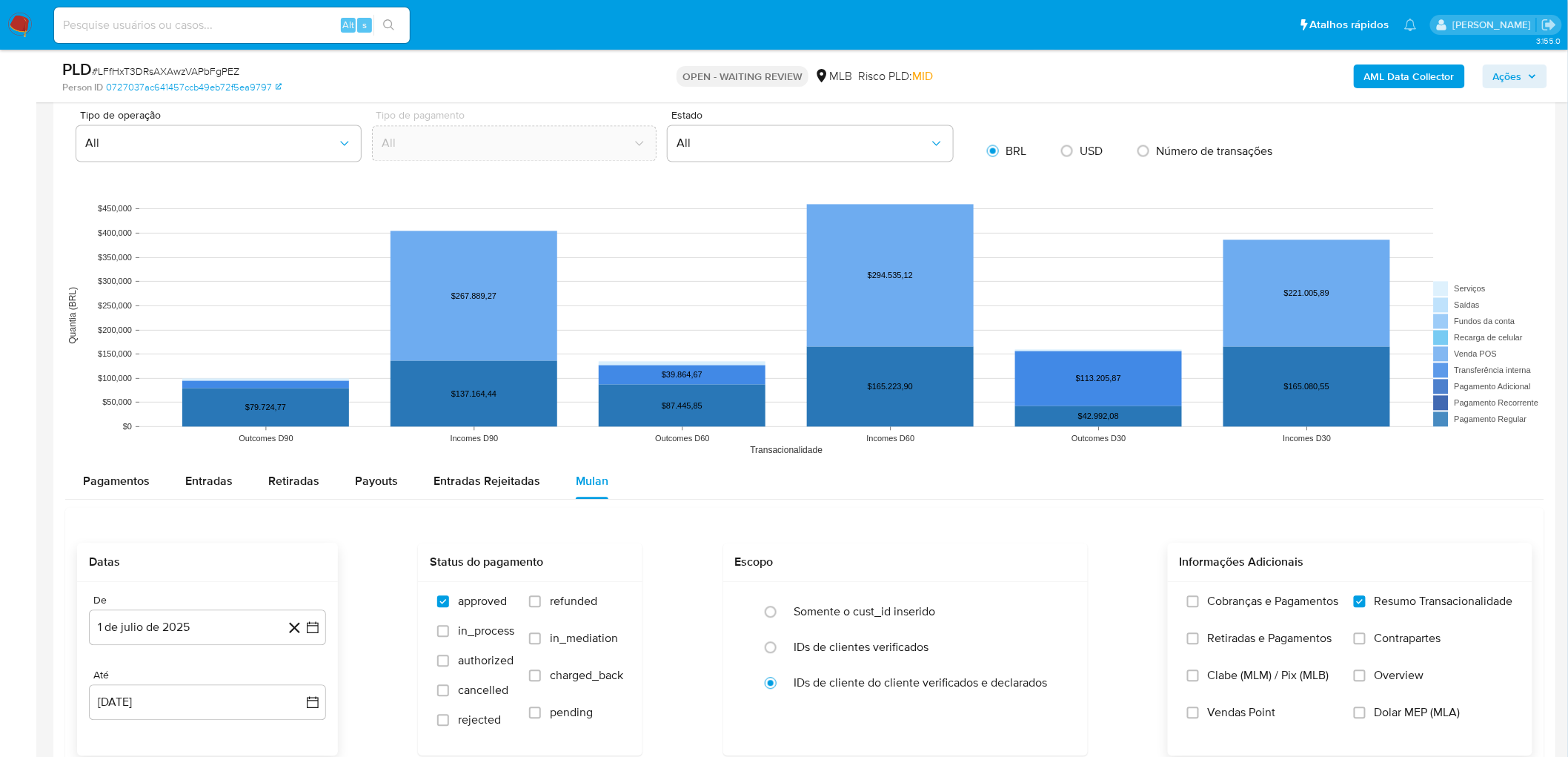
click at [1199, 719] on input "Vendas Point" at bounding box center [1193, 713] width 11 height 11
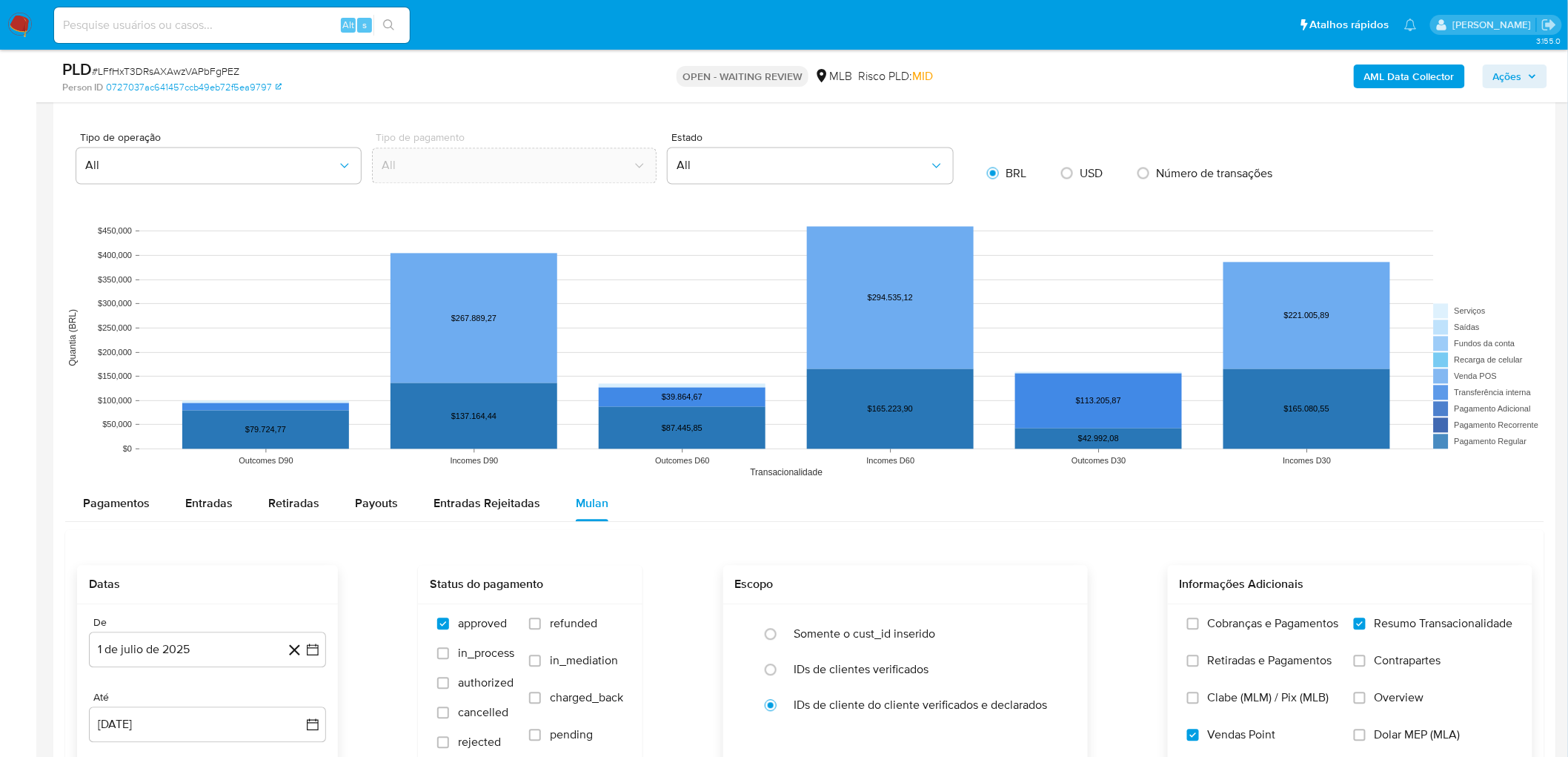
scroll to position [1235, 0]
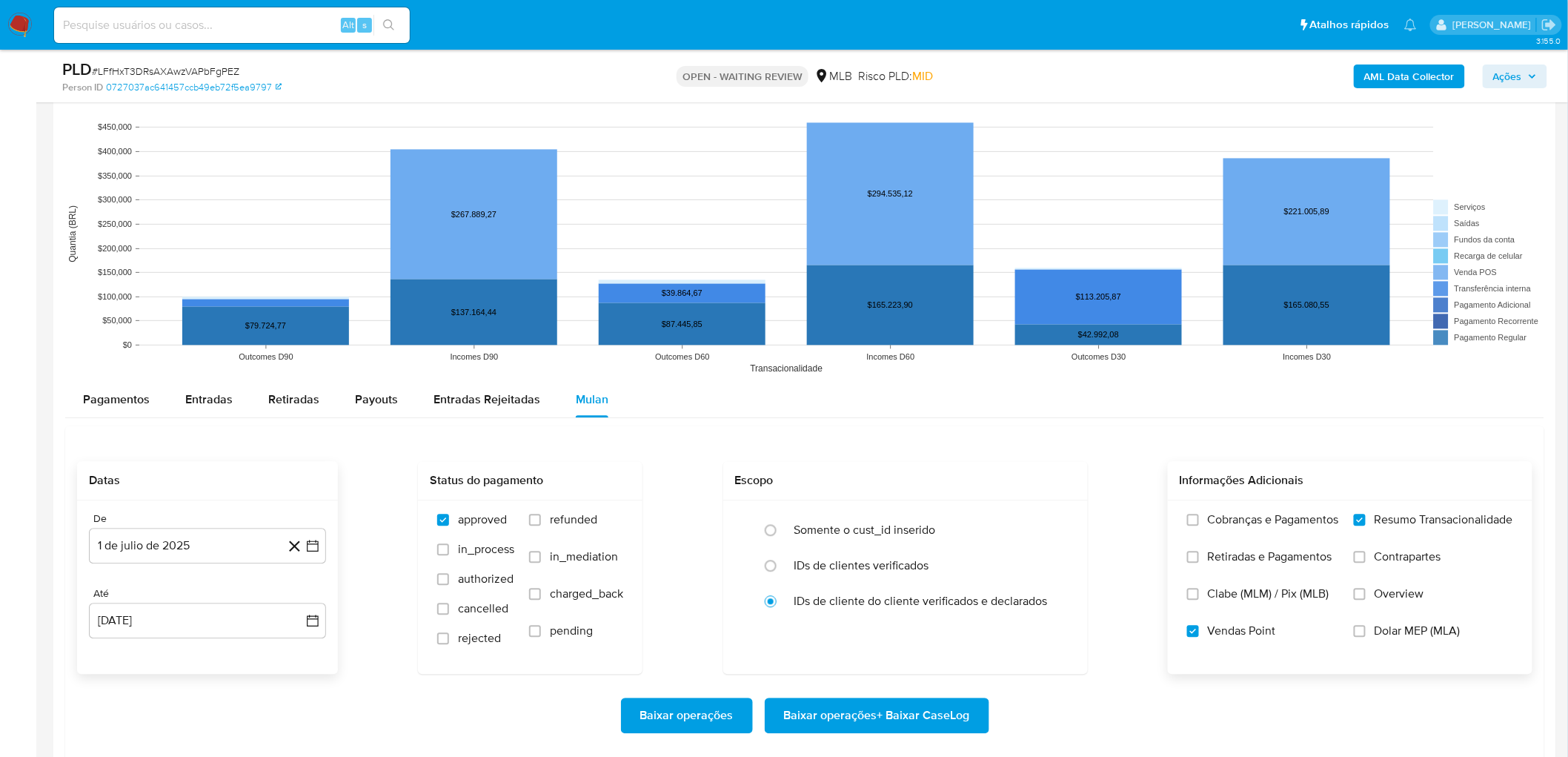
click at [836, 729] on span "Baixar operações + Baixar CaseLog" at bounding box center [877, 715] width 186 height 33
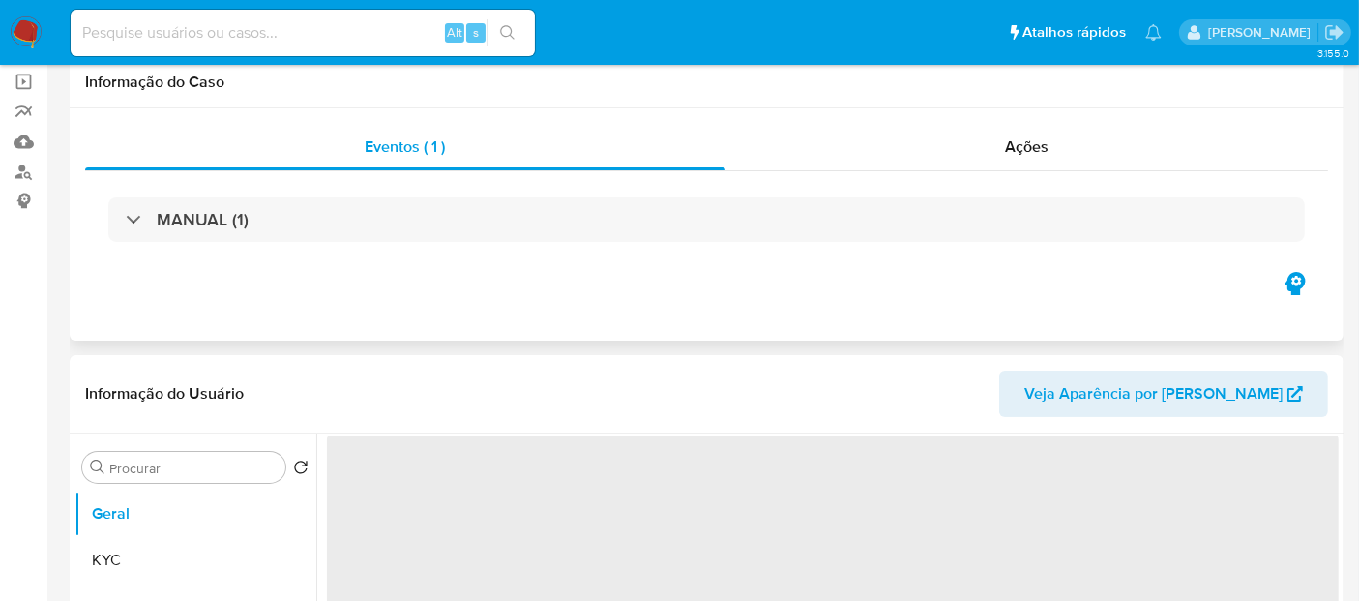
scroll to position [215, 0]
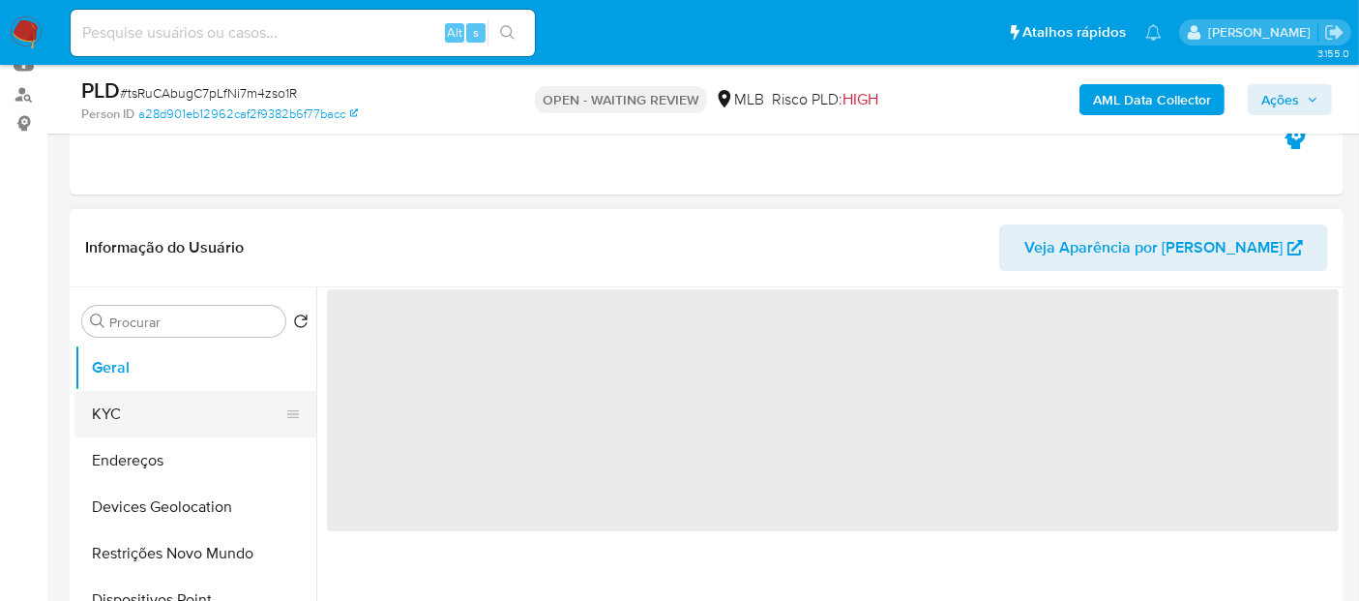
click at [118, 410] on button "KYC" at bounding box center [187, 414] width 226 height 46
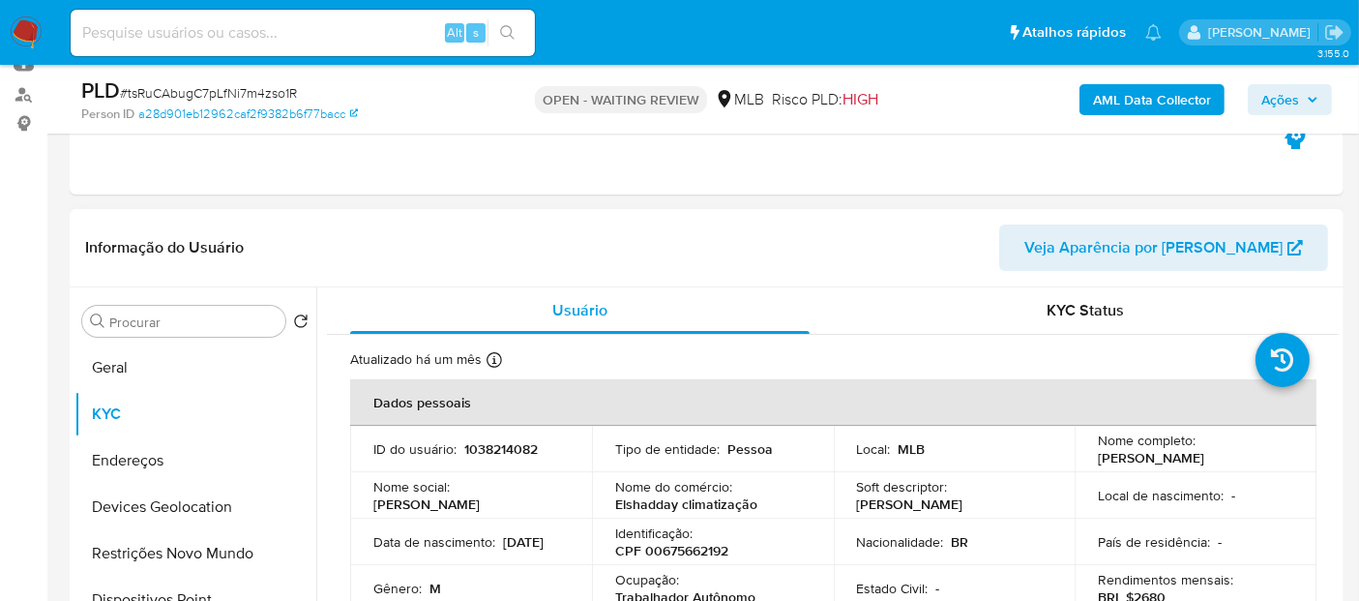
select select "10"
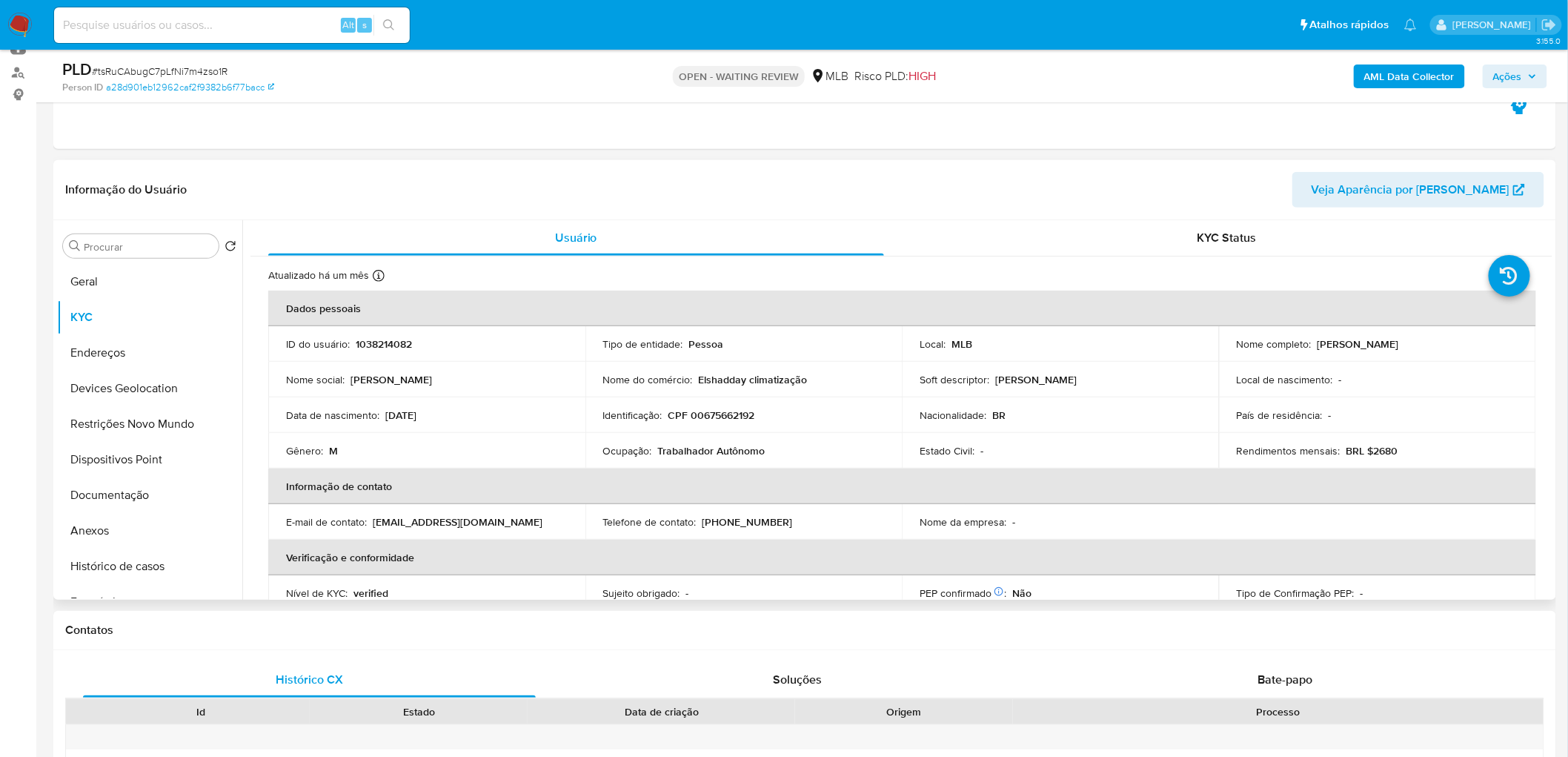
drag, startPoint x: 1454, startPoint y: 346, endPoint x: 1311, endPoint y: 341, distance: 143.1
click at [1053, 341] on div "Nome completo : [PERSON_NAME]" at bounding box center [1378, 343] width 282 height 13
copy div "[PERSON_NAME]"
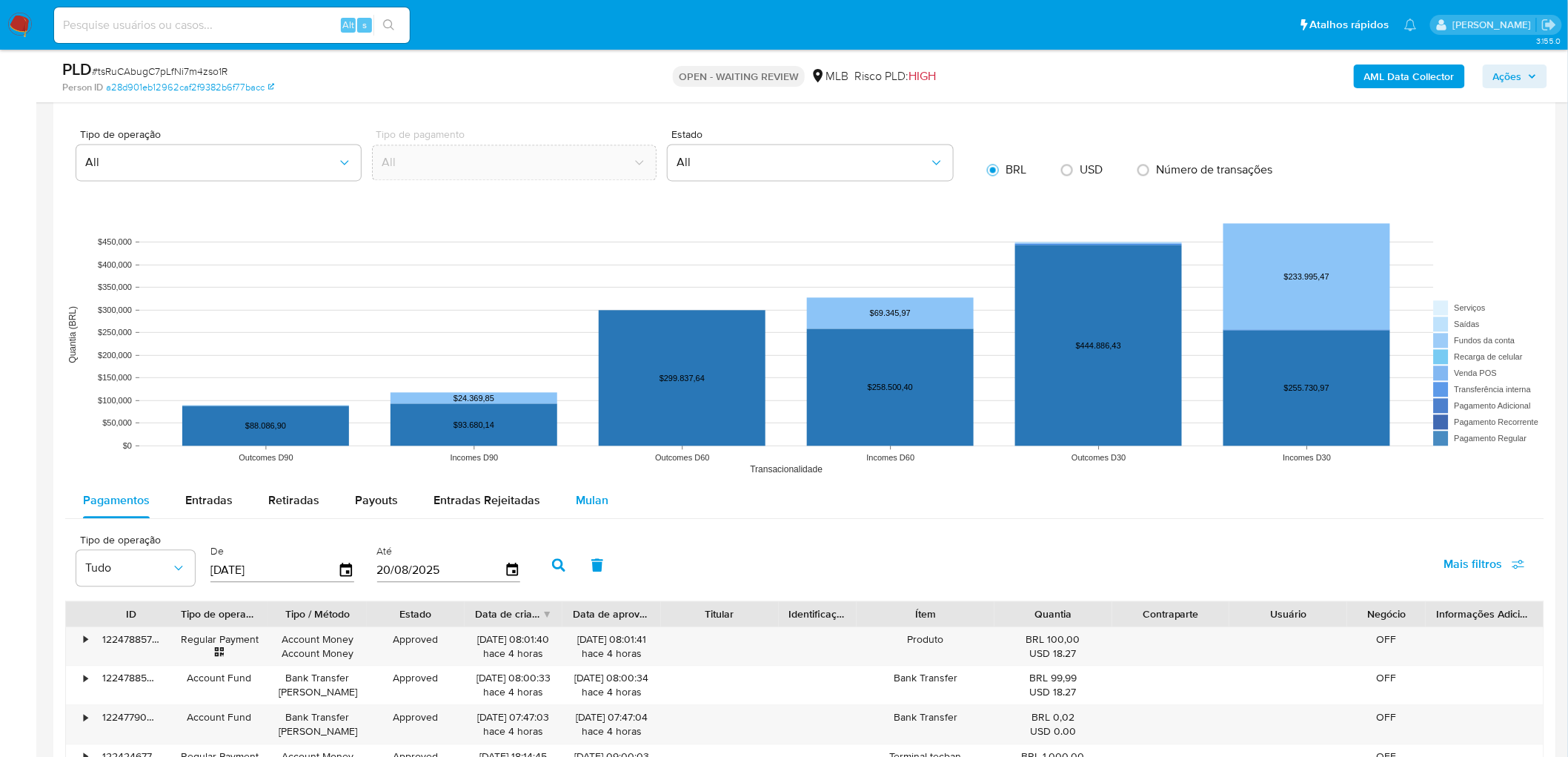
click at [594, 460] on div "Mulan" at bounding box center [592, 500] width 33 height 35
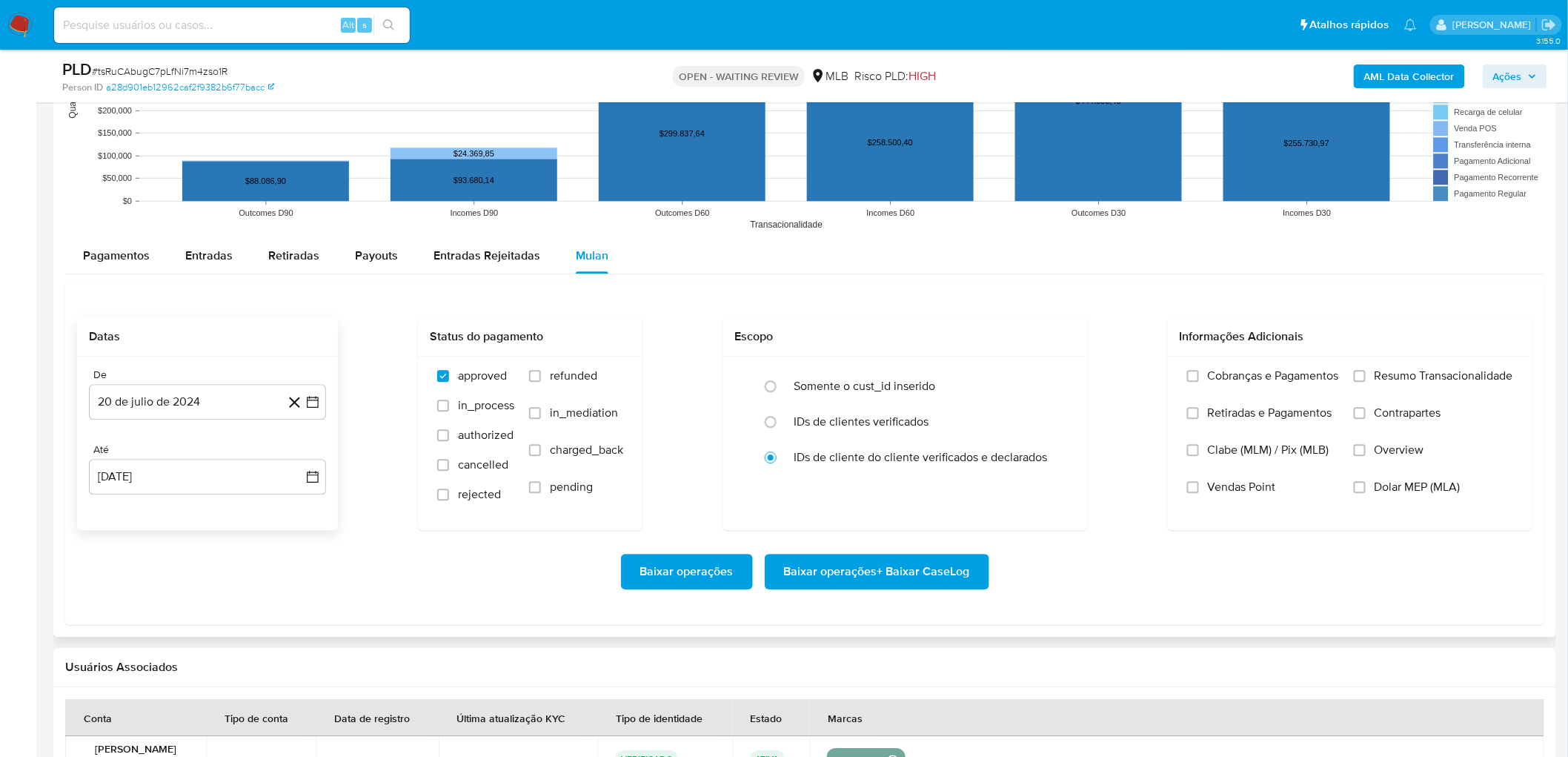
scroll to position [1483, 0]
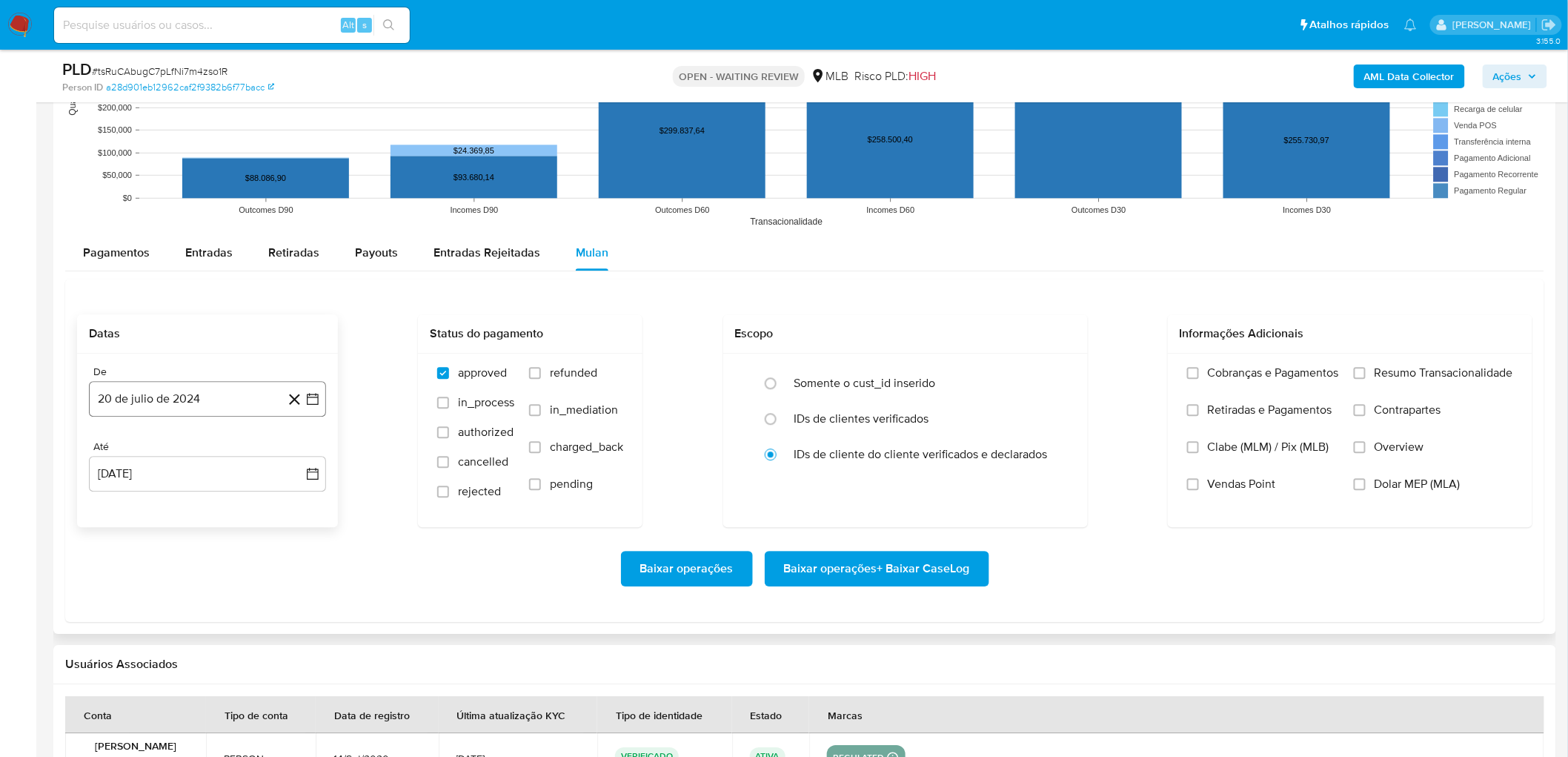
click at [188, 393] on button "20 de julio de 2024" at bounding box center [208, 398] width 237 height 35
click at [198, 460] on div "julio 2024 julio 2024 lun lunes mar martes mié miércoles jue jueves vie viernes…" at bounding box center [207, 540] width 201 height 194
click at [219, 453] on span "julio 2024" at bounding box center [200, 451] width 56 height 15
click at [293, 449] on icon "Año siguiente" at bounding box center [296, 452] width 18 height 18
click at [149, 460] on button "[DATE]" at bounding box center [142, 589] width 41 height 24
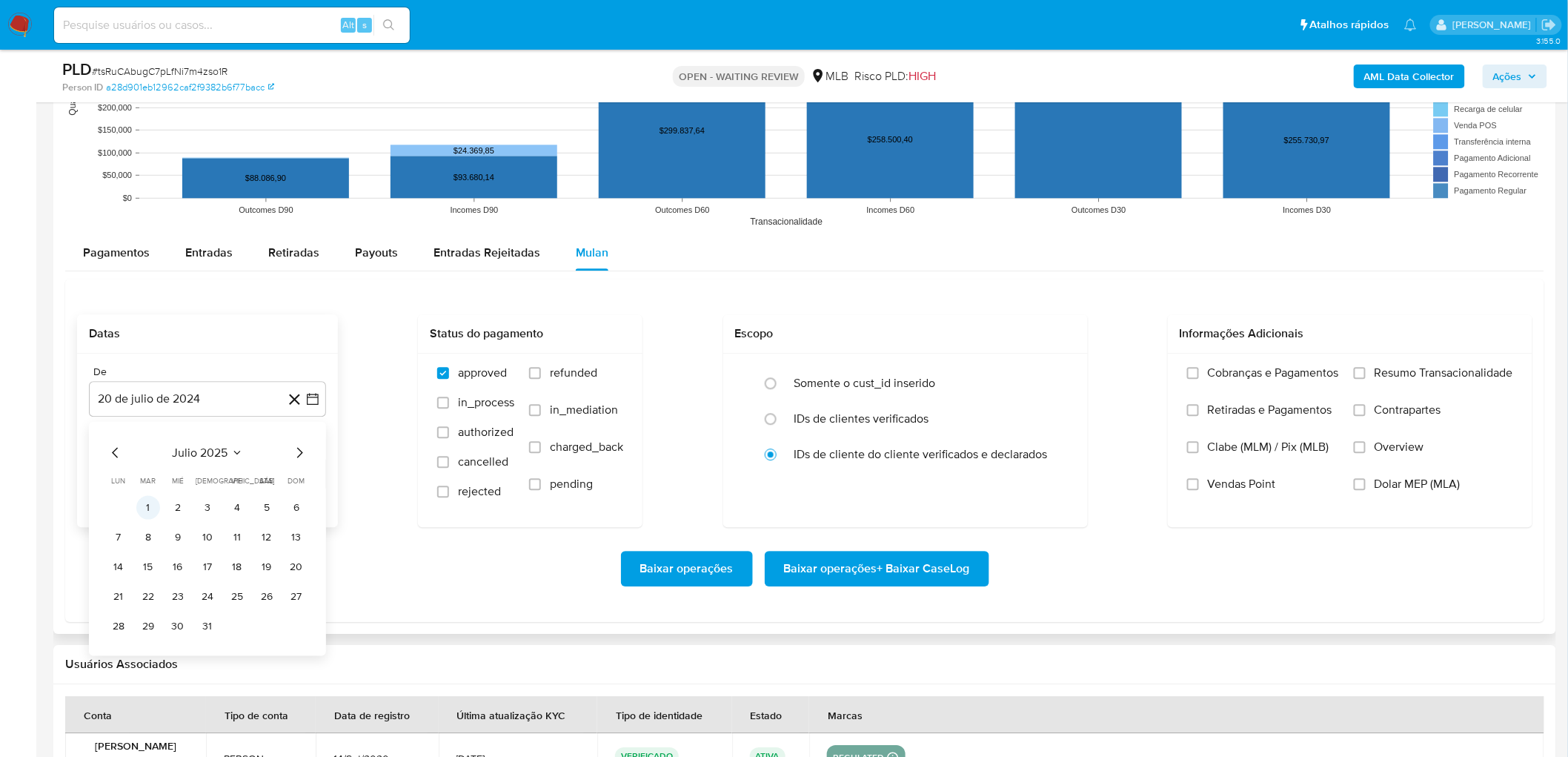
click at [149, 460] on button "1" at bounding box center [148, 506] width 24 height 24
click at [189, 460] on button "[DATE]" at bounding box center [208, 474] width 237 height 35
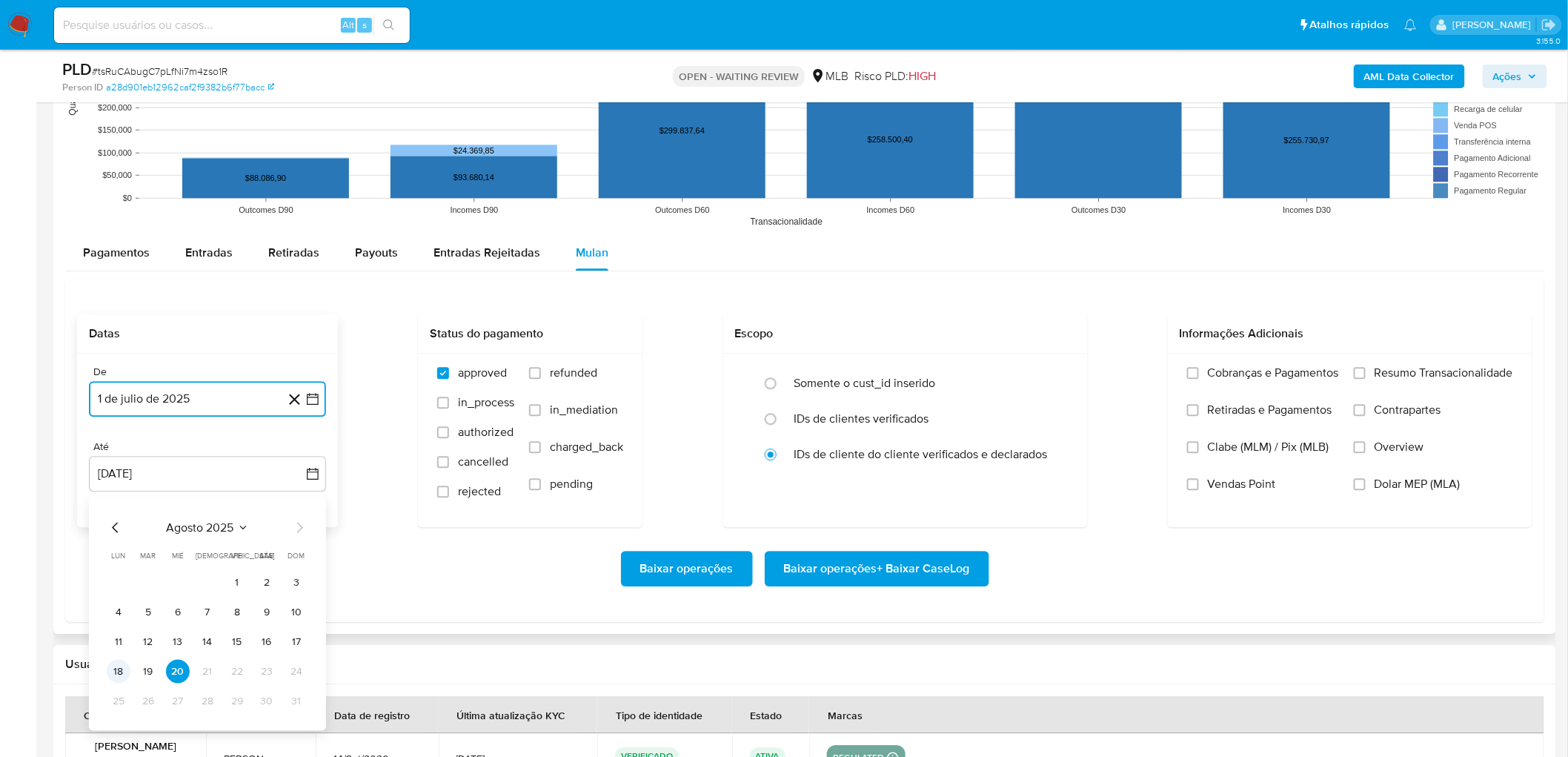
click at [126, 460] on button "18" at bounding box center [118, 670] width 24 height 24
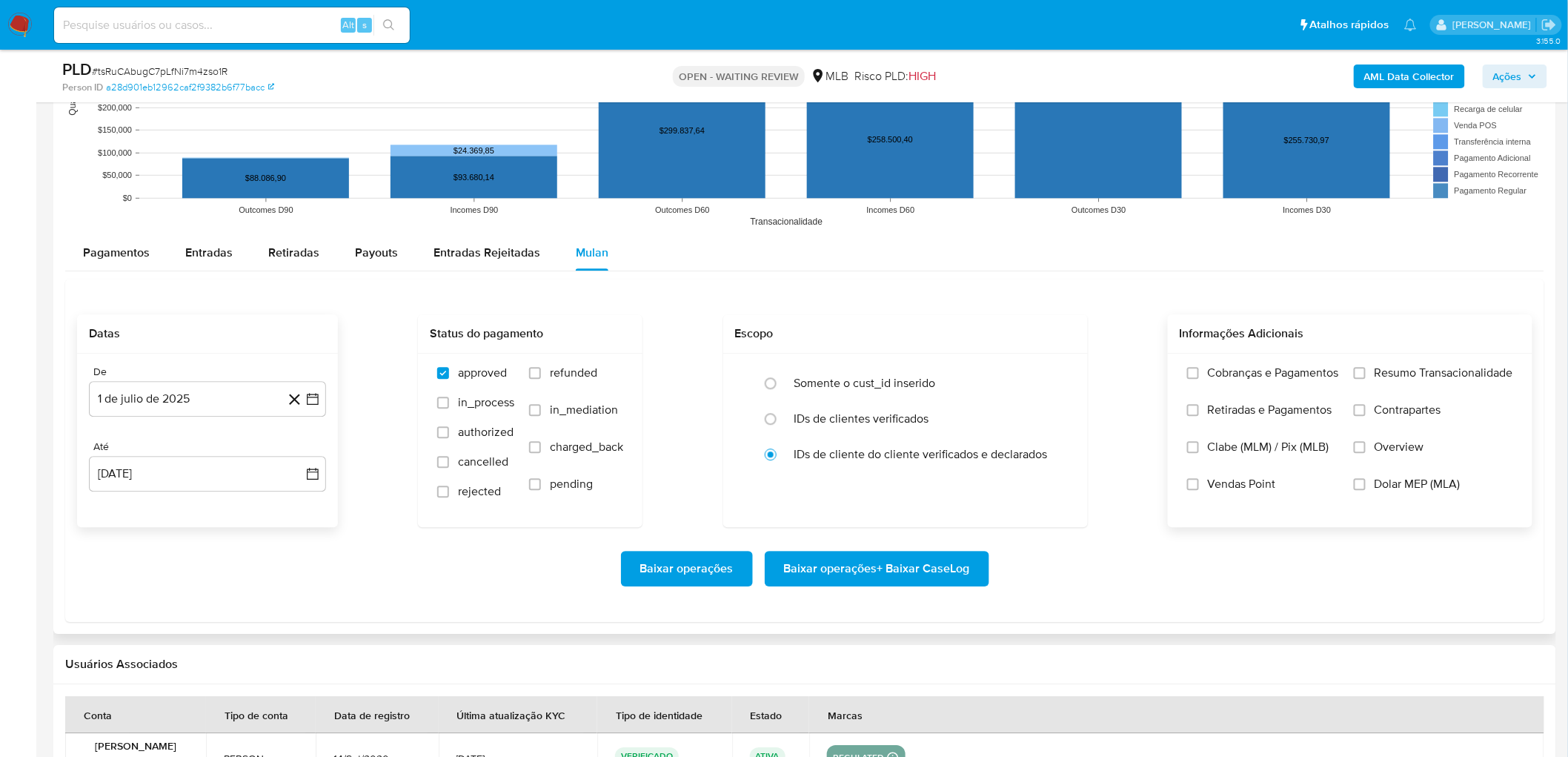
click at [1053, 371] on span "Resumo Transacionalidade" at bounding box center [1444, 372] width 139 height 15
click at [1053, 371] on input "Resumo Transacionalidade" at bounding box center [1359, 372] width 11 height 11
click at [1053, 460] on span "Vendas Point" at bounding box center [1242, 483] width 68 height 15
click at [1053, 460] on input "Vendas Point" at bounding box center [1193, 483] width 11 height 11
click at [920, 460] on span "Baixar operações + Baixar CaseLog" at bounding box center [877, 569] width 186 height 33
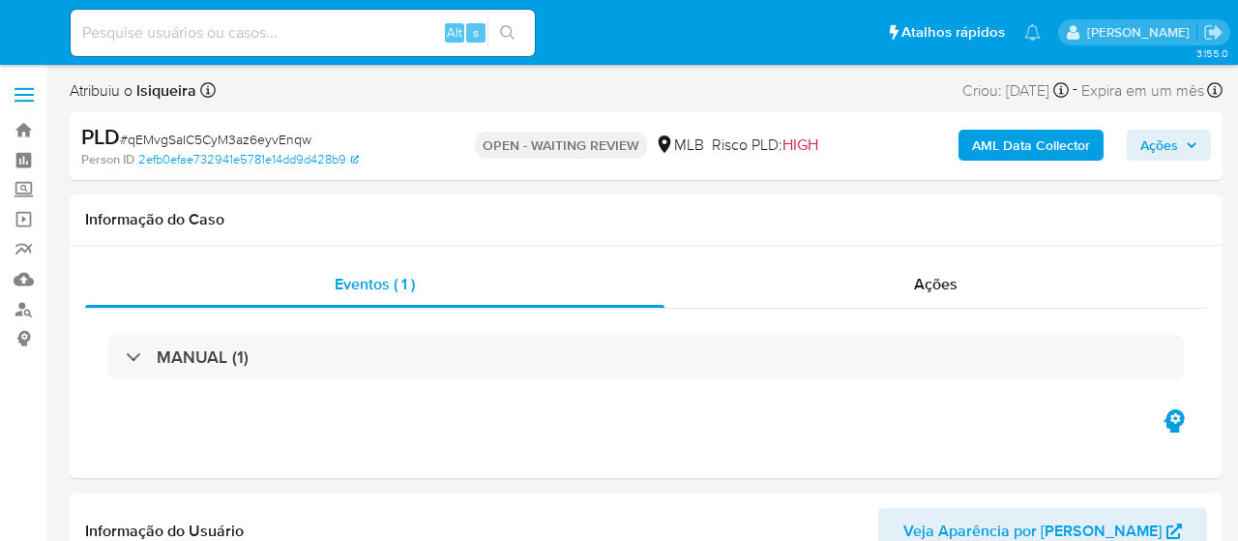
select select "10"
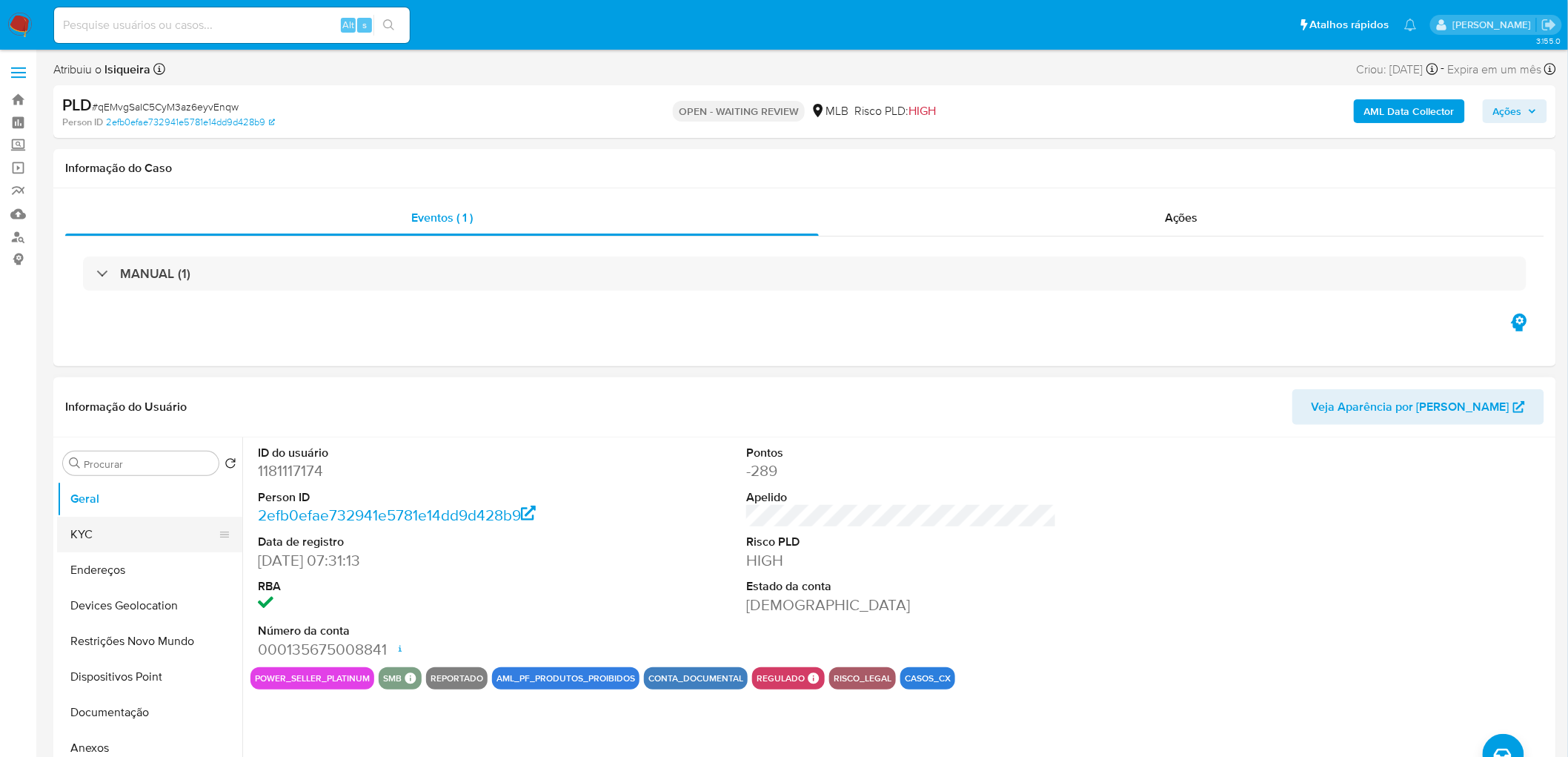
click at [180, 414] on button "KYC" at bounding box center [143, 534] width 173 height 35
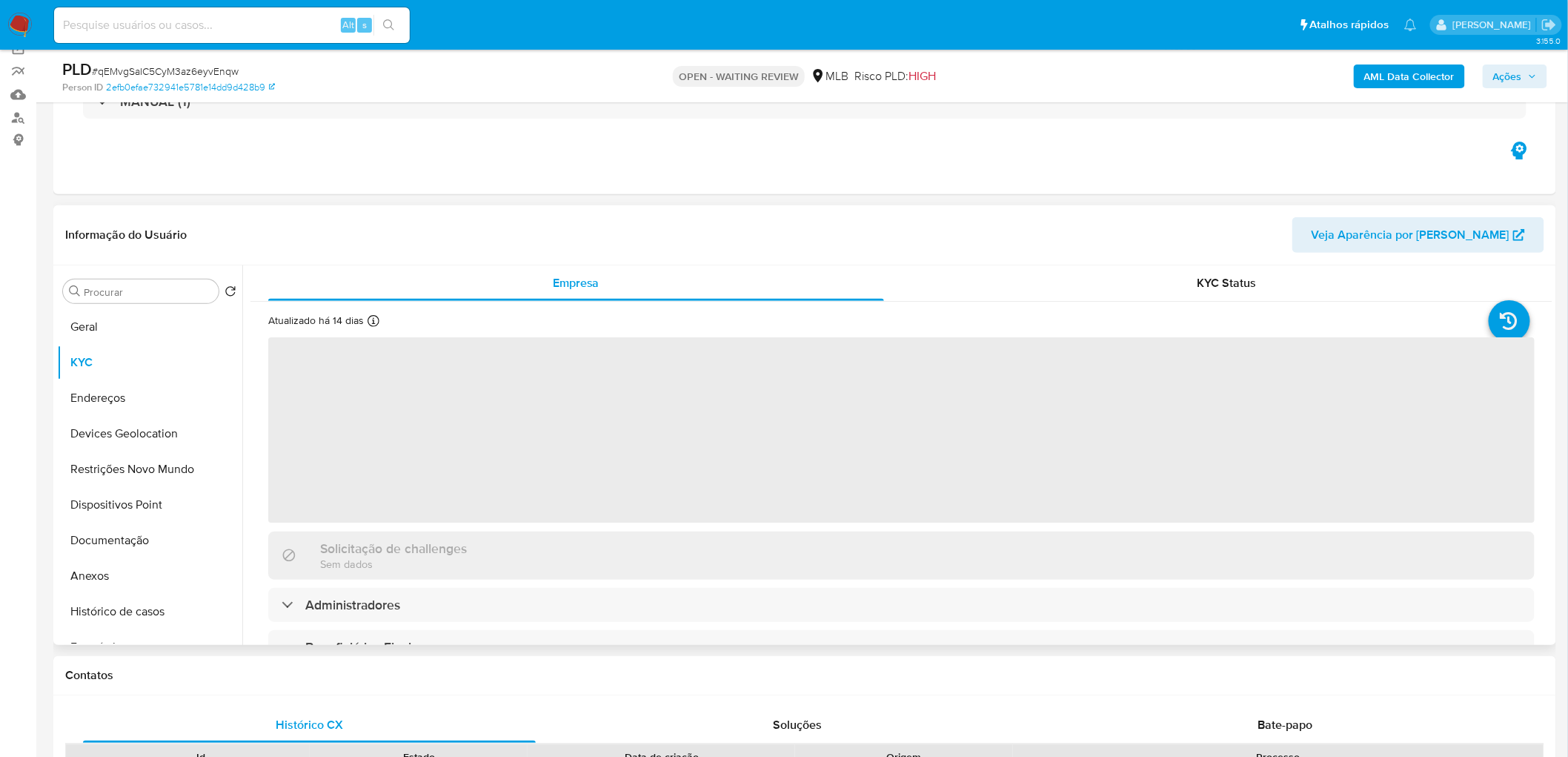
scroll to position [165, 0]
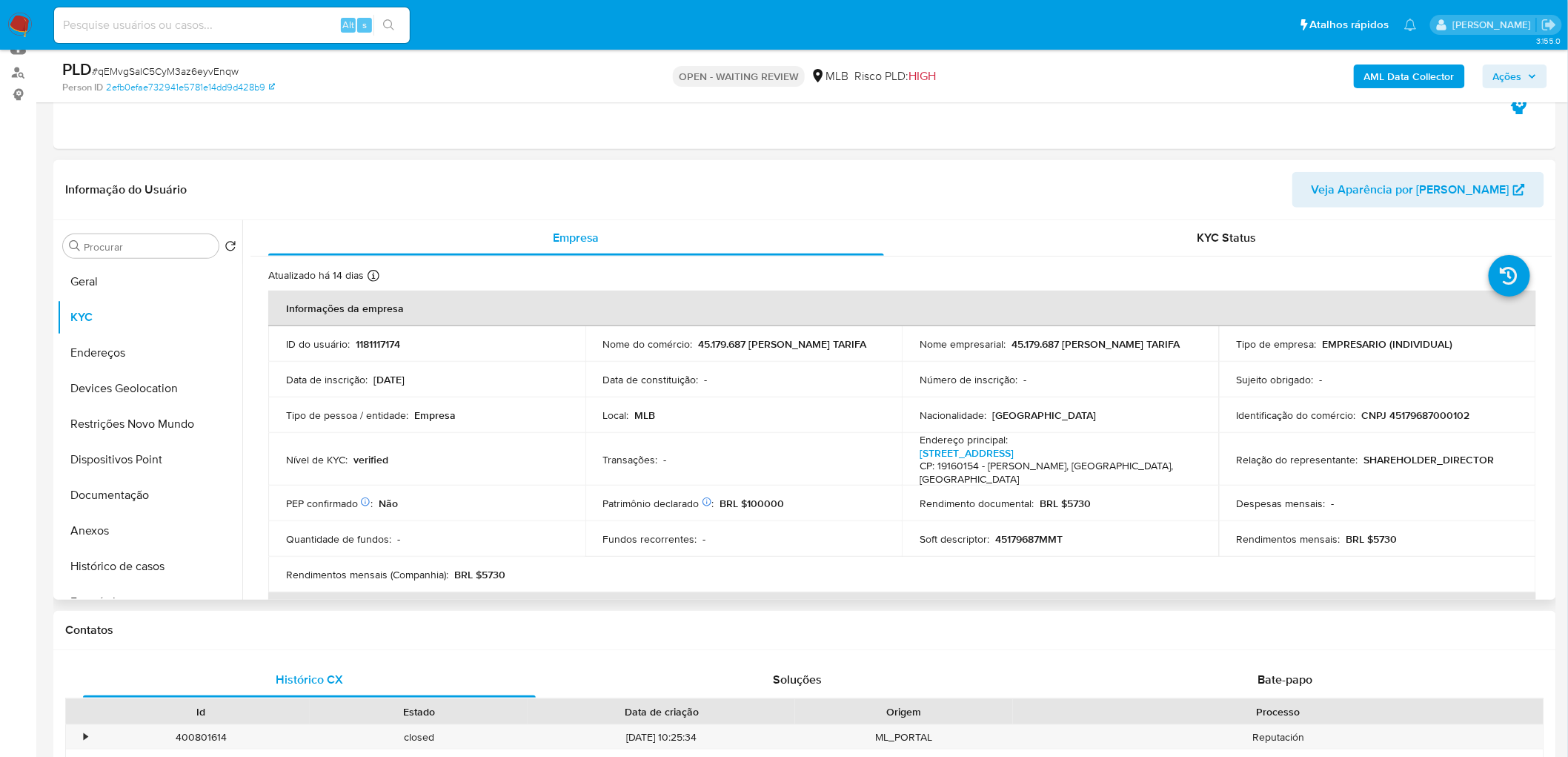
drag, startPoint x: 1203, startPoint y: 346, endPoint x: 1007, endPoint y: 344, distance: 196.0
click at [948, 344] on td "Nome empresarial : 45.179.687 [PERSON_NAME] TARIFA" at bounding box center [1060, 344] width 317 height 35
copy div "45.179.687 [PERSON_NAME] TARIFA"
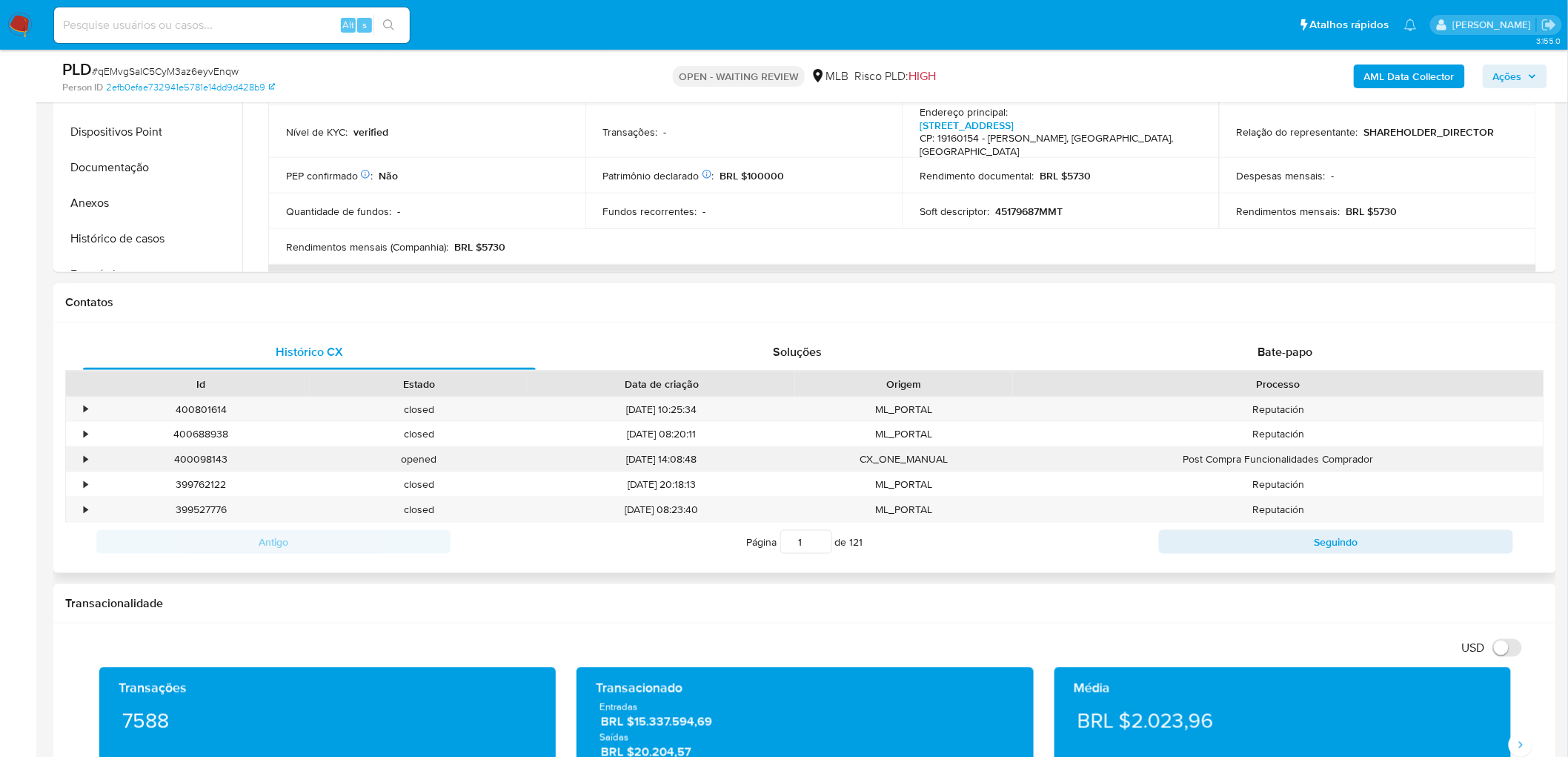
scroll to position [493, 0]
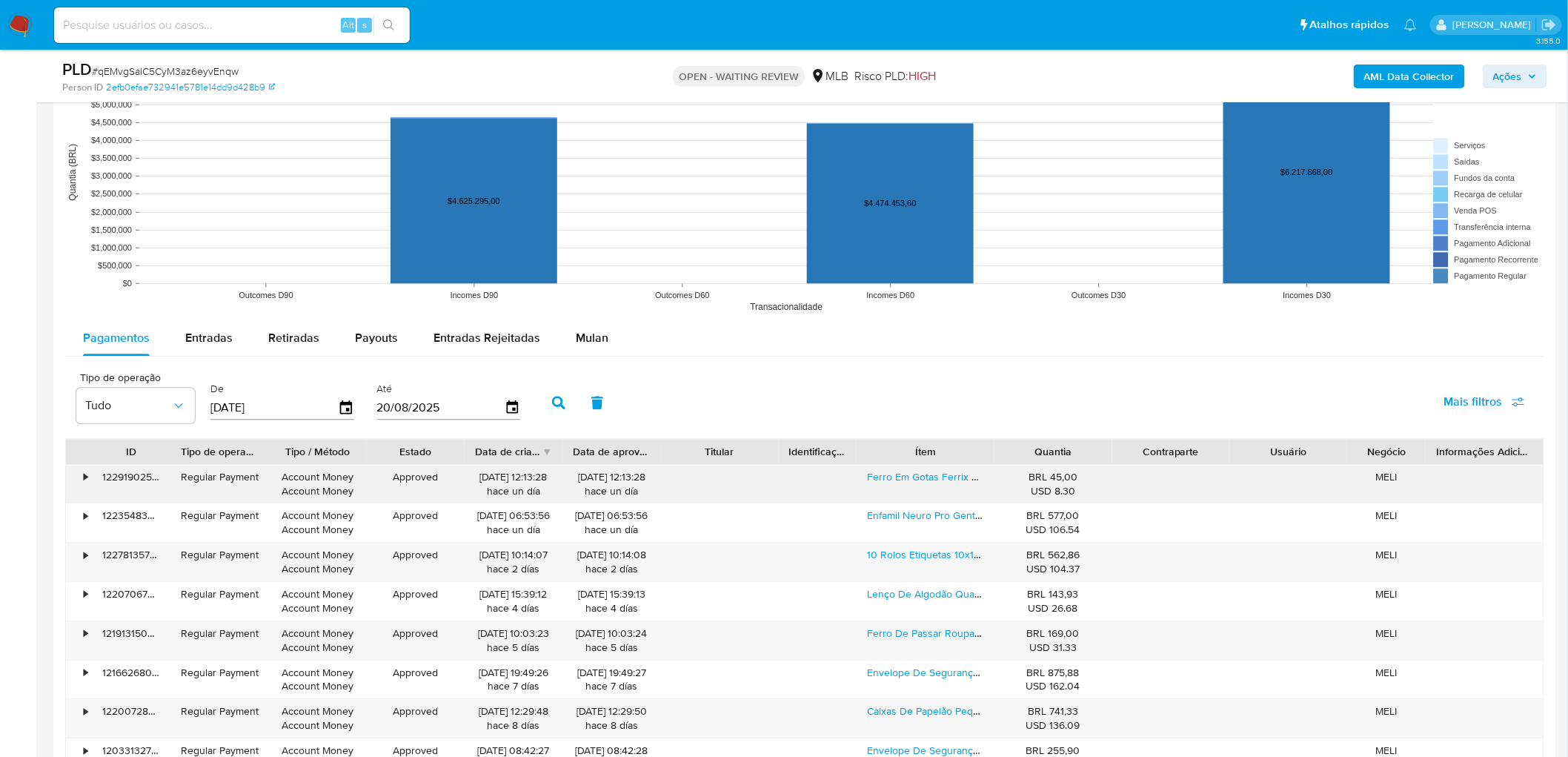
scroll to position [1400, 0]
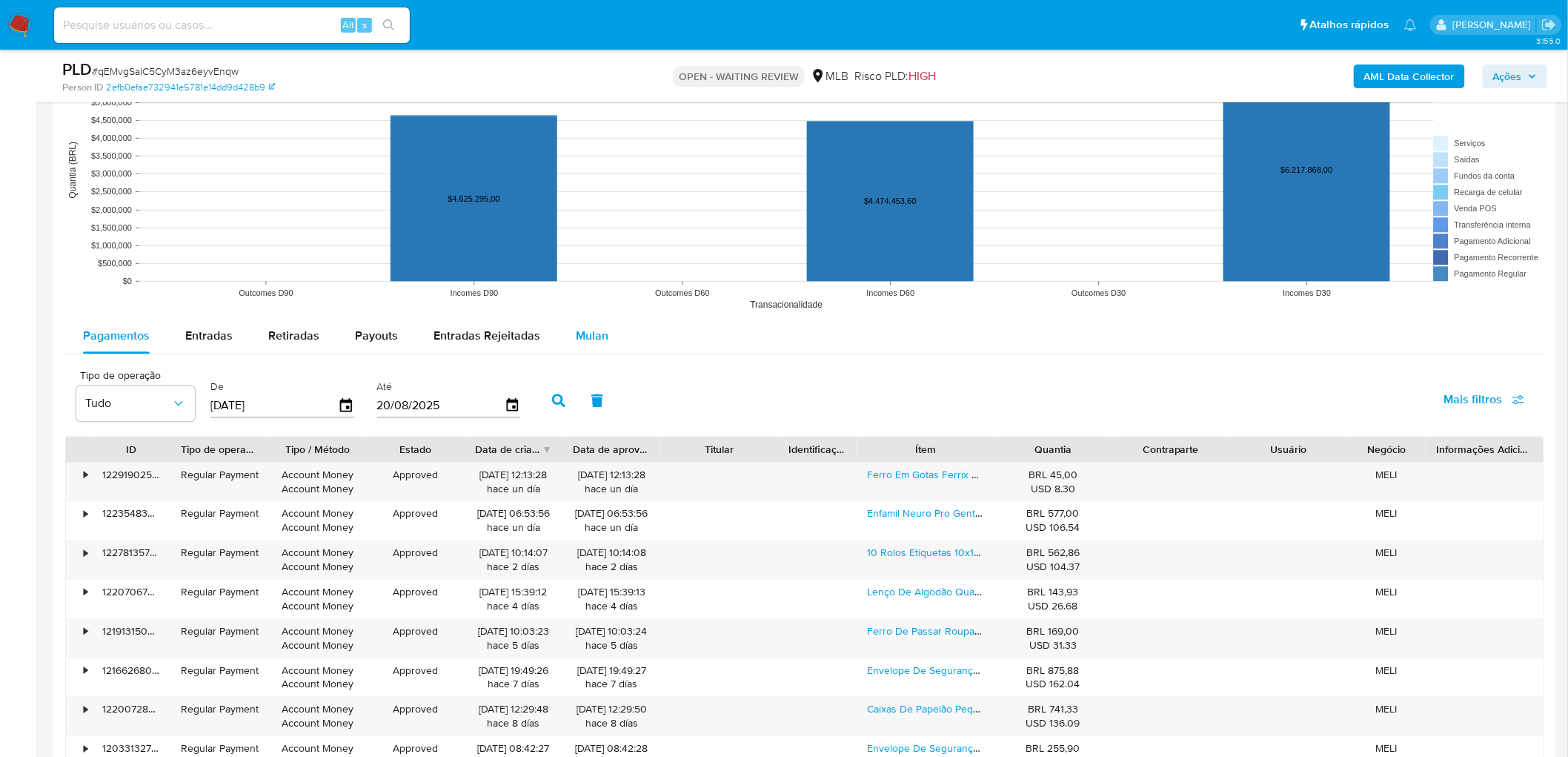
click at [593, 333] on span "Mulan" at bounding box center [592, 336] width 33 height 17
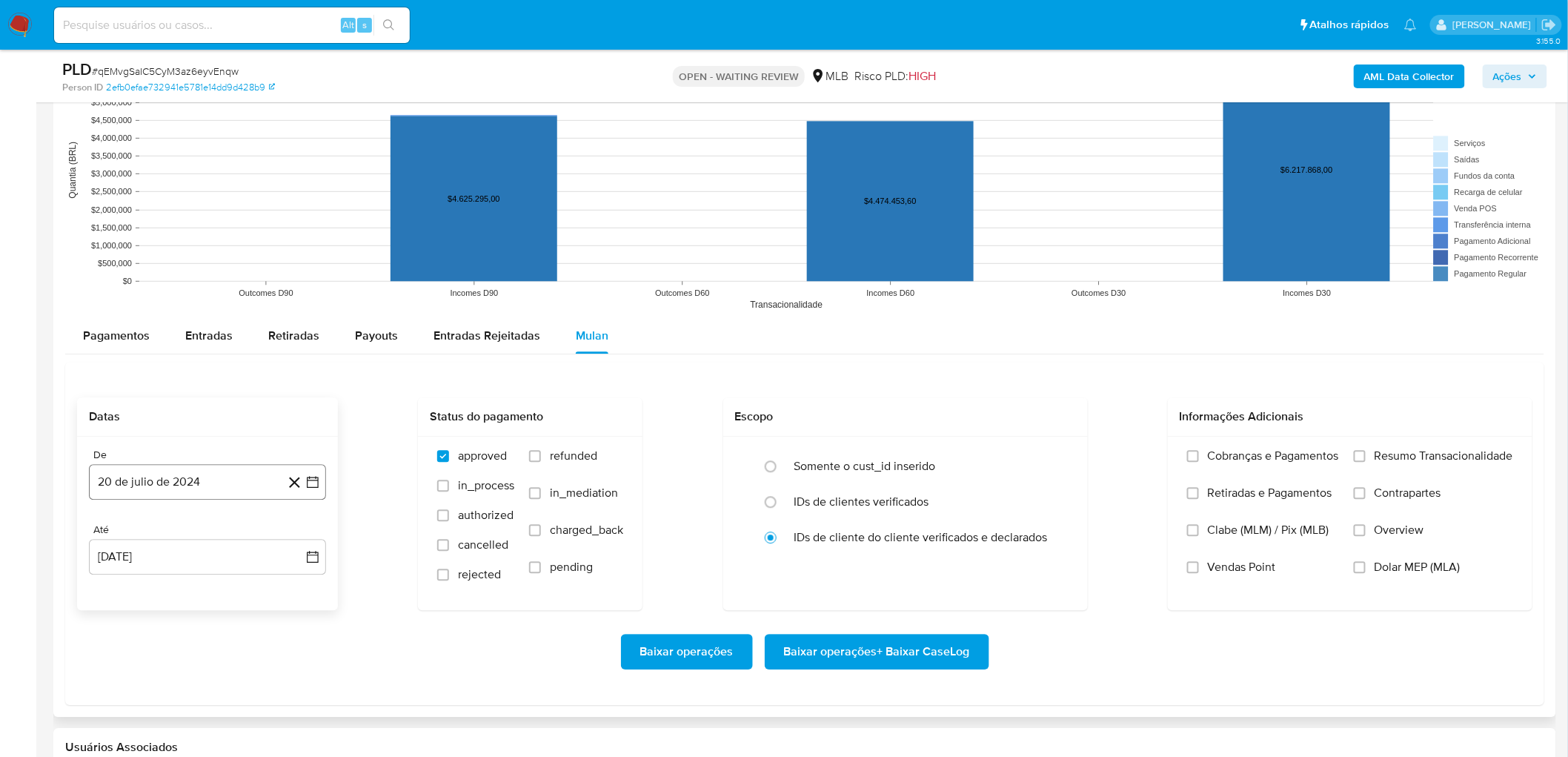
click at [182, 414] on button "20 de julio de 2024" at bounding box center [208, 482] width 237 height 35
click at [205, 414] on span "julio 2024" at bounding box center [200, 535] width 56 height 15
click at [302, 414] on button "[DATE]" at bounding box center [208, 556] width 237 height 35
click at [244, 332] on icon "Seleccionar mes y año" at bounding box center [243, 330] width 11 height 11
drag, startPoint x: 324, startPoint y: 633, endPoint x: 284, endPoint y: 599, distance: 52.5
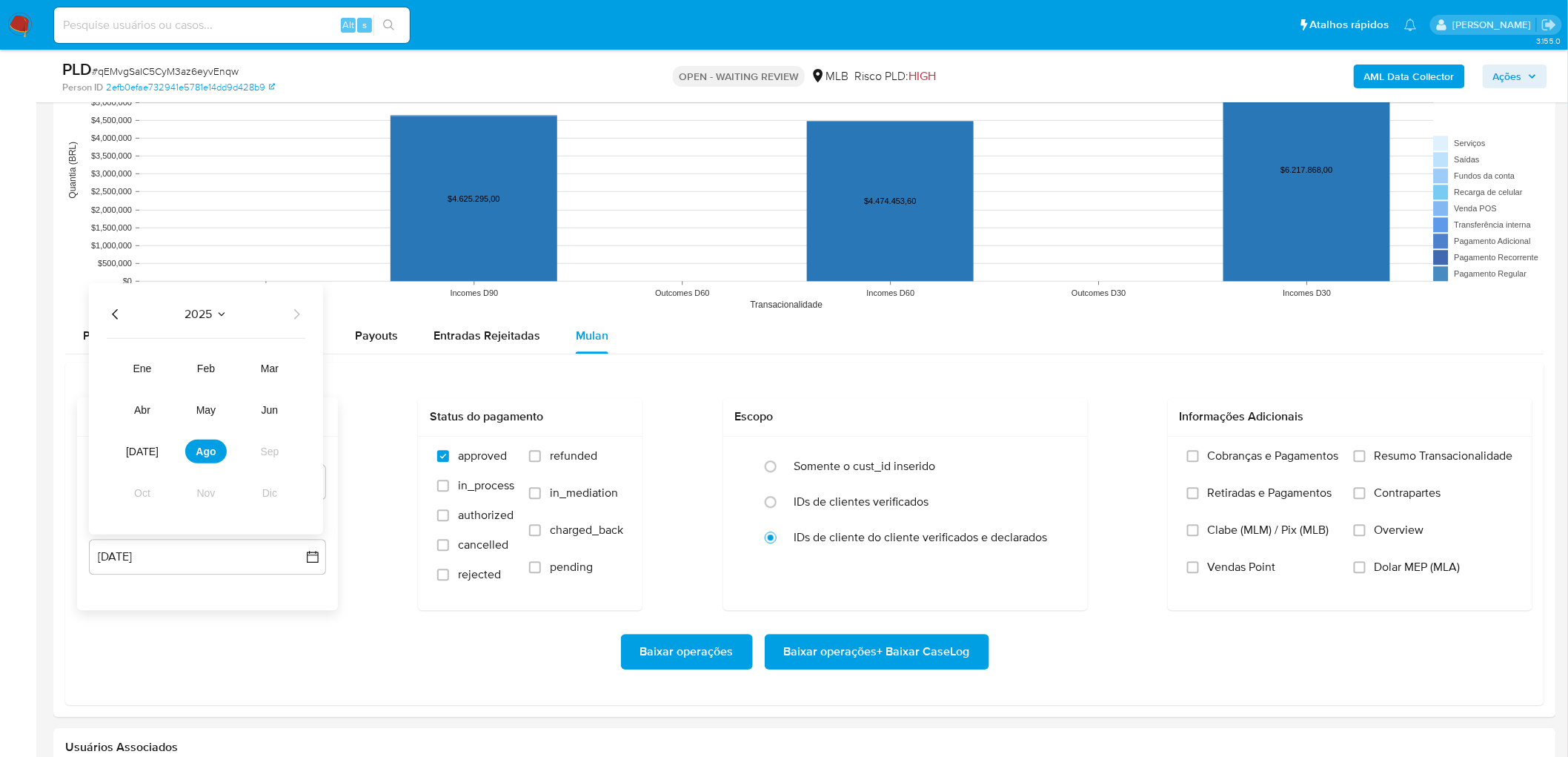
click at [315, 414] on div "Baixar operações Baixar operações + Baixar CaseLog" at bounding box center [805, 651] width 1455 height 83
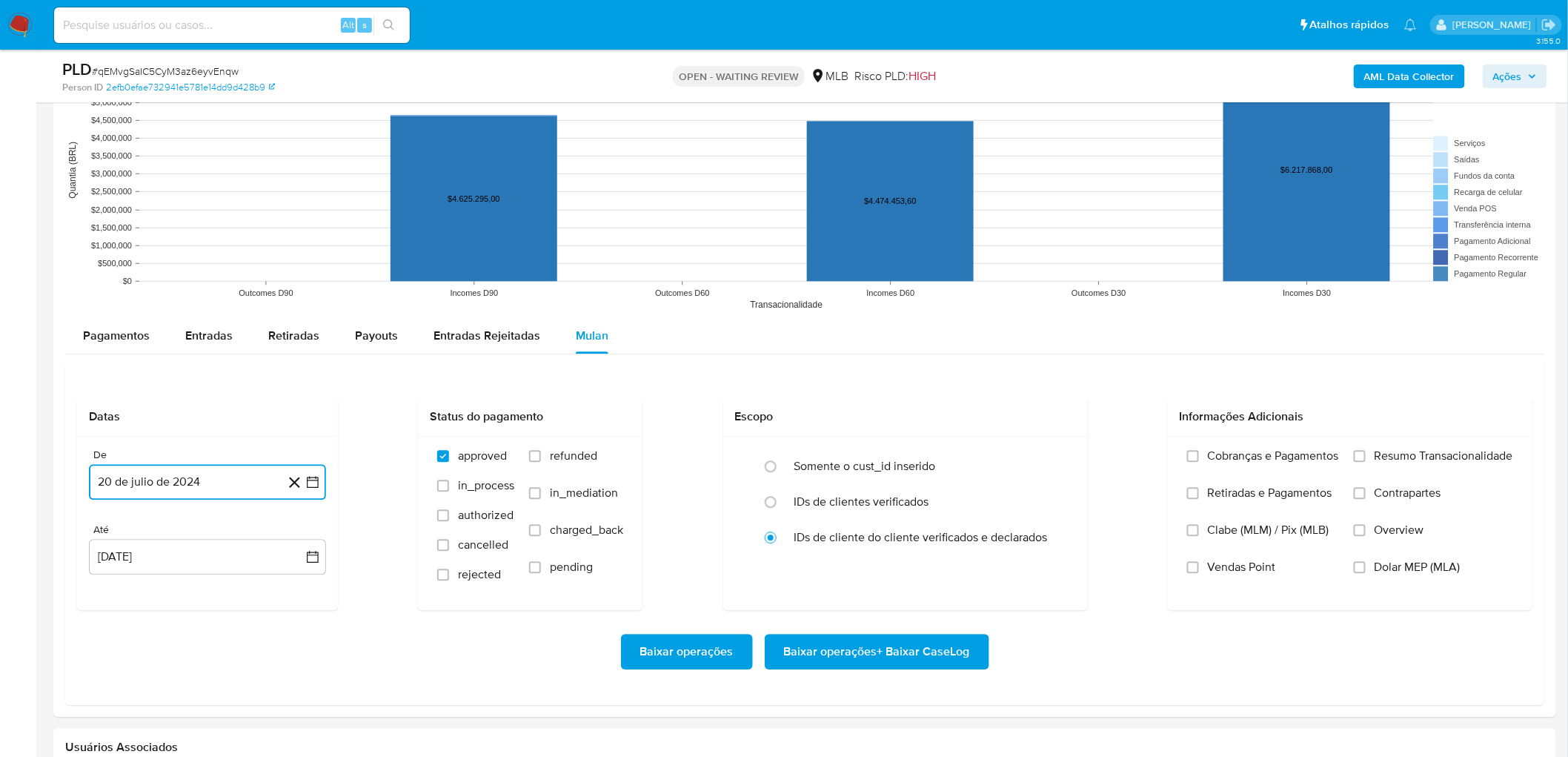
click at [216, 414] on button "20 de julio de 2024" at bounding box center [208, 482] width 237 height 35
click at [193, 239] on span "2024" at bounding box center [201, 238] width 28 height 15
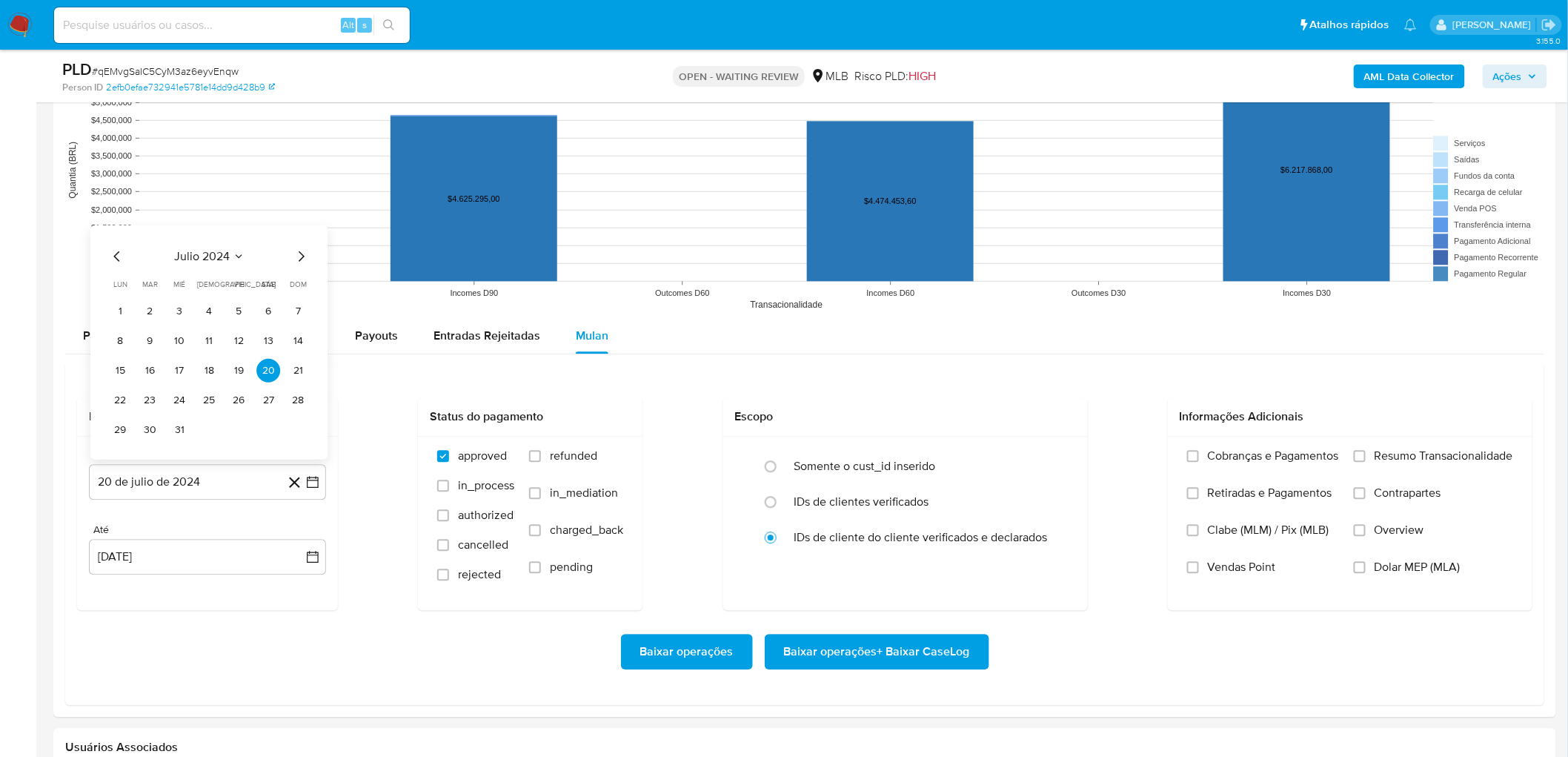
click at [301, 252] on icon "Mes siguiente" at bounding box center [300, 255] width 18 height 18
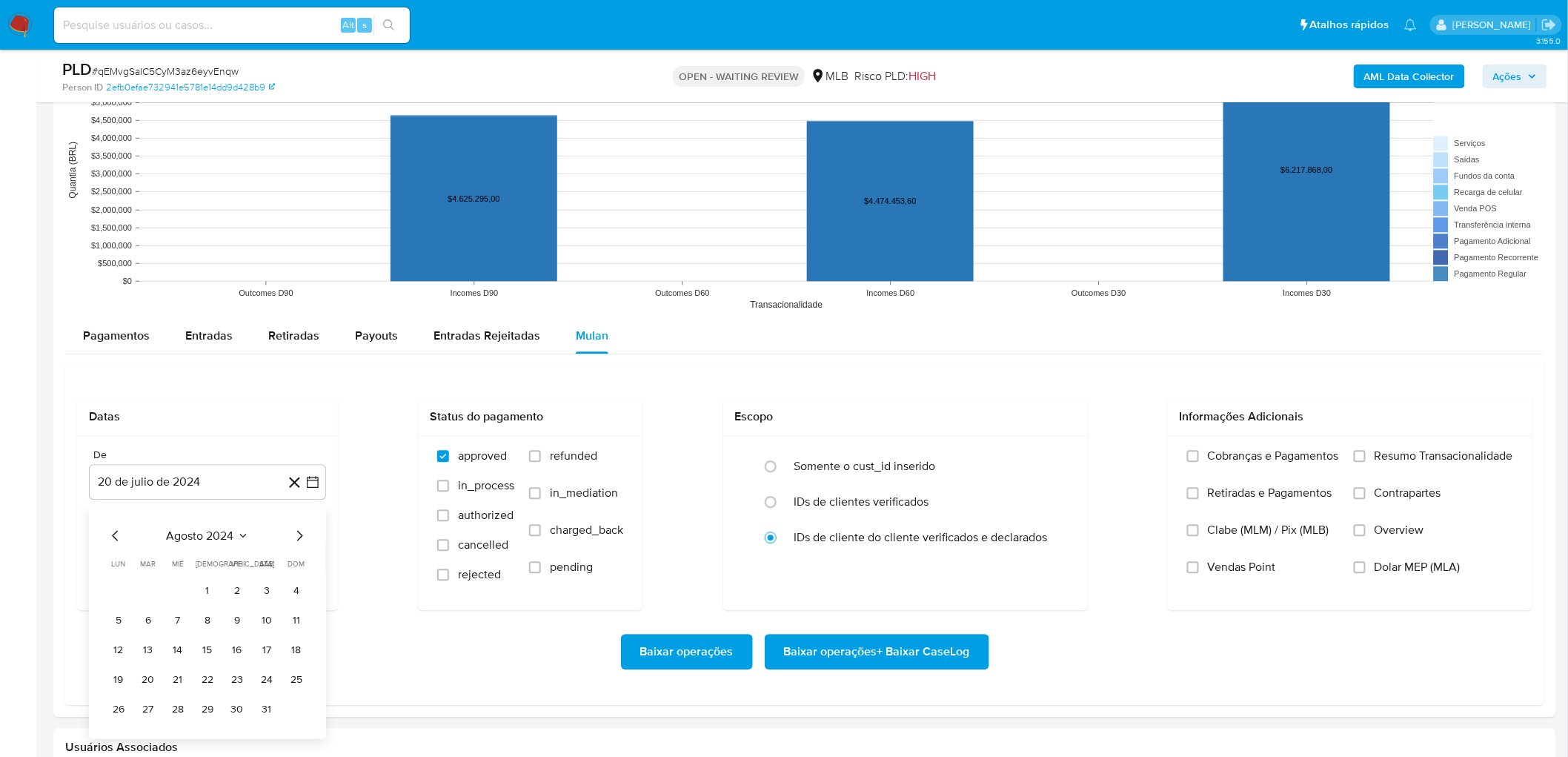
click at [298, 414] on icon "Mes siguiente" at bounding box center [300, 536] width 6 height 11
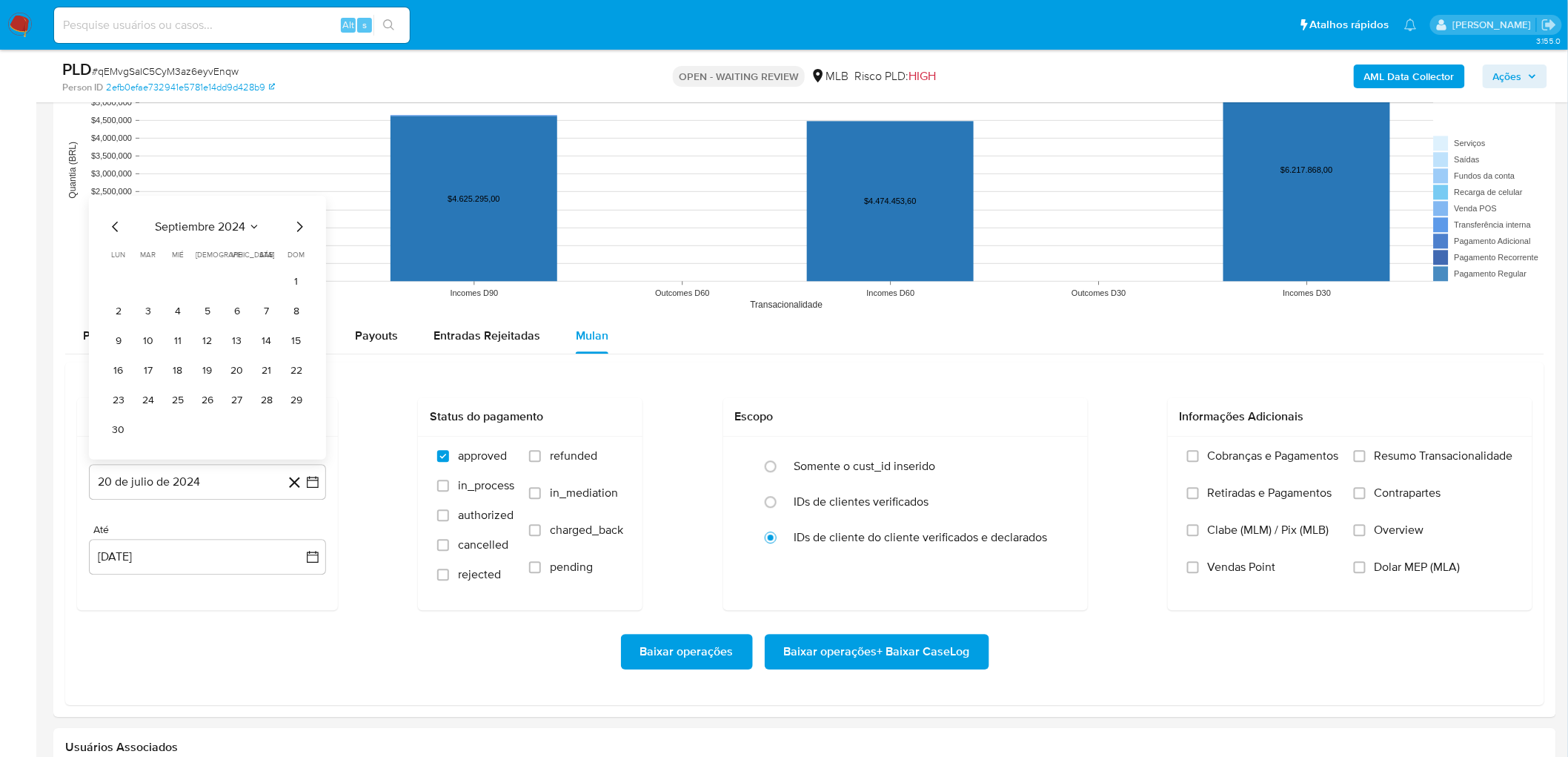
click at [214, 220] on span "septiembre 2024" at bounding box center [200, 225] width 90 height 15
click at [305, 243] on icon "Año siguiente" at bounding box center [296, 238] width 18 height 18
click at [153, 376] on button "[DATE]" at bounding box center [142, 375] width 41 height 24
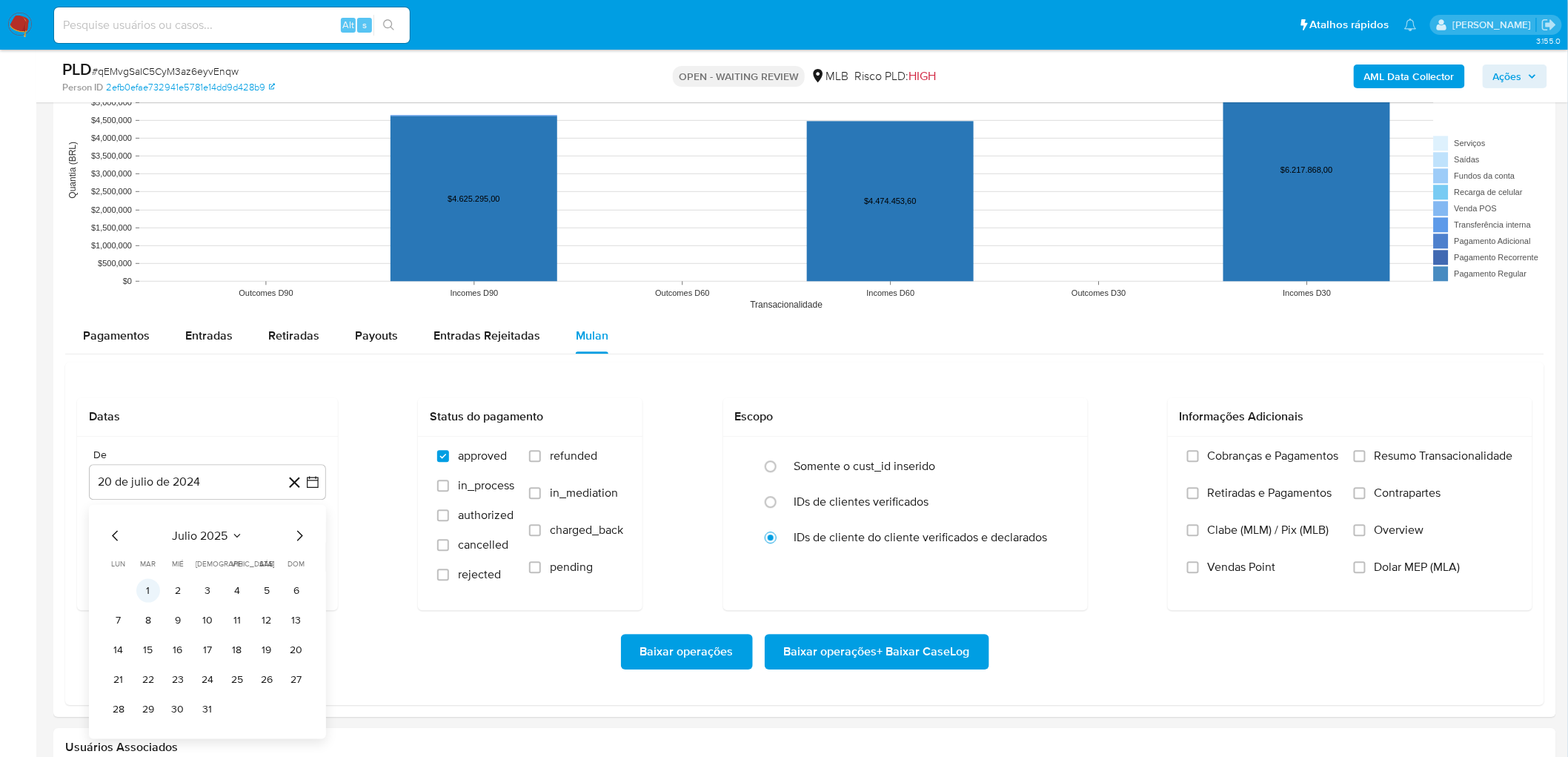
click at [147, 414] on button "1" at bounding box center [148, 590] width 24 height 24
click at [146, 414] on button "[DATE]" at bounding box center [208, 556] width 237 height 35
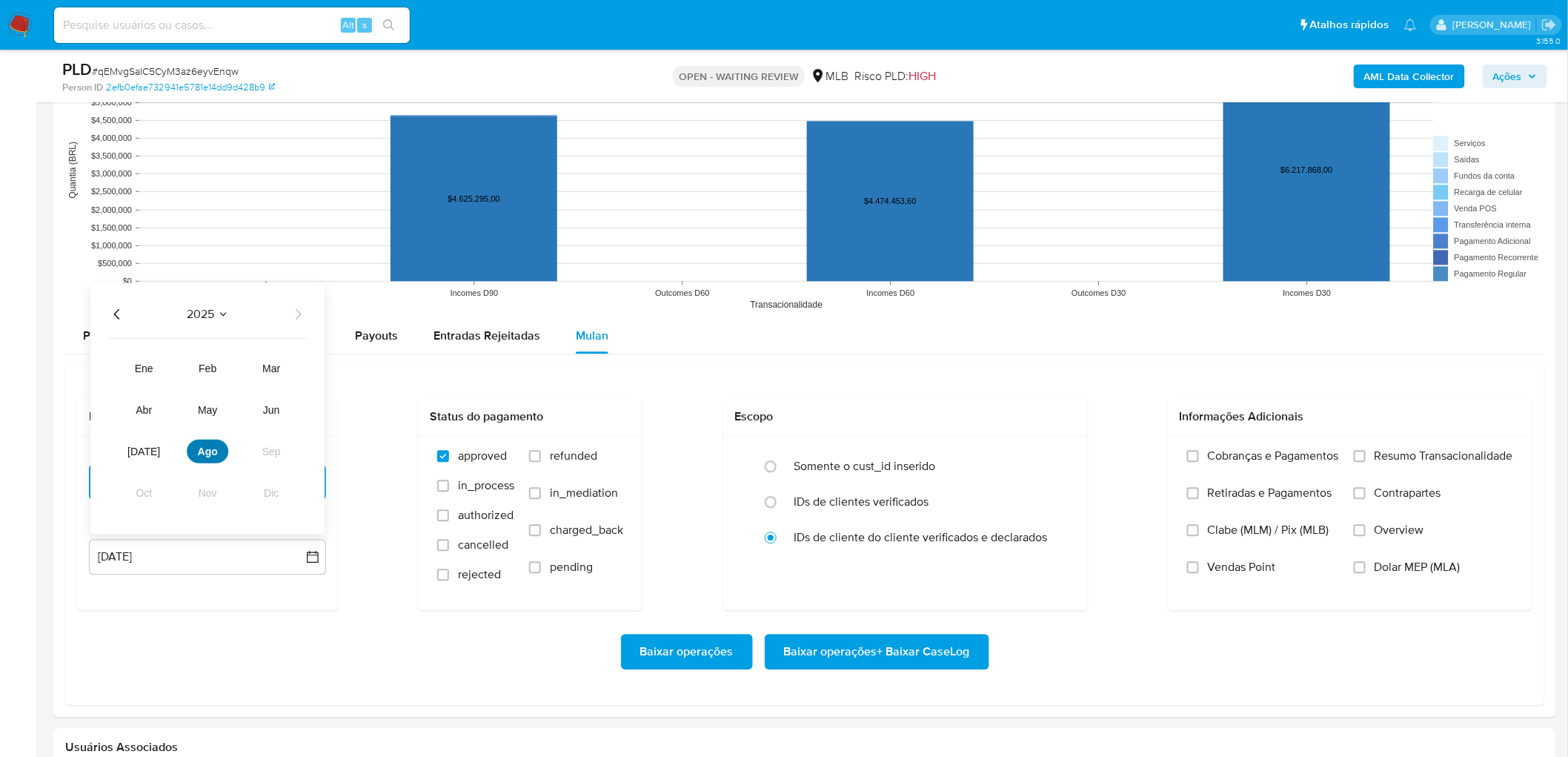
click at [198, 414] on span "ago" at bounding box center [208, 450] width 20 height 11
click at [112, 414] on button "18" at bounding box center [118, 474] width 24 height 24
click at [948, 414] on span "Resumo Transacionalidade" at bounding box center [1444, 455] width 139 height 15
click at [948, 414] on input "Resumo Transacionalidade" at bounding box center [1359, 455] width 11 height 11
click at [948, 414] on span "Vendas Point" at bounding box center [1242, 566] width 68 height 15
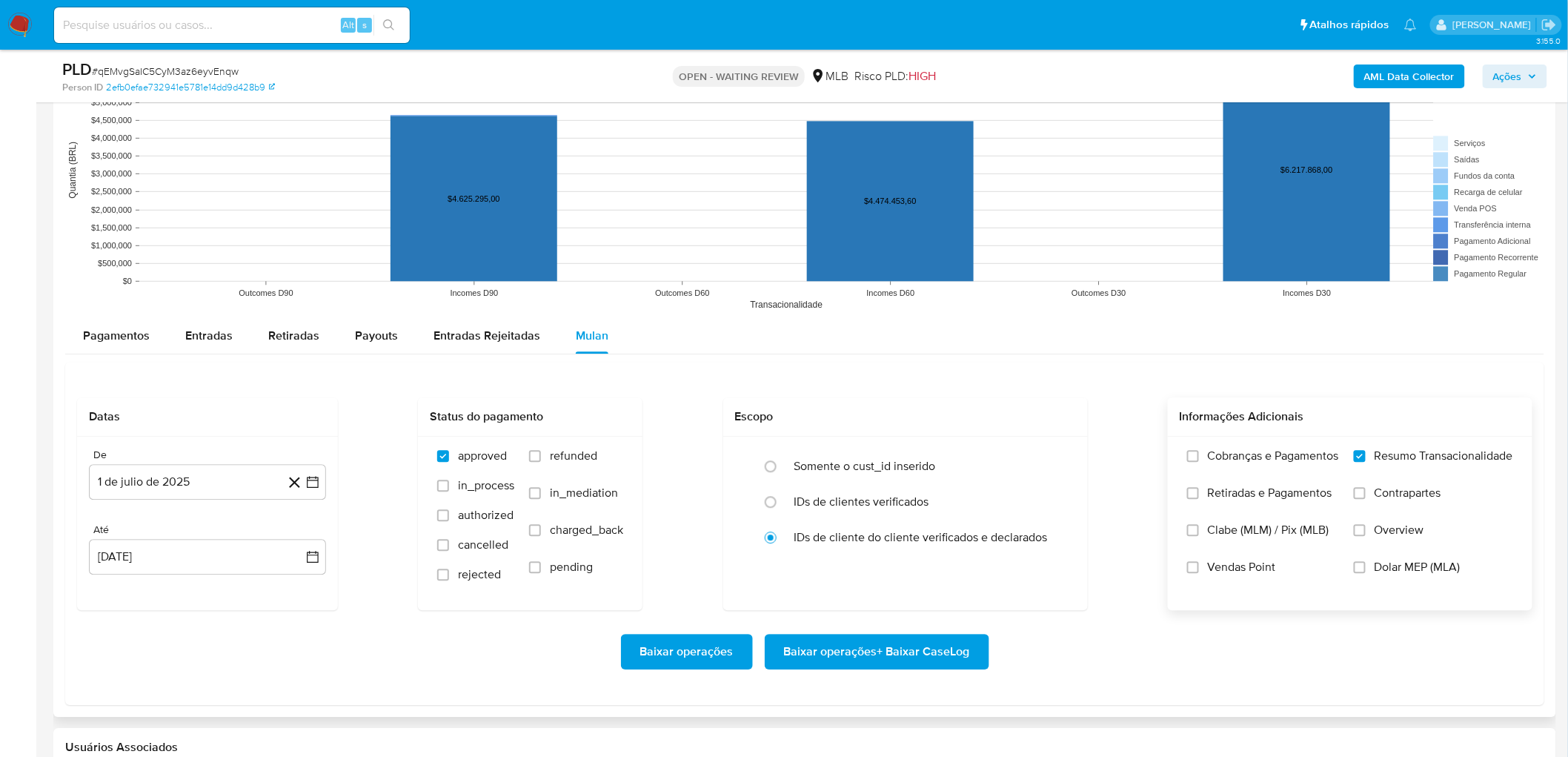
click at [948, 414] on input "Vendas Point" at bounding box center [1193, 566] width 11 height 11
click at [878, 414] on span "Baixar operações + Baixar CaseLog" at bounding box center [877, 651] width 186 height 33
